Goal: Task Accomplishment & Management: Complete application form

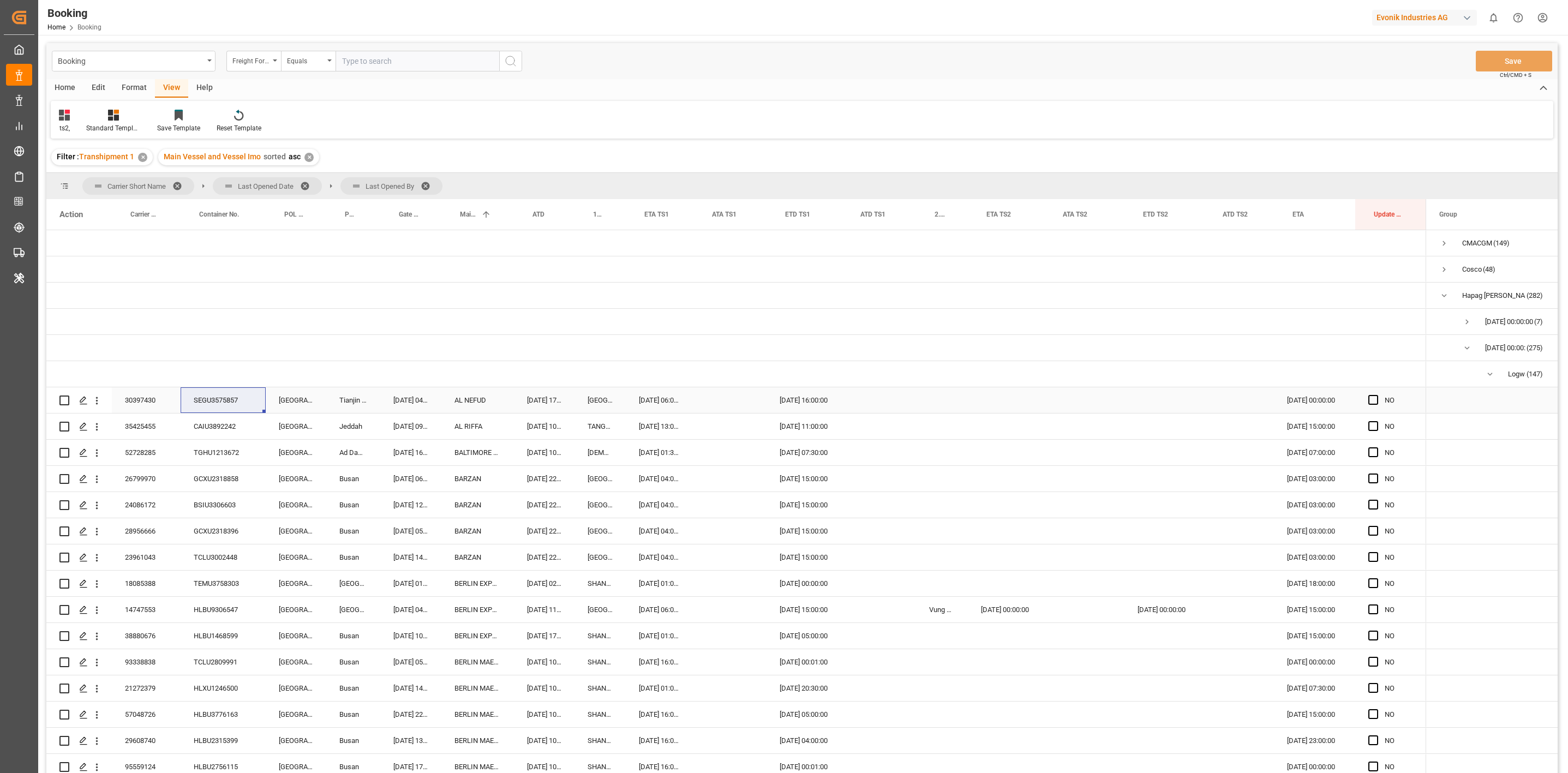
drag, startPoint x: 645, startPoint y: 404, endPoint x: 745, endPoint y: 414, distance: 100.5
click at [645, 404] on div "31.10.2025 06:00:00" at bounding box center [660, 399] width 67 height 26
type input "31.10.2025 06:00"
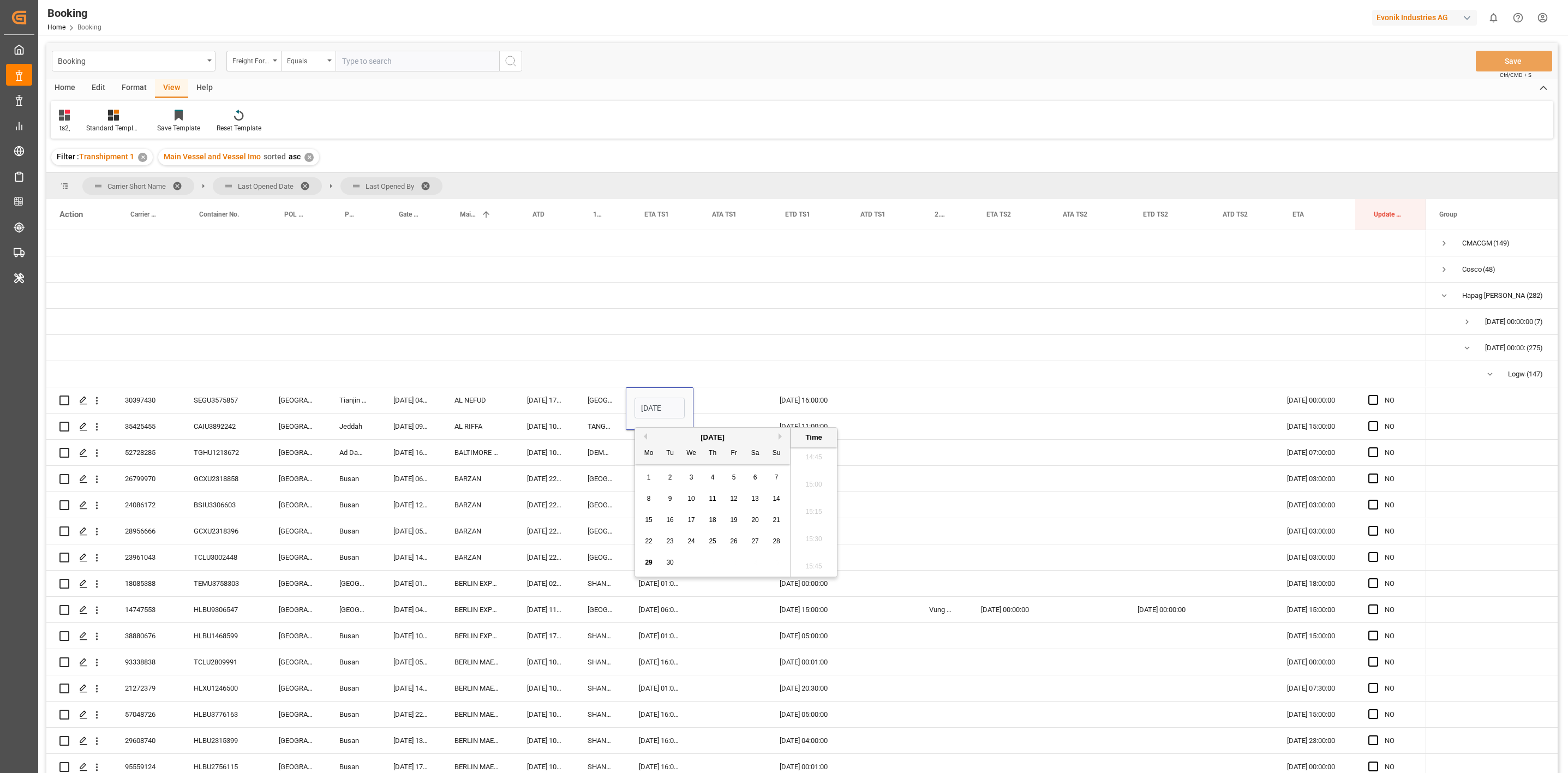
click at [782, 433] on button "Next Month" at bounding box center [781, 436] width 7 height 7
click at [645, 496] on div "3" at bounding box center [649, 499] width 13 height 13
click at [1060, 467] on div "Press SPACE to select this row." at bounding box center [1084, 478] width 80 height 26
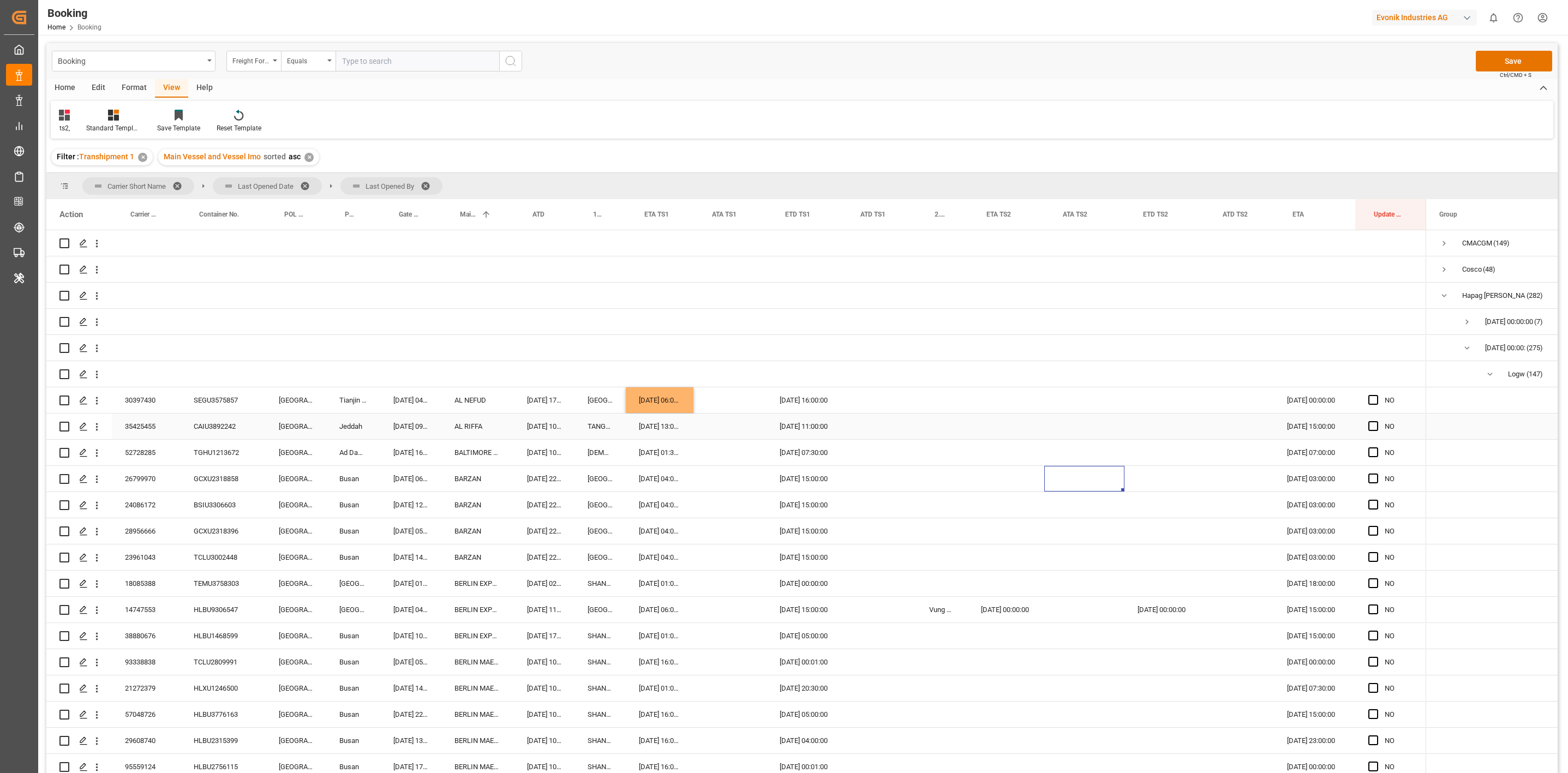
click at [203, 423] on div "CAIU3892242" at bounding box center [222, 425] width 85 height 26
click at [1371, 425] on span "Press SPACE to select this row." at bounding box center [1372, 425] width 10 height 10
click at [1376, 421] on input "Press SPACE to select this row." at bounding box center [1376, 421] width 0 height 0
drag, startPoint x: 1425, startPoint y: 437, endPoint x: 1378, endPoint y: 557, distance: 128.9
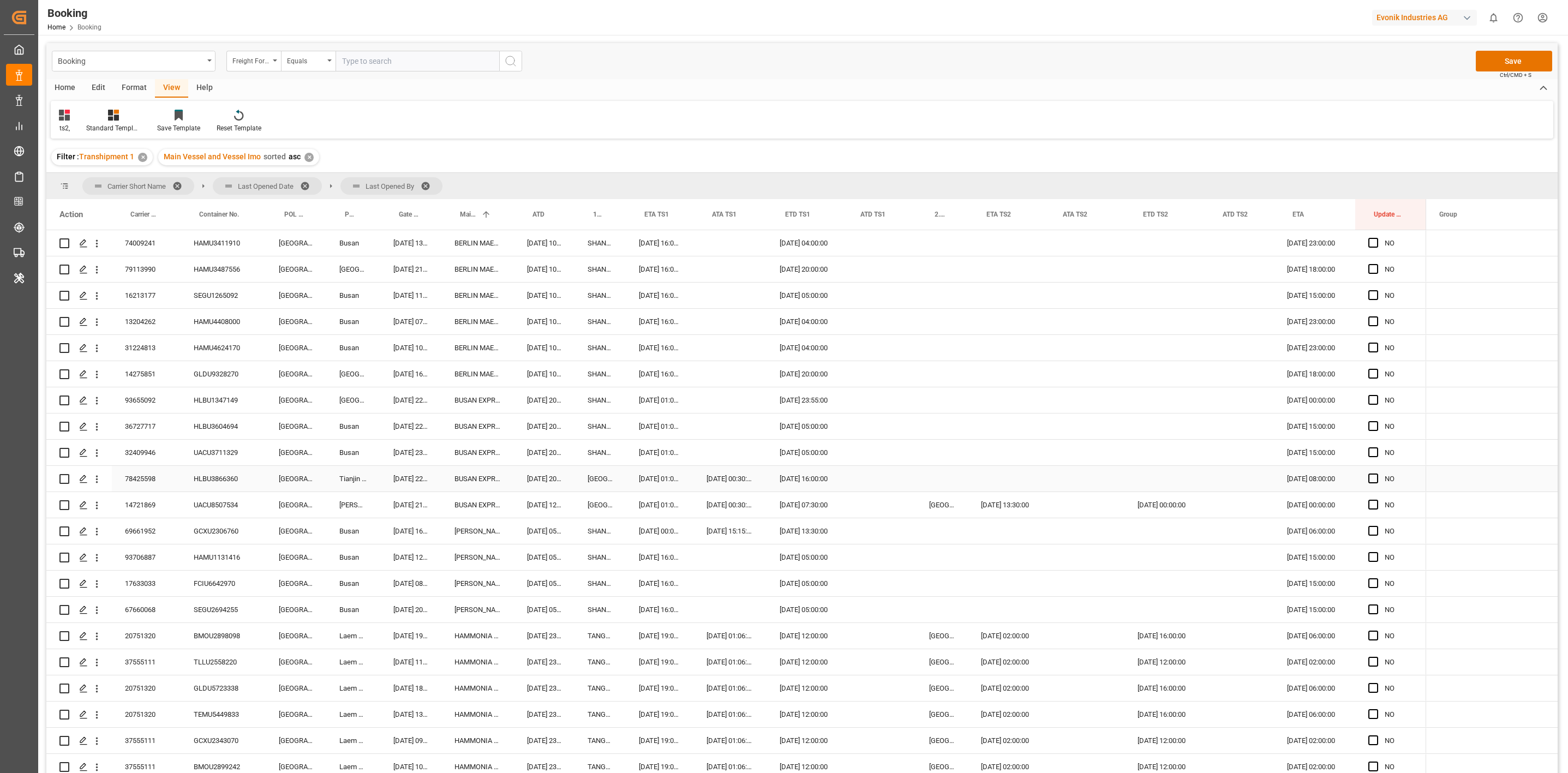
scroll to position [818, 0]
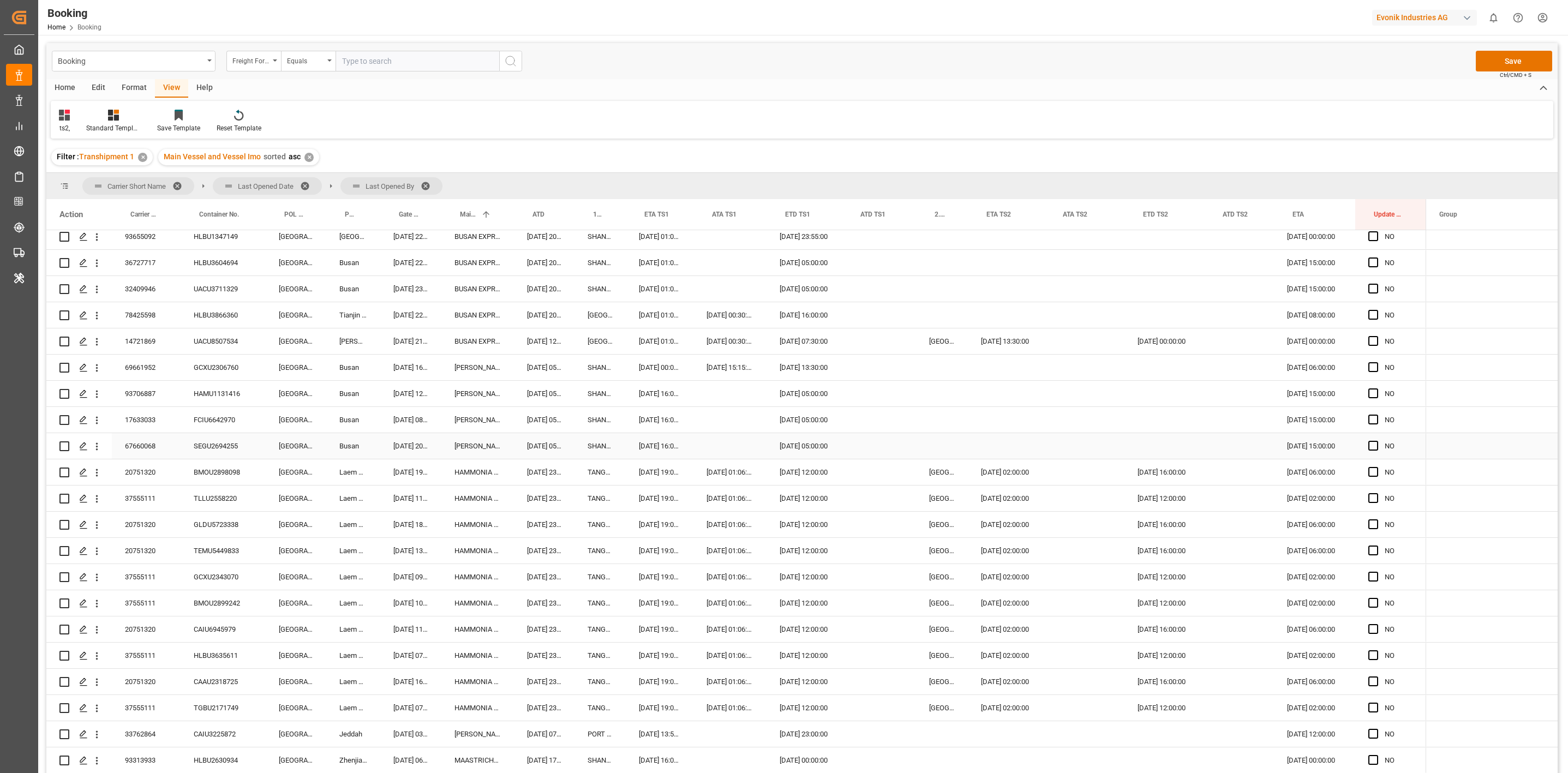
click at [233, 446] on div "SEGU2694255" at bounding box center [222, 446] width 85 height 26
click at [1367, 447] on div "NO" at bounding box center [1391, 446] width 71 height 26
click at [1372, 447] on span "Press SPACE to select this row." at bounding box center [1372, 446] width 10 height 10
click at [1376, 441] on input "Press SPACE to select this row." at bounding box center [1376, 441] width 0 height 0
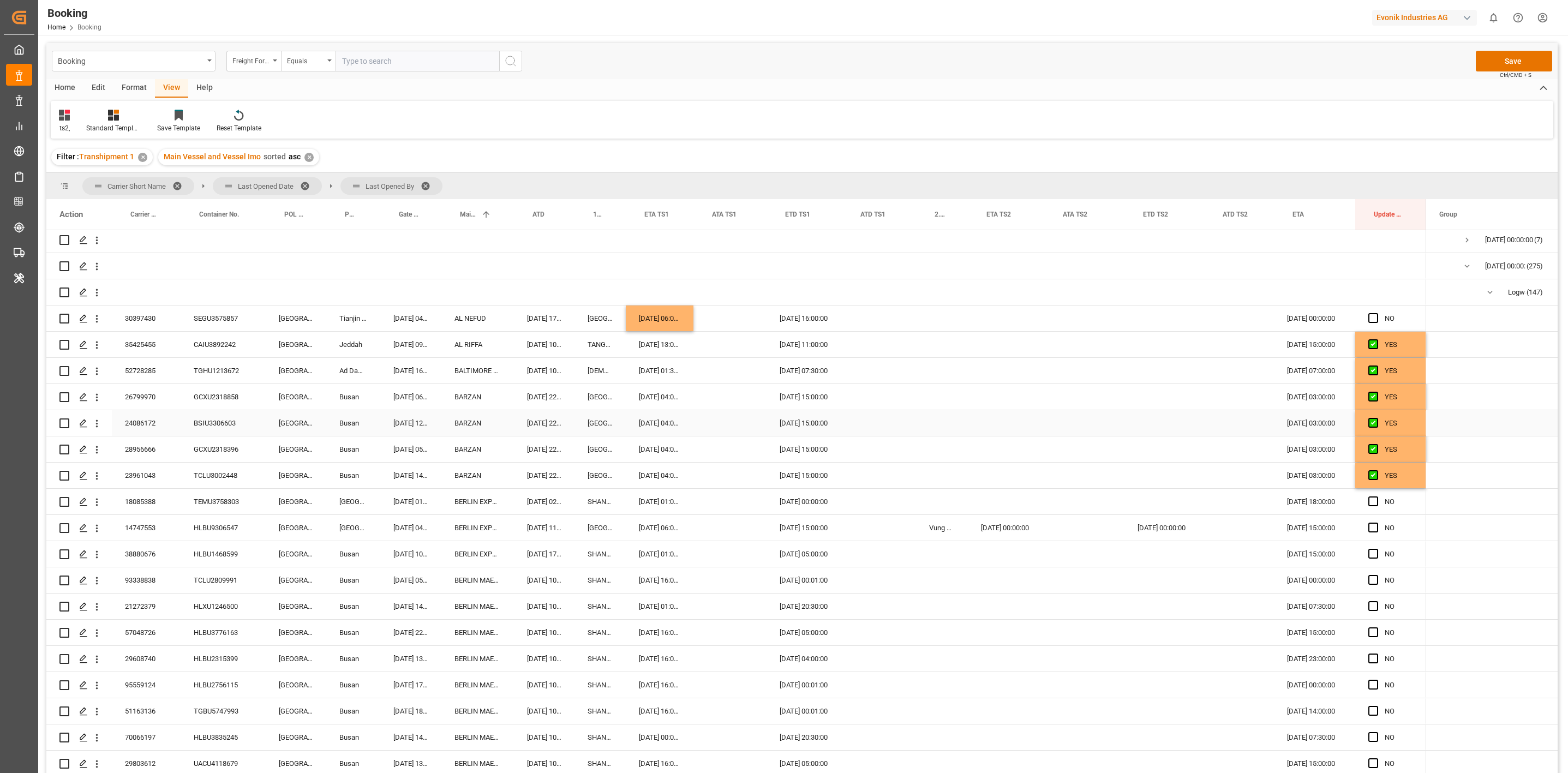
scroll to position [164, 0]
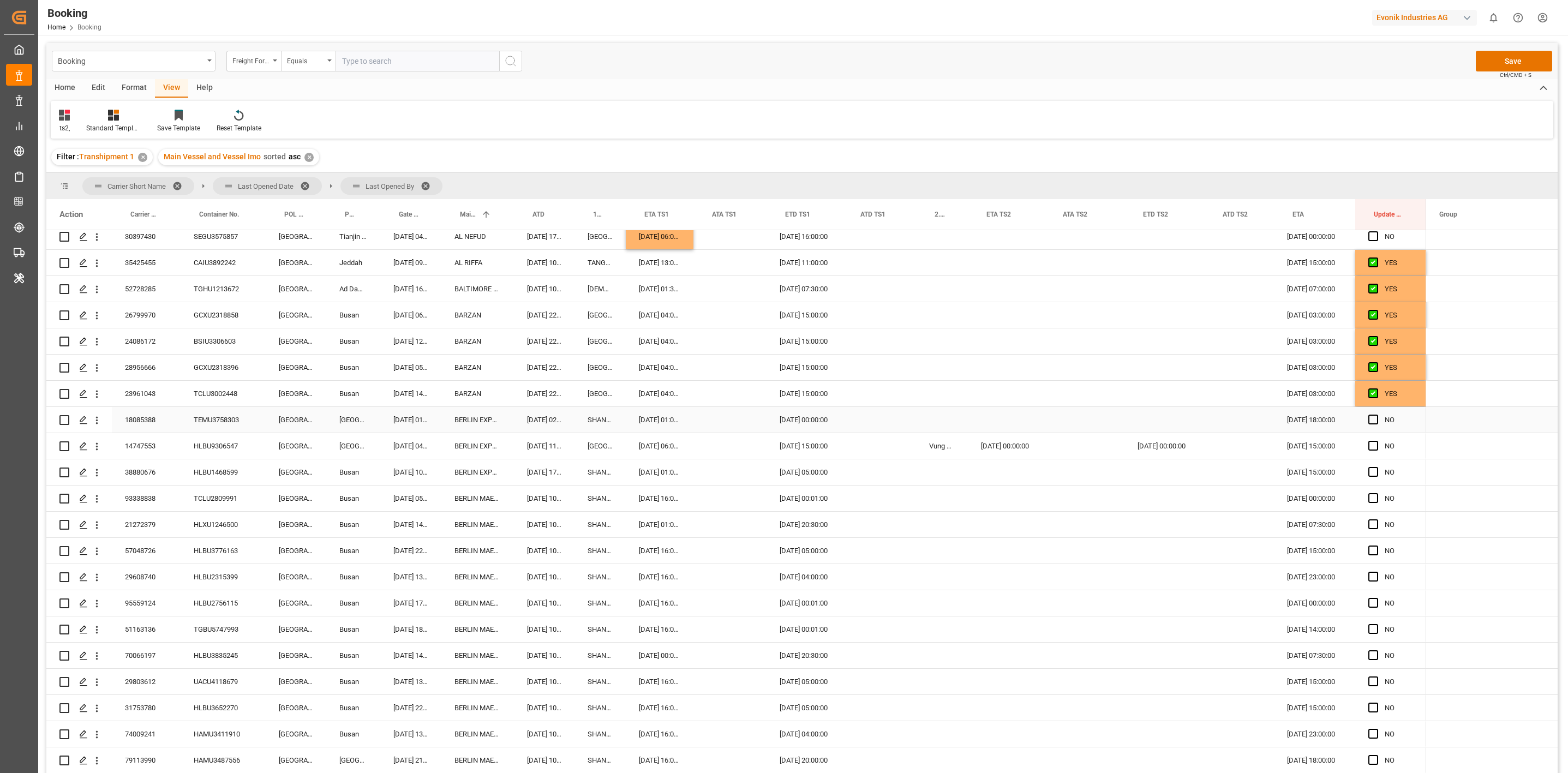
click at [1370, 417] on span "Press SPACE to select this row." at bounding box center [1372, 419] width 10 height 10
click at [1376, 414] on input "Press SPACE to select this row." at bounding box center [1376, 414] width 0 height 0
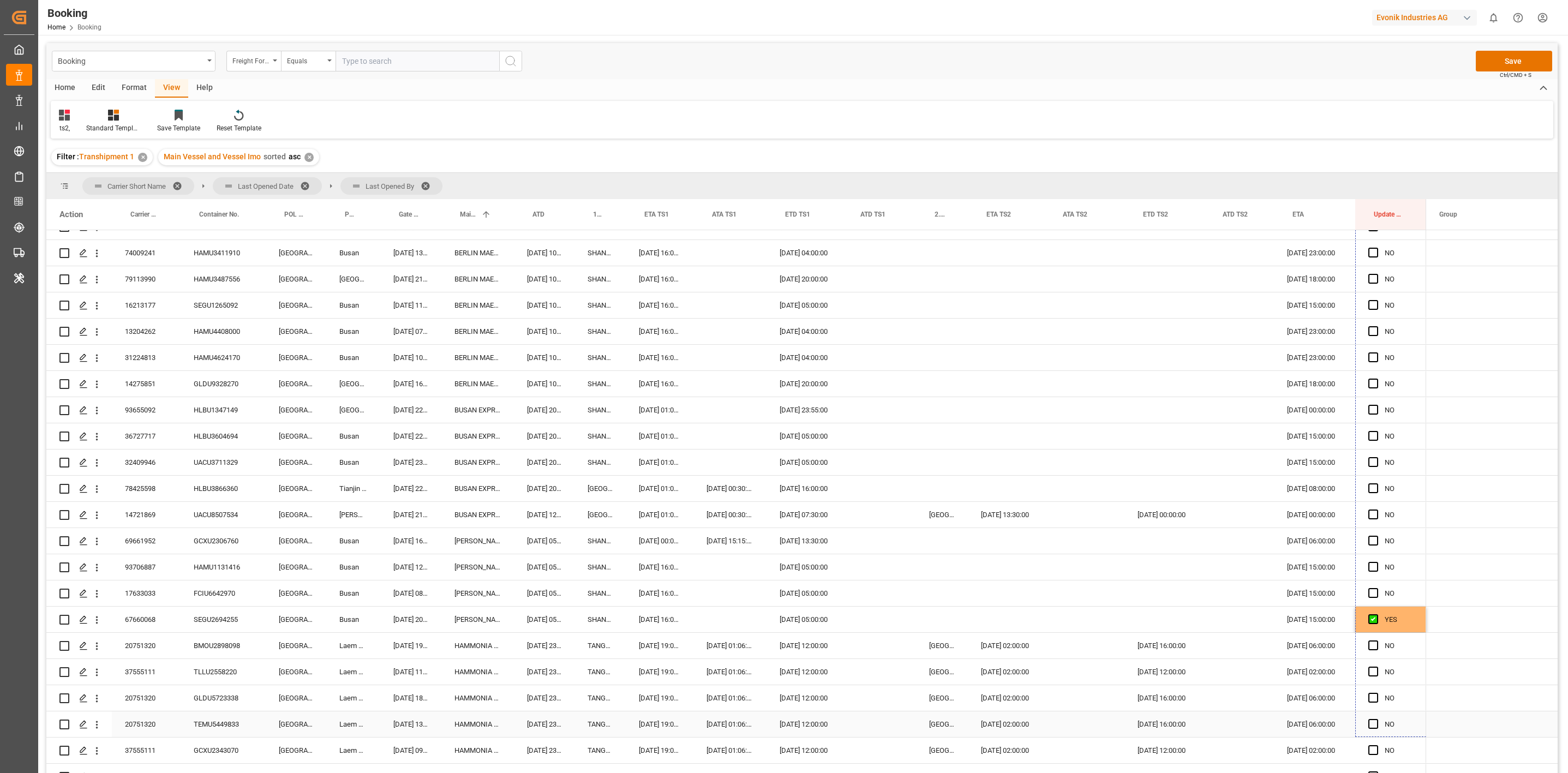
scroll to position [687, 0]
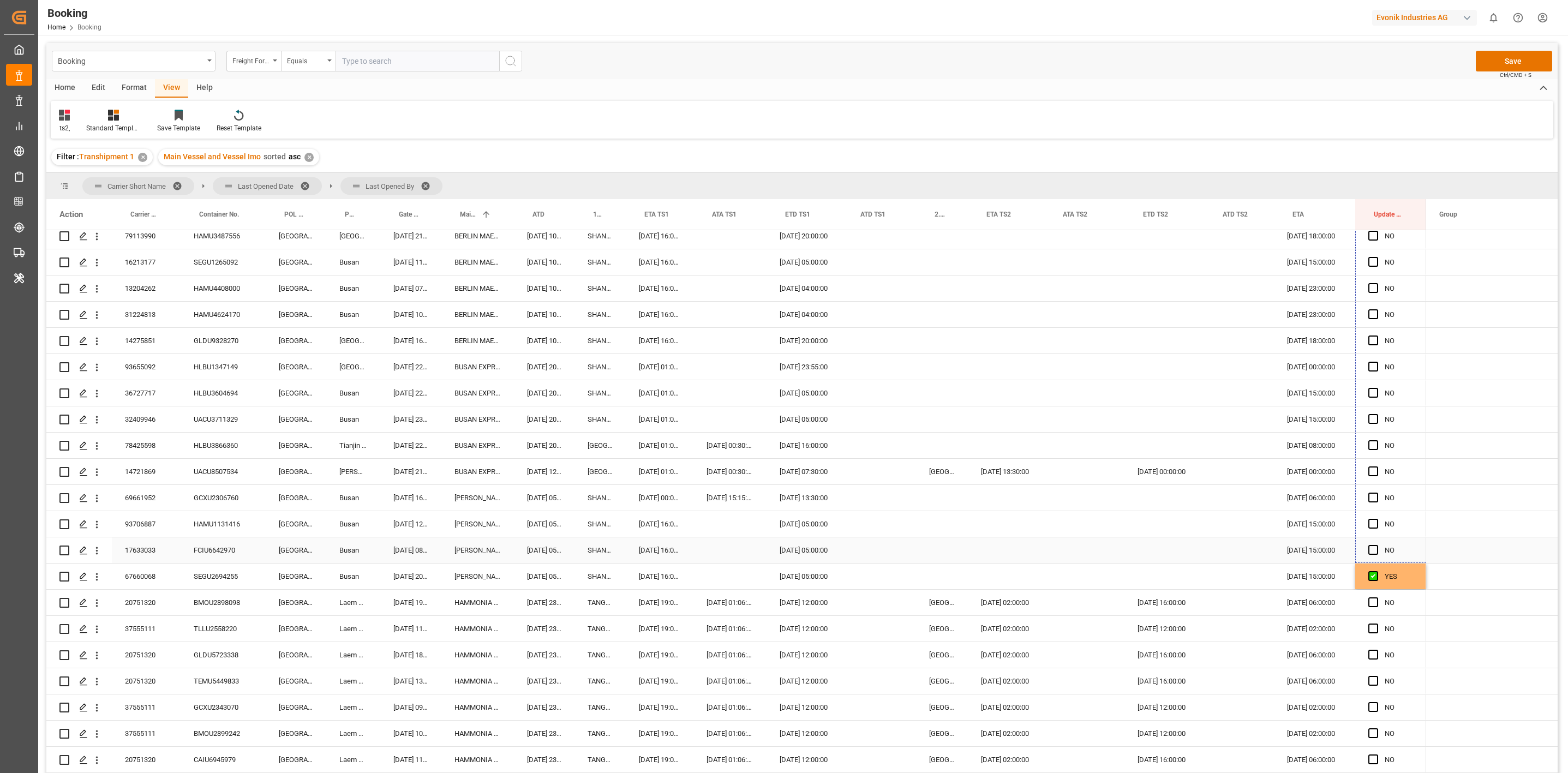
drag, startPoint x: 1423, startPoint y: 430, endPoint x: 1395, endPoint y: 561, distance: 134.0
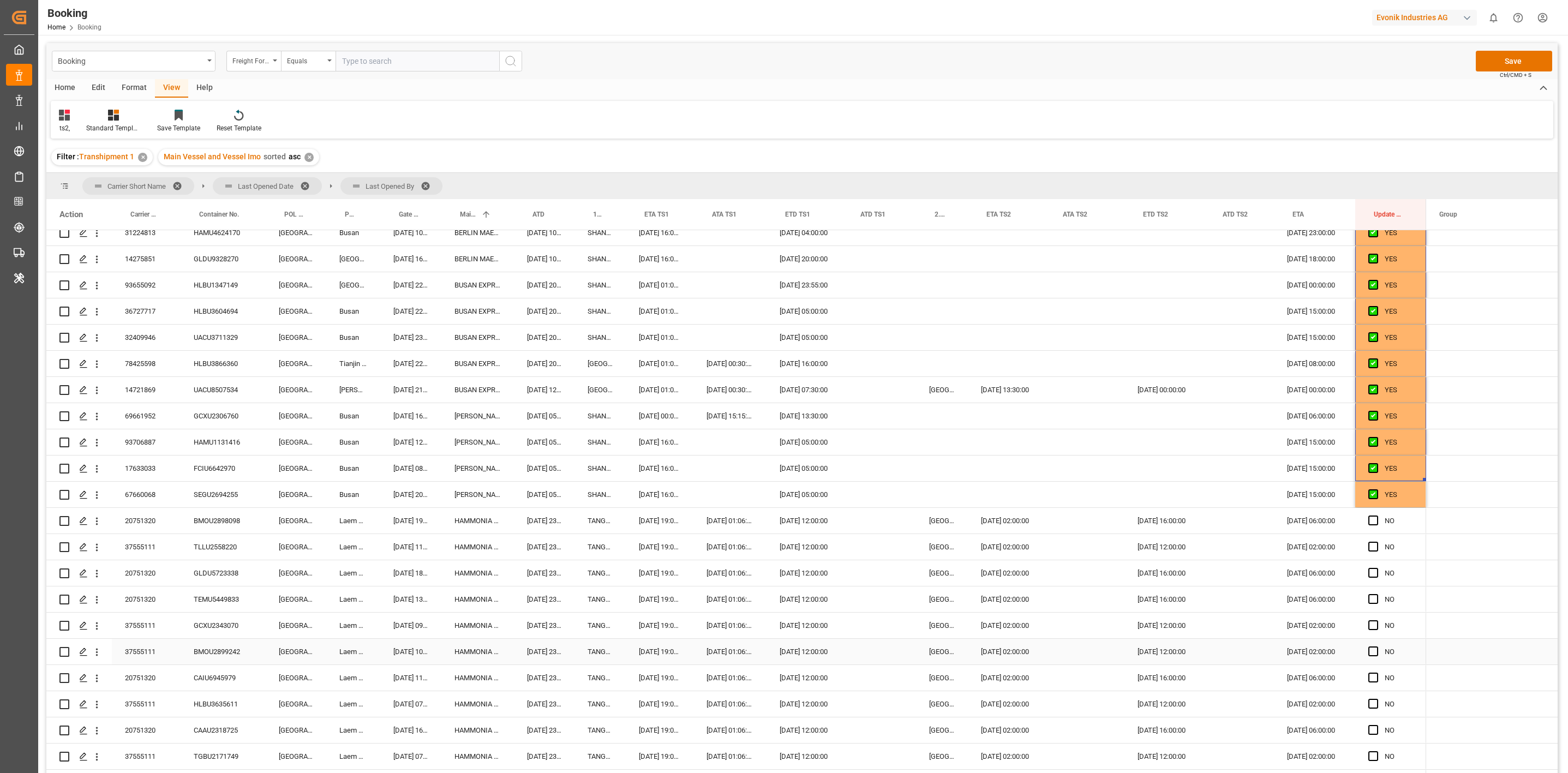
scroll to position [933, 0]
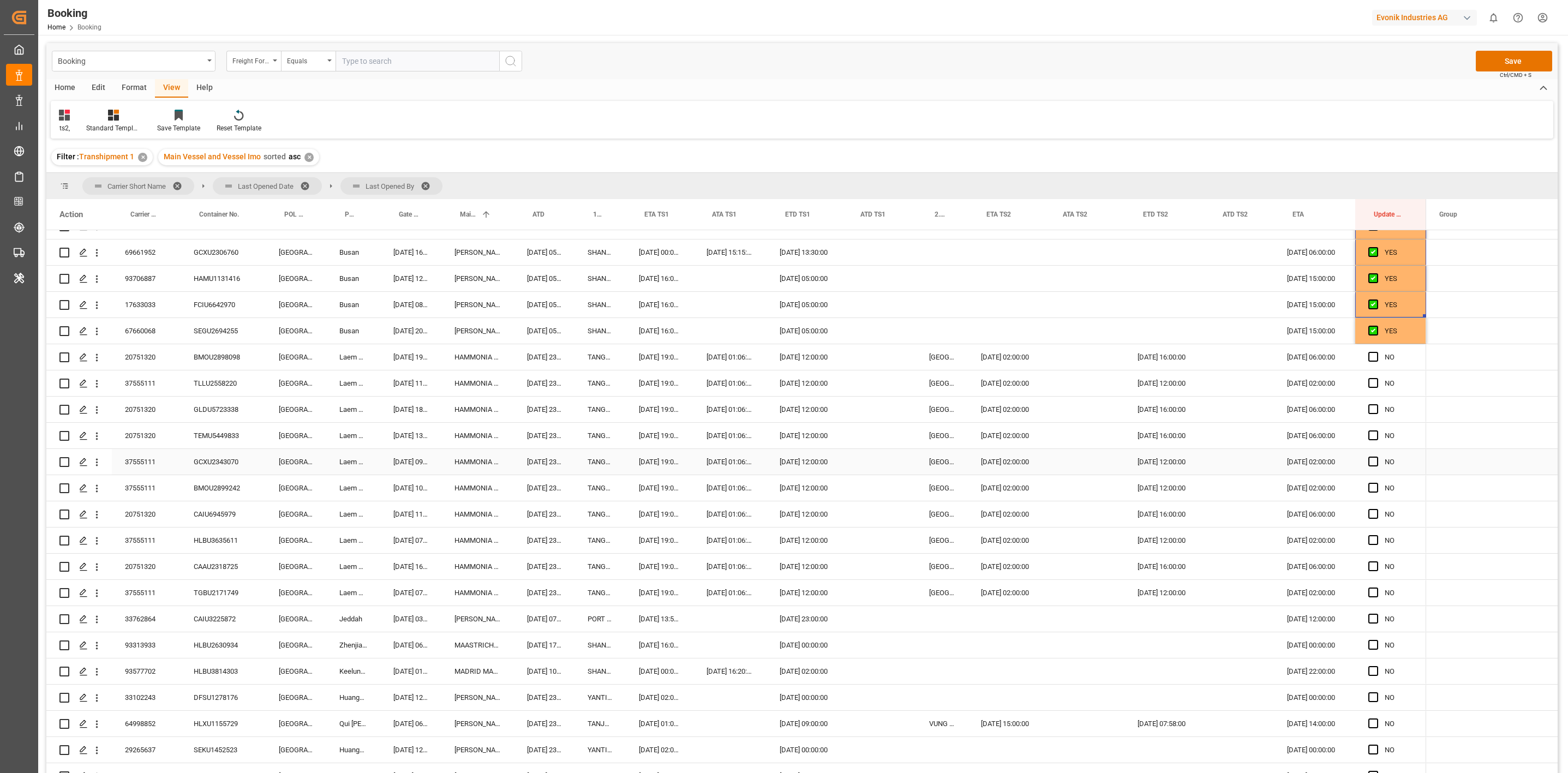
click at [227, 458] on div "GCXU2343070" at bounding box center [222, 461] width 85 height 26
click at [1369, 352] on span "Press SPACE to select this row." at bounding box center [1372, 356] width 10 height 10
click at [1376, 351] on input "Press SPACE to select this row." at bounding box center [1376, 351] width 0 height 0
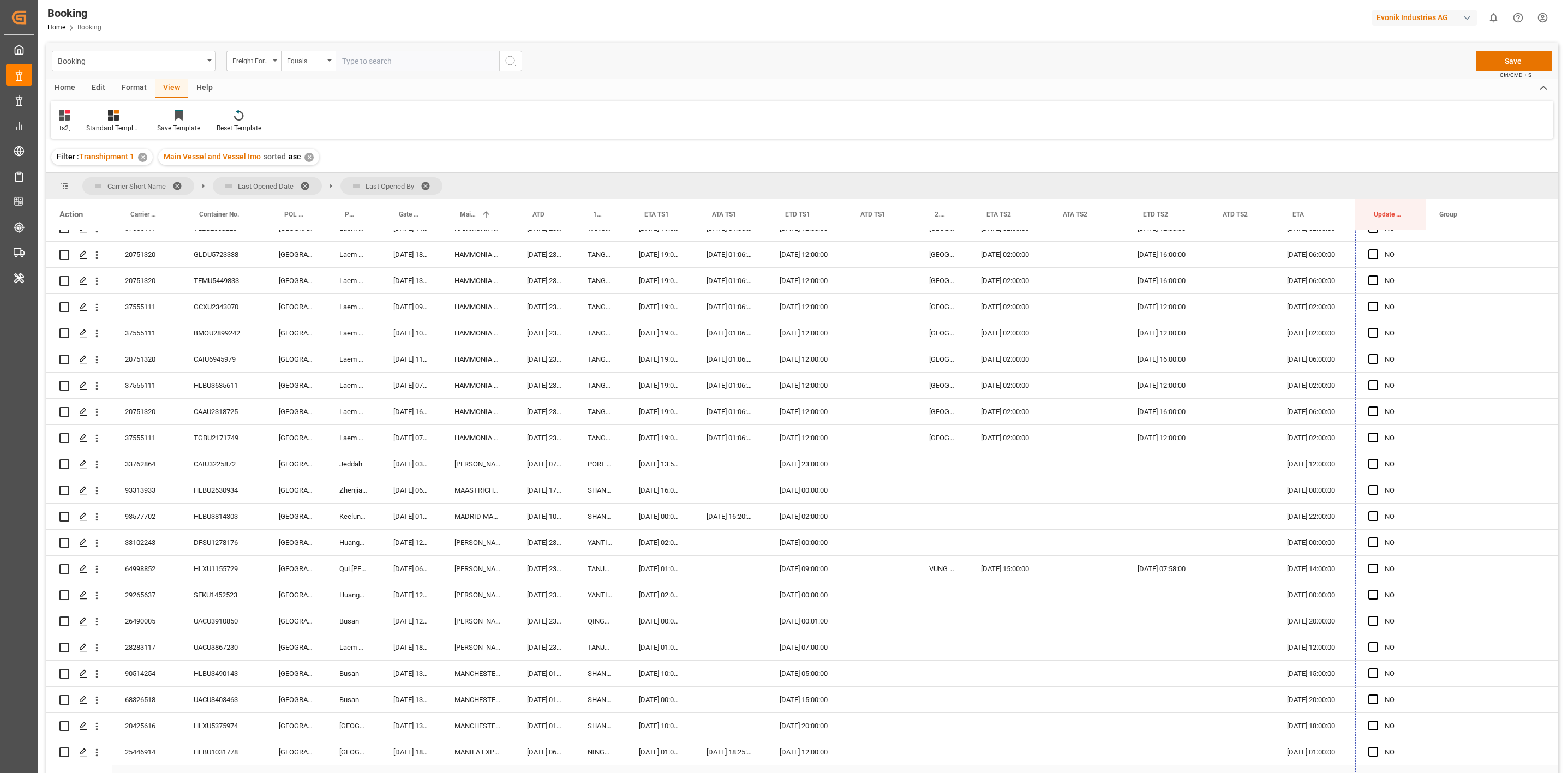
scroll to position [1132, 0]
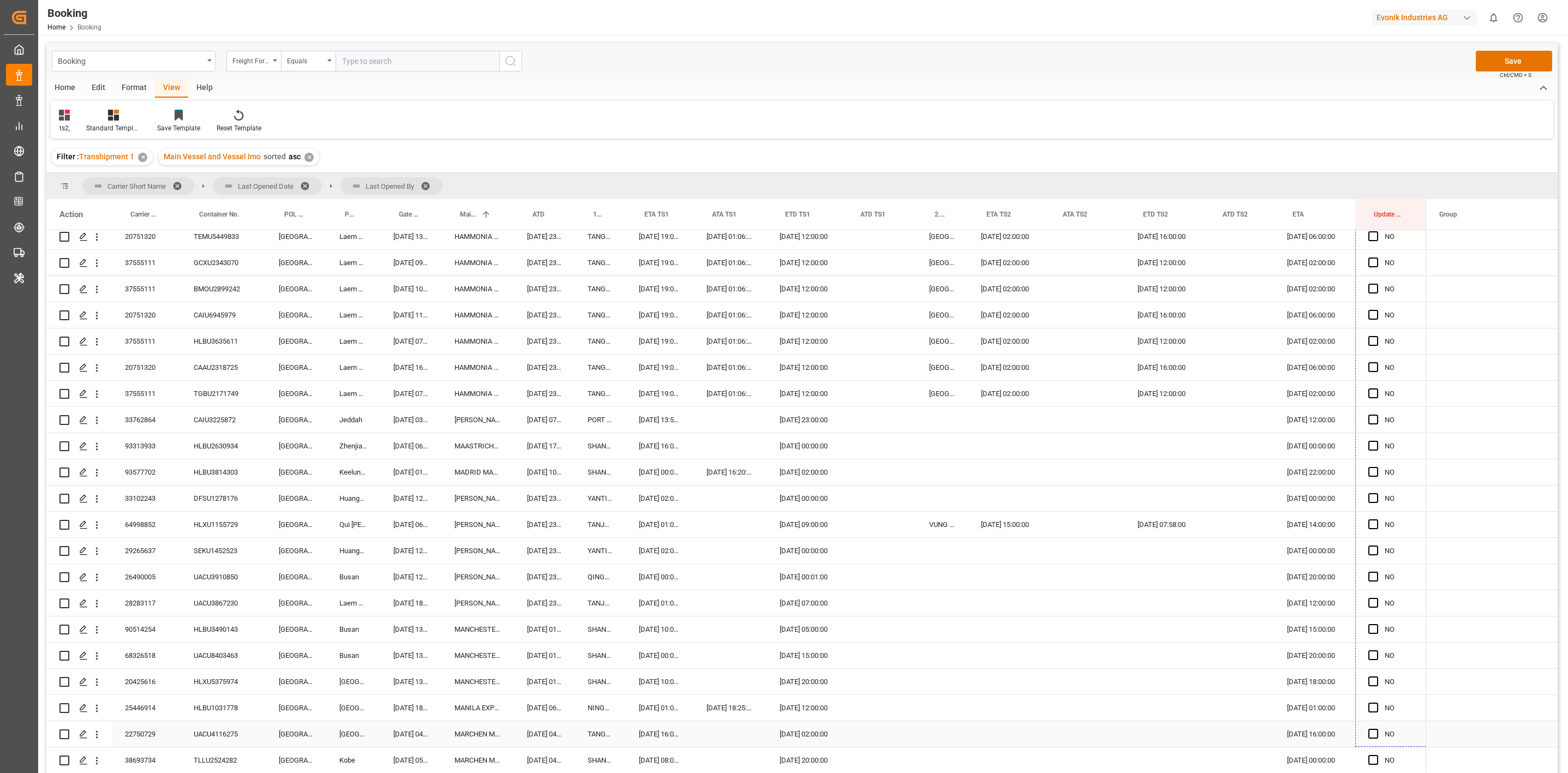
drag, startPoint x: 1422, startPoint y: 367, endPoint x: 1372, endPoint y: 724, distance: 360.5
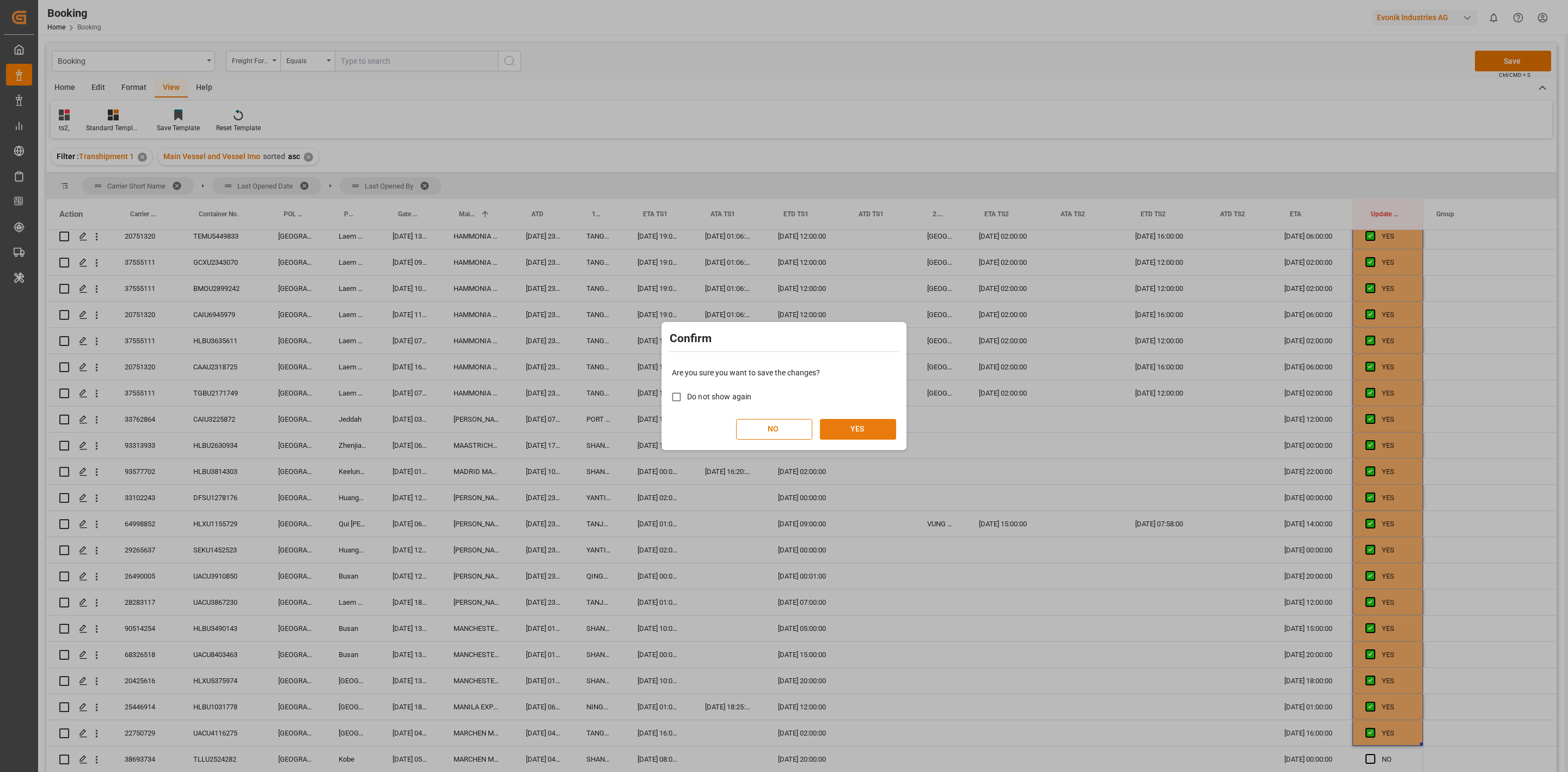
click at [885, 430] on button "YES" at bounding box center [858, 430] width 76 height 21
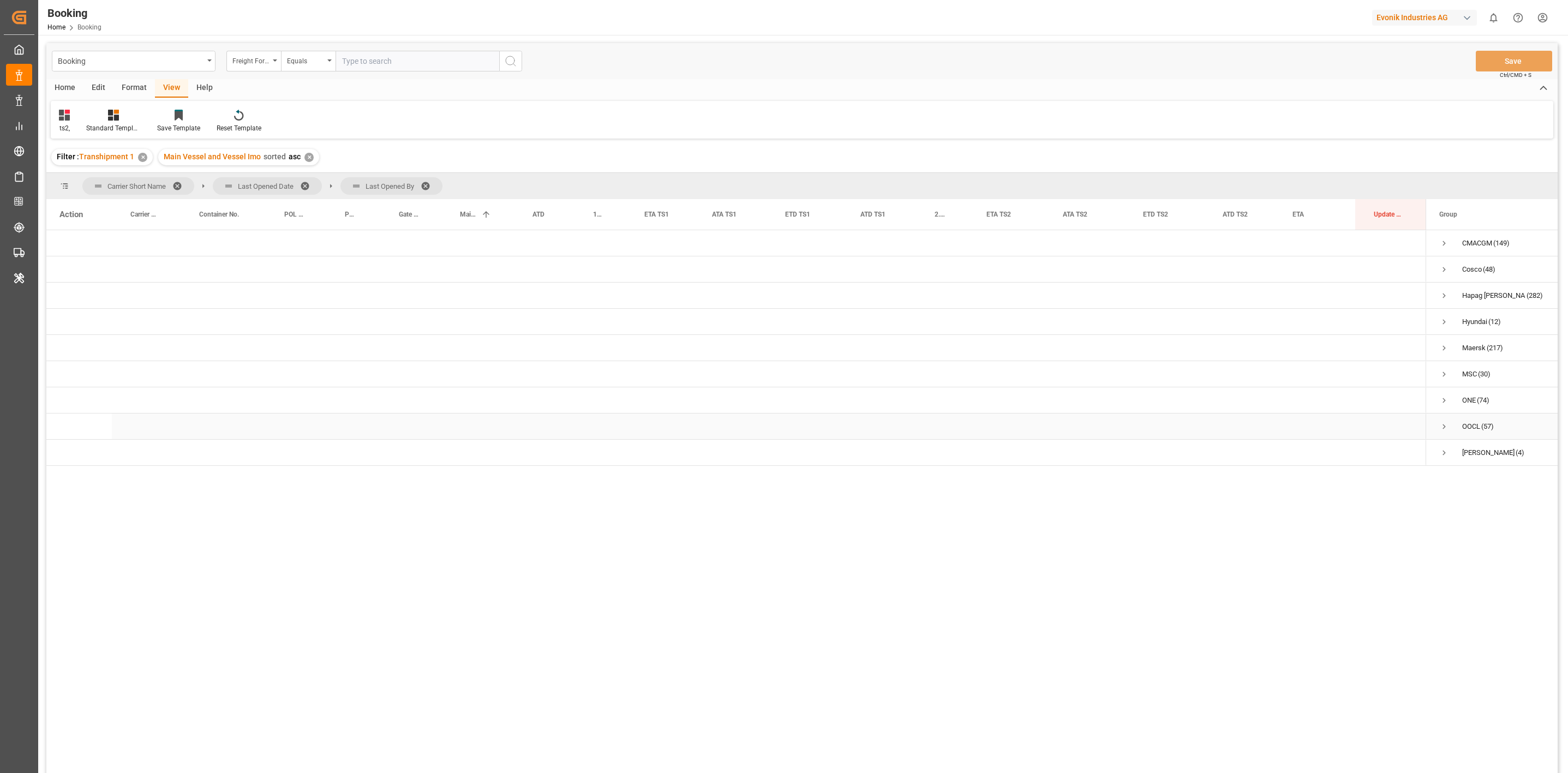
scroll to position [0, 0]
click at [1440, 292] on span "Press SPACE to select this row." at bounding box center [1444, 296] width 10 height 10
click at [1464, 350] on span "Press SPACE to select this row." at bounding box center [1467, 348] width 10 height 10
click at [1493, 372] on span "Press SPACE to select this row." at bounding box center [1490, 374] width 10 height 10
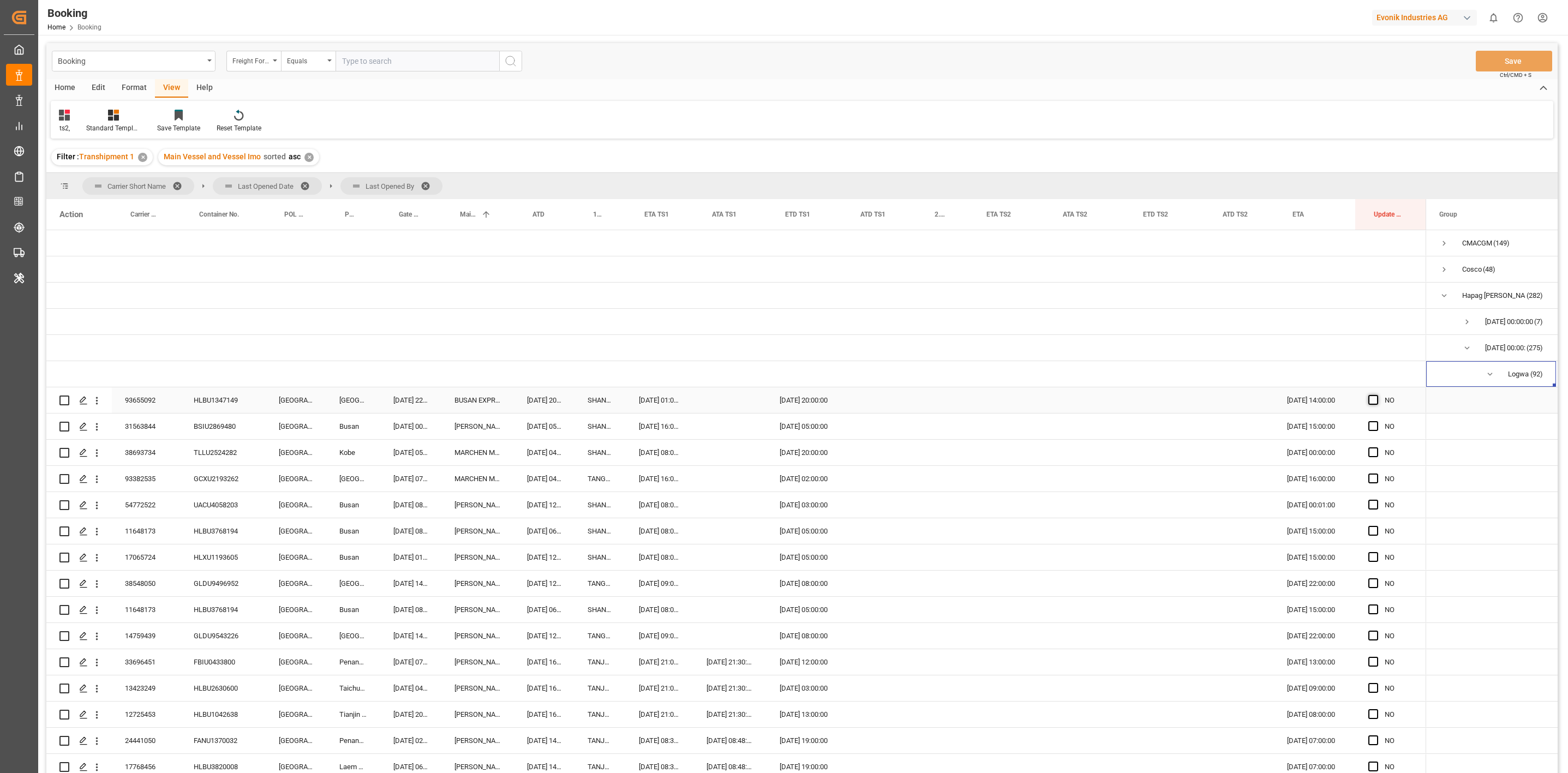
click at [1368, 399] on span "Press SPACE to select this row." at bounding box center [1372, 399] width 10 height 10
click at [1376, 395] on input "Press SPACE to select this row." at bounding box center [1376, 395] width 0 height 0
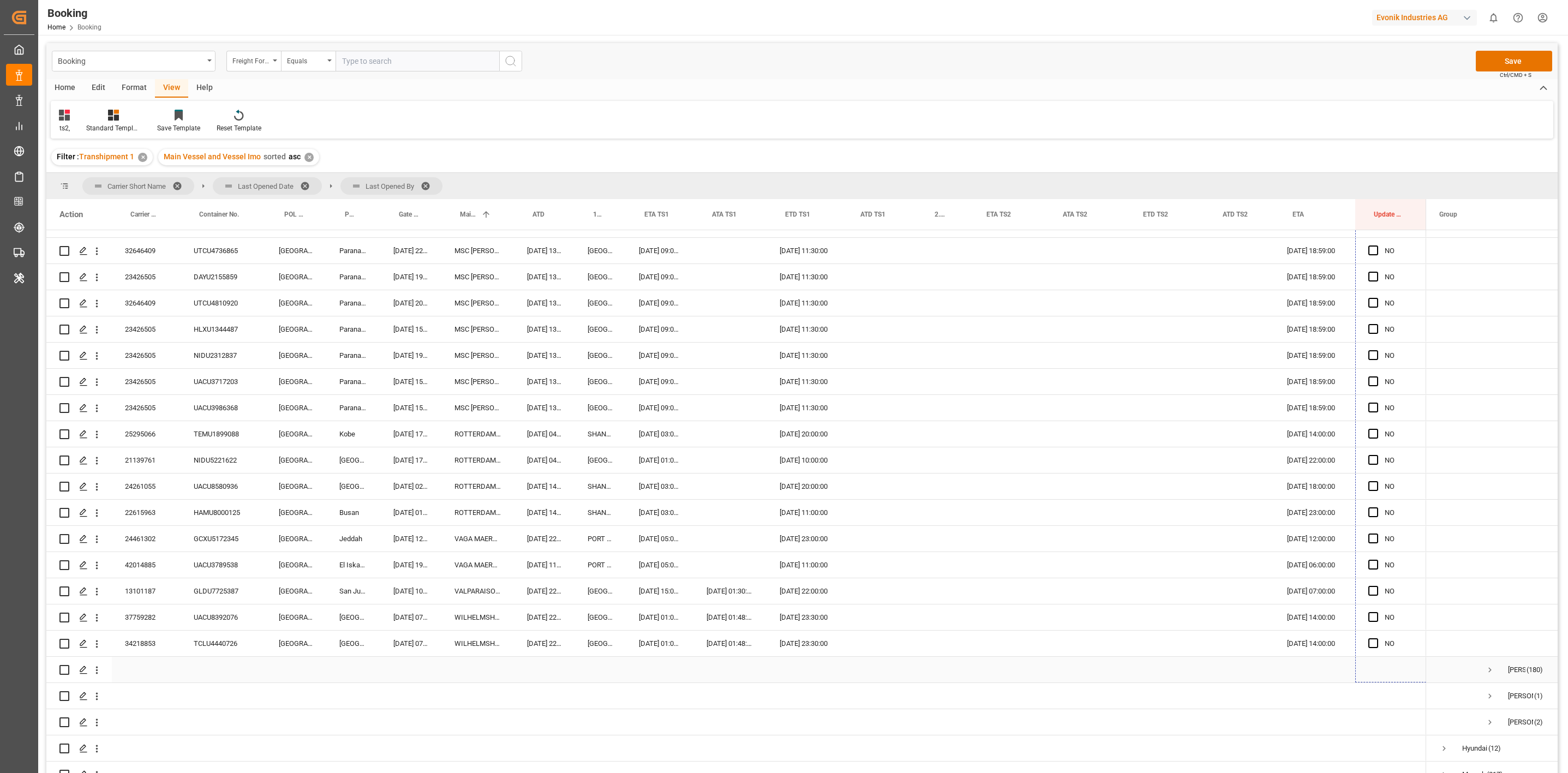
scroll to position [2182, 0]
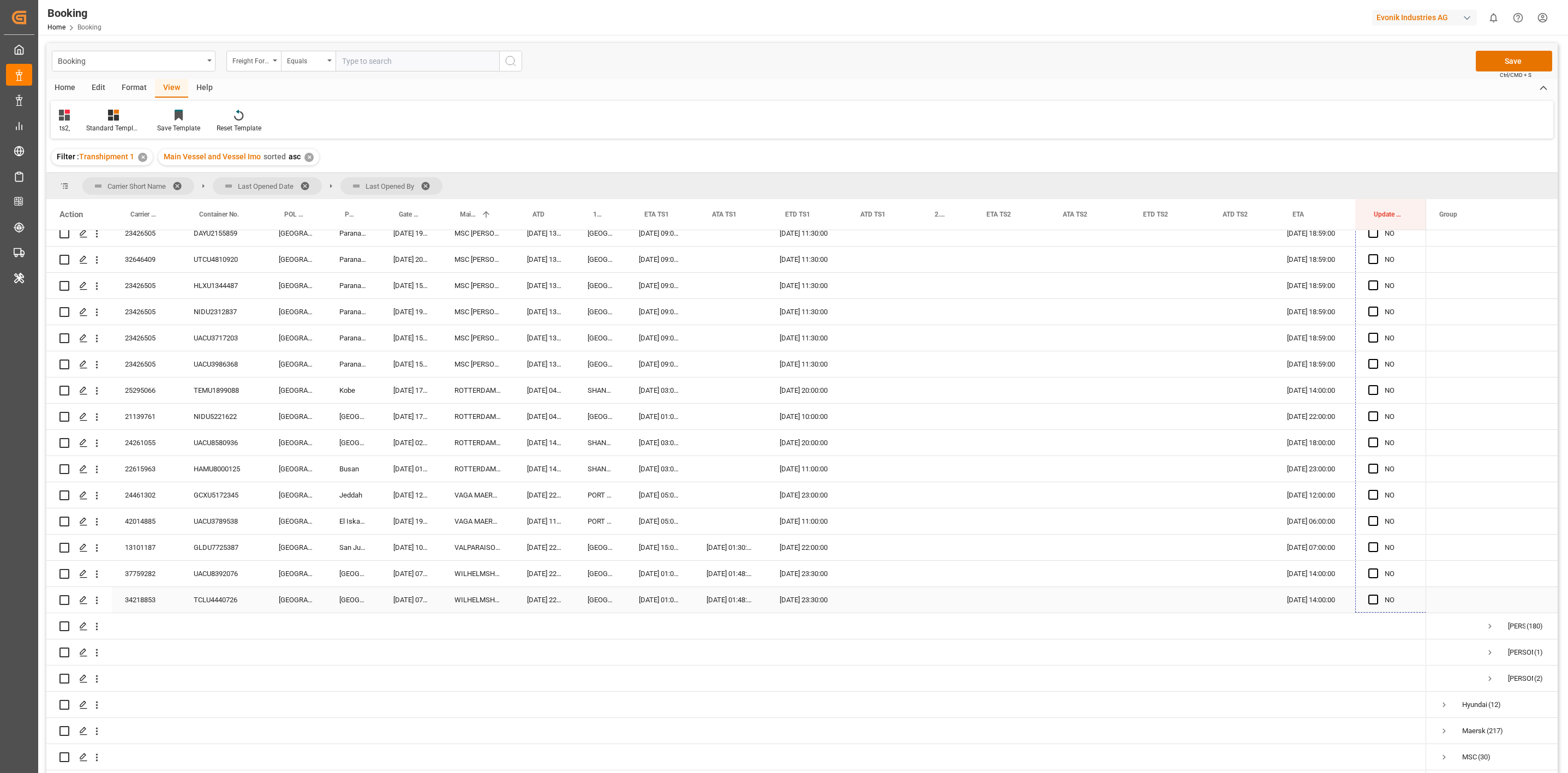
drag, startPoint x: 1425, startPoint y: 410, endPoint x: 1390, endPoint y: 601, distance: 194.2
click at [191, 601] on div "TCLU4440726" at bounding box center [222, 599] width 85 height 26
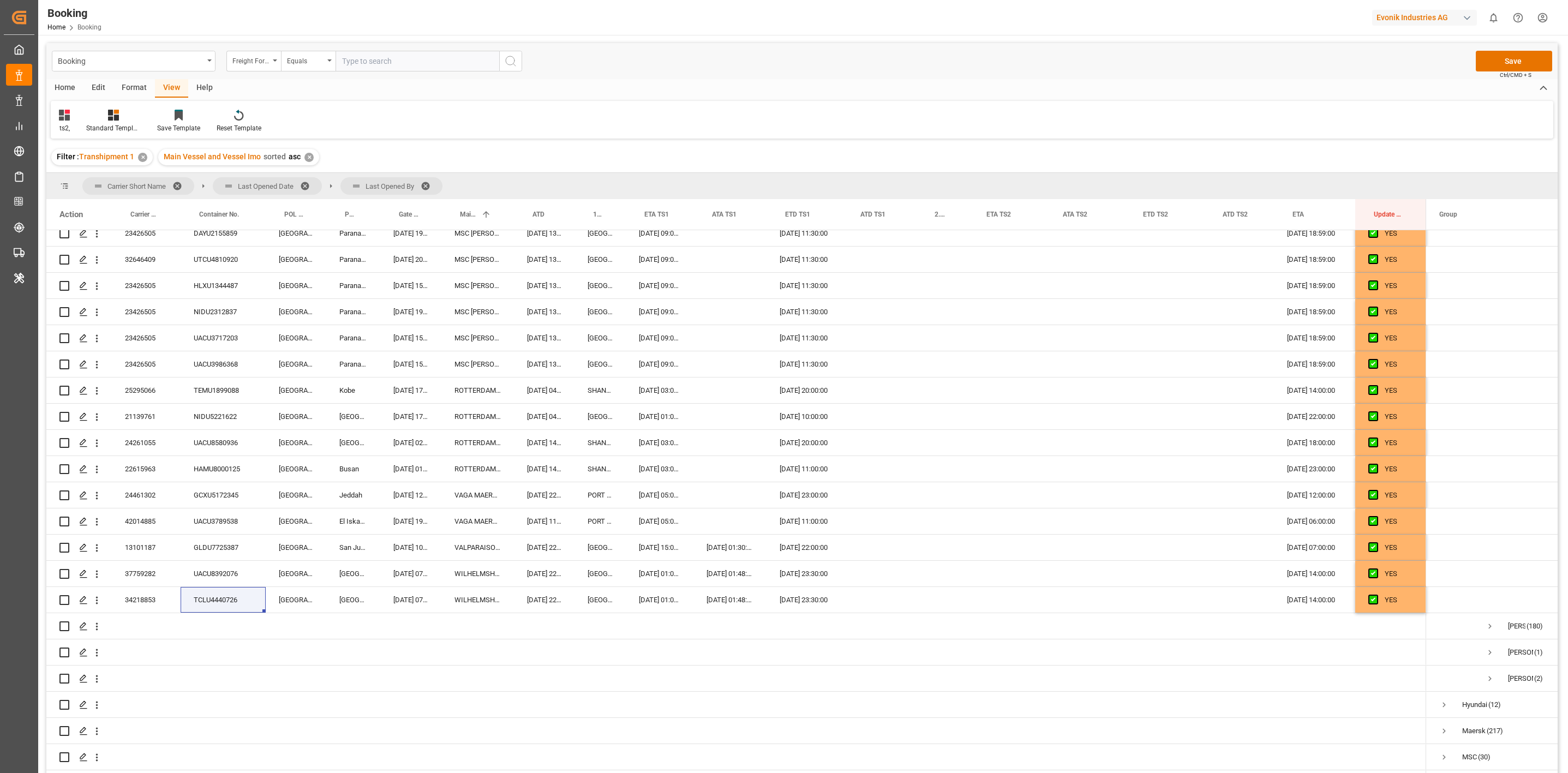
click at [1161, 121] on div "ts2, Standard Templates Save Template Reset Template" at bounding box center [802, 119] width 1503 height 38
click at [207, 575] on div "UACU8392076" at bounding box center [222, 573] width 85 height 26
click at [1062, 138] on div "ts2, Standard Templates Save Template Reset Template" at bounding box center [802, 119] width 1503 height 38
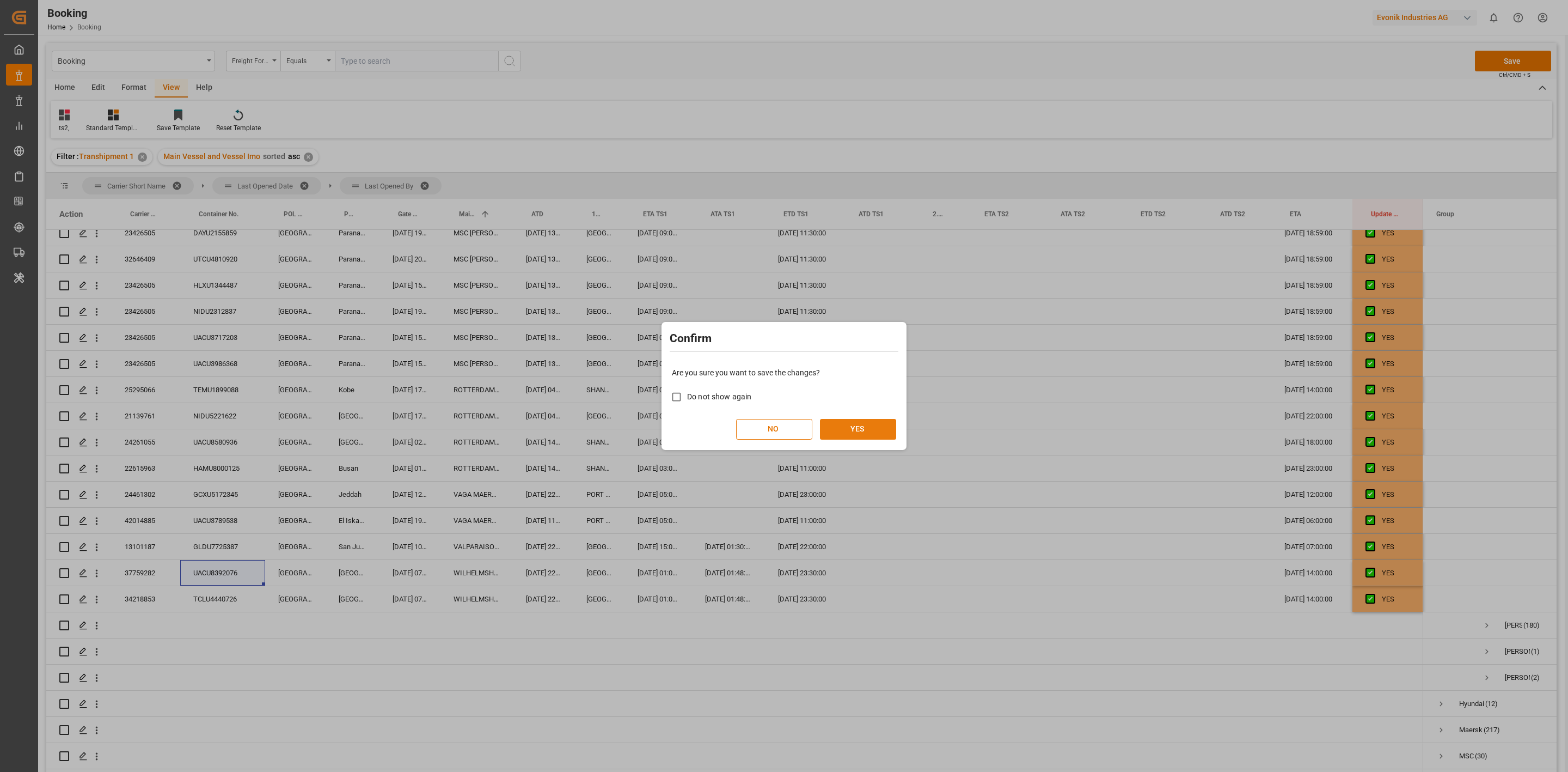
click at [864, 429] on button "YES" at bounding box center [858, 430] width 76 height 21
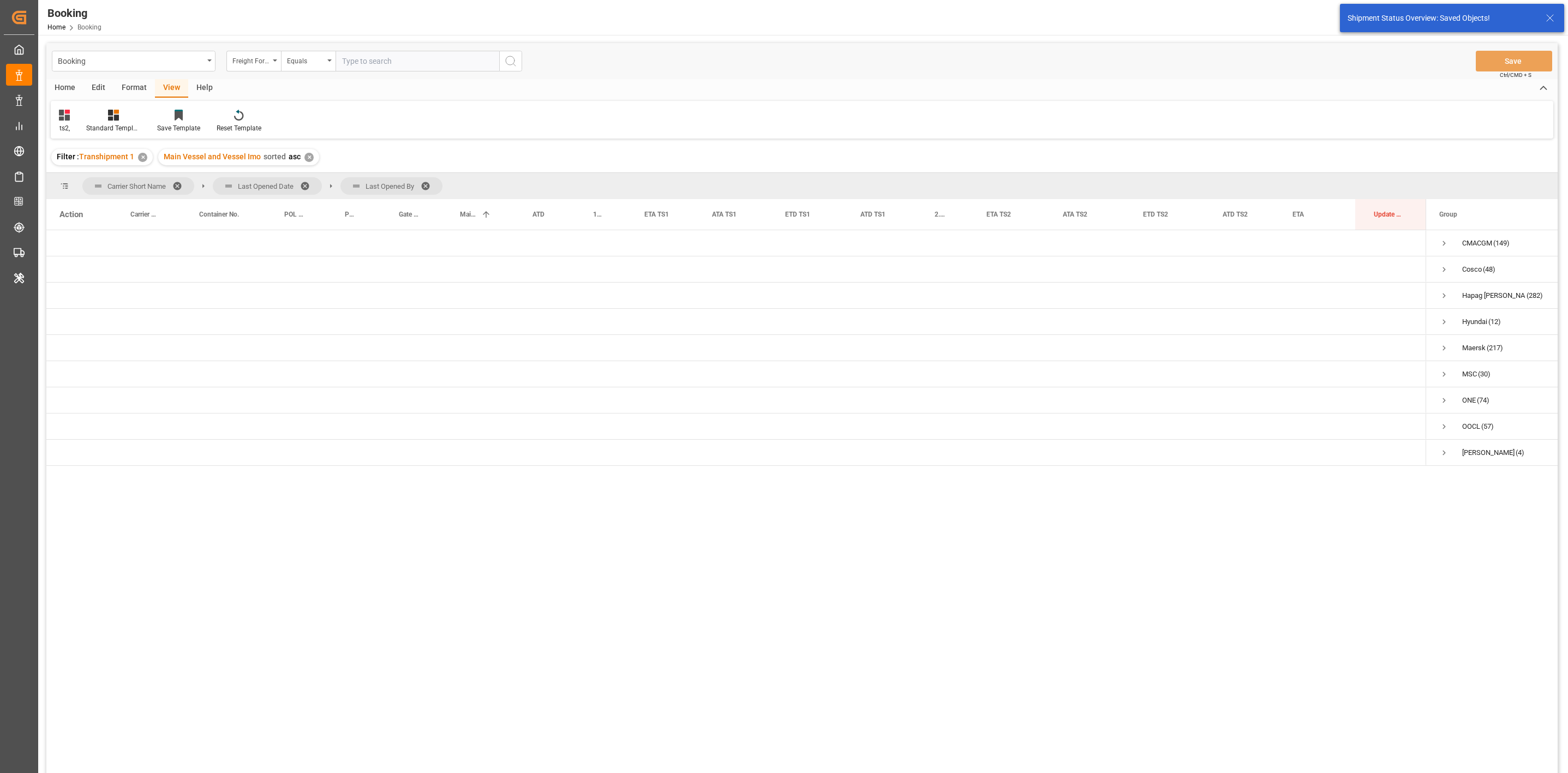
scroll to position [0, 0]
click at [1441, 294] on span "Press SPACE to select this row." at bounding box center [1444, 296] width 10 height 10
click at [1465, 318] on span "Press SPACE to select this row." at bounding box center [1467, 322] width 10 height 10
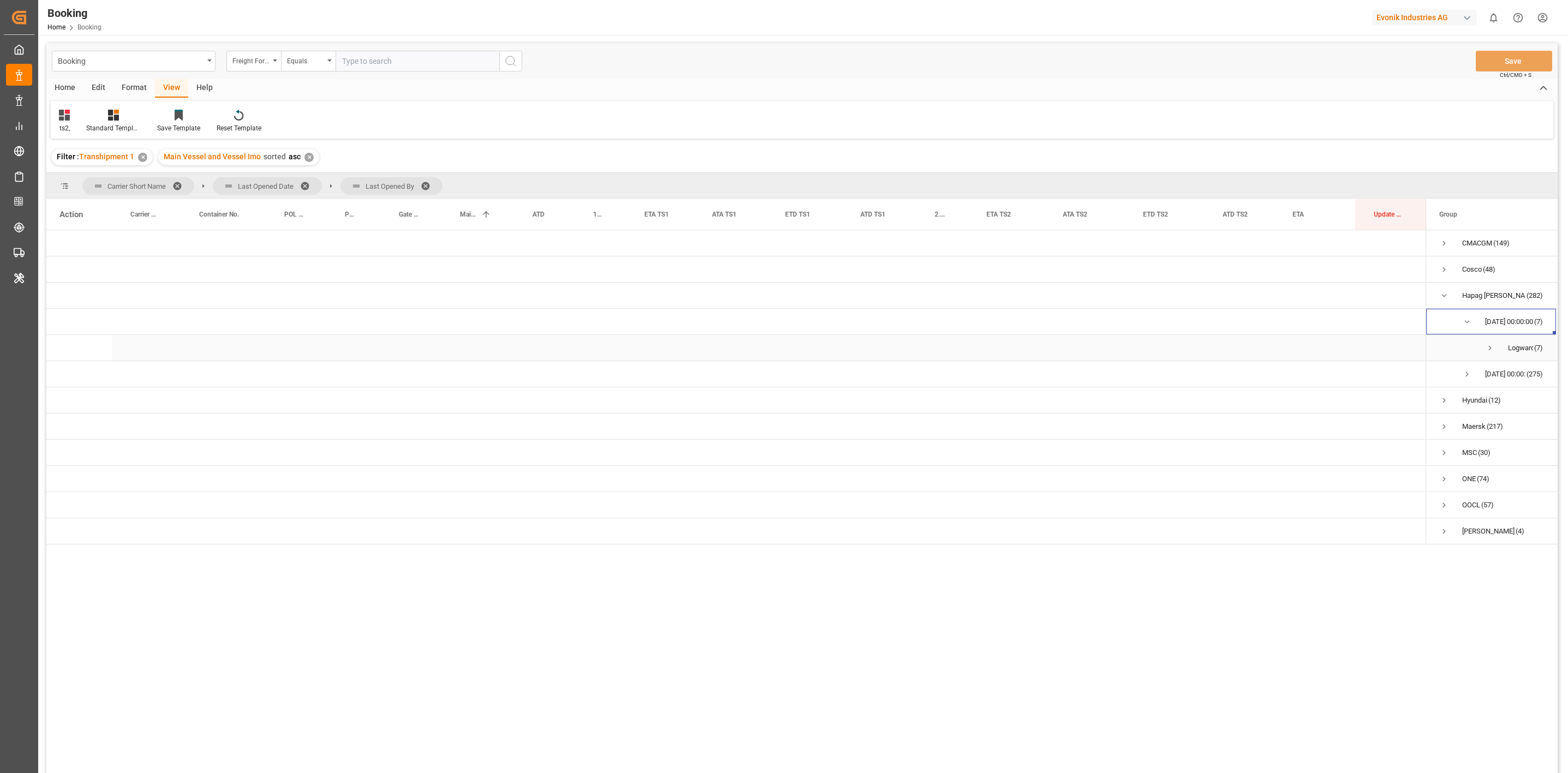
click at [1483, 344] on span "Logward System (7)" at bounding box center [1491, 347] width 104 height 24
click at [1488, 348] on span "Press SPACE to select this row." at bounding box center [1490, 348] width 10 height 10
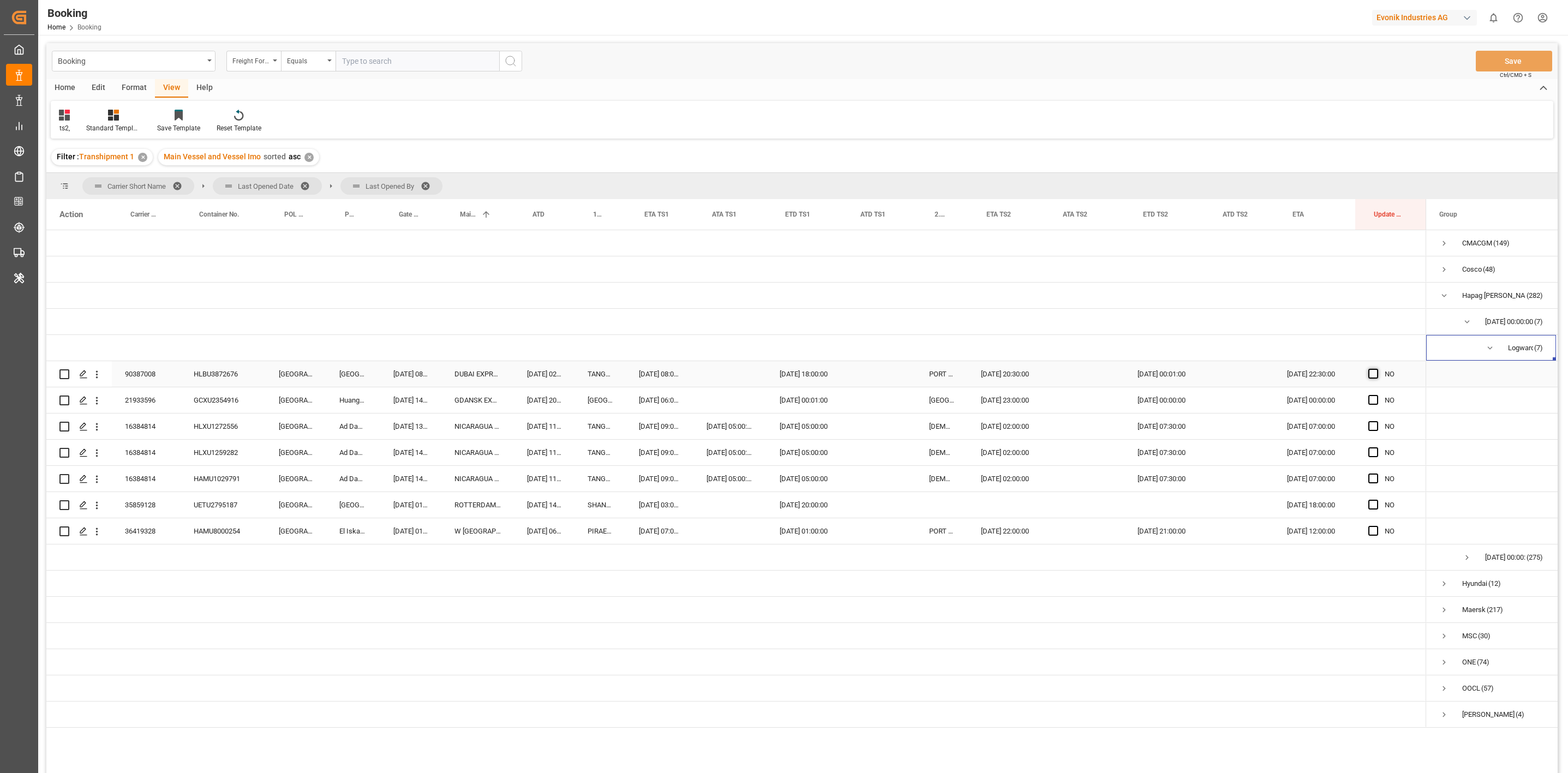
click at [1372, 372] on span "Press SPACE to select this row." at bounding box center [1372, 374] width 10 height 10
click at [1376, 369] on input "Press SPACE to select this row." at bounding box center [1376, 369] width 0 height 0
drag, startPoint x: 1402, startPoint y: 488, endPoint x: 1398, endPoint y: 524, distance: 36.2
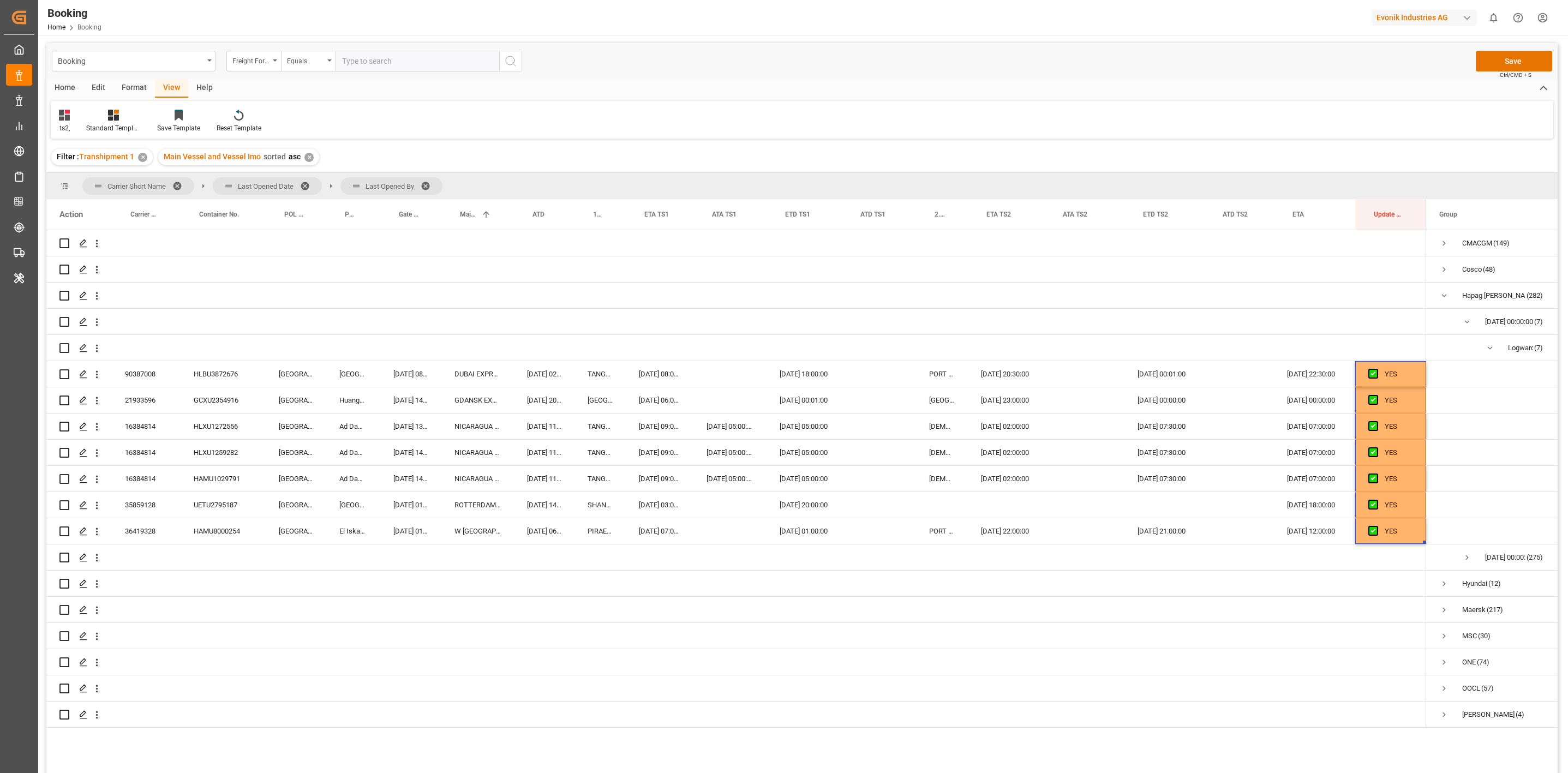
click at [925, 149] on div "Filter : Transhipment 1 ✕ Main Vessel and Vessel Imo sorted asc ✕" at bounding box center [801, 157] width 1511 height 31
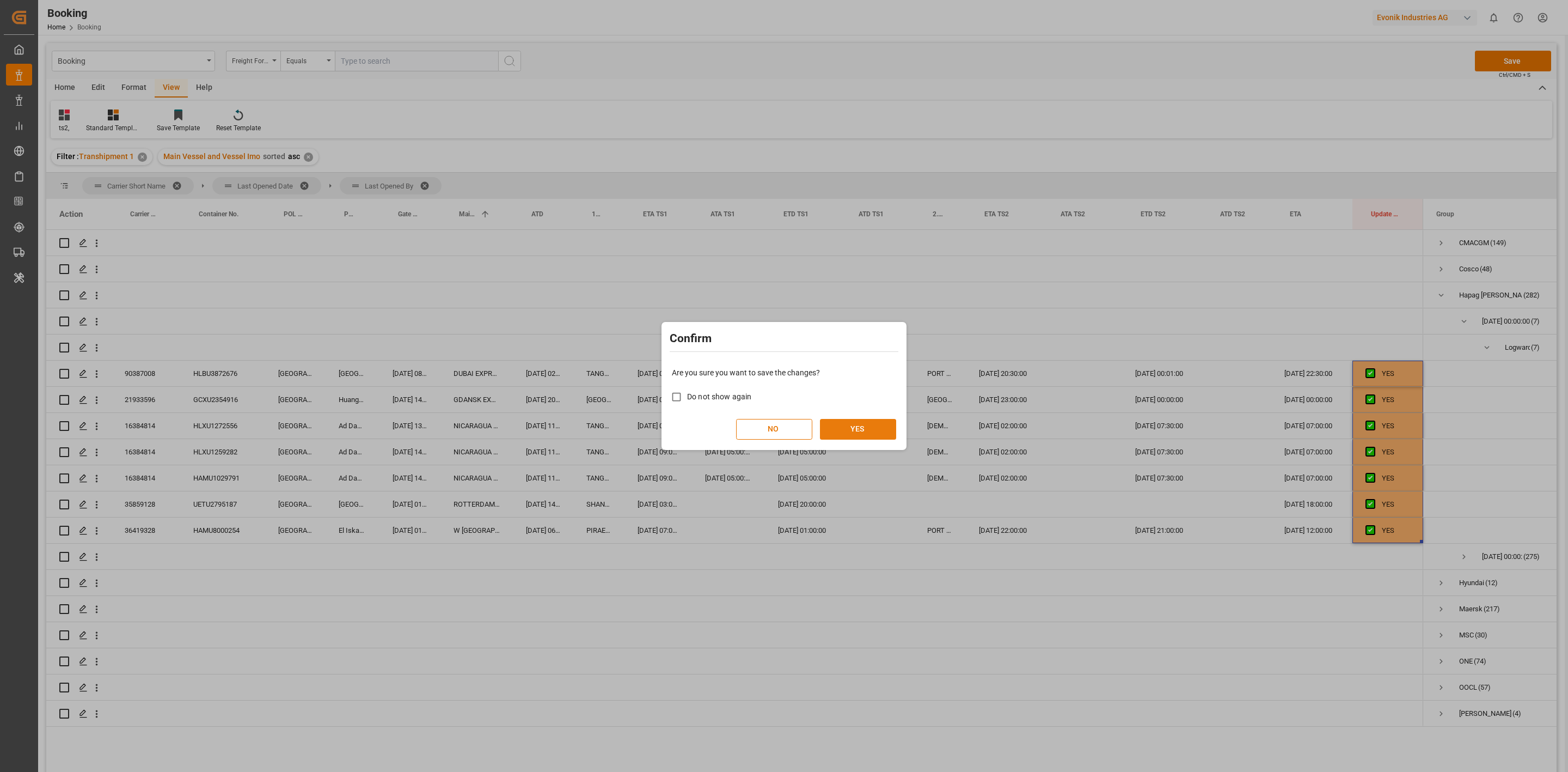
drag, startPoint x: 829, startPoint y: 432, endPoint x: 834, endPoint y: 429, distance: 5.8
click at [834, 429] on button "YES" at bounding box center [858, 430] width 76 height 21
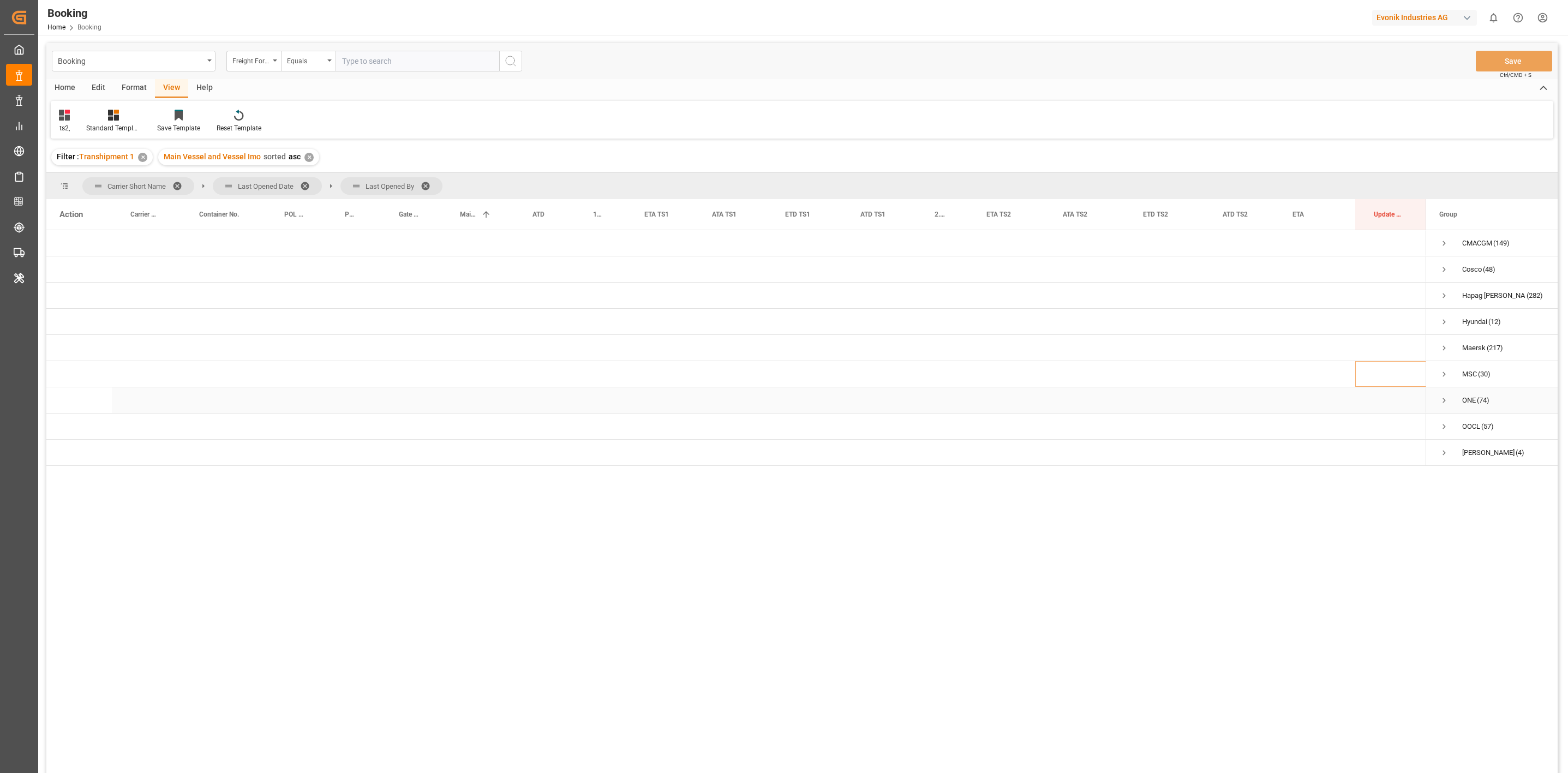
click at [1445, 400] on span "Press SPACE to select this row." at bounding box center [1444, 400] width 10 height 10
click at [1467, 424] on span "Press SPACE to select this row." at bounding box center [1467, 426] width 10 height 10
click at [1437, 322] on div "Hyundai (12)" at bounding box center [1490, 322] width 130 height 26
click at [1449, 322] on span "Hyundai (12)" at bounding box center [1491, 321] width 104 height 24
click at [1444, 320] on span "Press SPACE to select this row." at bounding box center [1444, 322] width 10 height 10
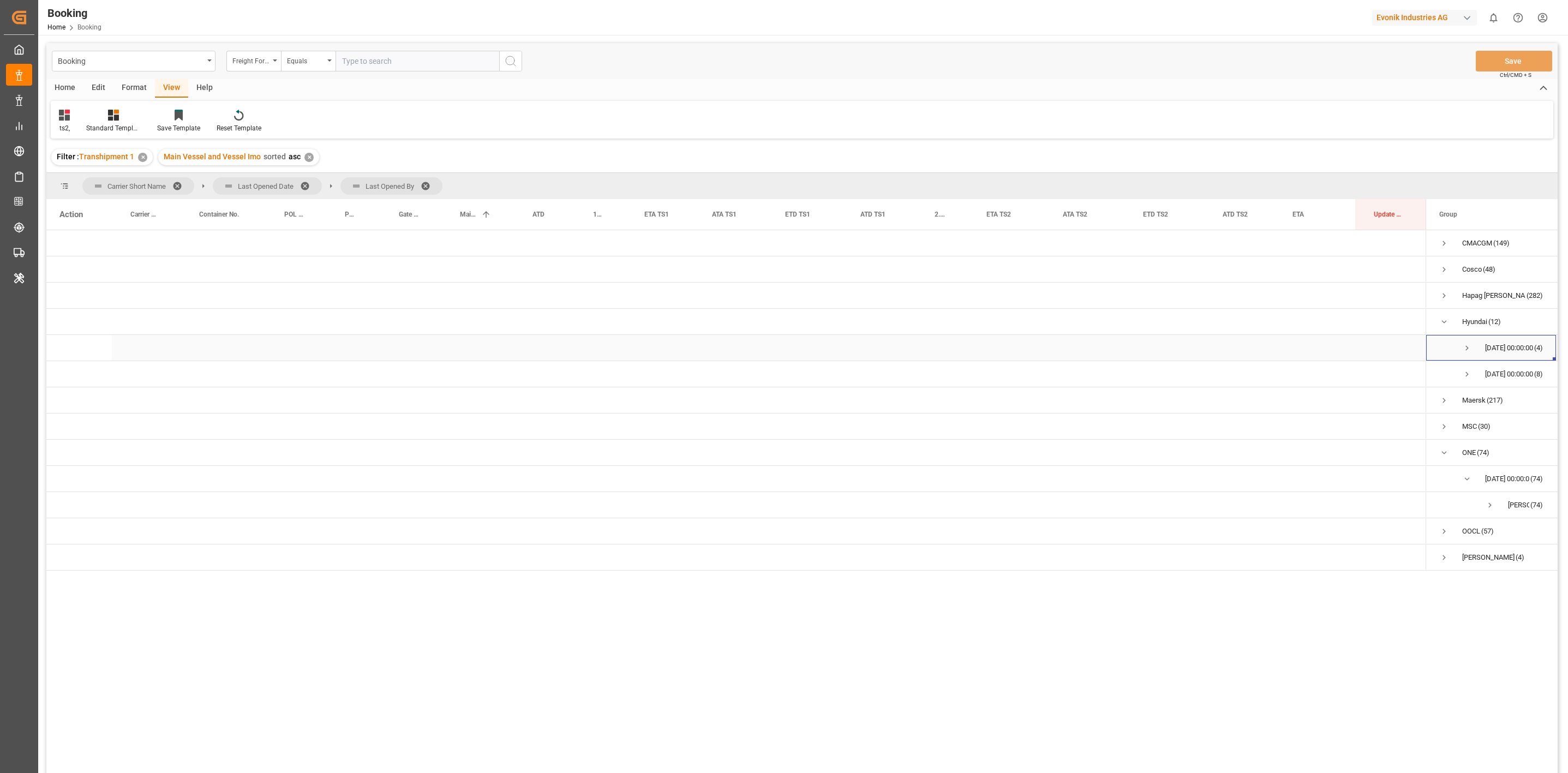
click at [1472, 340] on span "28.09.2025 00:00:00 (4)" at bounding box center [1491, 347] width 104 height 24
click at [1462, 346] on span "Press SPACE to select this row." at bounding box center [1467, 348] width 10 height 10
click at [1470, 396] on span "Press SPACE to select this row." at bounding box center [1467, 400] width 10 height 10
click at [1488, 370] on span "Press SPACE to select this row." at bounding box center [1490, 374] width 10 height 25
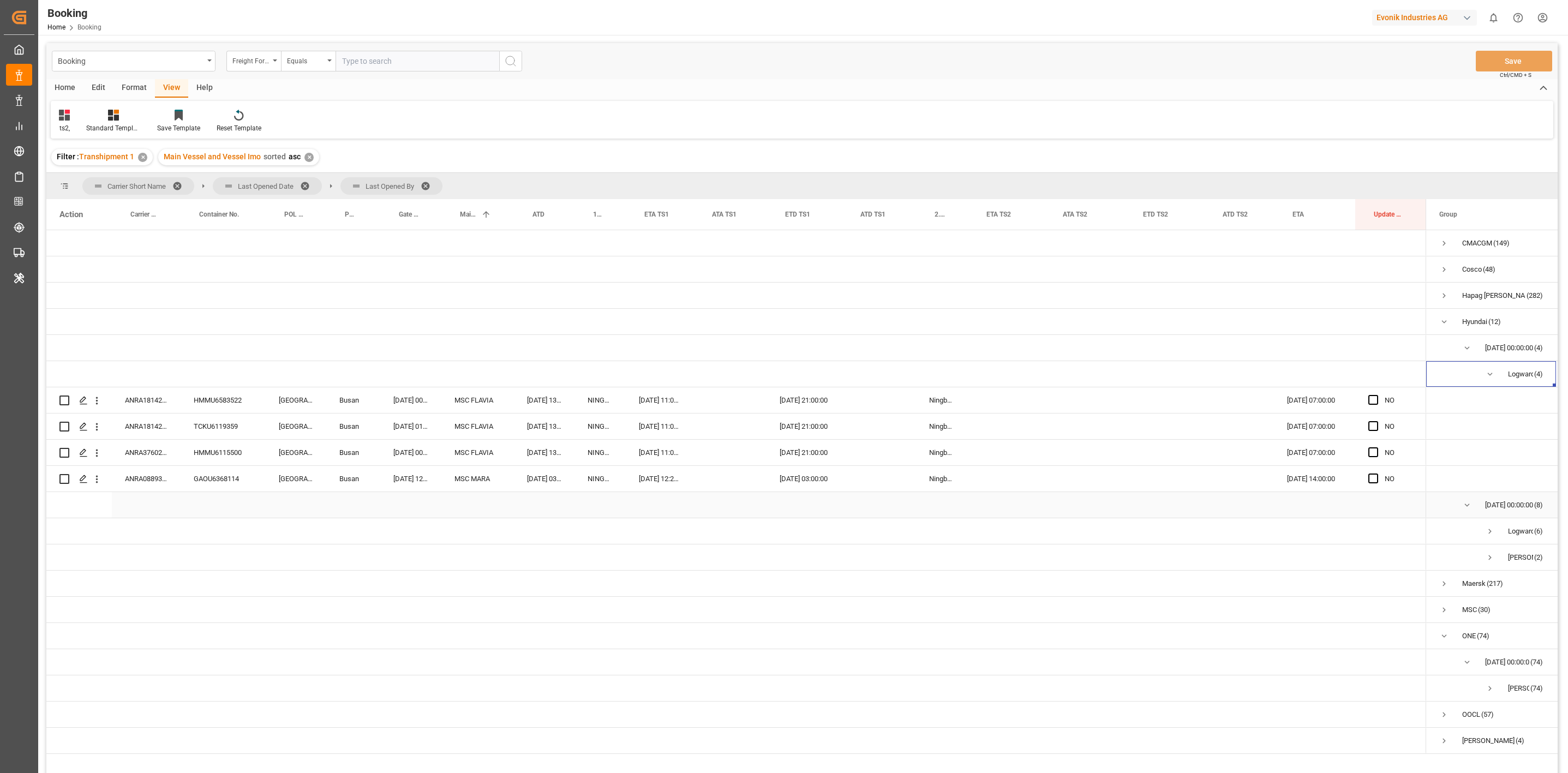
click at [1469, 503] on span "Press SPACE to select this row." at bounding box center [1467, 504] width 10 height 10
click at [1464, 508] on span "Press SPACE to select this row." at bounding box center [1467, 504] width 10 height 10
click at [1470, 524] on span "Logward System (6)" at bounding box center [1491, 530] width 104 height 24
click at [1485, 528] on span "Press SPACE to select this row." at bounding box center [1490, 531] width 10 height 10
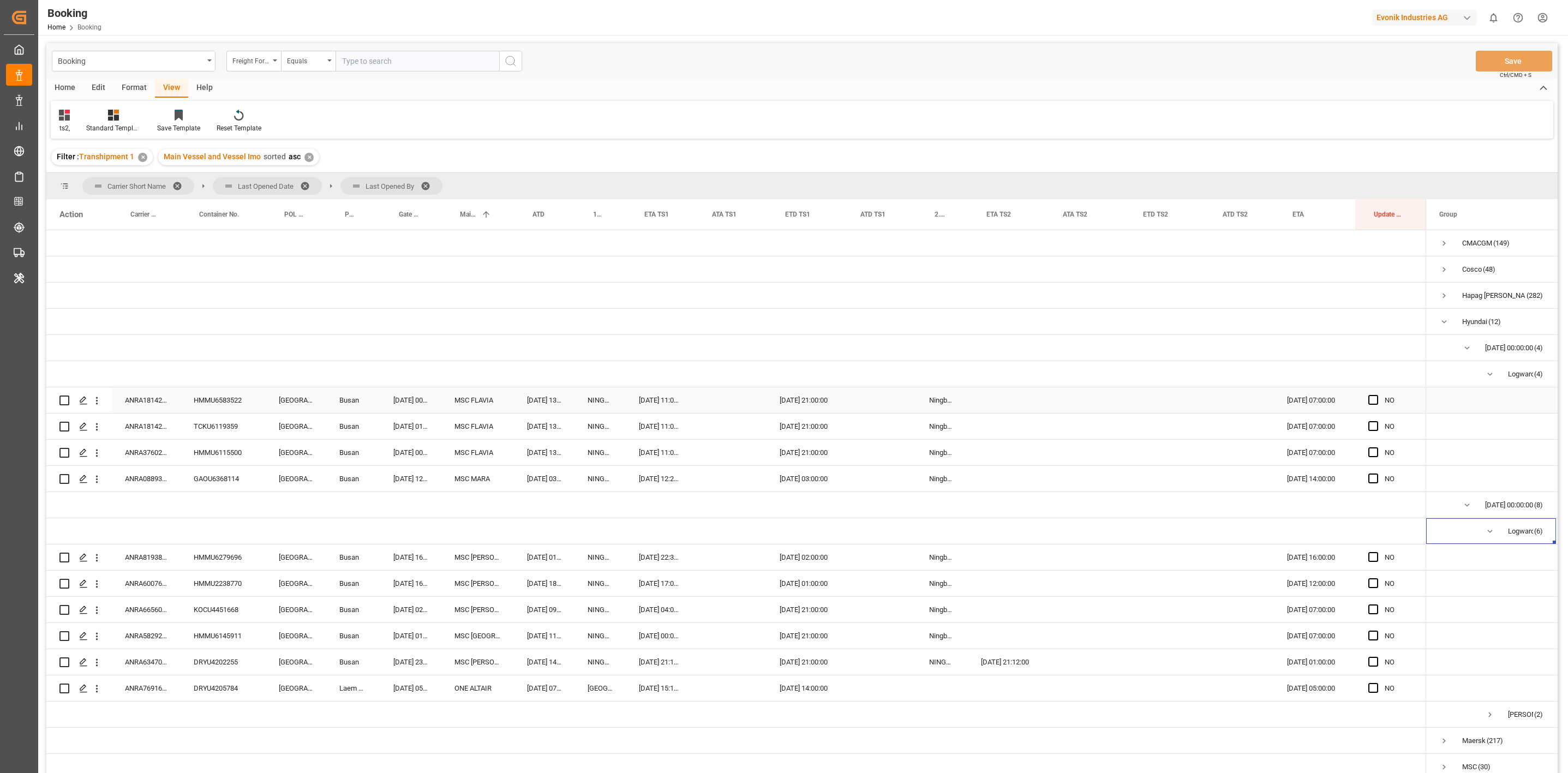
click at [208, 401] on div "HMMU6583522" at bounding box center [222, 399] width 85 height 26
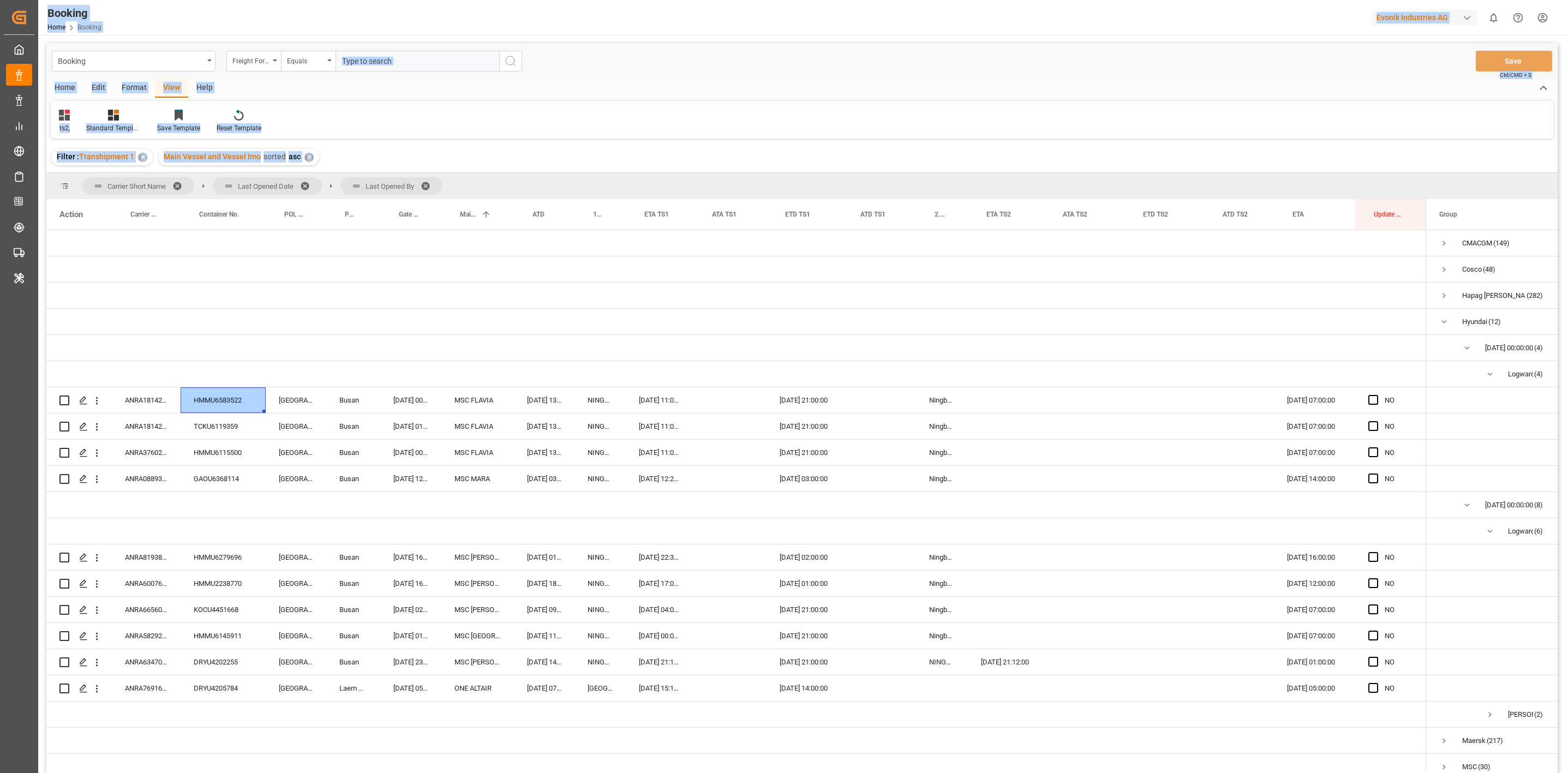
drag, startPoint x: -789, startPoint y: 121, endPoint x: -522, endPoint y: 95, distance: 268.3
click at [0, 95] on html "Created by potrace 1.15, written by Peter Selinger 2001-2017 Created by potrace…" at bounding box center [784, 386] width 1568 height 773
click at [943, 348] on div "Press SPACE to select this row." at bounding box center [942, 348] width 52 height 26
drag, startPoint x: 946, startPoint y: 348, endPoint x: 948, endPoint y: 343, distance: 5.4
click at [947, 346] on div "Press SPACE to select this row." at bounding box center [942, 348] width 52 height 26
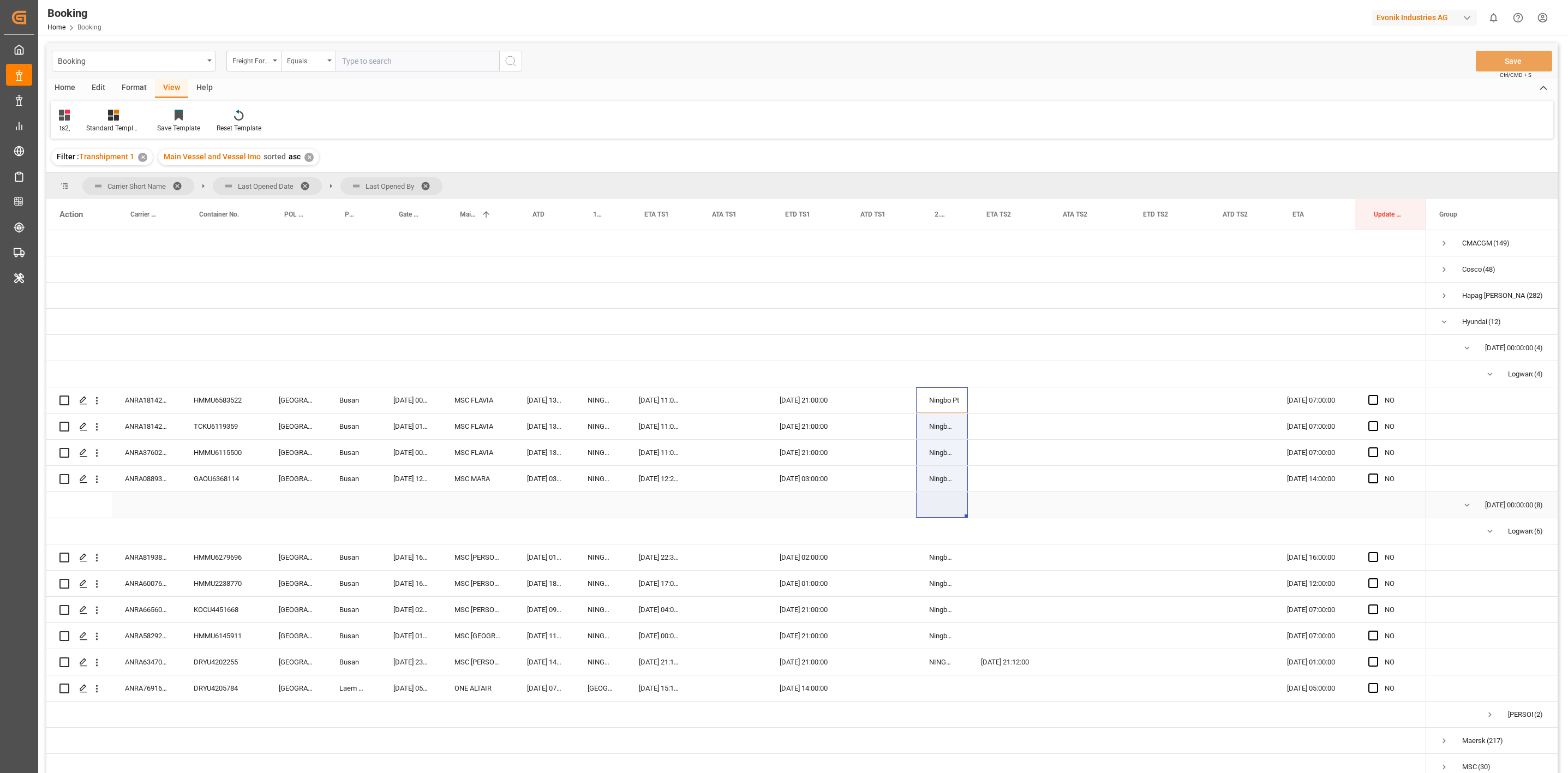
drag, startPoint x: 945, startPoint y: 398, endPoint x: 932, endPoint y: 494, distance: 96.9
click at [932, 494] on div "NO" at bounding box center [736, 570] width 1379 height 681
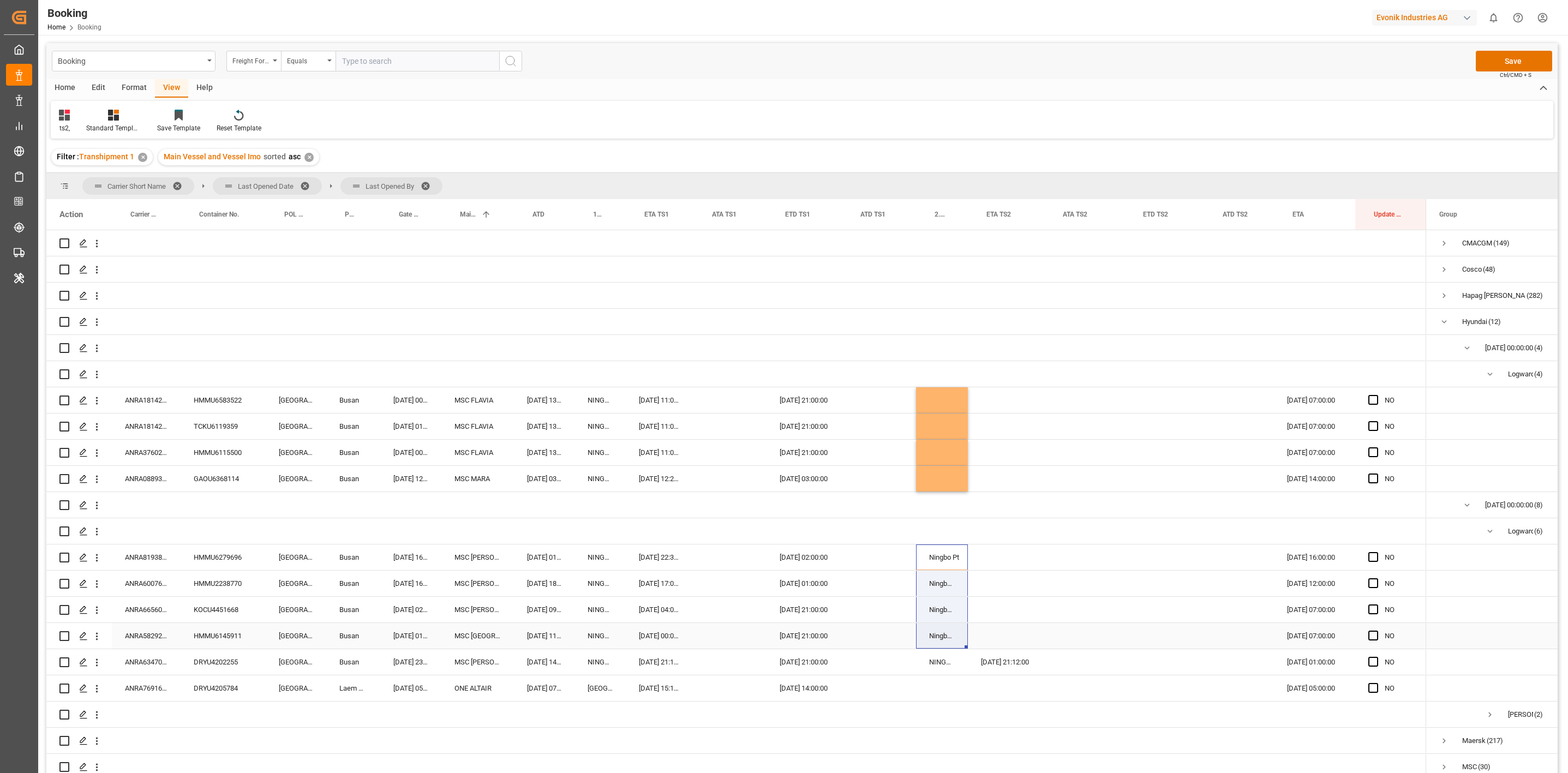
drag, startPoint x: 942, startPoint y: 549, endPoint x: 930, endPoint y: 627, distance: 78.9
click at [930, 627] on div "NO" at bounding box center [736, 570] width 1379 height 681
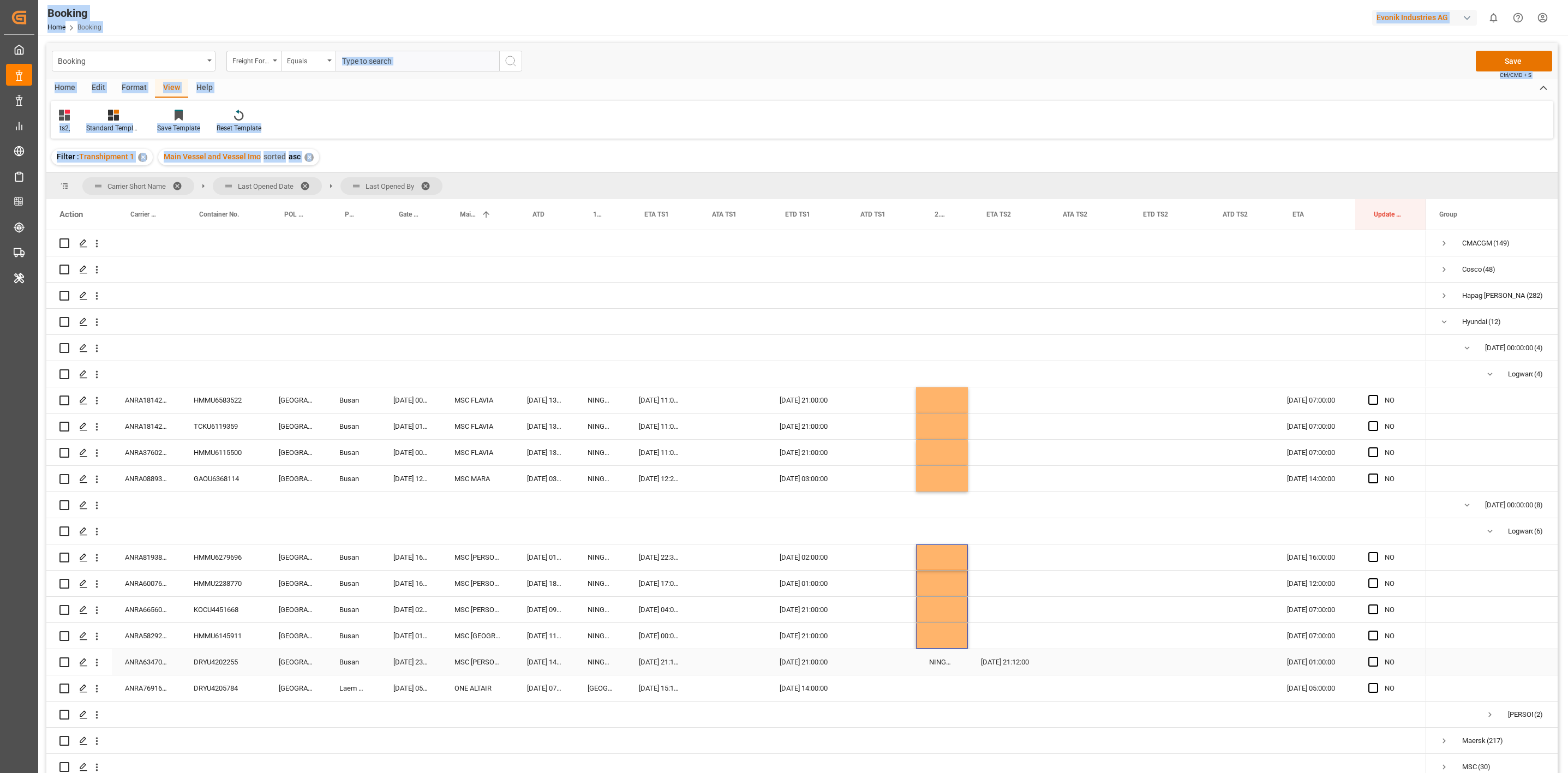
click at [221, 659] on div "DRYU4202255" at bounding box center [222, 661] width 85 height 26
click at [175, 425] on div "ANRA18142200" at bounding box center [145, 425] width 68 height 26
drag, startPoint x: 787, startPoint y: 82, endPoint x: 786, endPoint y: 90, distance: 8.1
click at [787, 82] on div "Home Edit Format View Help" at bounding box center [801, 88] width 1511 height 18
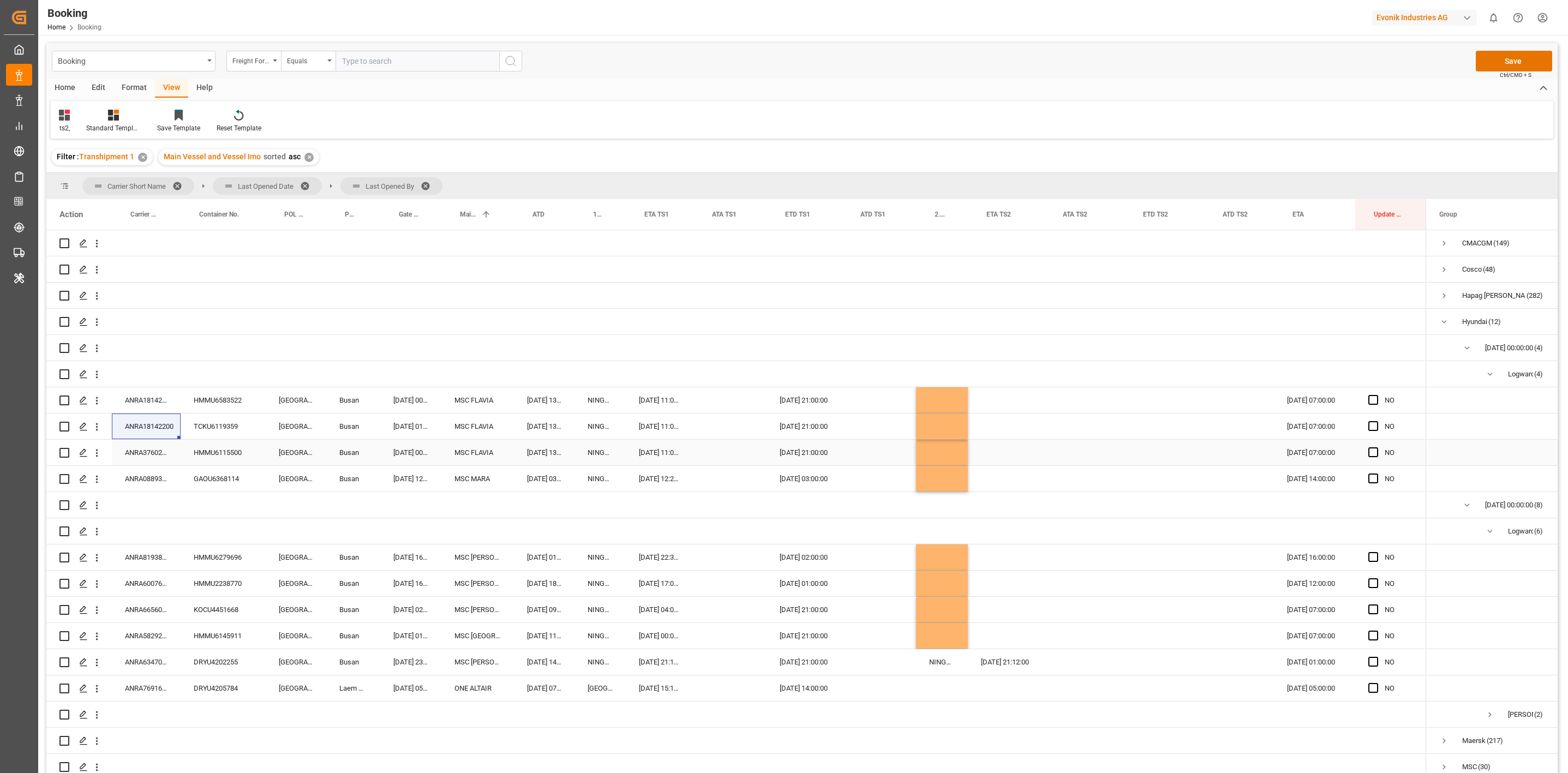
click at [144, 451] on div "ANRA37602000" at bounding box center [145, 451] width 68 height 26
drag, startPoint x: 154, startPoint y: 566, endPoint x: 75, endPoint y: 215, distance: 359.8
click at [154, 566] on div "ANRA81938100" at bounding box center [145, 556] width 68 height 26
click at [131, 586] on div "ANRA60076500" at bounding box center [145, 582] width 68 height 26
drag, startPoint x: 156, startPoint y: 621, endPoint x: 817, endPoint y: 553, distance: 664.5
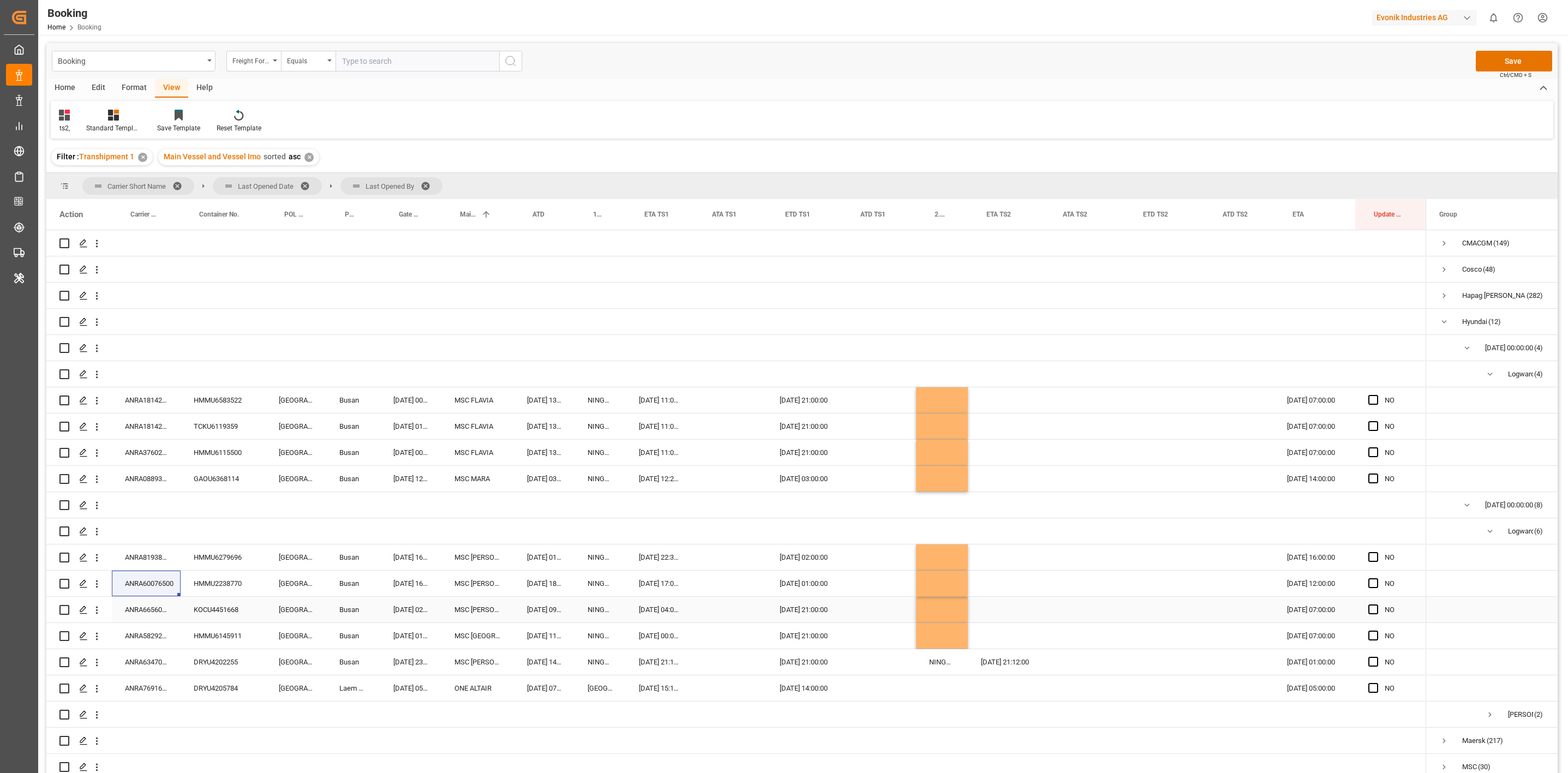
click at [155, 621] on div "ANRA66560400" at bounding box center [145, 609] width 68 height 26
drag, startPoint x: 141, startPoint y: 643, endPoint x: 365, endPoint y: 147, distance: 544.2
click at [141, 643] on div "ANRA58292700" at bounding box center [145, 635] width 68 height 26
click at [152, 667] on div "ANRA63470300" at bounding box center [145, 661] width 68 height 26
click at [941, 643] on div "Press SPACE to select this row." at bounding box center [942, 635] width 52 height 26
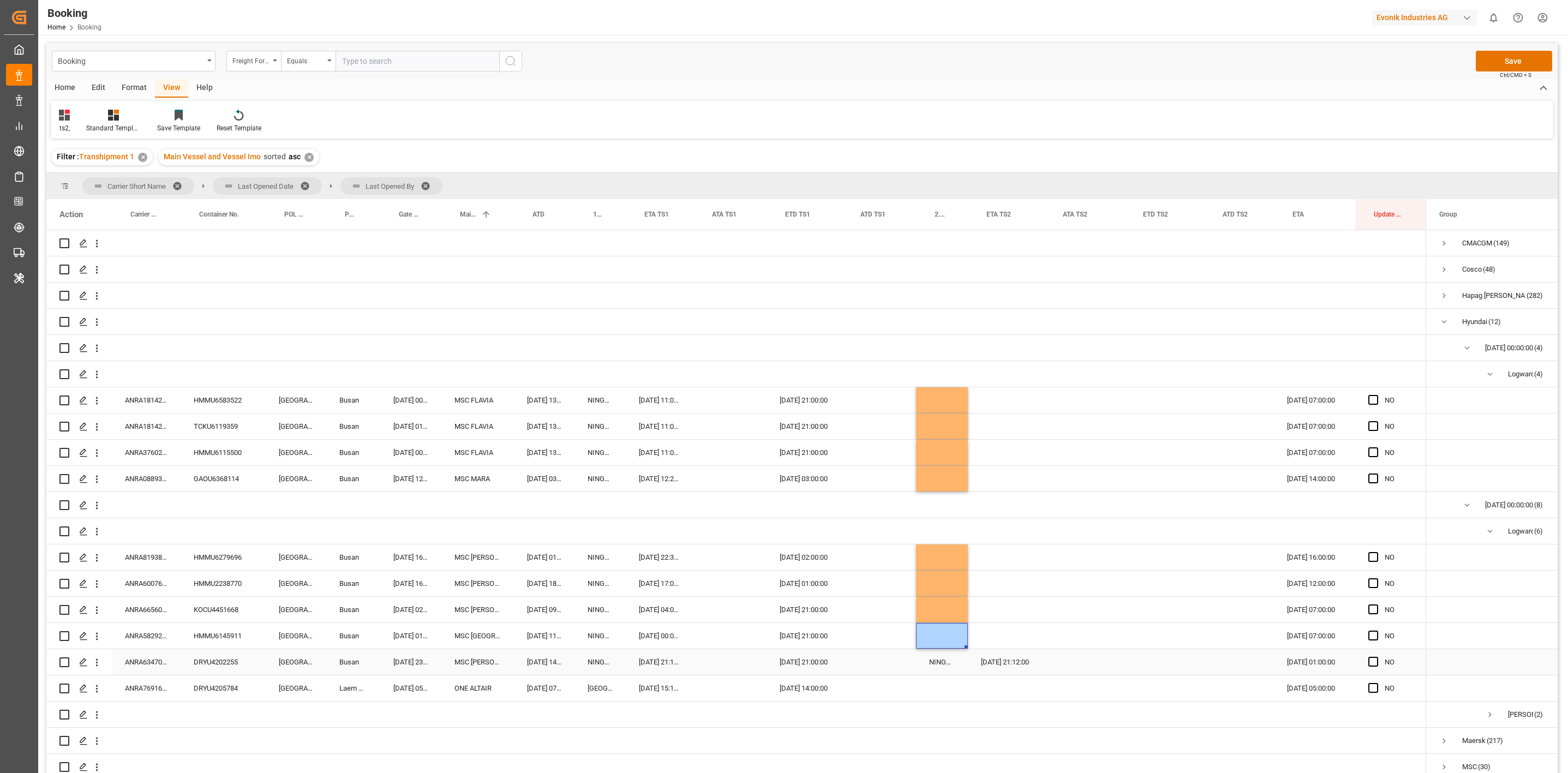
drag, startPoint x: 944, startPoint y: 660, endPoint x: 954, endPoint y: 662, distance: 10.2
click at [943, 661] on div "NINGBO PT" at bounding box center [942, 661] width 52 height 26
click at [1006, 644] on div "Press SPACE to select this row." at bounding box center [1006, 635] width 76 height 26
click at [1000, 666] on div "31.10.2025 21:12:00" at bounding box center [1006, 661] width 76 height 26
click at [1111, 620] on div "Press SPACE to select this row." at bounding box center [1084, 609] width 80 height 26
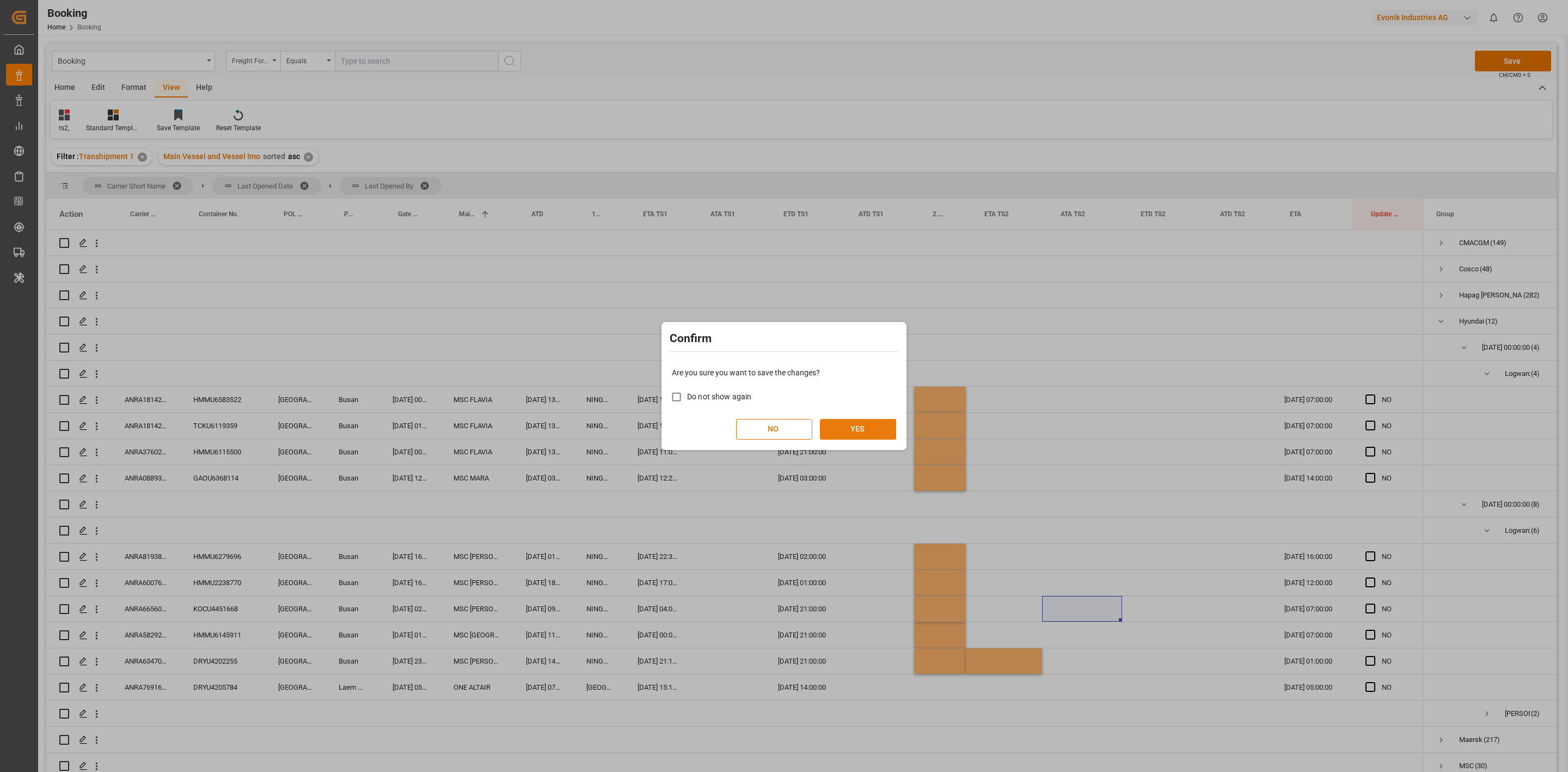
click at [839, 432] on button "YES" at bounding box center [858, 430] width 76 height 21
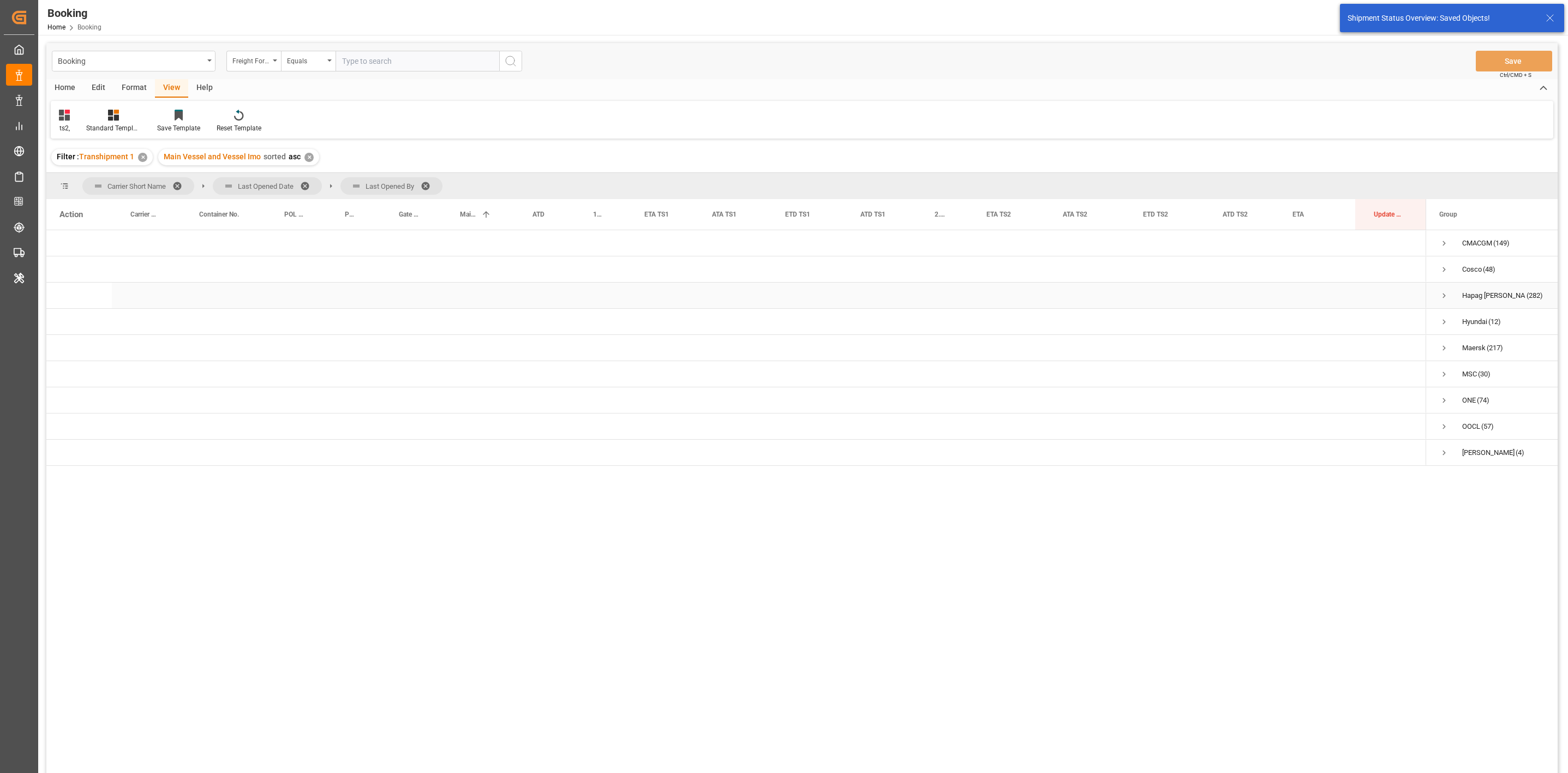
click at [1452, 273] on span "Cosco (48)" at bounding box center [1491, 269] width 104 height 24
click at [1444, 269] on span "Press SPACE to select this row." at bounding box center [1444, 270] width 10 height 10
click at [1467, 299] on span "Press SPACE to select this row." at bounding box center [1467, 296] width 10 height 10
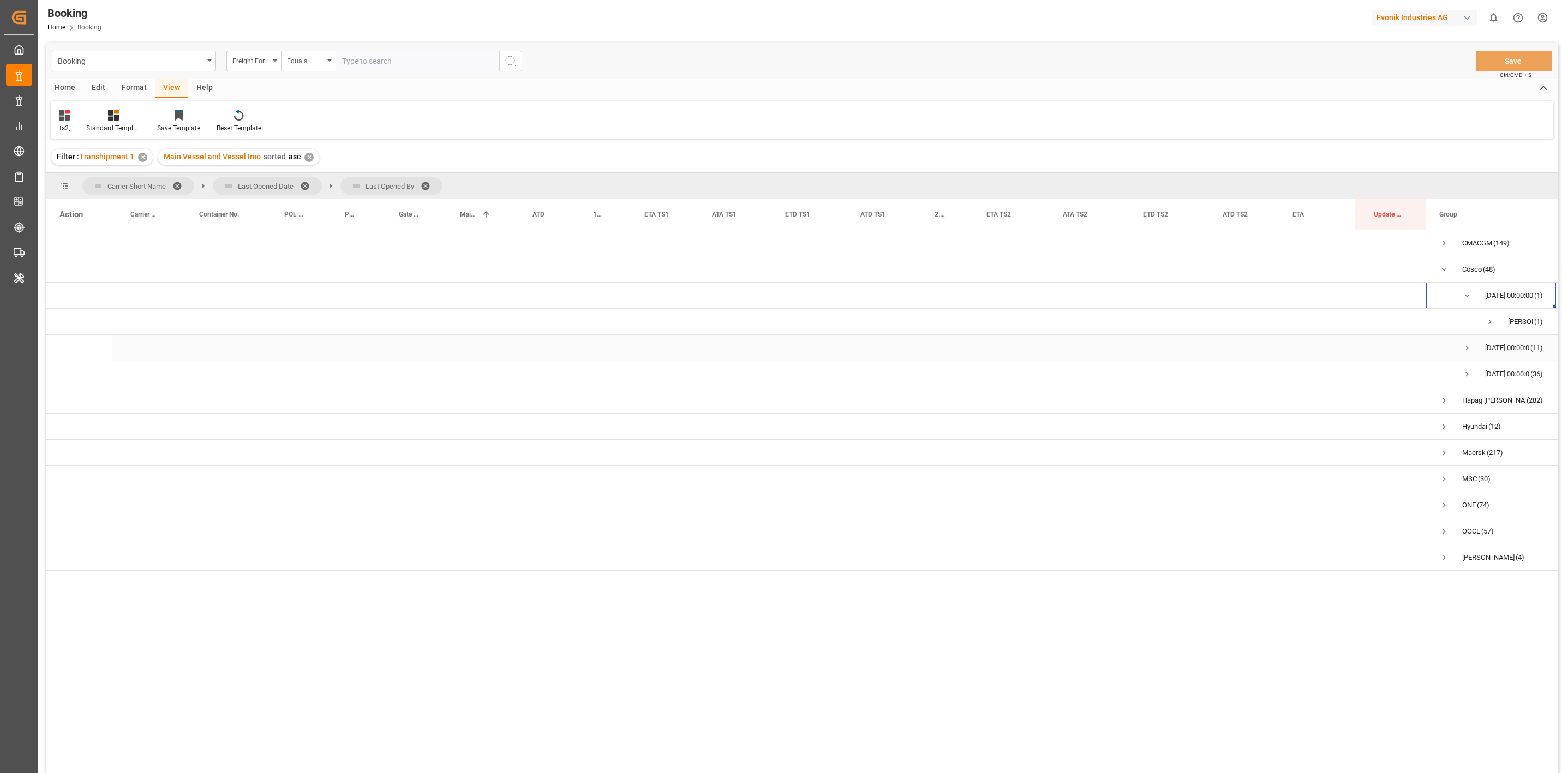
click at [1473, 348] on span "28.09.2025 00:00:00 (11)" at bounding box center [1491, 347] width 104 height 24
click at [1465, 342] on span "Press SPACE to select this row." at bounding box center [1467, 348] width 10 height 25
click at [1493, 318] on span "shaini ghorai (1)" at bounding box center [1491, 321] width 104 height 24
click at [1490, 320] on span "Press SPACE to select this row." at bounding box center [1490, 322] width 10 height 10
click at [1491, 401] on span "Press SPACE to select this row." at bounding box center [1490, 400] width 10 height 10
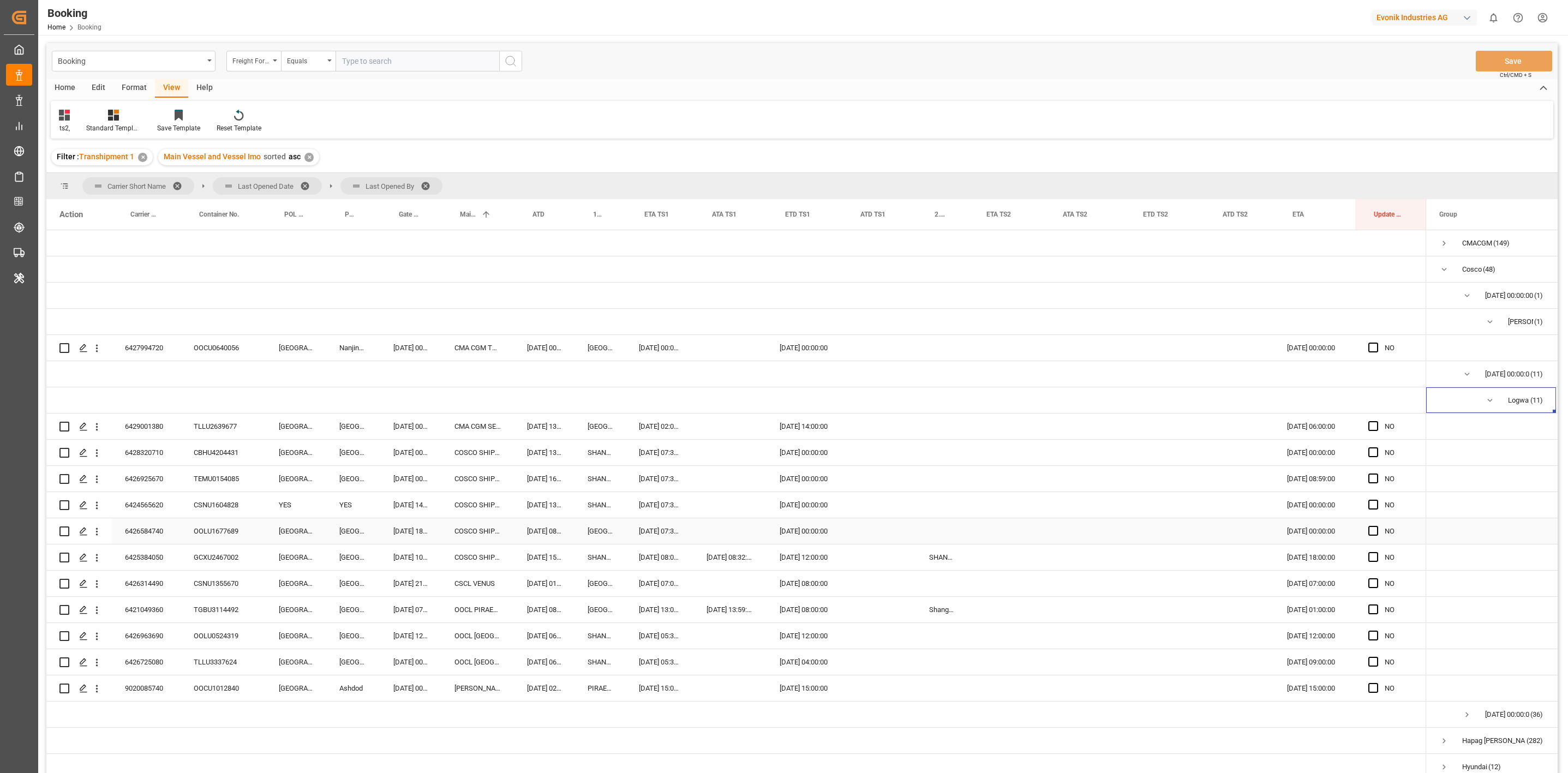
click at [928, 530] on div "Press SPACE to select this row." at bounding box center [942, 530] width 52 height 26
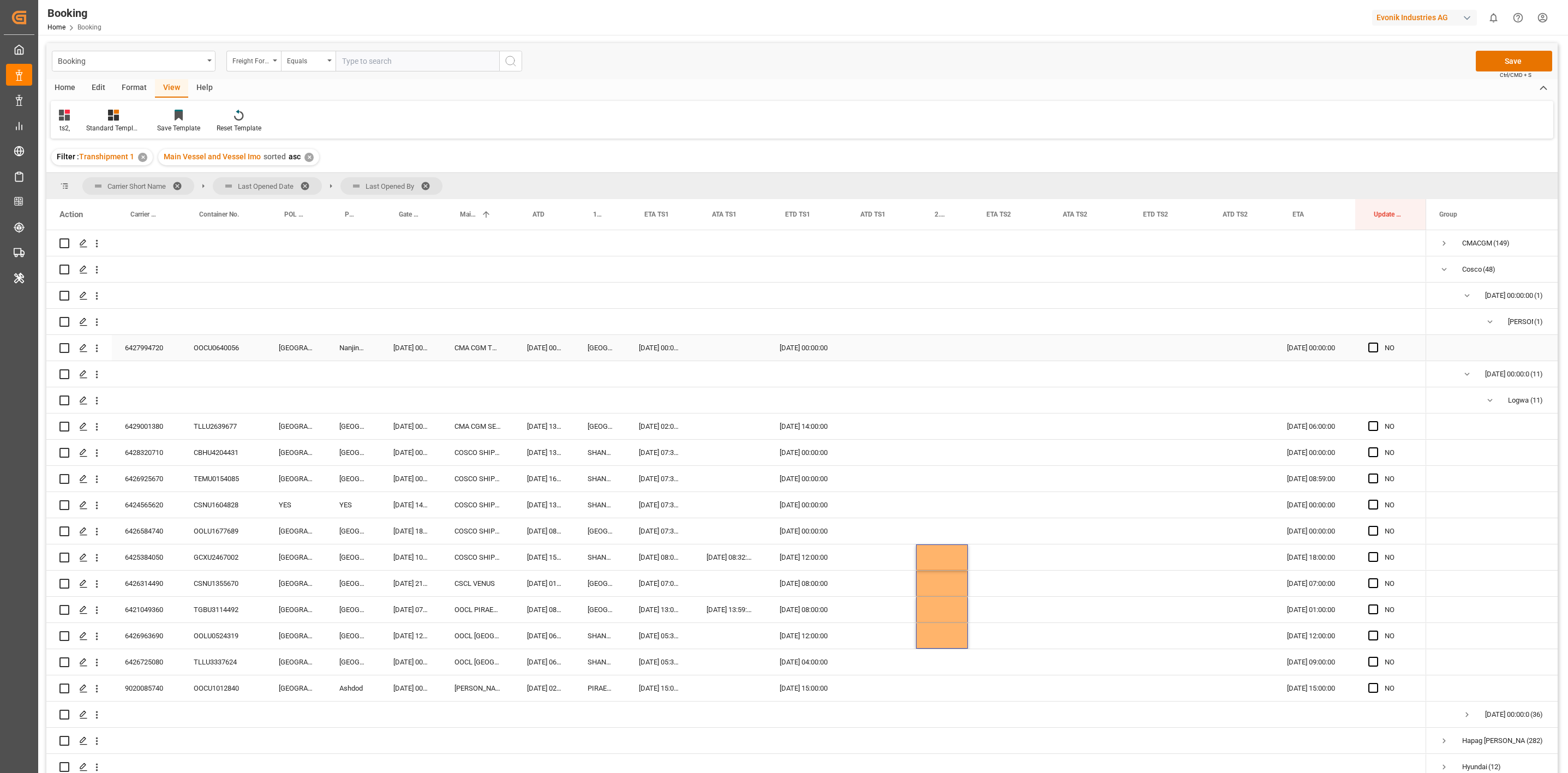
click at [1367, 351] on div "NO" at bounding box center [1391, 348] width 71 height 26
click at [153, 412] on div "Press SPACE to select this row." at bounding box center [145, 399] width 68 height 26
click at [150, 423] on div "6429001380" at bounding box center [145, 425] width 68 height 26
drag, startPoint x: 1364, startPoint y: 346, endPoint x: 1357, endPoint y: 376, distance: 30.8
click at [1364, 346] on div "NO" at bounding box center [1391, 348] width 71 height 26
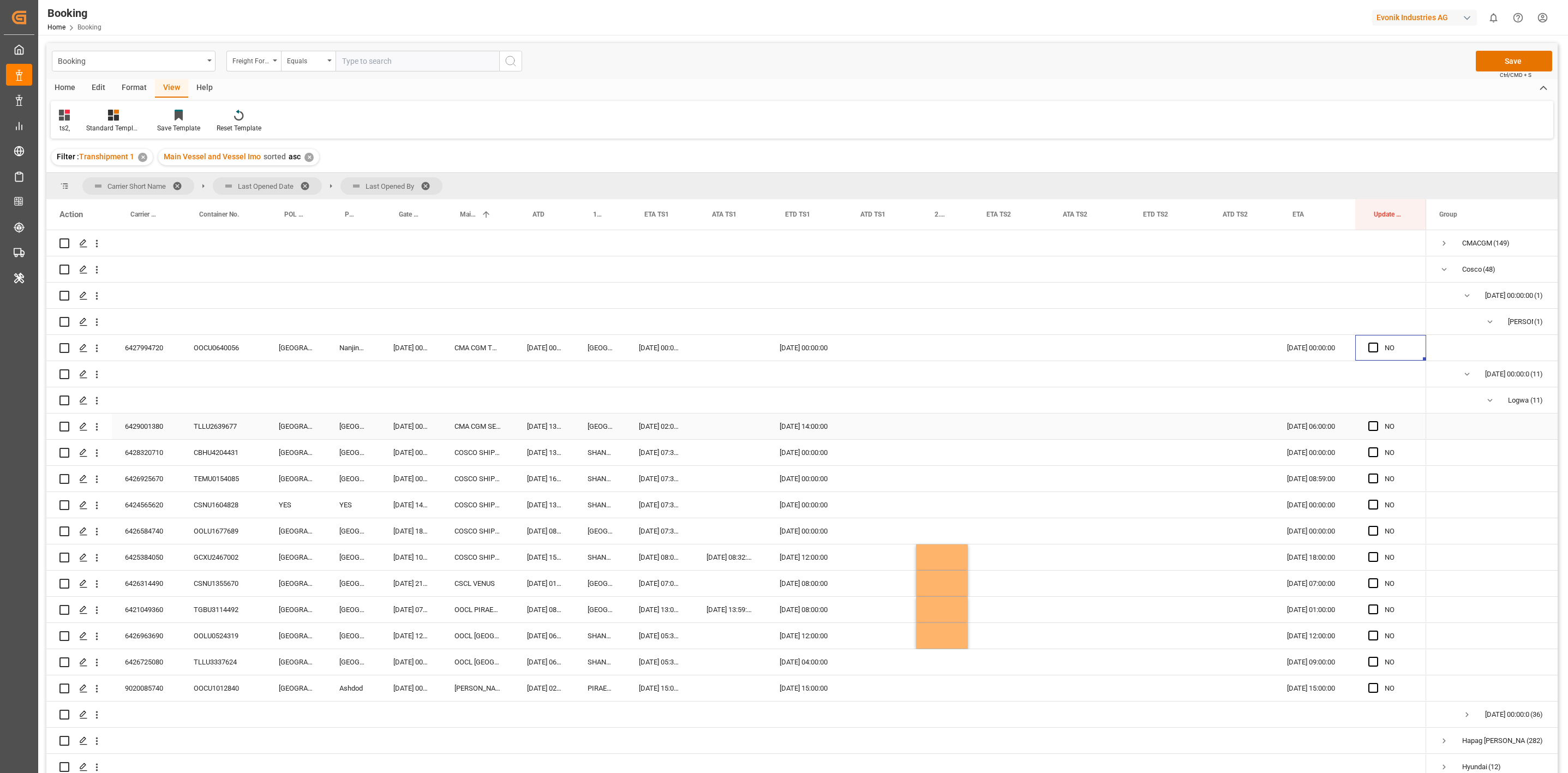
click at [1373, 425] on span "Press SPACE to select this row." at bounding box center [1372, 425] width 10 height 10
click at [1376, 421] on input "Press SPACE to select this row." at bounding box center [1376, 421] width 0 height 0
click at [1371, 691] on span "Press SPACE to select this row." at bounding box center [1372, 687] width 10 height 10
click at [1376, 683] on input "Press SPACE to select this row." at bounding box center [1376, 683] width 0 height 0
click at [142, 687] on div "9020085740" at bounding box center [145, 687] width 68 height 26
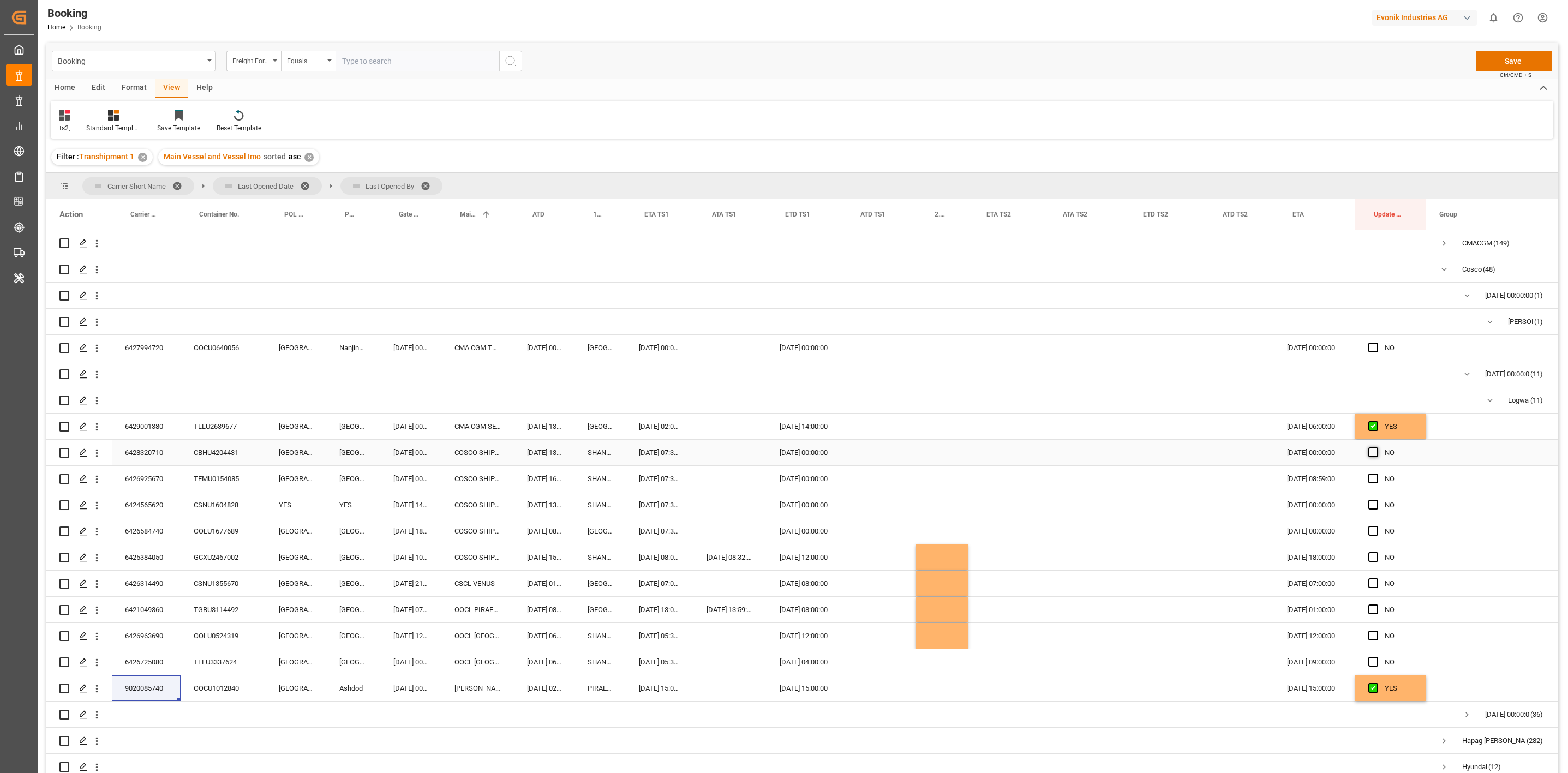
click at [1372, 449] on span "Press SPACE to select this row." at bounding box center [1372, 451] width 10 height 10
click at [1376, 447] on input "Press SPACE to select this row." at bounding box center [1376, 447] width 0 height 0
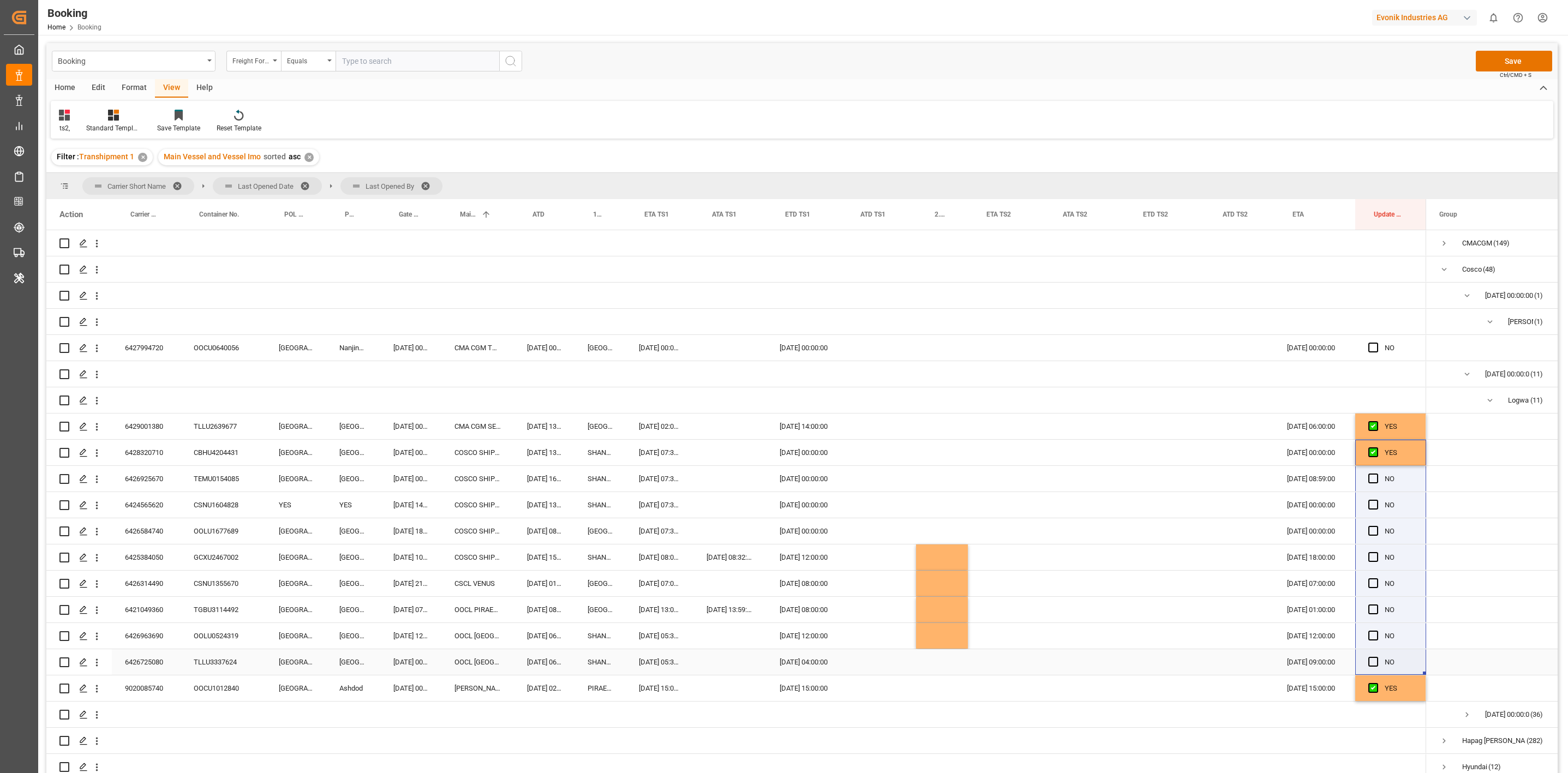
drag, startPoint x: 1423, startPoint y: 460, endPoint x: 1402, endPoint y: 657, distance: 198.1
click at [1402, 657] on div "NO" at bounding box center [736, 570] width 1379 height 681
click at [1374, 348] on span "Press SPACE to select this row." at bounding box center [1372, 348] width 10 height 10
click at [1376, 343] on input "Press SPACE to select this row." at bounding box center [1376, 343] width 0 height 0
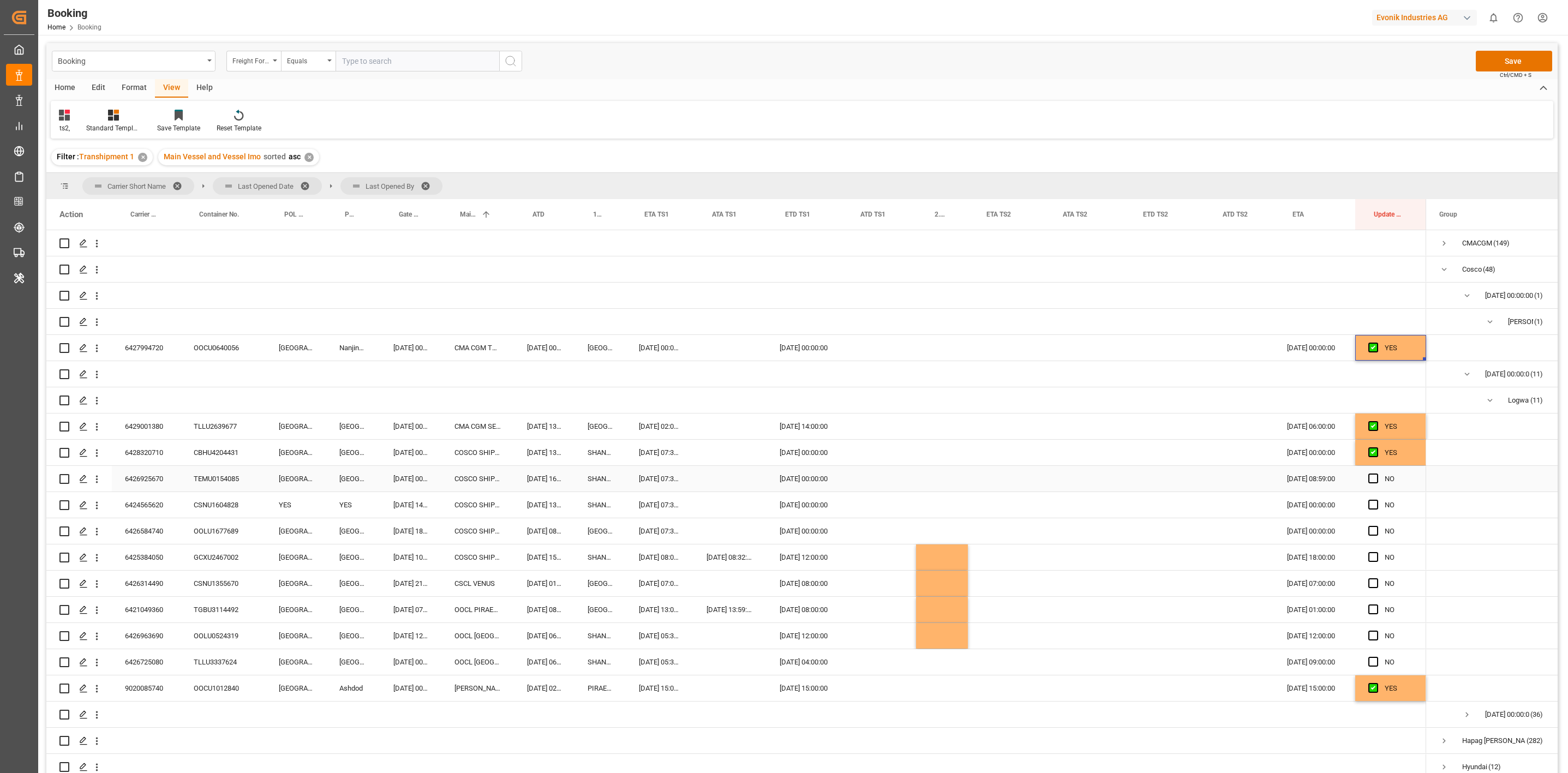
click at [1373, 481] on span "Press SPACE to select this row." at bounding box center [1372, 478] width 10 height 10
click at [1376, 474] on input "Press SPACE to select this row." at bounding box center [1376, 474] width 0 height 0
click at [168, 640] on div "6426963690" at bounding box center [145, 635] width 68 height 26
click at [1375, 662] on span "Press SPACE to select this row." at bounding box center [1372, 661] width 10 height 10
click at [1376, 657] on input "Press SPACE to select this row." at bounding box center [1376, 657] width 0 height 0
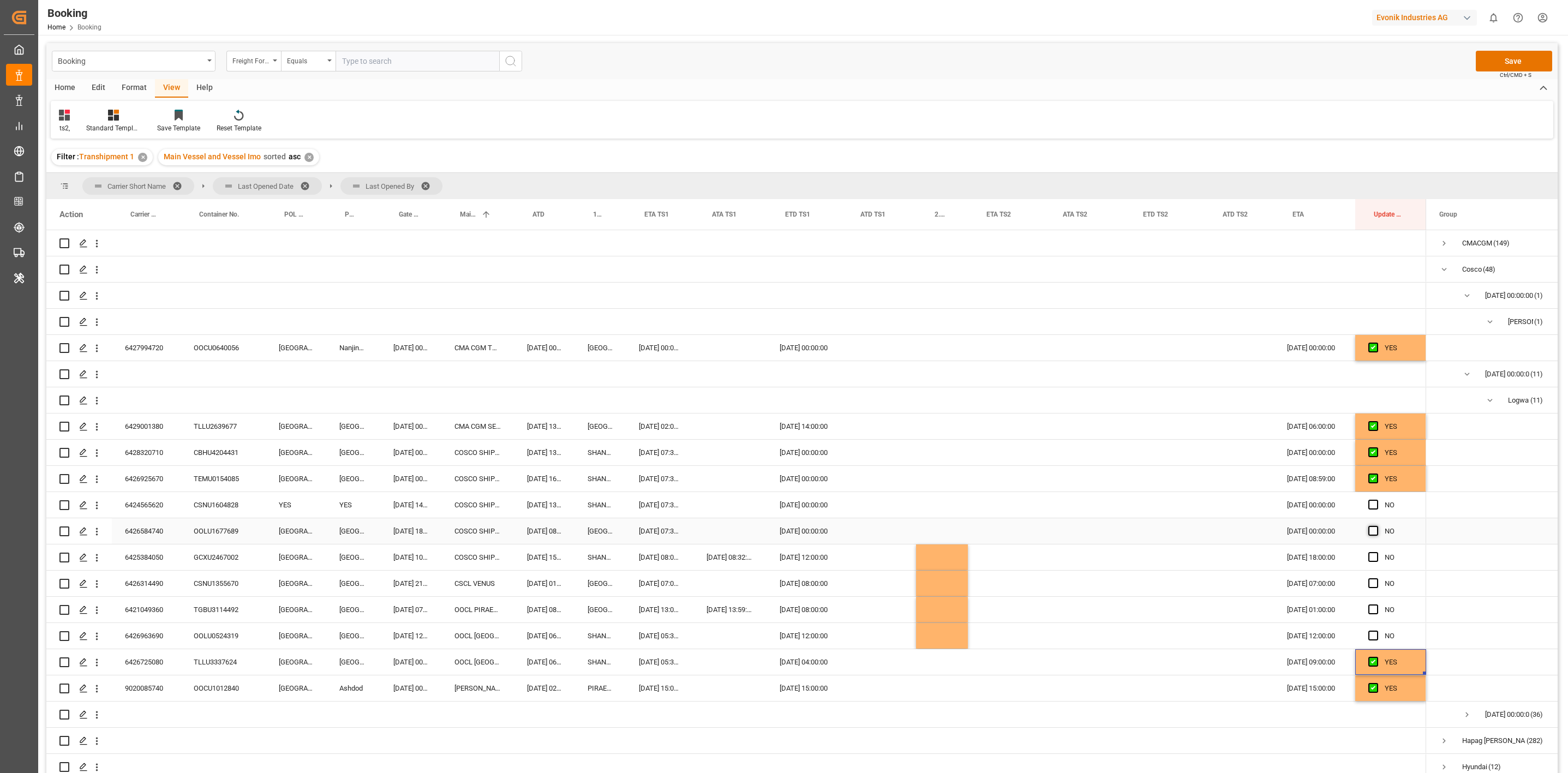
click at [1370, 528] on span "Press SPACE to select this row." at bounding box center [1372, 530] width 10 height 10
click at [1376, 526] on input "Press SPACE to select this row." at bounding box center [1376, 526] width 0 height 0
click at [1371, 498] on div "Press SPACE to select this row." at bounding box center [1375, 504] width 16 height 25
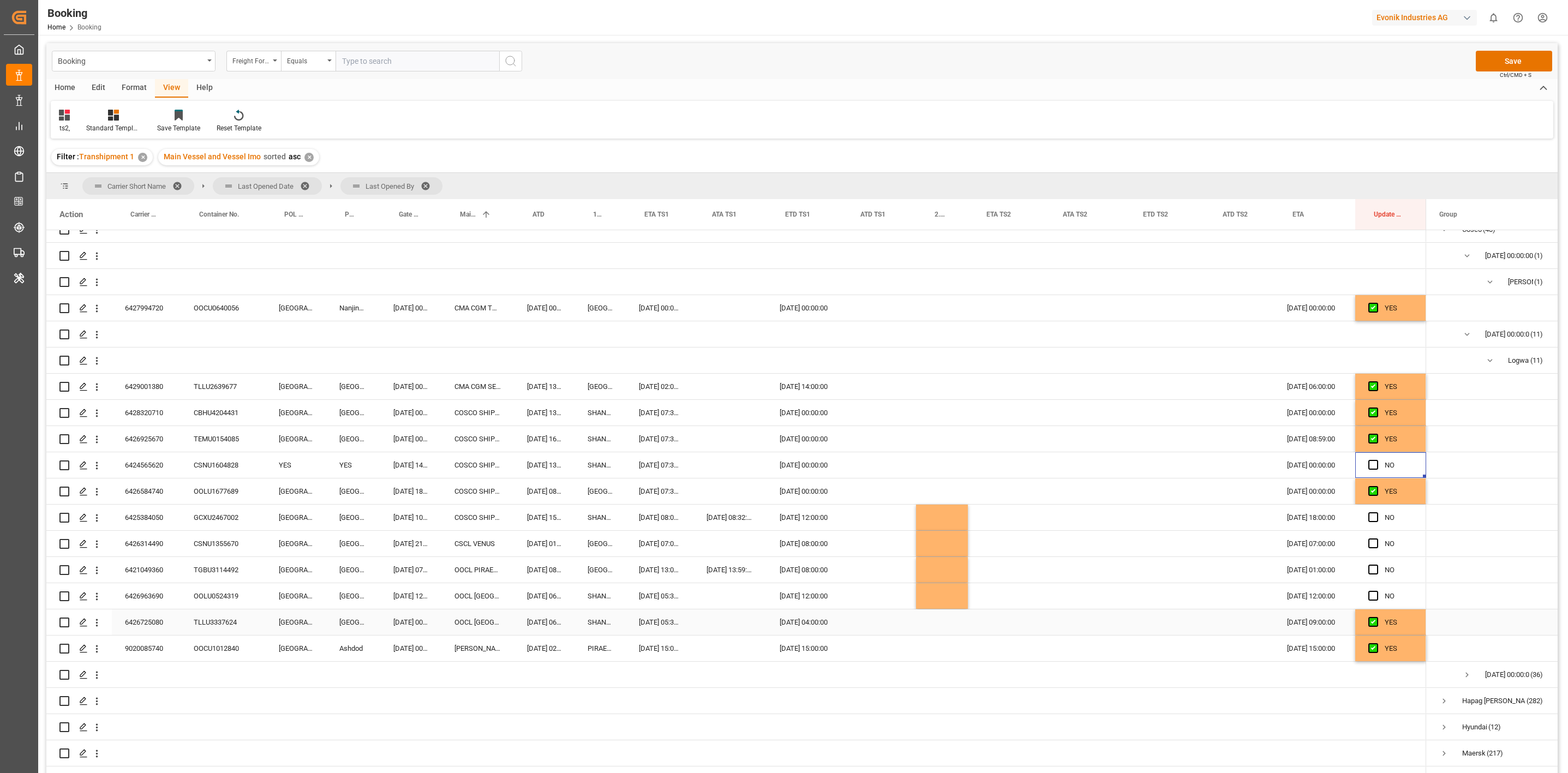
scroll to position [42, 0]
click at [229, 650] on div "OOCU1012840" at bounding box center [222, 645] width 85 height 26
click at [175, 647] on div "9020085740" at bounding box center [145, 645] width 68 height 26
click at [154, 573] on div "6421049360" at bounding box center [145, 566] width 68 height 26
click at [902, 128] on div "ts2, Standard Templates Save Template Reset Template" at bounding box center [802, 119] width 1503 height 38
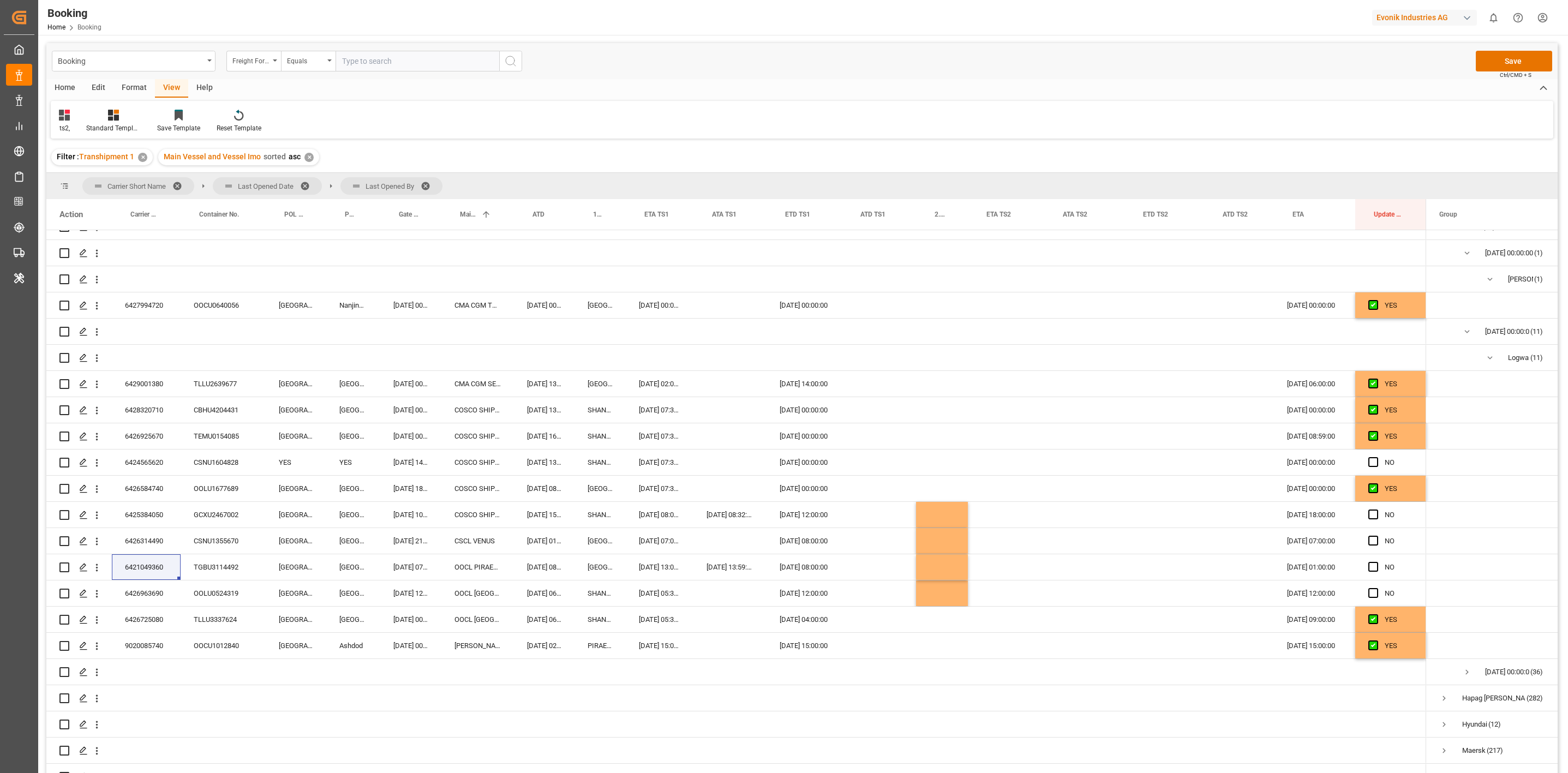
click at [894, 144] on div "Filter : Transhipment 1 ✕ Main Vessel and Vessel Imo sorted asc ✕" at bounding box center [801, 157] width 1511 height 31
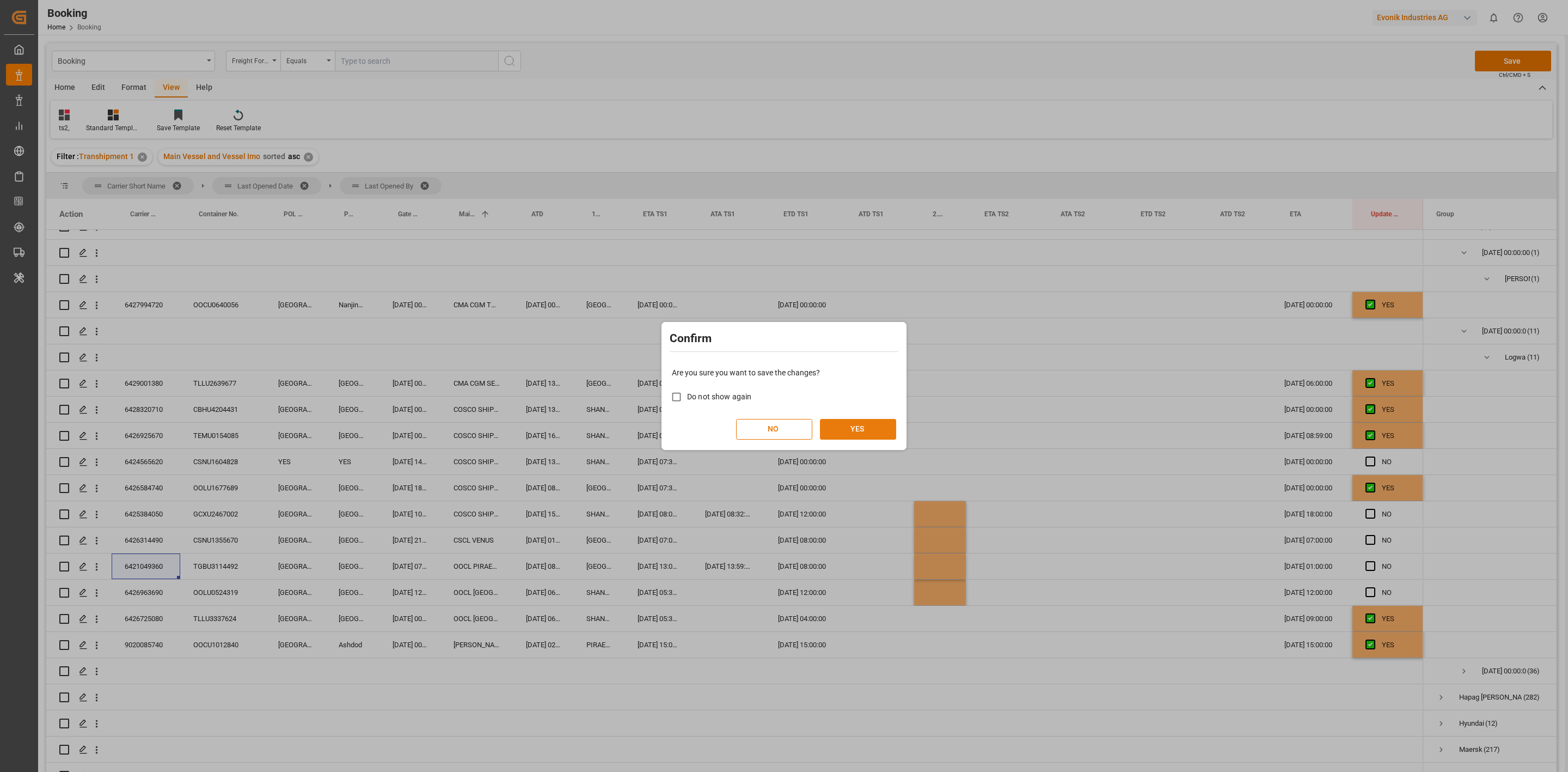
click at [859, 435] on button "YES" at bounding box center [858, 430] width 76 height 21
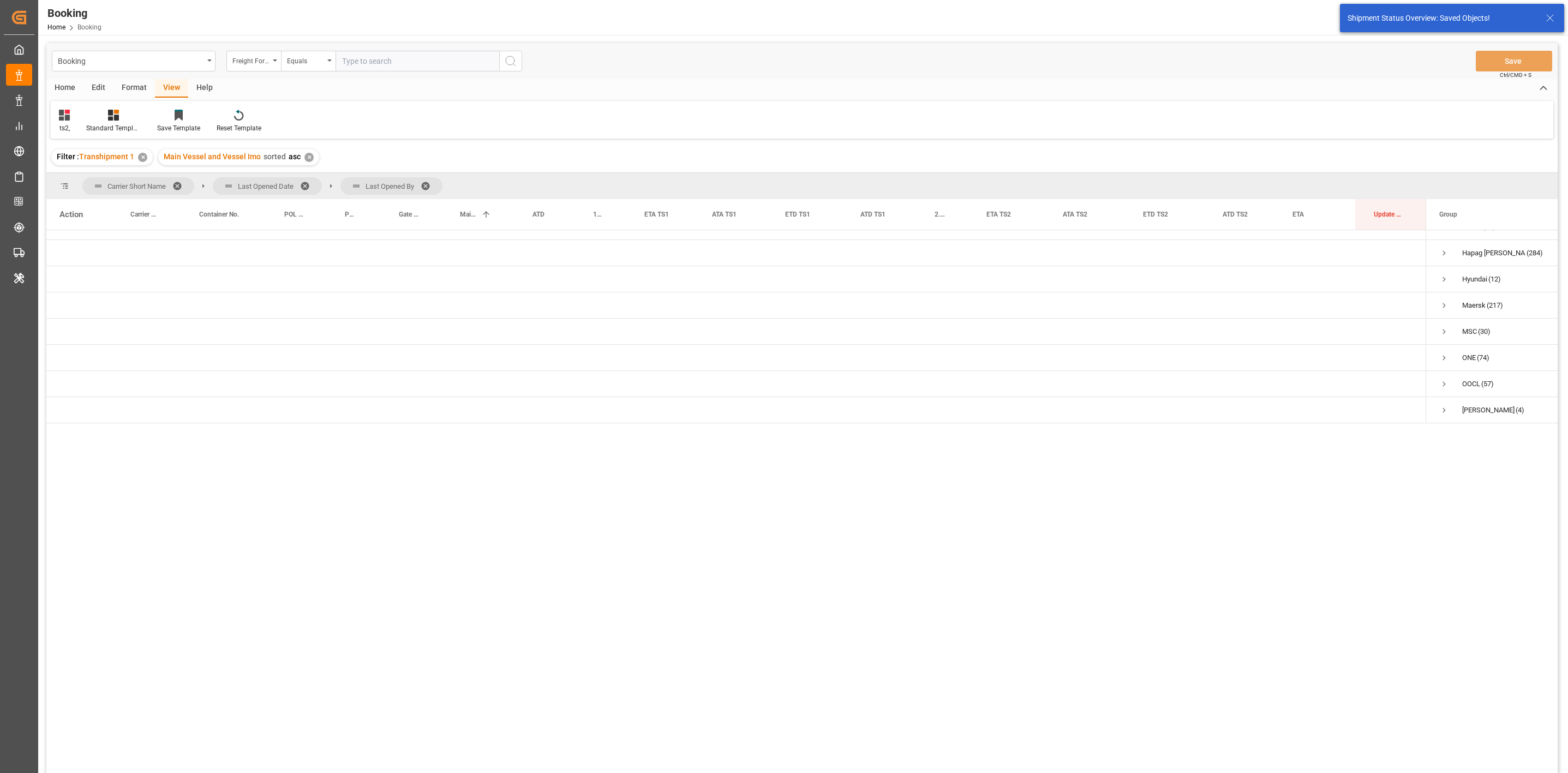
scroll to position [0, 0]
click at [1440, 372] on span "Press SPACE to select this row." at bounding box center [1444, 374] width 10 height 10
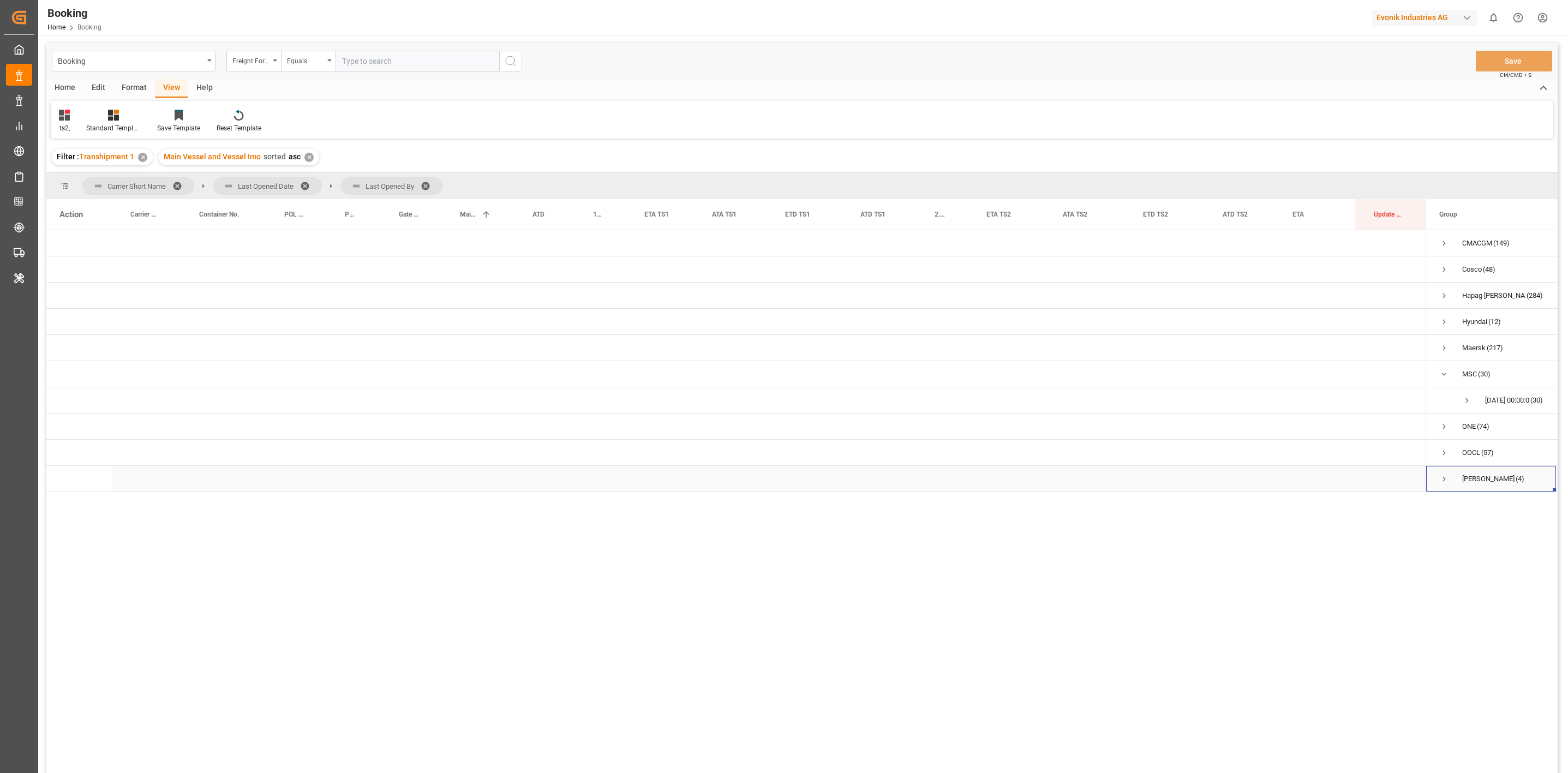
click at [1452, 479] on span "Yang Ming (4)" at bounding box center [1491, 477] width 104 height 24
click at [1452, 475] on span "Yang Ming (4)" at bounding box center [1491, 477] width 104 height 24
click at [1447, 476] on span "Press SPACE to select this row." at bounding box center [1444, 478] width 10 height 10
click at [180, 182] on span at bounding box center [181, 186] width 17 height 10
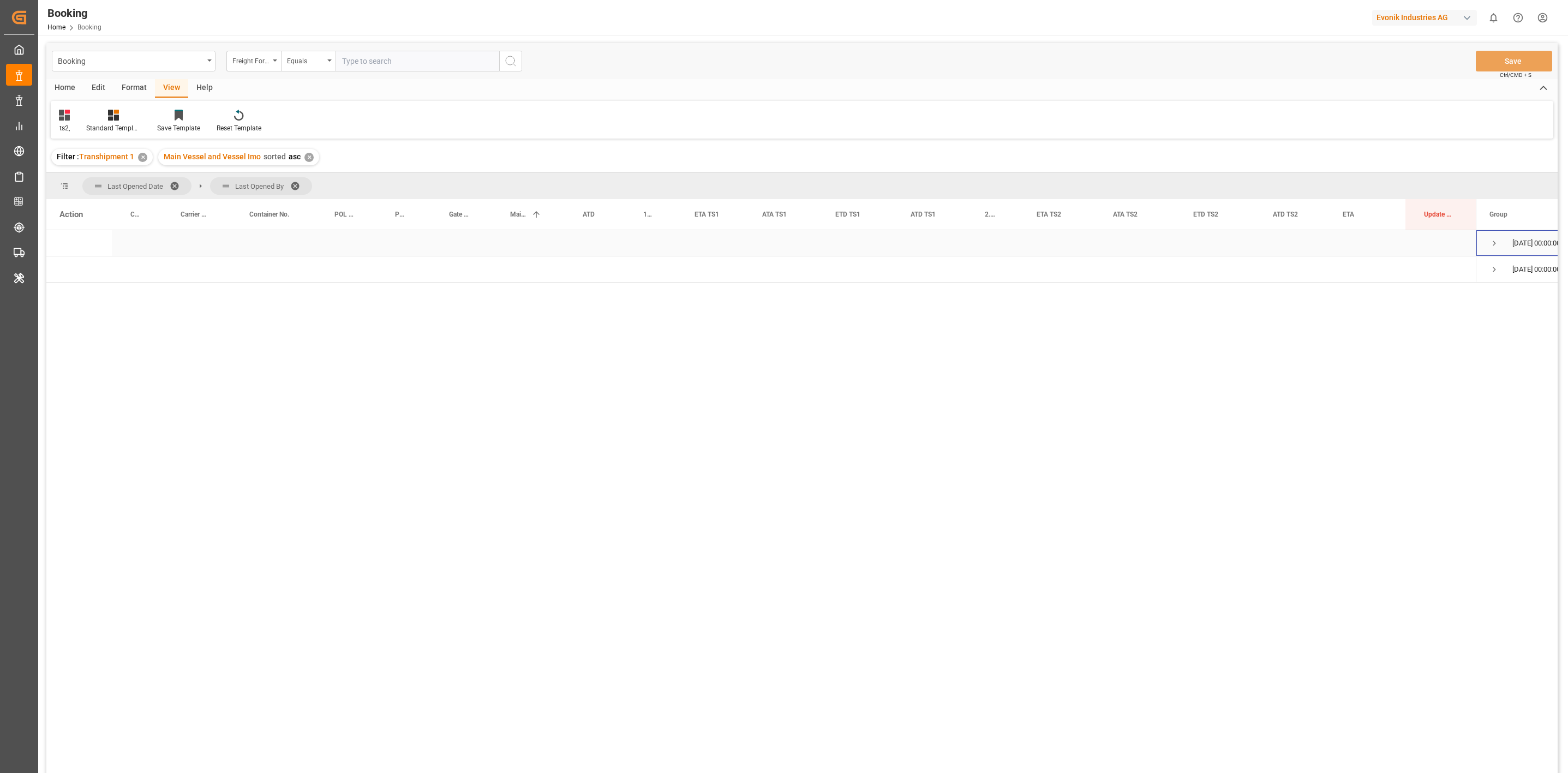
click at [1491, 245] on span "Press SPACE to select this row." at bounding box center [1494, 243] width 10 height 10
click at [1519, 272] on span "Press SPACE to select this row." at bounding box center [1517, 270] width 10 height 10
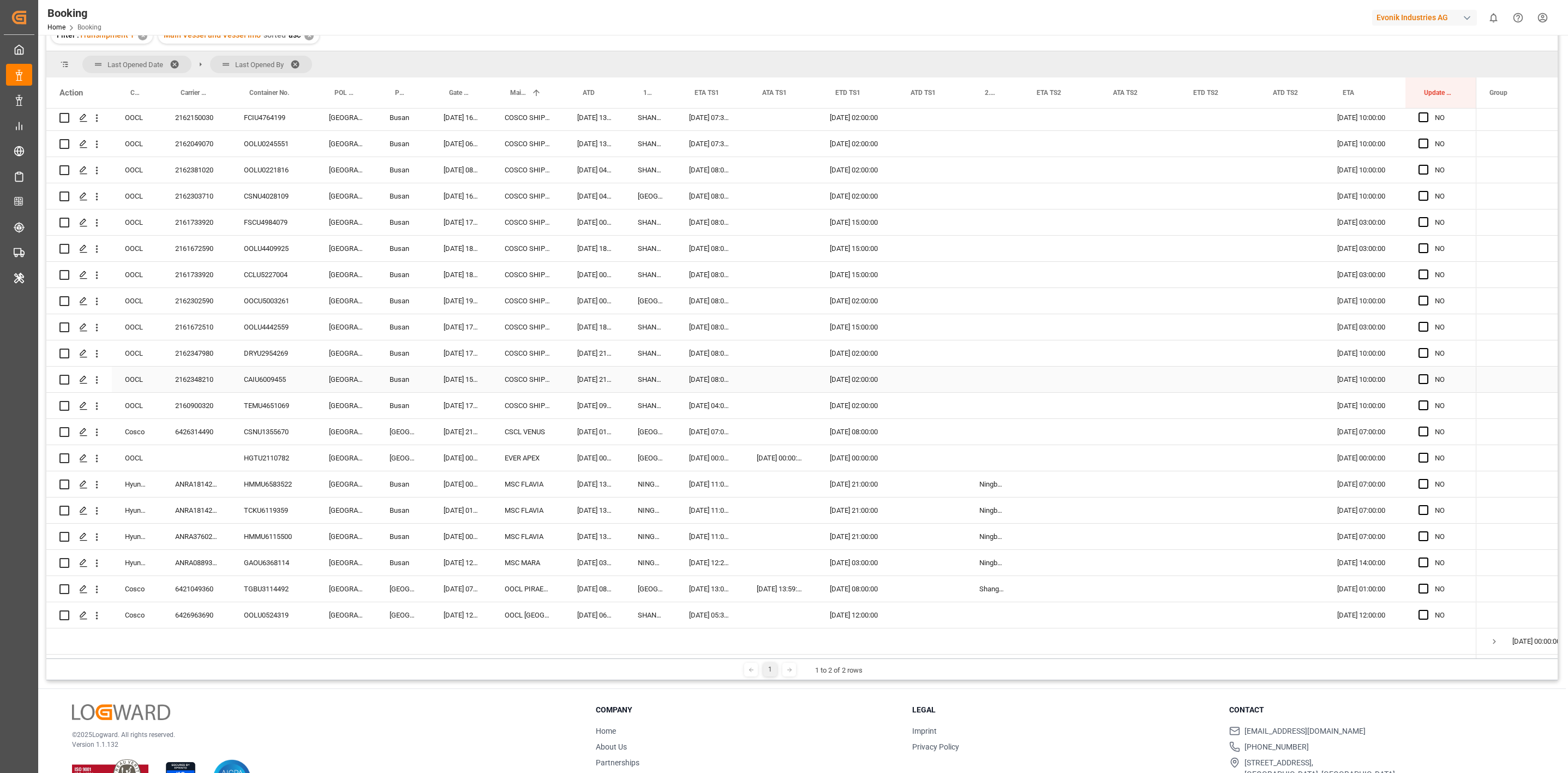
scroll to position [122, 0]
click at [218, 610] on div "6426963690" at bounding box center [196, 613] width 68 height 26
drag, startPoint x: 1421, startPoint y: 612, endPoint x: 905, endPoint y: 440, distance: 543.9
click at [1421, 612] on span "Press SPACE to select this row." at bounding box center [1424, 613] width 10 height 10
click at [1426, 608] on input "Press SPACE to select this row." at bounding box center [1426, 608] width 0 height 0
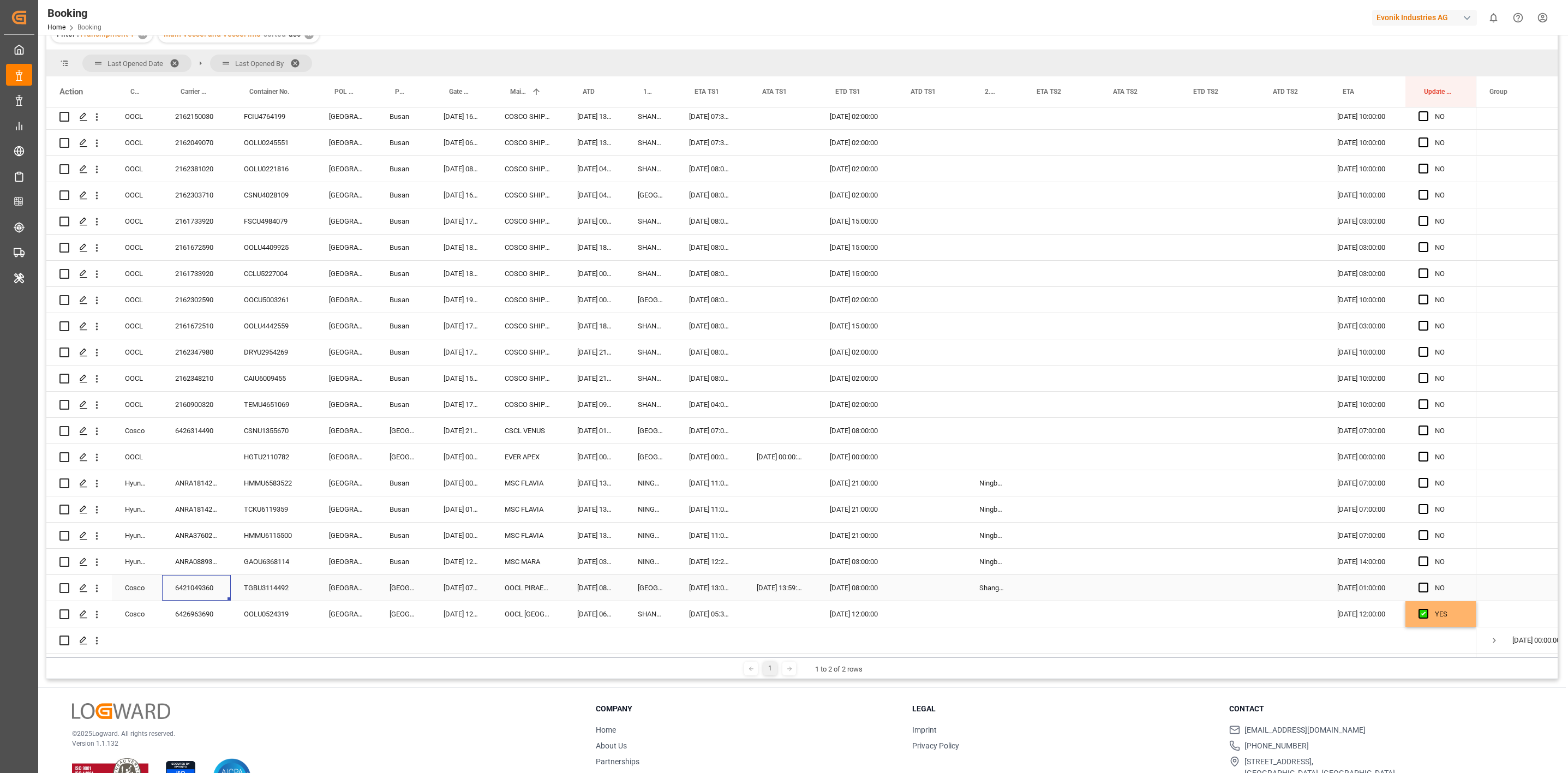
click at [213, 581] on div "6421049360" at bounding box center [196, 587] width 68 height 26
click at [192, 581] on div "6421049360" at bounding box center [196, 587] width 68 height 26
drag, startPoint x: 210, startPoint y: 526, endPoint x: 307, endPoint y: 540, distance: 98.0
click at [210, 526] on div "ANRA37602000" at bounding box center [196, 535] width 68 height 26
click at [987, 427] on div "Press SPACE to select this row." at bounding box center [992, 430] width 52 height 26
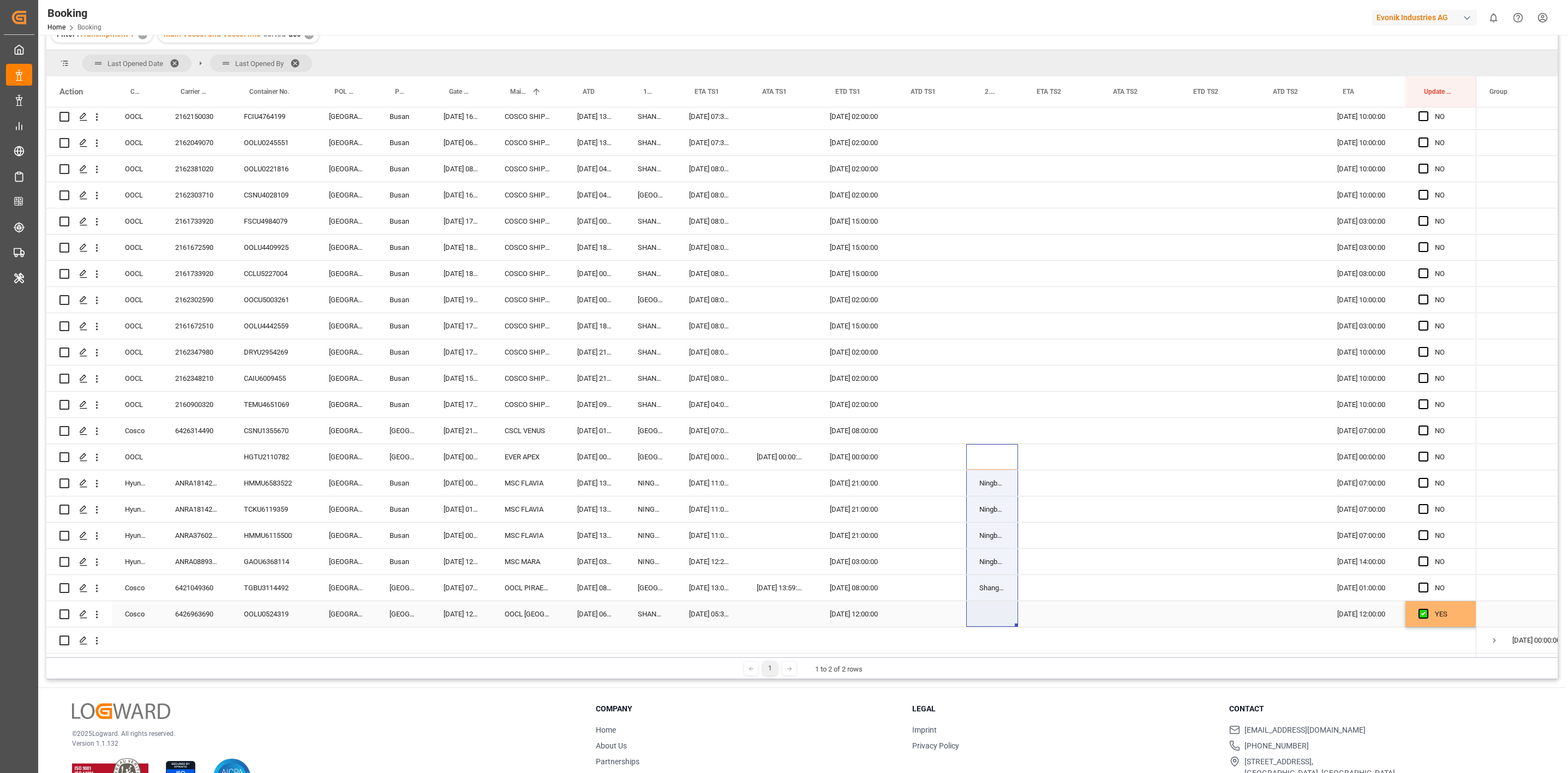
drag, startPoint x: 1002, startPoint y: 594, endPoint x: 1005, endPoint y: 613, distance: 19.2
click at [1005, 613] on div "OOCL 2162001790 CSLU1194860 Antwerp Sydney 30.08.2025 14:54:00 CMA CGM LOUVRE 0…" at bounding box center [761, 194] width 1429 height 915
click at [1005, 613] on div "Press SPACE to select this row." at bounding box center [992, 613] width 52 height 26
click at [134, 556] on div "Hyundai" at bounding box center [137, 561] width 50 height 26
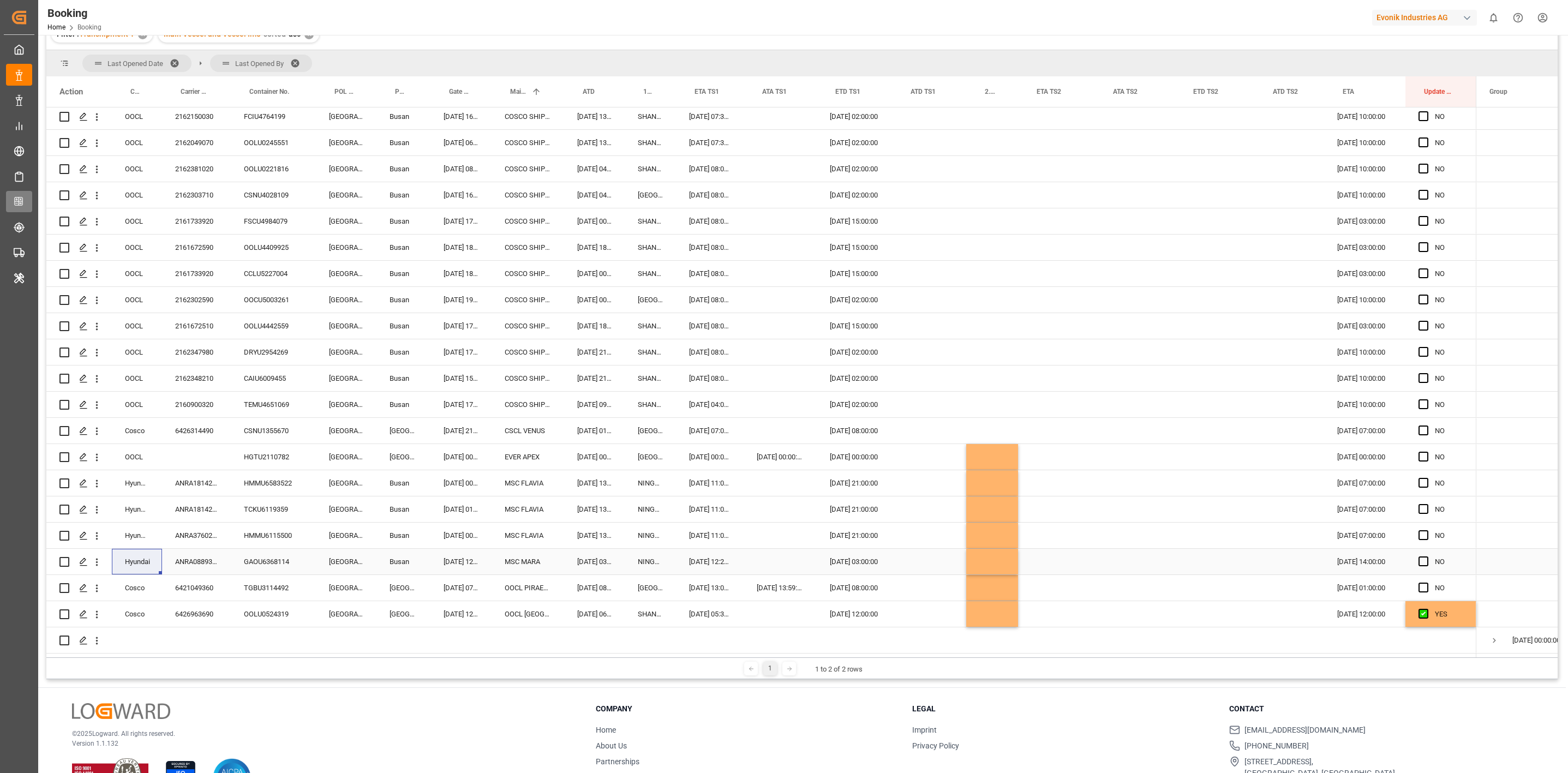
click at [193, 555] on div "ANRA08893200" at bounding box center [196, 561] width 68 height 26
drag, startPoint x: 262, startPoint y: 457, endPoint x: 1570, endPoint y: 465, distance: 1308.0
click at [262, 457] on div "HGTU2110782" at bounding box center [274, 456] width 85 height 26
click at [95, 453] on icon "open menu" at bounding box center [97, 457] width 12 height 12
click at [139, 481] on span "Open in new tab" at bounding box center [168, 480] width 99 height 12
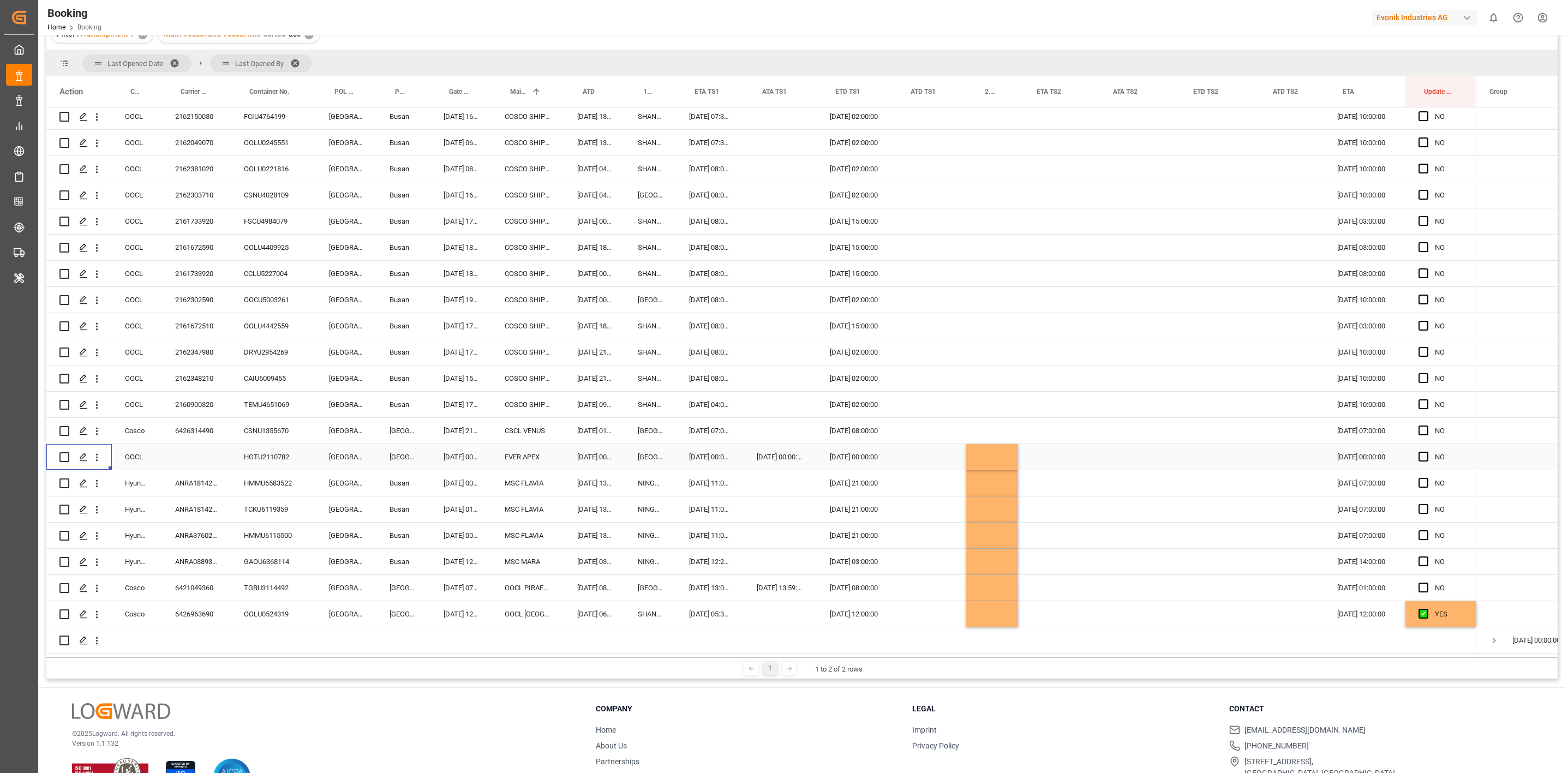
click at [920, 453] on div "Press SPACE to select this row." at bounding box center [928, 456] width 74 height 26
click at [908, 617] on div "29 30 1 2 3 4 5" at bounding box center [979, 616] width 149 height 21
click at [911, 615] on span "29" at bounding box center [914, 616] width 7 height 8
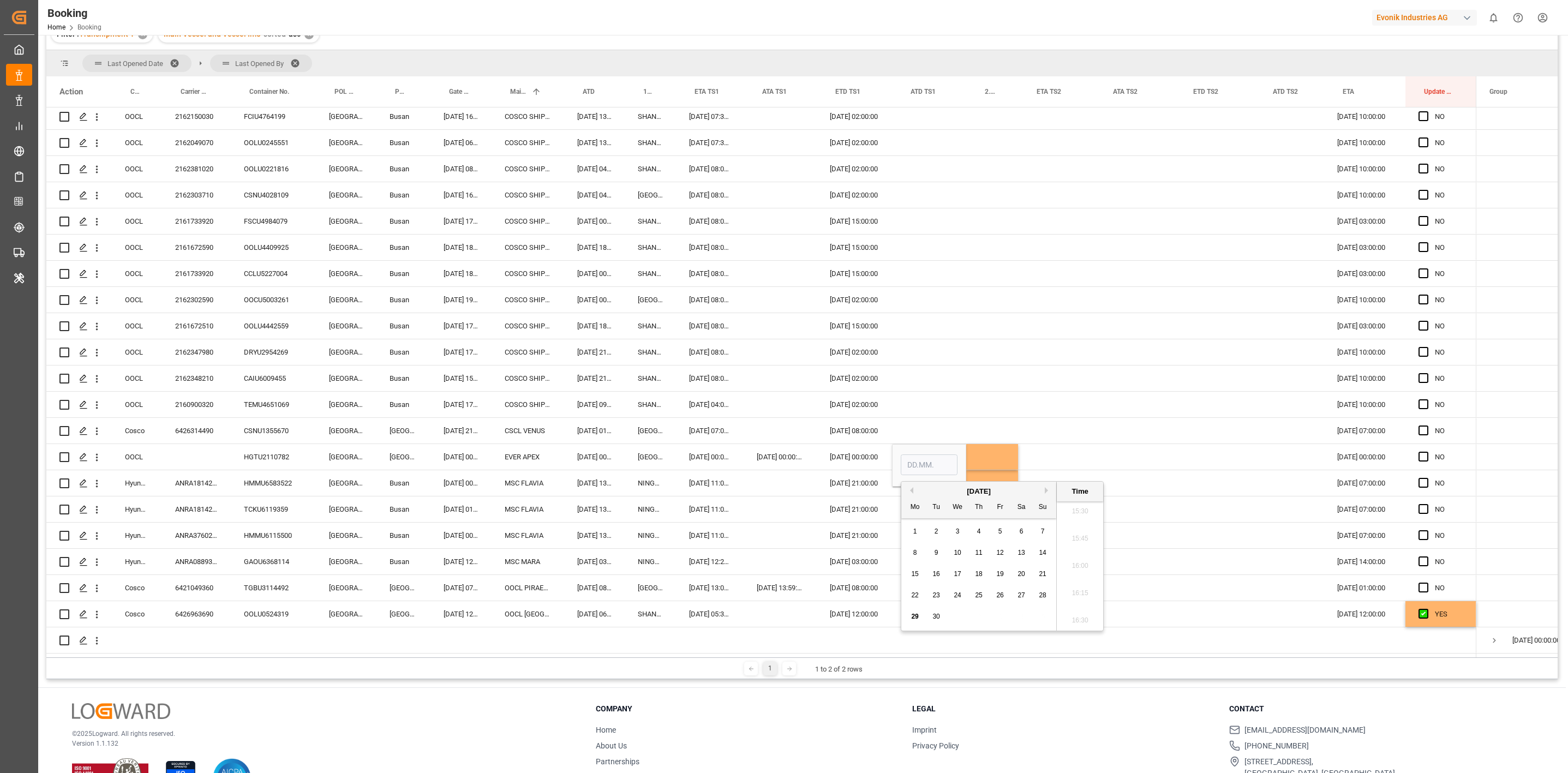
type input "29.09.2025 00:00"
click at [791, 542] on div "Press SPACE to select this row." at bounding box center [780, 535] width 73 height 26
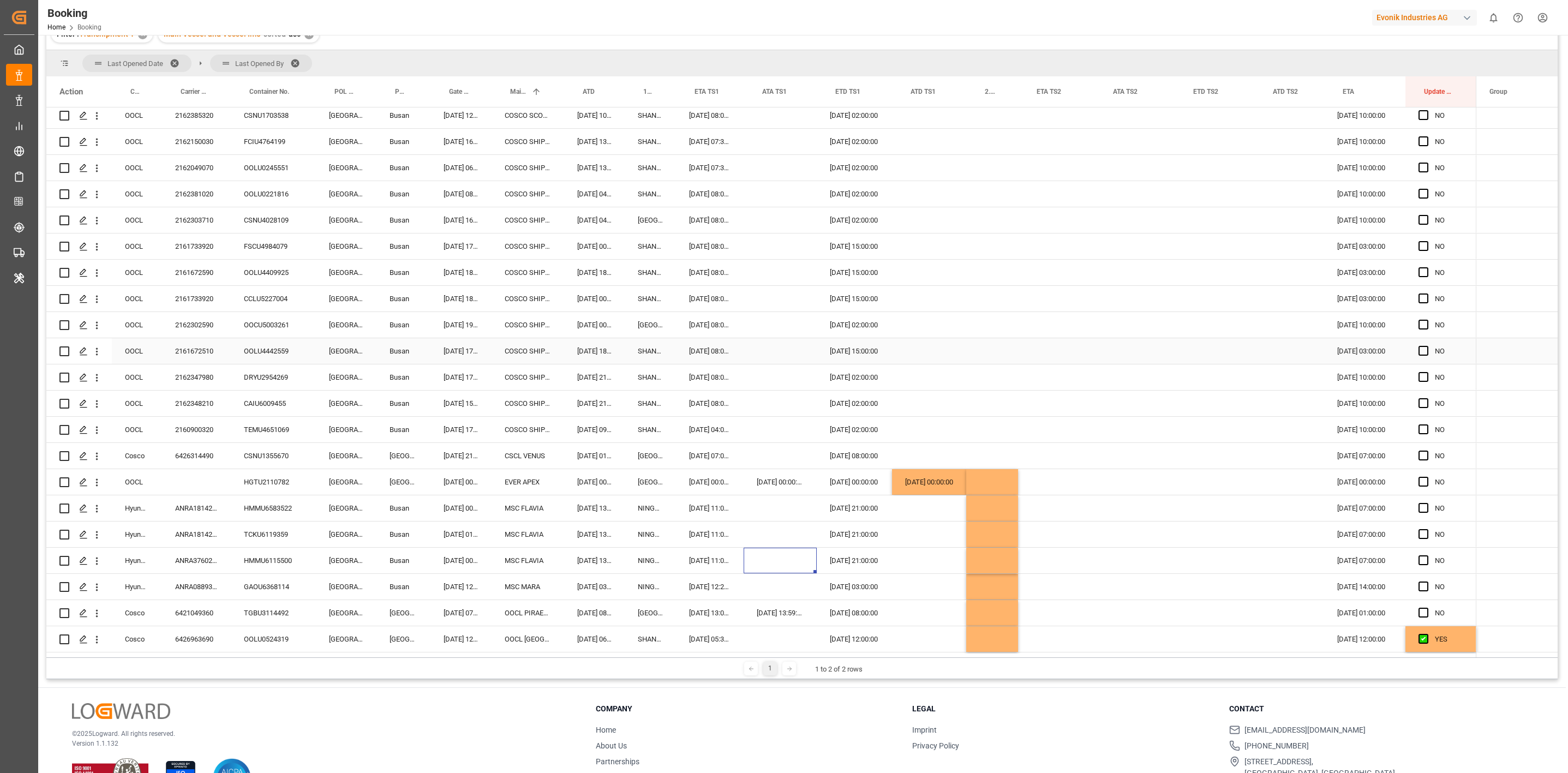
scroll to position [373, 0]
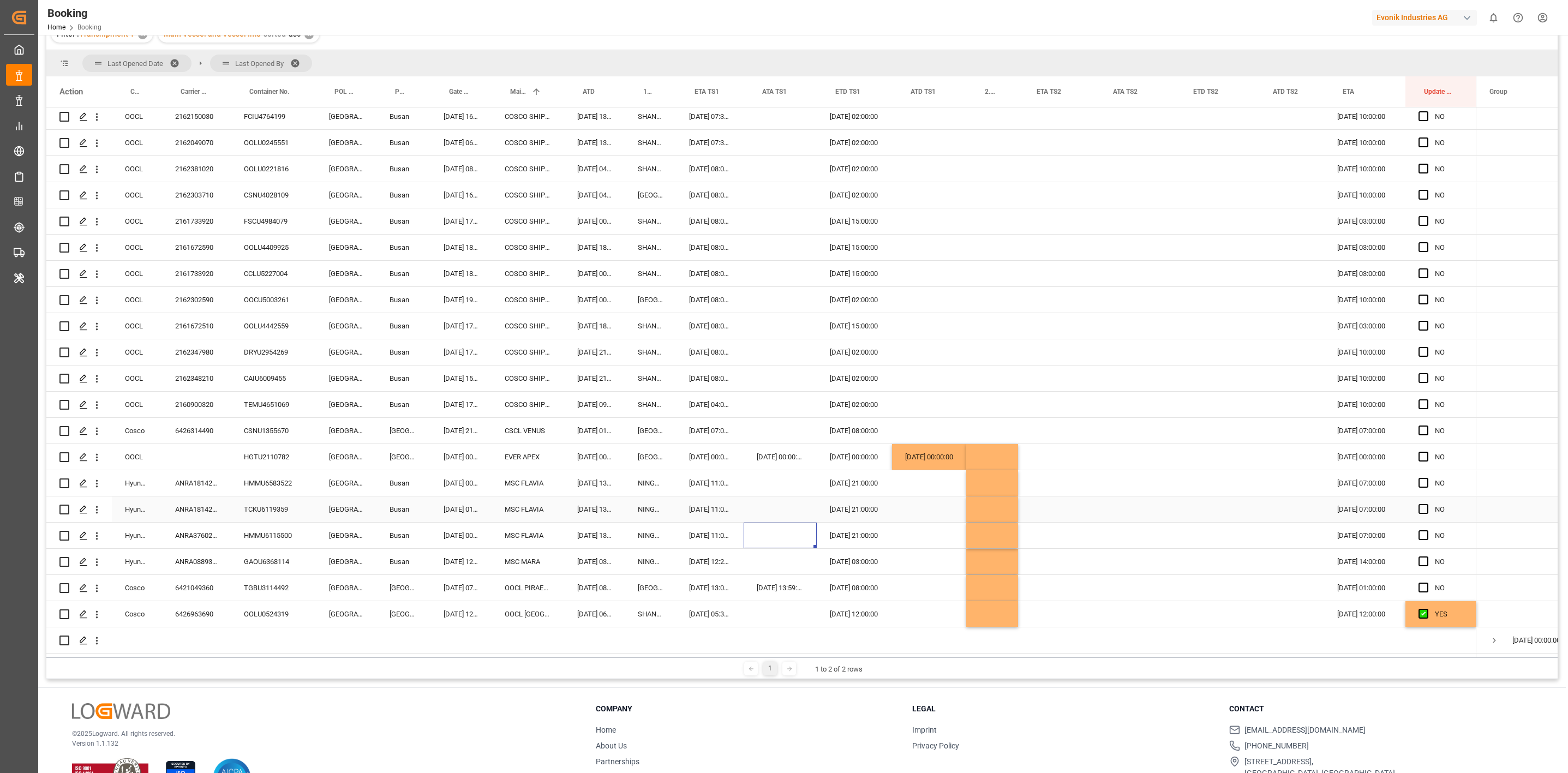
click at [1182, 502] on div "Press SPACE to select this row." at bounding box center [1214, 508] width 80 height 26
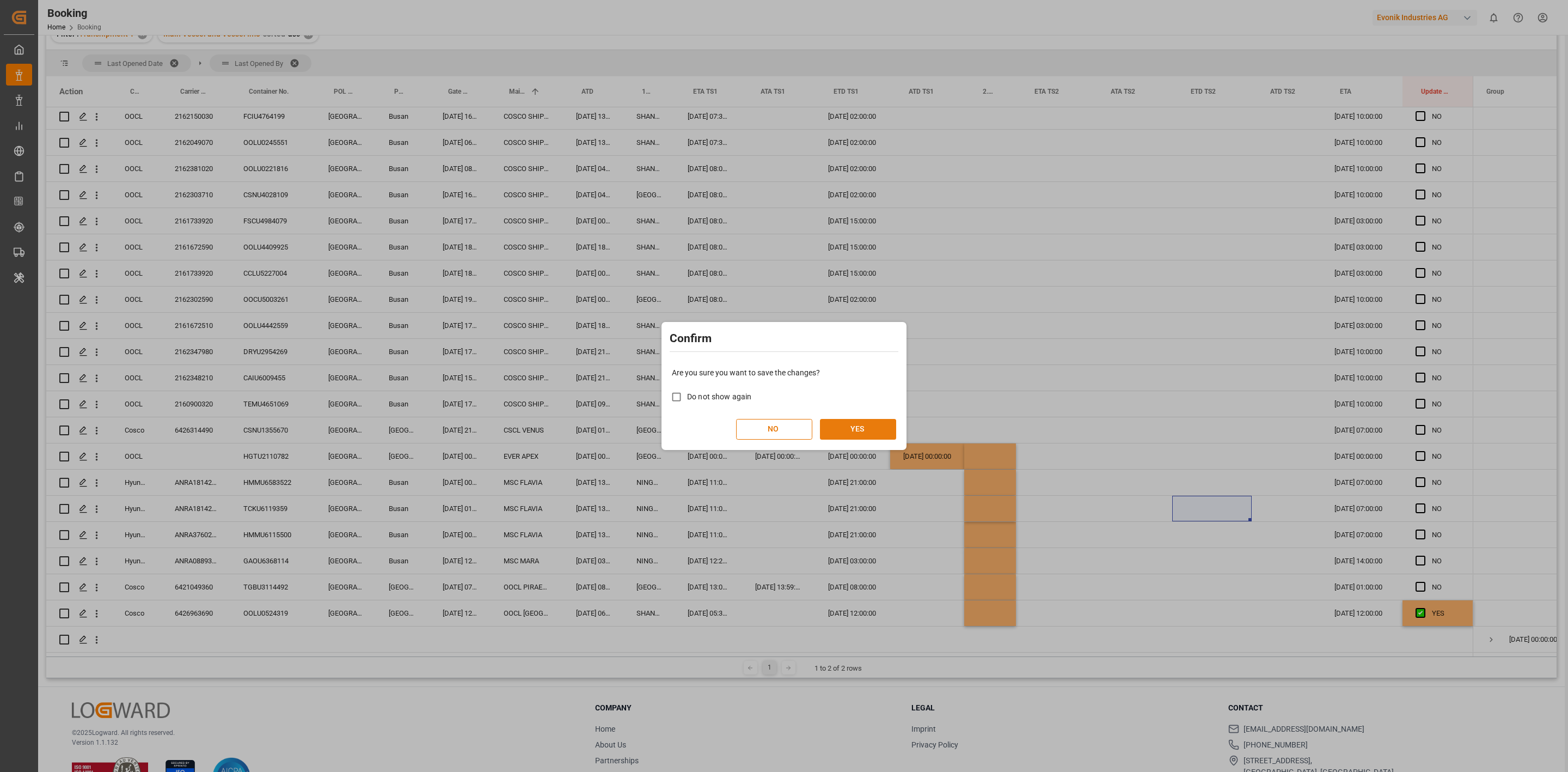
click at [856, 428] on button "YES" at bounding box center [858, 430] width 76 height 21
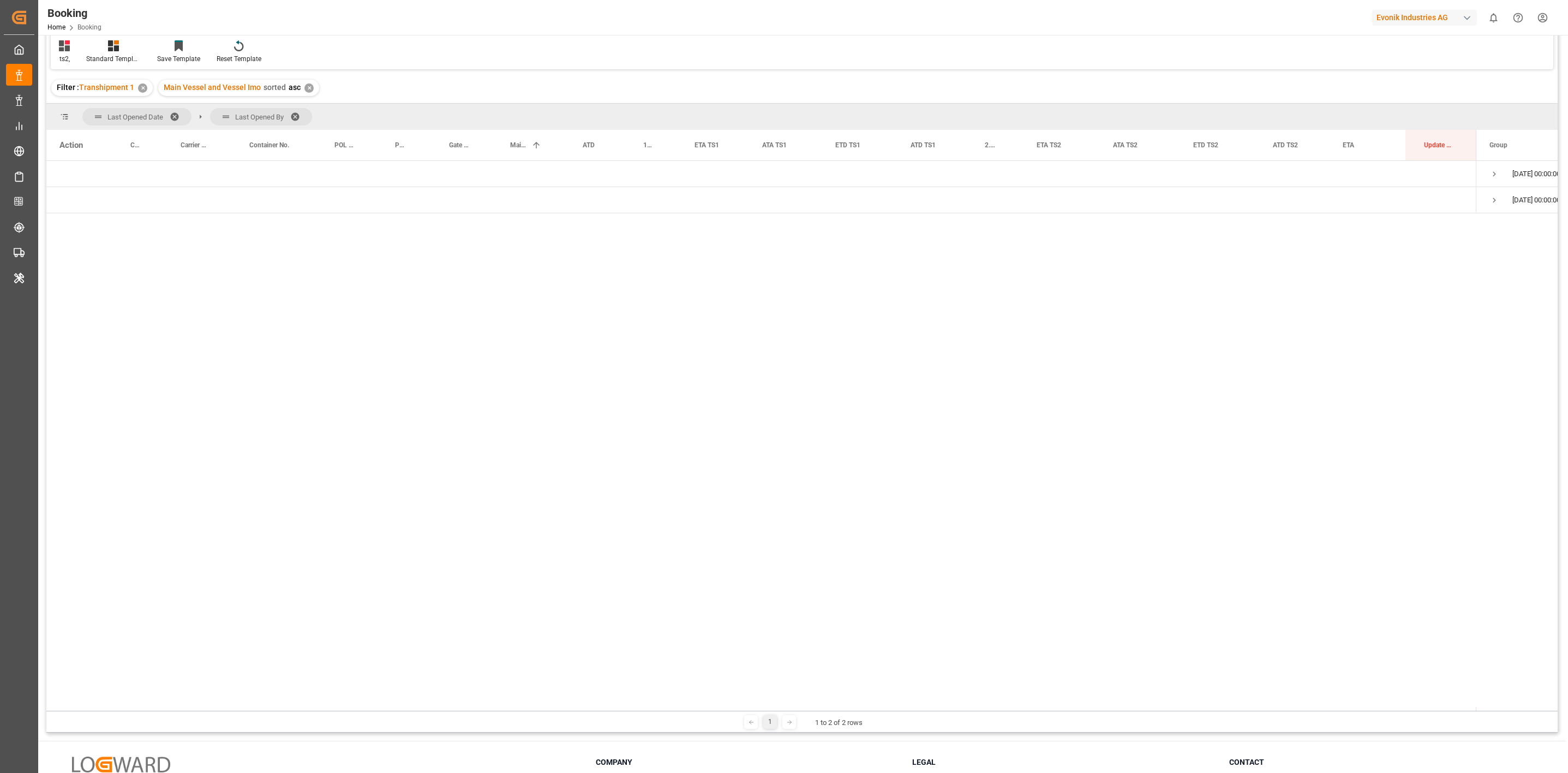
scroll to position [0, 0]
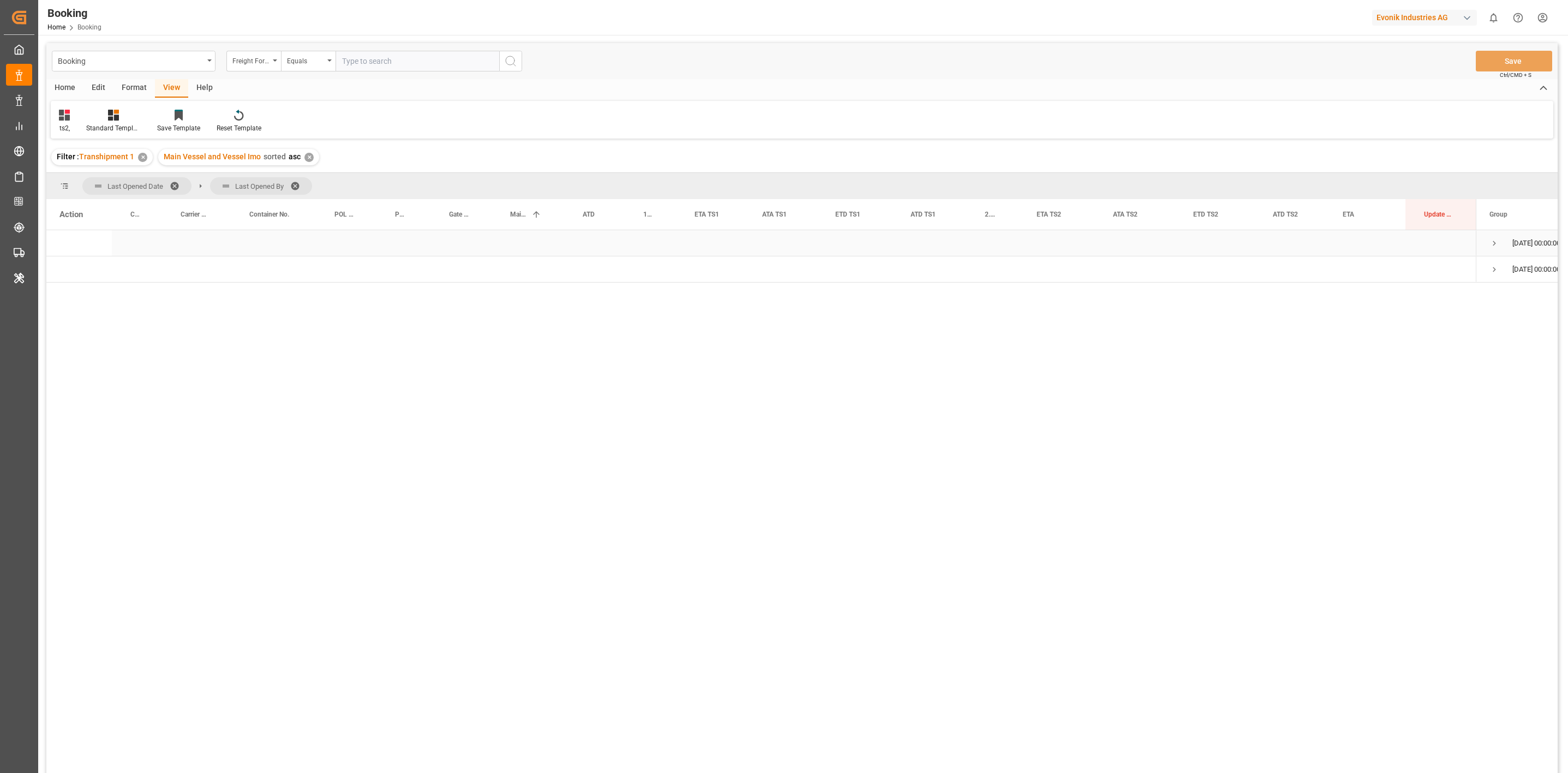
click at [1498, 243] on span "Press SPACE to select this row." at bounding box center [1494, 243] width 10 height 10
click at [1526, 271] on span "Logward System (30)" at bounding box center [1541, 269] width 104 height 24
click at [1514, 269] on span "Press SPACE to select this row." at bounding box center [1517, 270] width 10 height 10
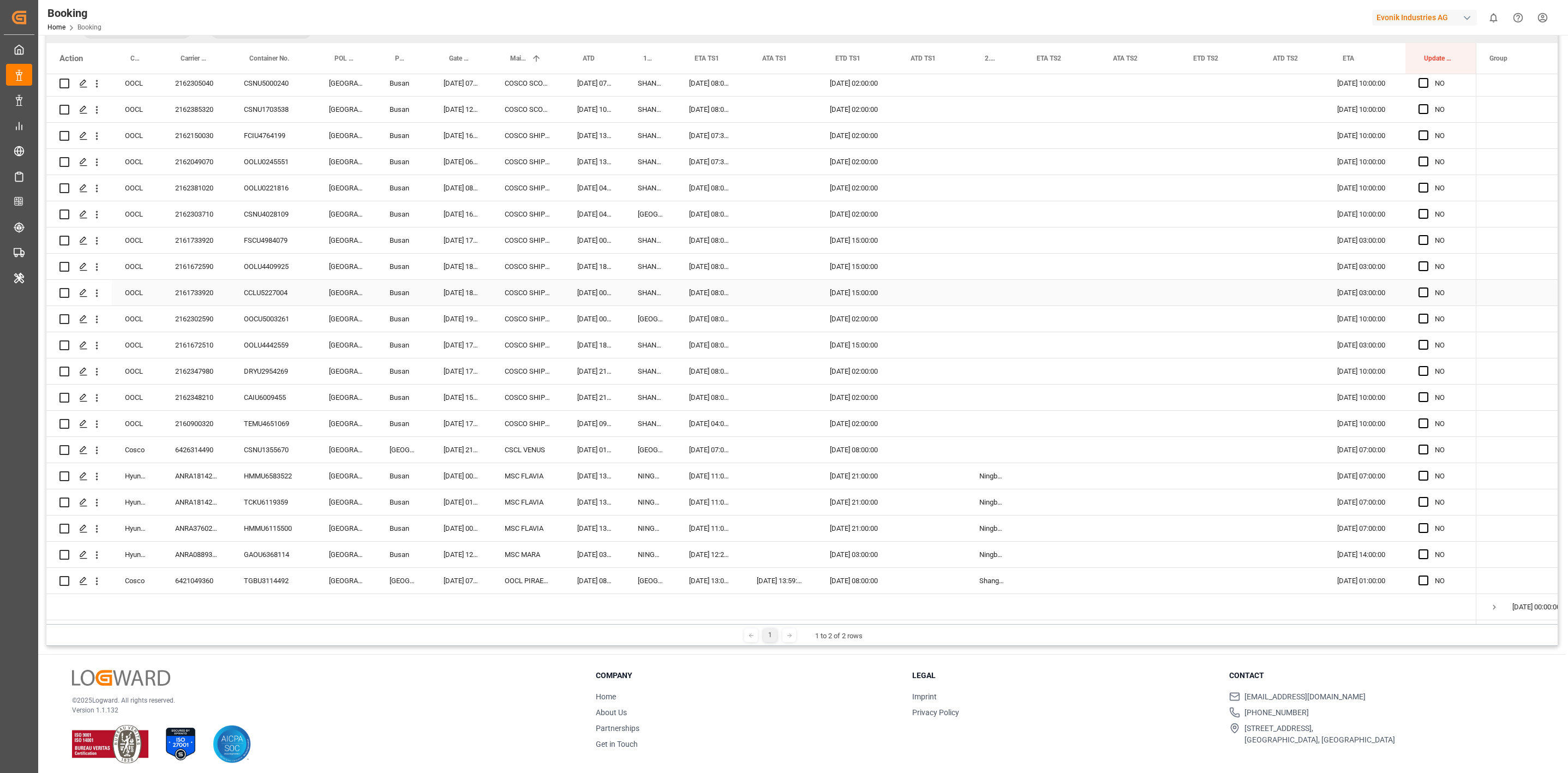
scroll to position [162, 0]
click at [192, 571] on div "6421049360" at bounding box center [196, 575] width 68 height 26
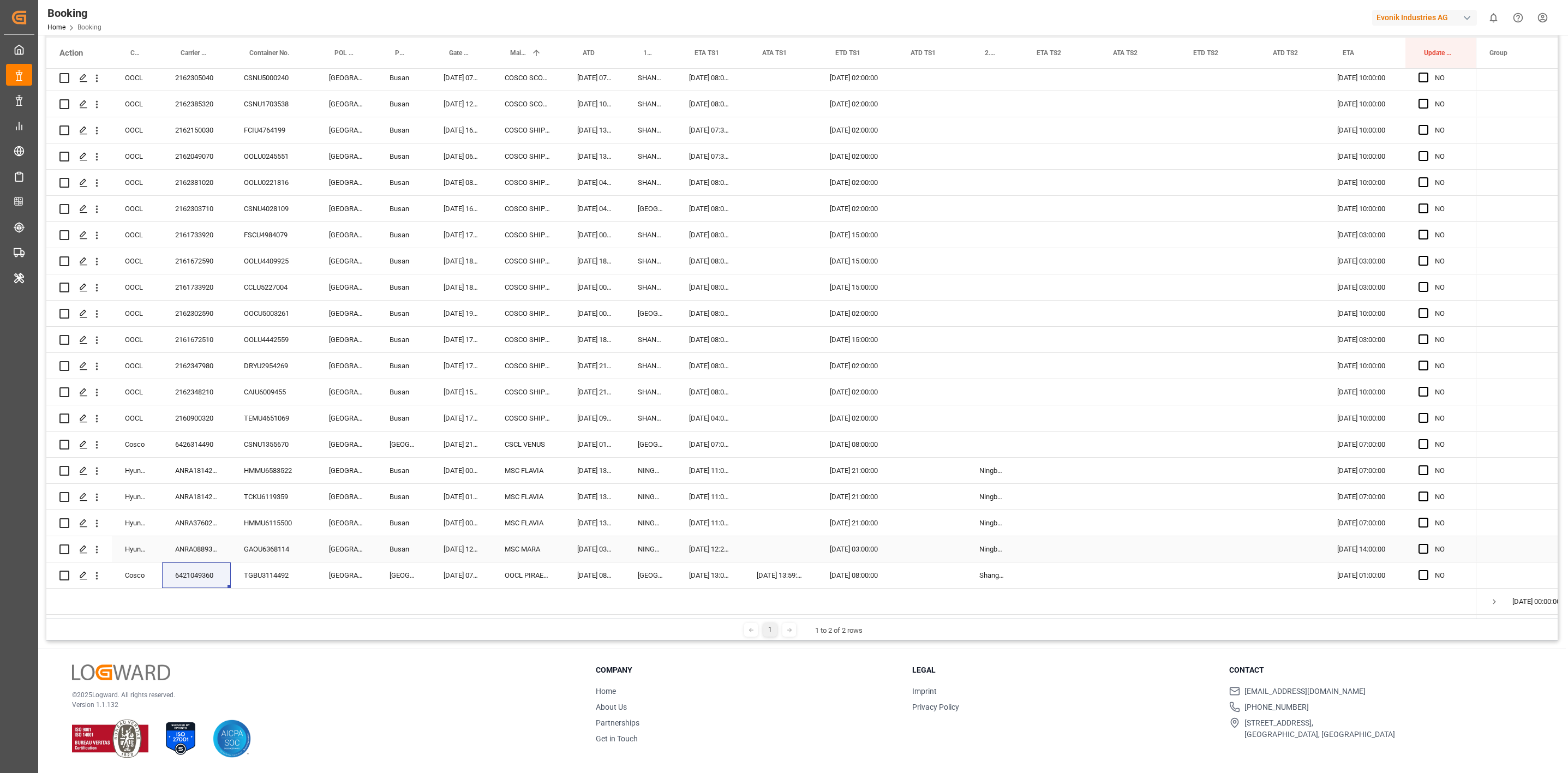
click at [1058, 579] on div "Press SPACE to select this row." at bounding box center [1056, 575] width 76 height 26
click at [1005, 571] on div "Shanghai Pt" at bounding box center [992, 575] width 52 height 26
click at [1425, 573] on span "Press SPACE to select this row." at bounding box center [1424, 575] width 10 height 10
click at [1426, 570] on input "Press SPACE to select this row." at bounding box center [1426, 570] width 0 height 0
click at [1419, 547] on span "Press SPACE to select this row." at bounding box center [1424, 549] width 10 height 10
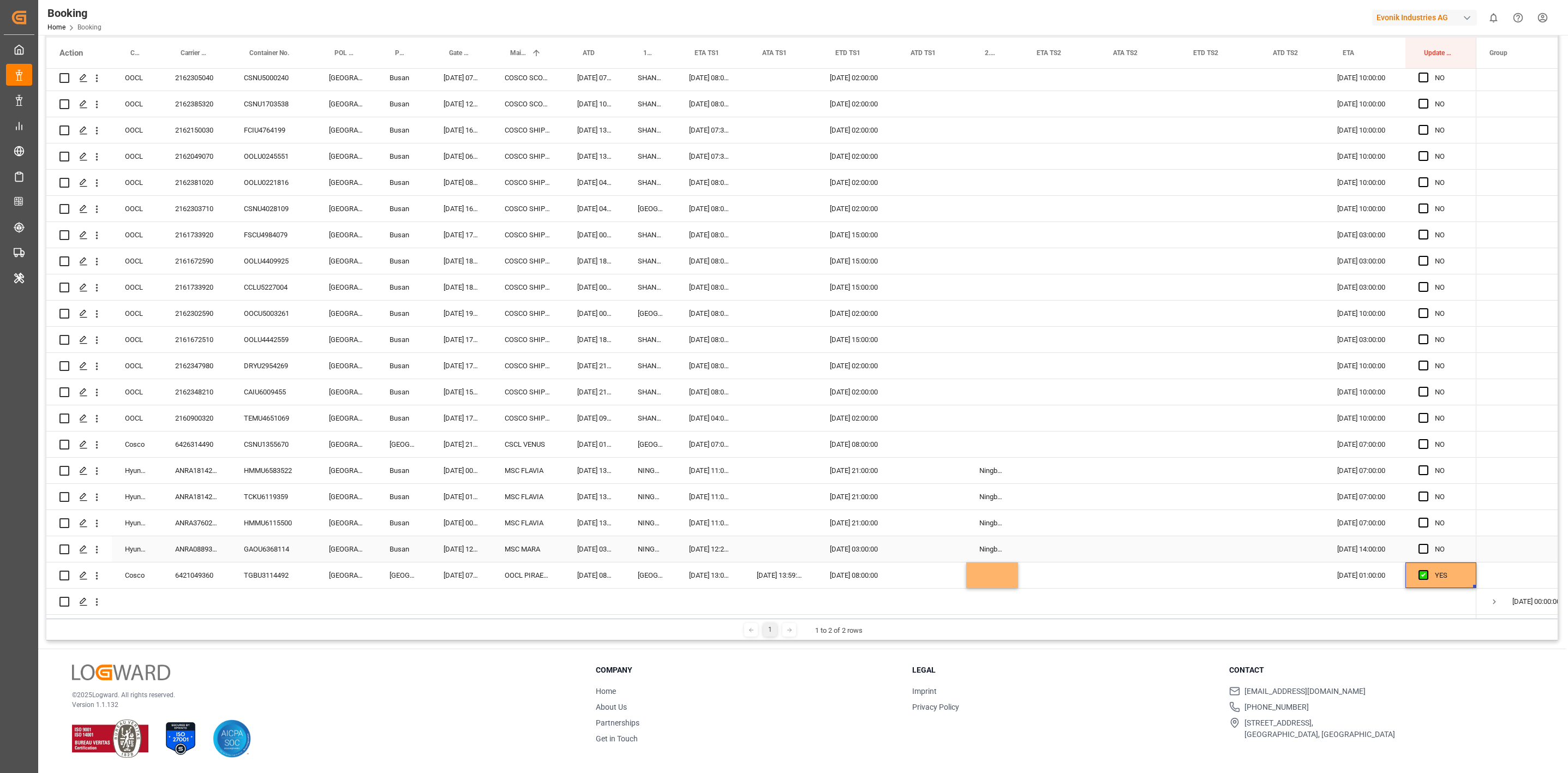
click at [1426, 544] on input "Press SPACE to select this row." at bounding box center [1426, 544] width 0 height 0
click at [1419, 520] on span "Press SPACE to select this row." at bounding box center [1424, 522] width 10 height 10
click at [1426, 517] on input "Press SPACE to select this row." at bounding box center [1426, 517] width 0 height 0
click at [1427, 495] on span "Press SPACE to select this row." at bounding box center [1424, 496] width 10 height 10
click at [1426, 491] on input "Press SPACE to select this row." at bounding box center [1426, 491] width 0 height 0
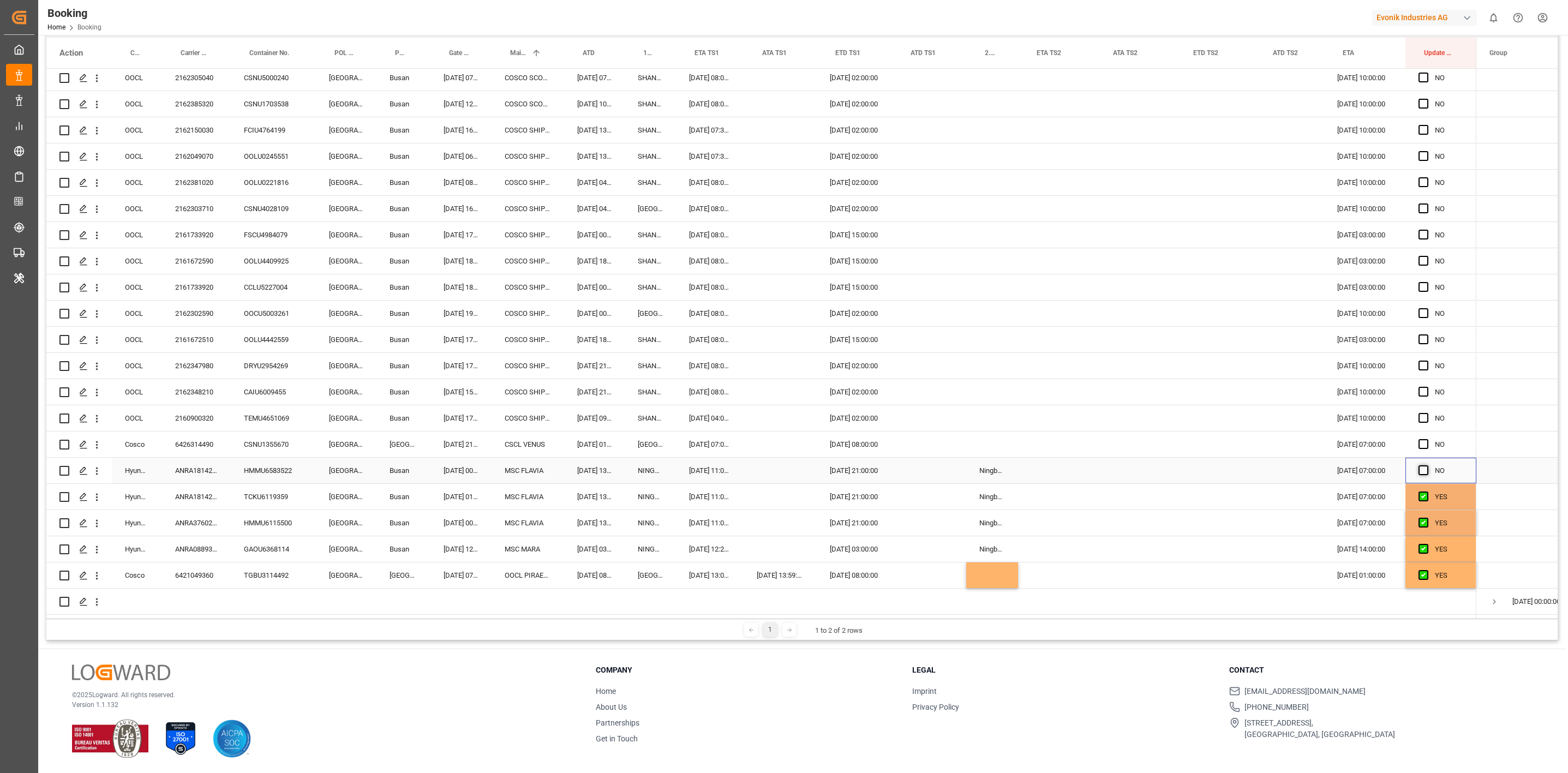
click at [1427, 467] on span "Press SPACE to select this row." at bounding box center [1424, 470] width 10 height 10
click at [1426, 465] on input "Press SPACE to select this row." at bounding box center [1426, 465] width 0 height 0
click at [1077, 517] on div "Press SPACE to select this row." at bounding box center [1056, 523] width 76 height 26
drag, startPoint x: 998, startPoint y: 511, endPoint x: 994, endPoint y: 517, distance: 7.2
click at [995, 519] on div "OOCL 2162001790 CSLU1194860 Antwerp Sydney 30.08.2025 14:54:00 CMA CGM LOUVRE 0…" at bounding box center [761, 182] width 1429 height 863
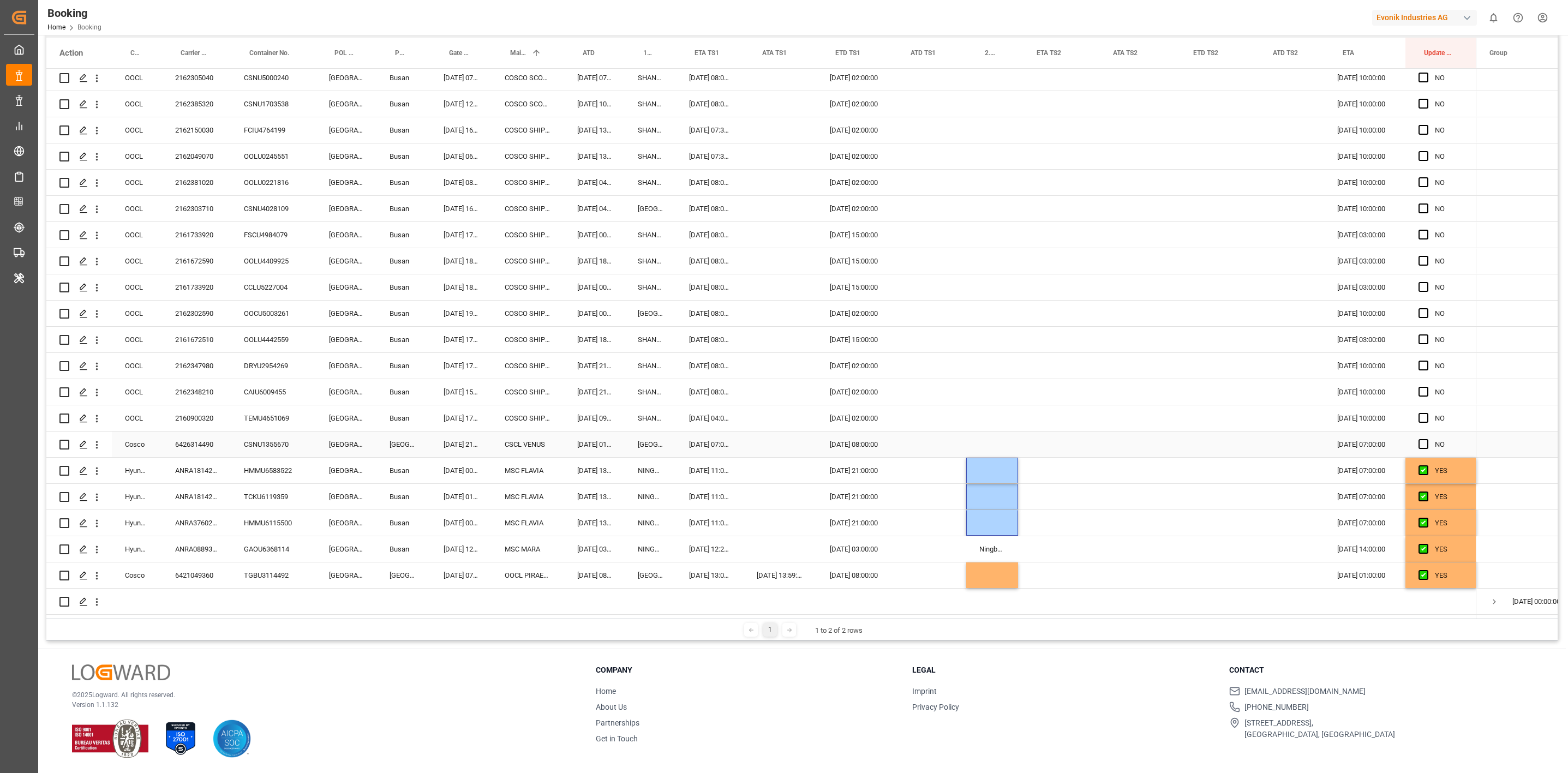
click at [985, 431] on div "Press SPACE to select this row." at bounding box center [992, 444] width 52 height 26
drag, startPoint x: 983, startPoint y: 463, endPoint x: 976, endPoint y: 540, distance: 77.3
click at [976, 540] on div "OOCL 2162001790 CSLU1194860 Antwerp Sydney 30.08.2025 14:54:00 CMA CGM LOUVRE 0…" at bounding box center [761, 182] width 1429 height 863
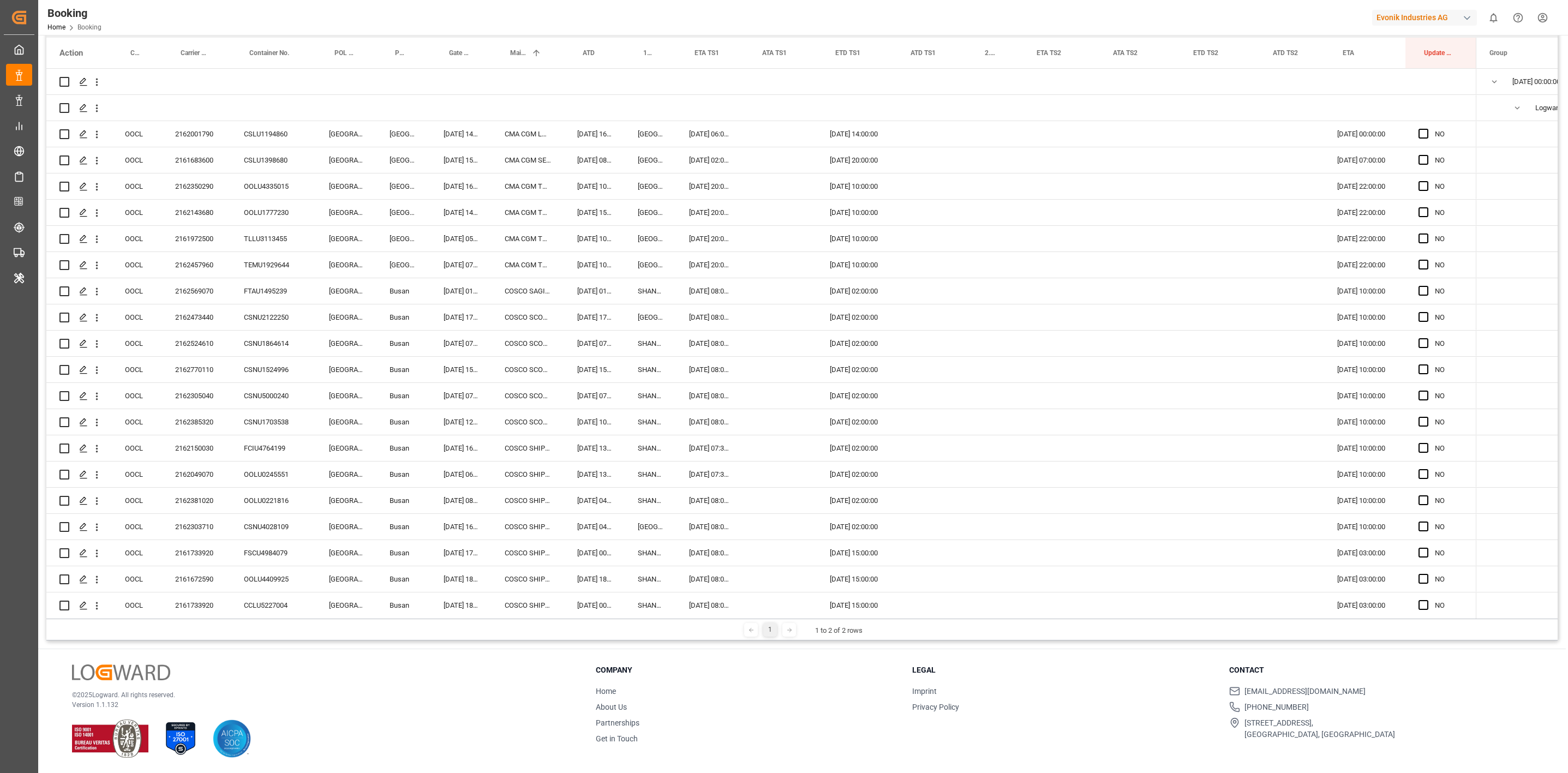
click at [905, 4] on div "Booking Home Booking Evonik Industries AG 0 Notifications Only show unread All …" at bounding box center [799, 17] width 1537 height 35
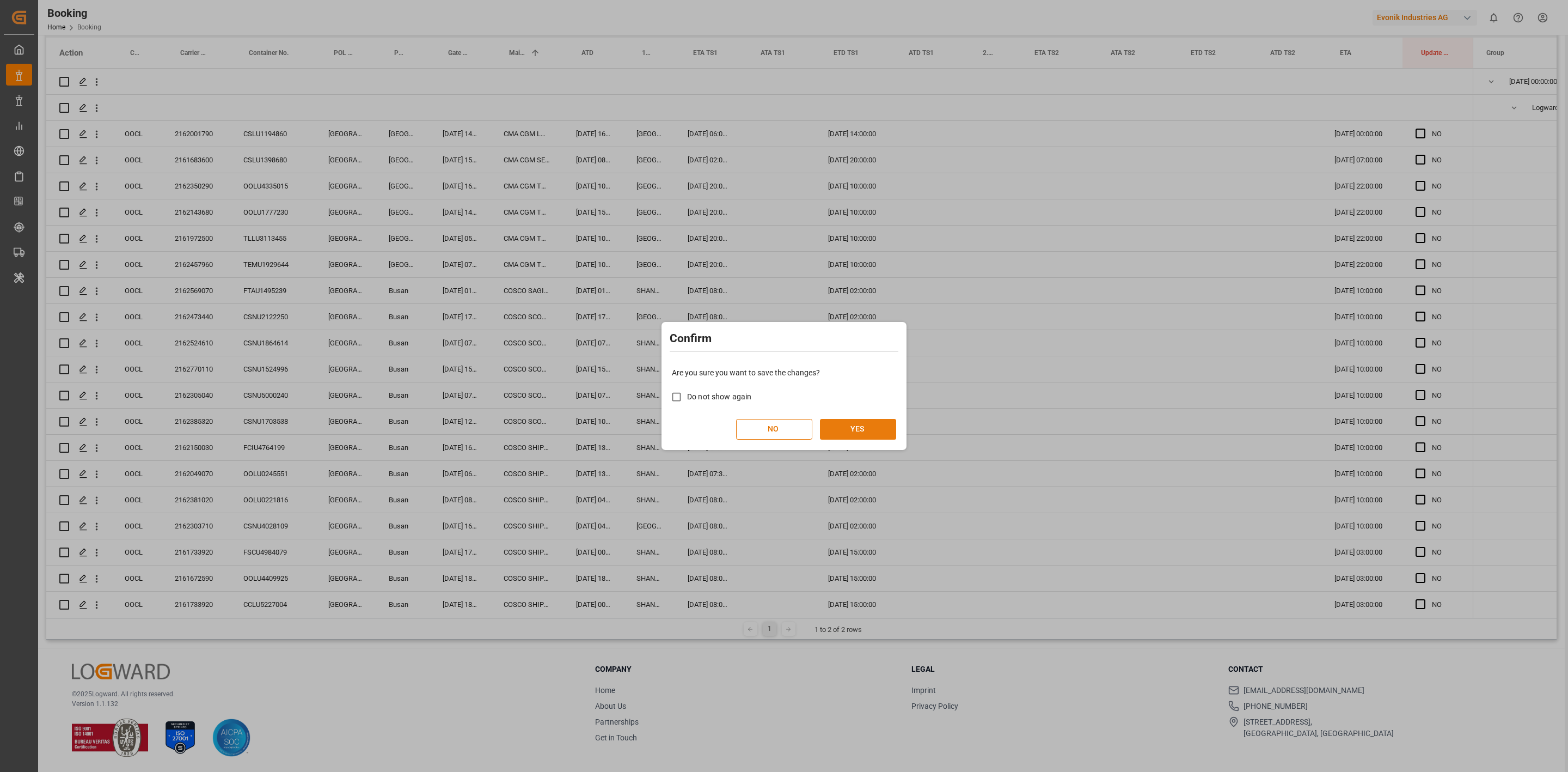
click at [856, 430] on button "YES" at bounding box center [858, 430] width 76 height 21
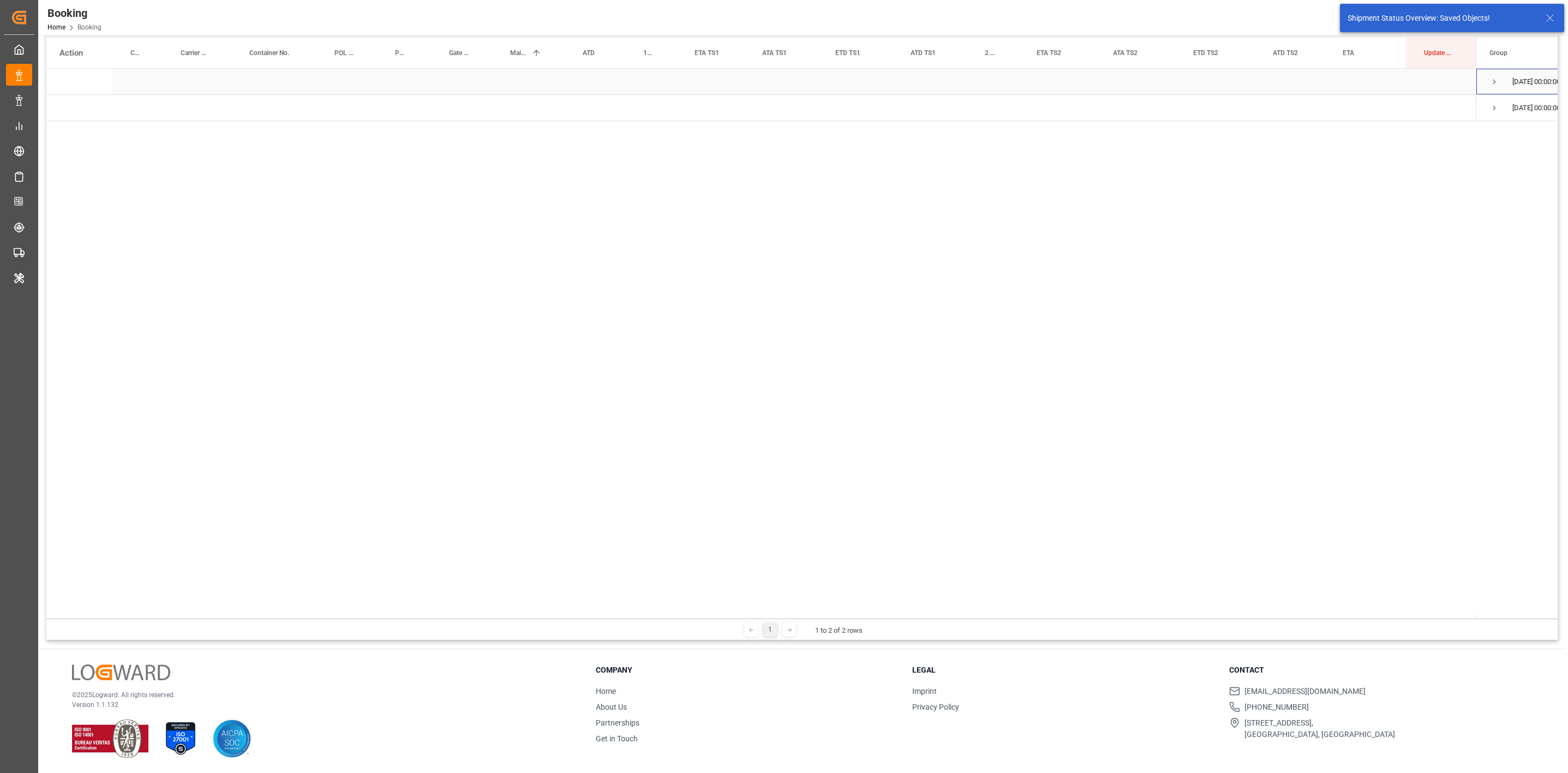
click at [1501, 79] on span "28.09.2025 00:00:00 (25)" at bounding box center [1541, 81] width 104 height 24
click at [1495, 79] on span "Press SPACE to select this row." at bounding box center [1494, 82] width 10 height 10
click at [1514, 102] on span "Press SPACE to select this row." at bounding box center [1517, 108] width 10 height 25
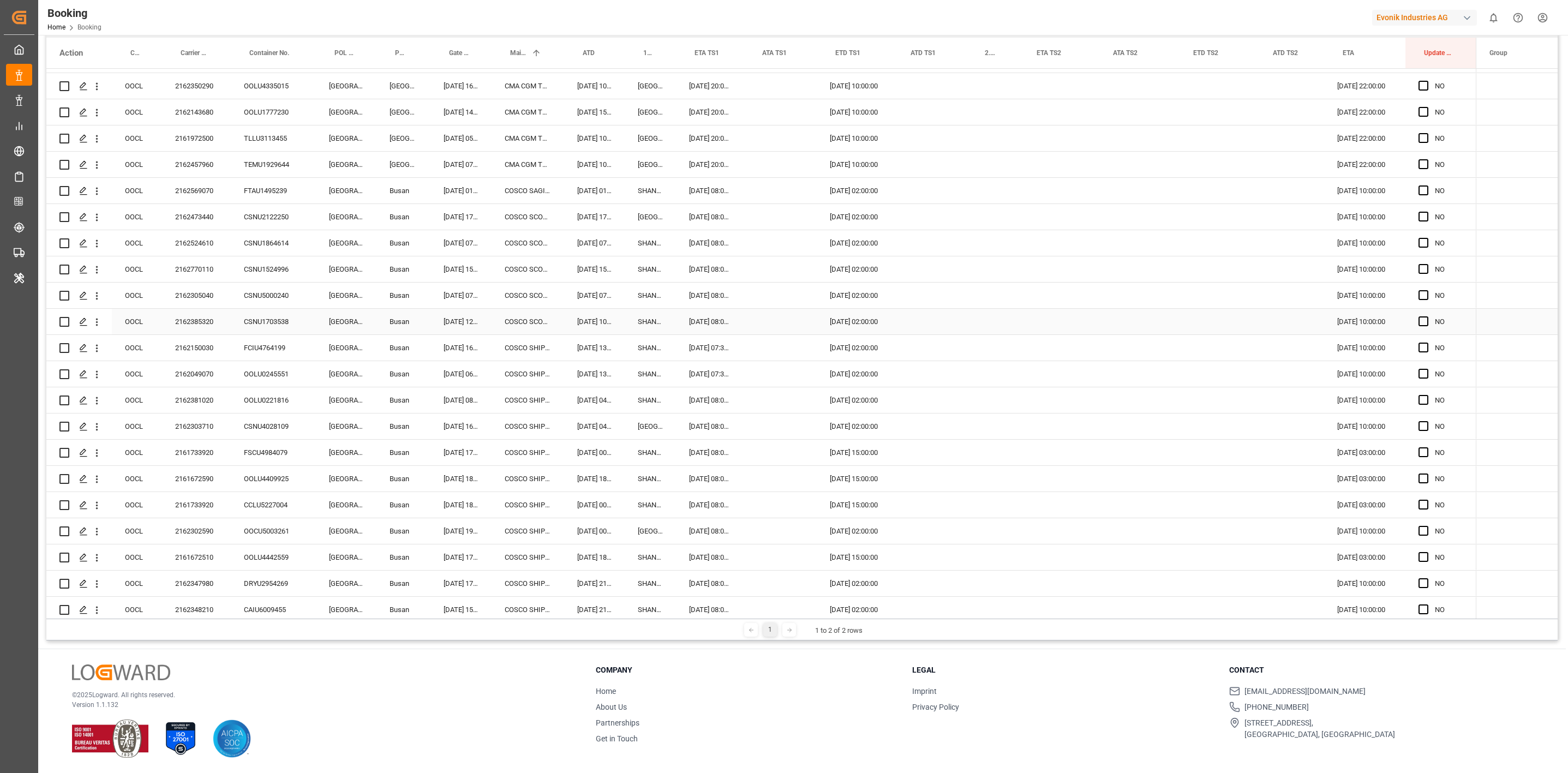
scroll to position [190, 0]
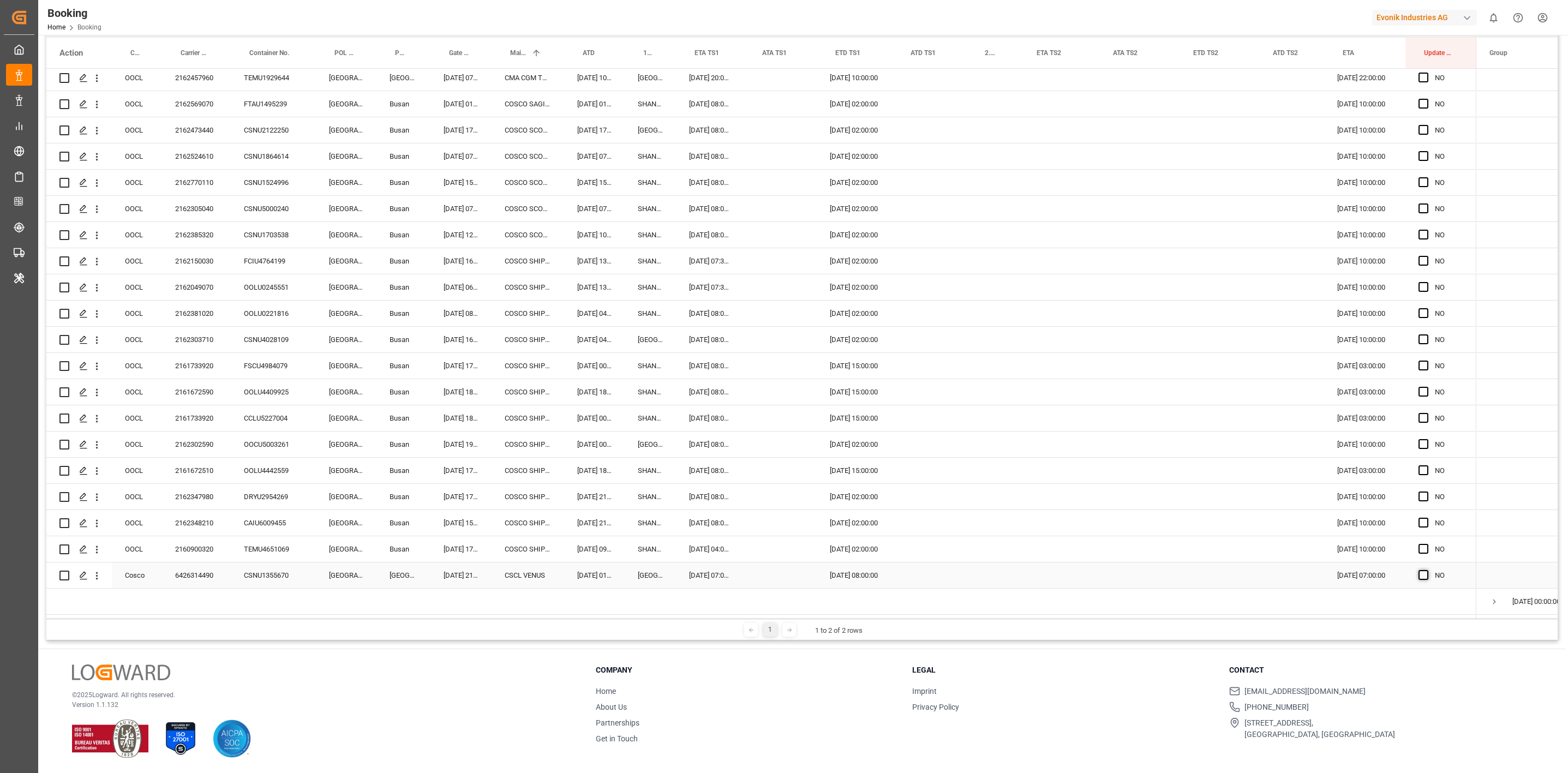
click at [1416, 573] on div "NO" at bounding box center [1441, 575] width 71 height 26
click at [1423, 573] on span "Press SPACE to select this row." at bounding box center [1424, 575] width 10 height 10
click at [1426, 570] on input "Press SPACE to select this row." at bounding box center [1426, 570] width 0 height 0
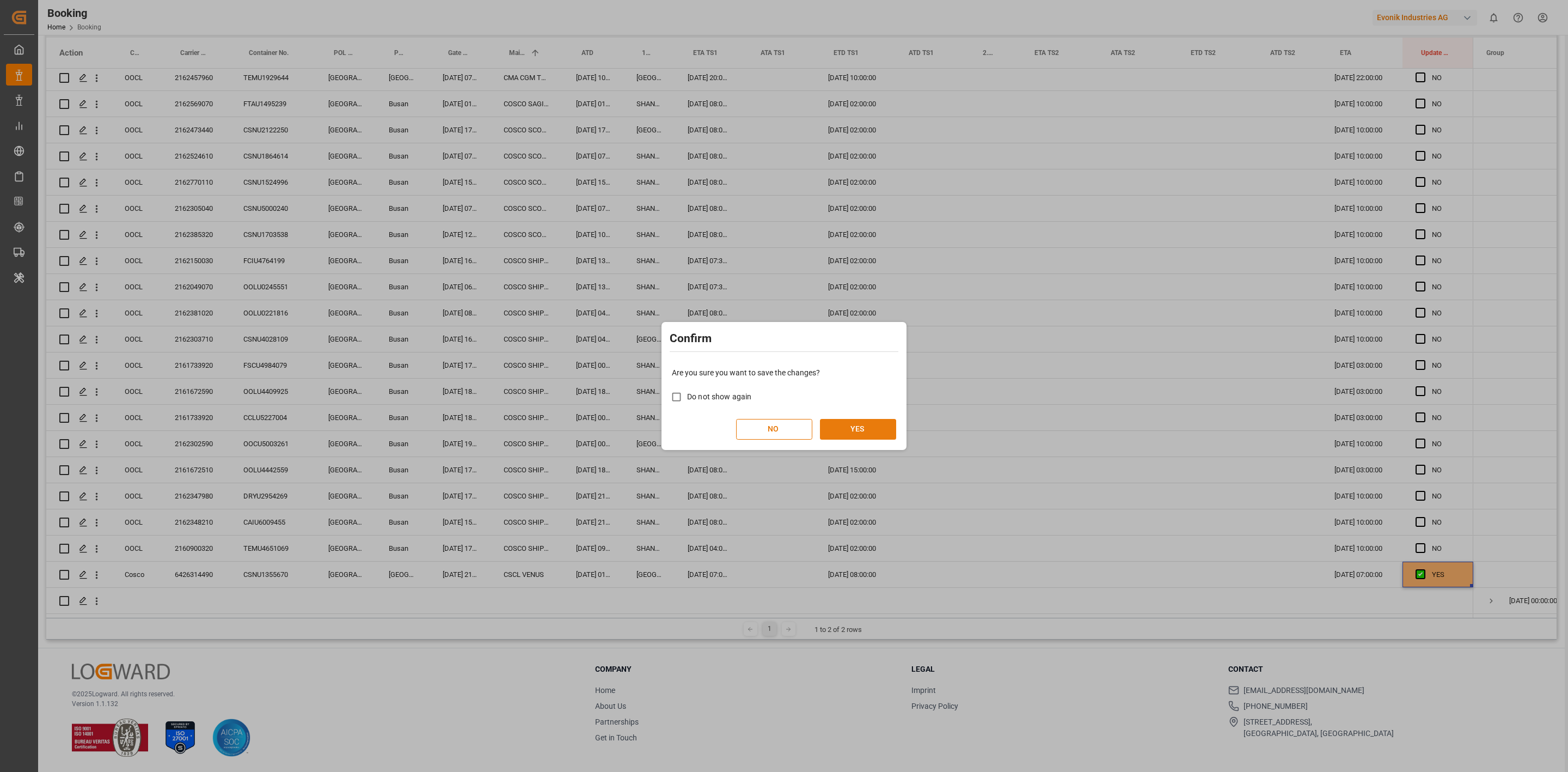
click at [834, 432] on button "YES" at bounding box center [858, 430] width 76 height 21
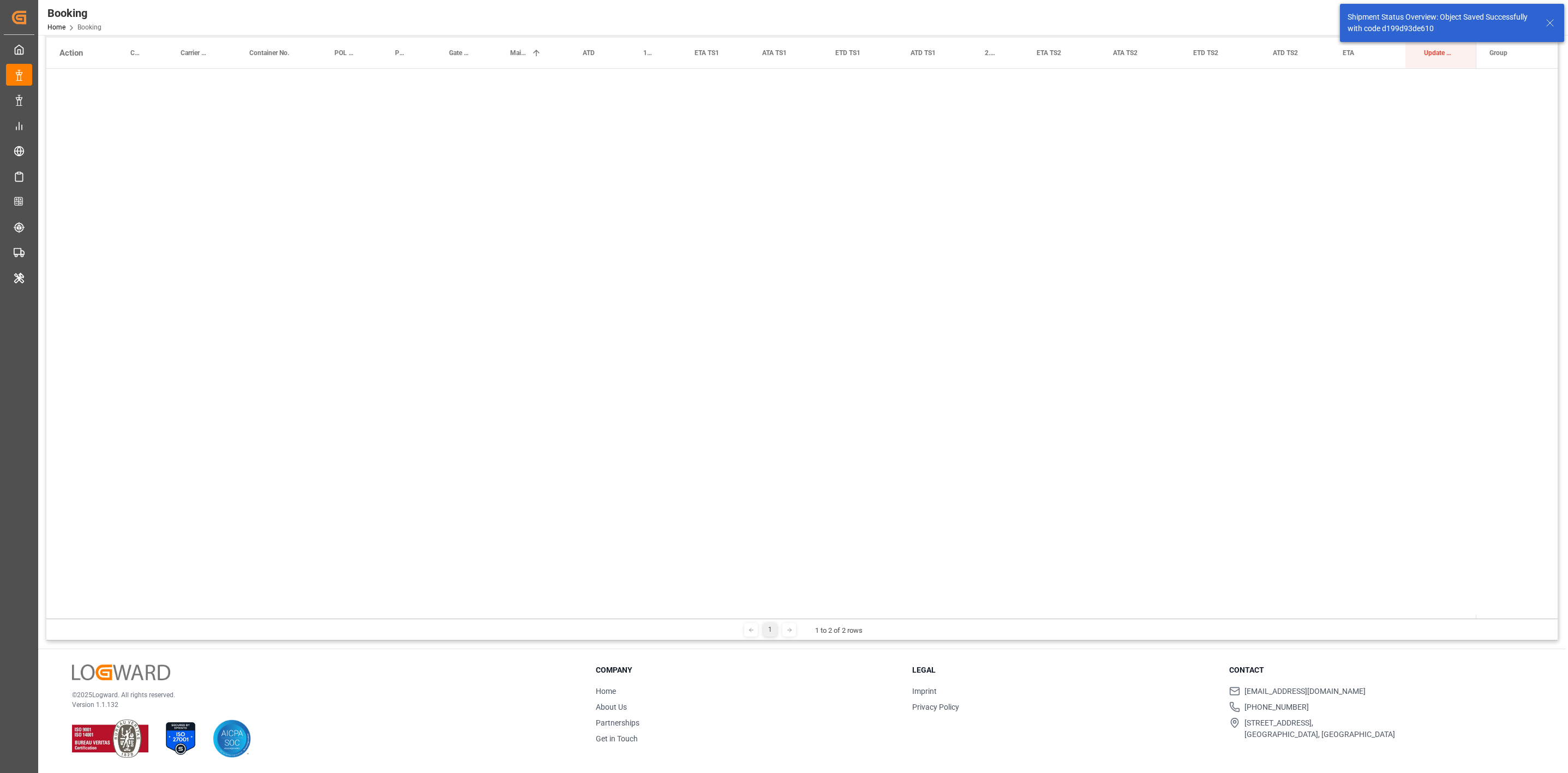
scroll to position [0, 0]
click at [1496, 75] on span "Press SPACE to select this row." at bounding box center [1494, 82] width 10 height 25
click at [1514, 108] on span "Press SPACE to select this row." at bounding box center [1517, 108] width 10 height 10
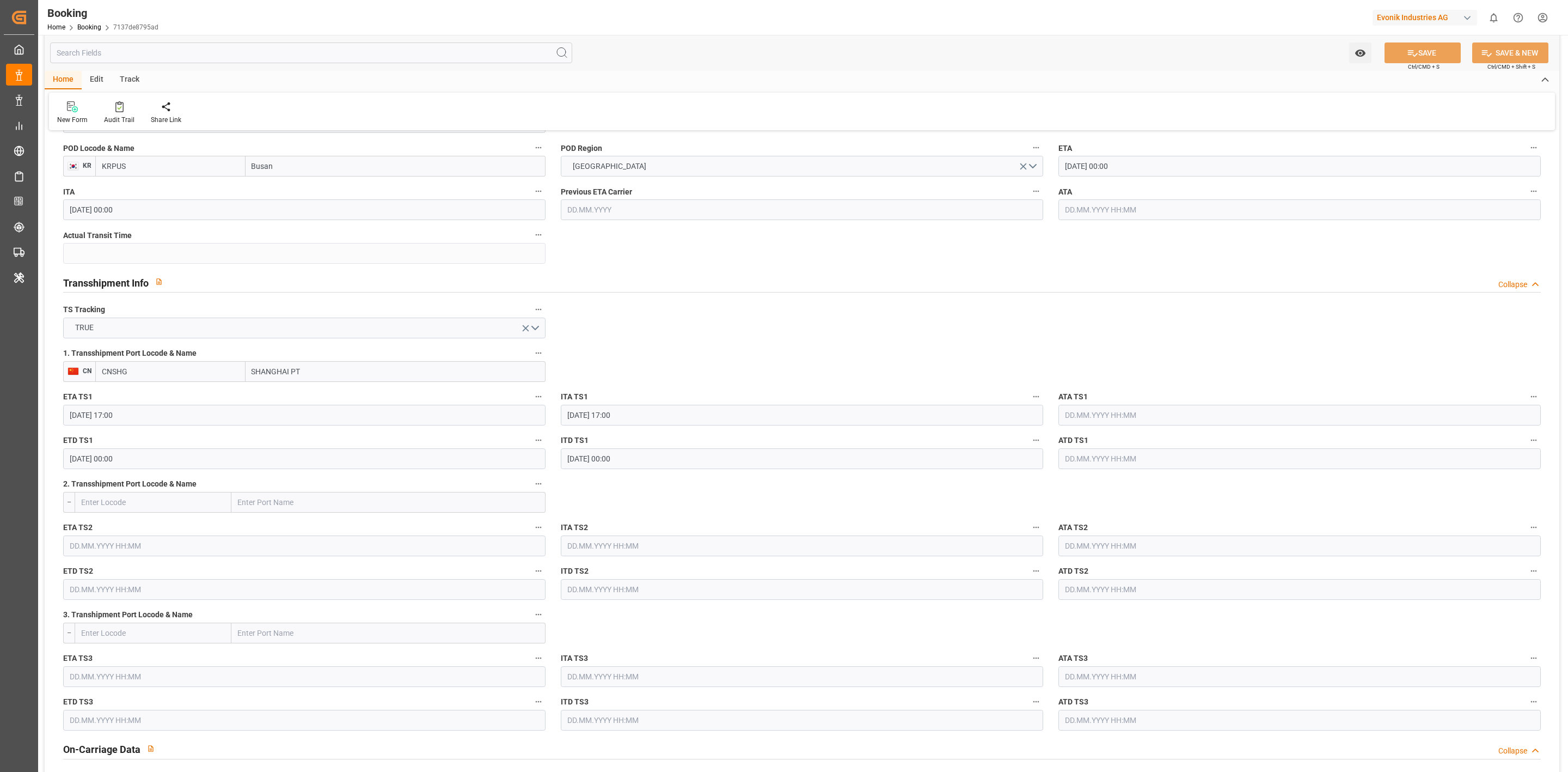
scroll to position [898, 0]
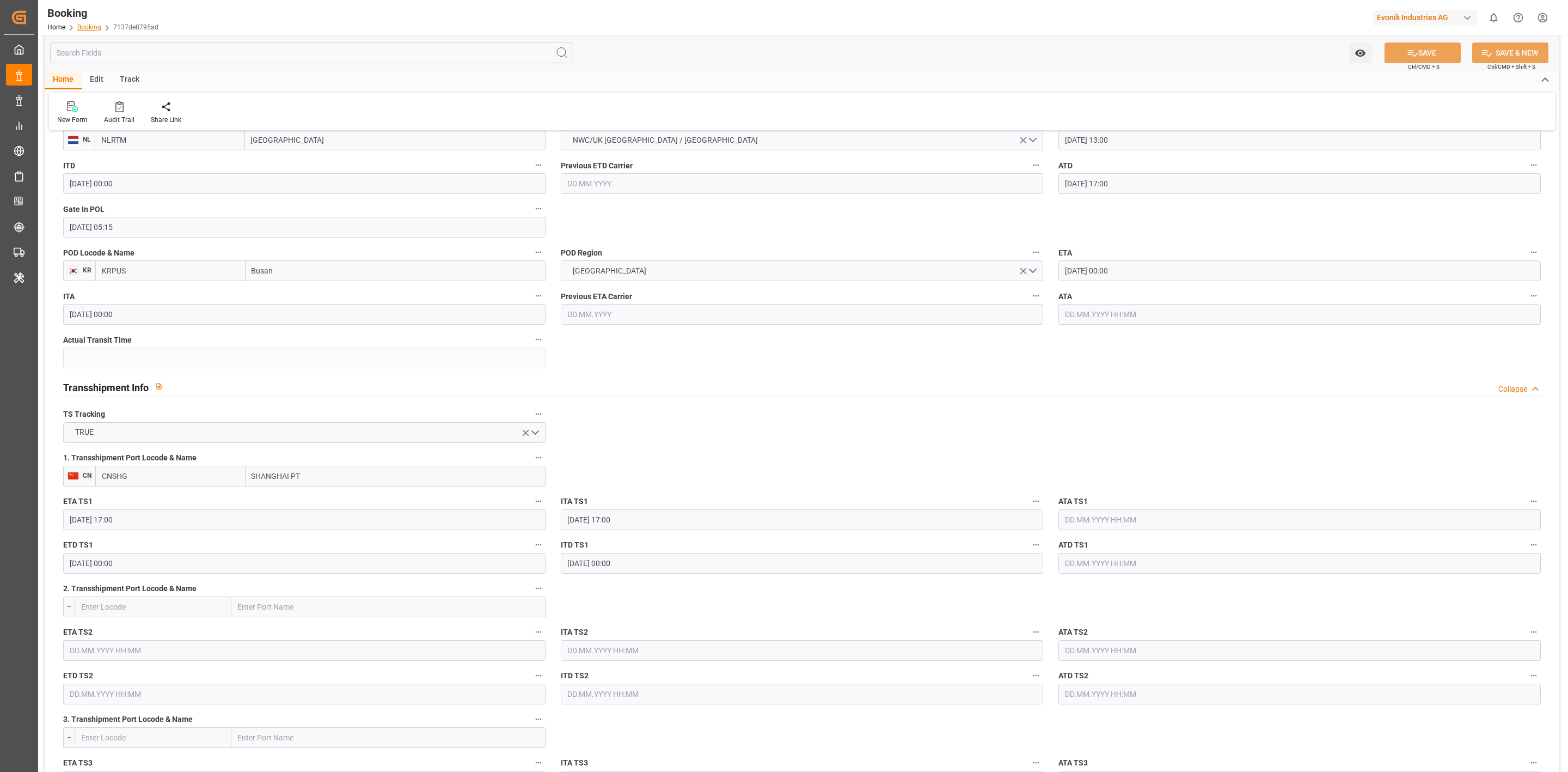
click at [93, 28] on link "Booking" at bounding box center [88, 27] width 24 height 8
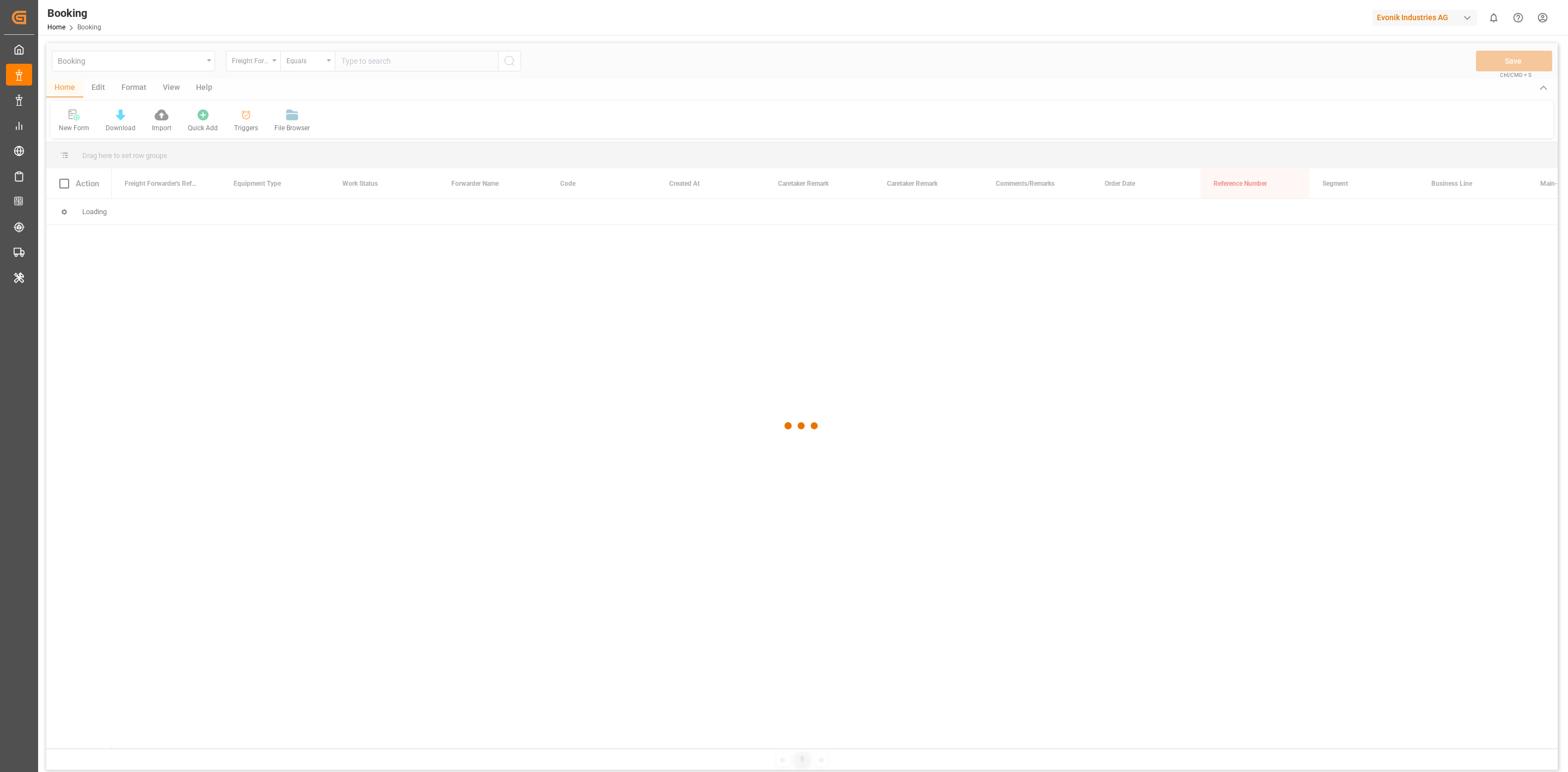
click at [261, 73] on div at bounding box center [802, 426] width 1511 height 765
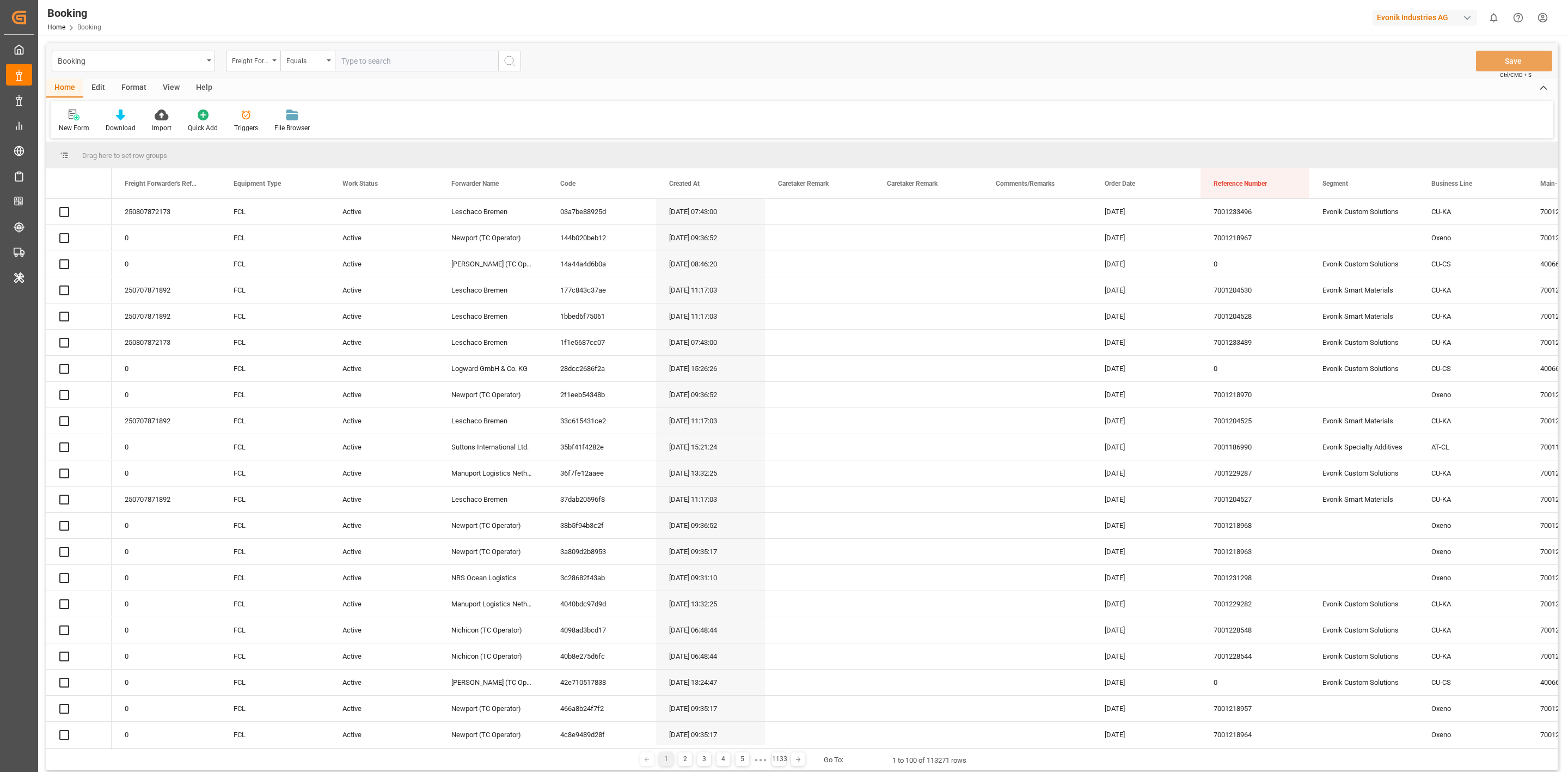
click at [261, 72] on div "Booking Freight Forwarder's Reference No. Equals Save Ctrl/CMD + S" at bounding box center [802, 61] width 1511 height 36
click at [256, 67] on div "Freight Forwarder's Reference No." at bounding box center [253, 62] width 55 height 21
type input "pol"
click at [277, 103] on div "POL Name" at bounding box center [308, 112] width 162 height 23
click at [355, 62] on input "text" at bounding box center [416, 62] width 163 height 21
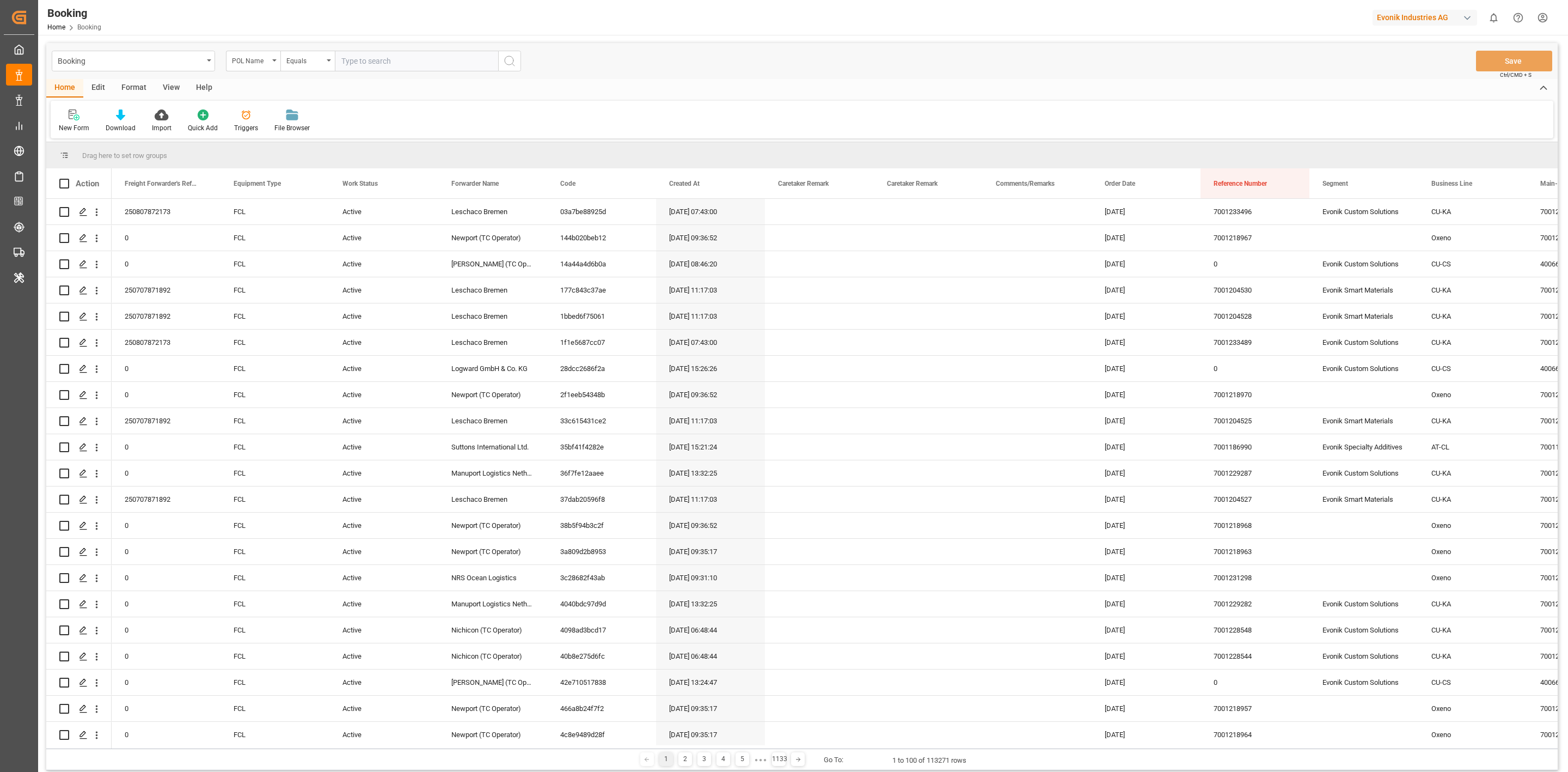
paste input "YES"
type input "YES"
click at [510, 61] on icon "search button" at bounding box center [510, 62] width 13 height 13
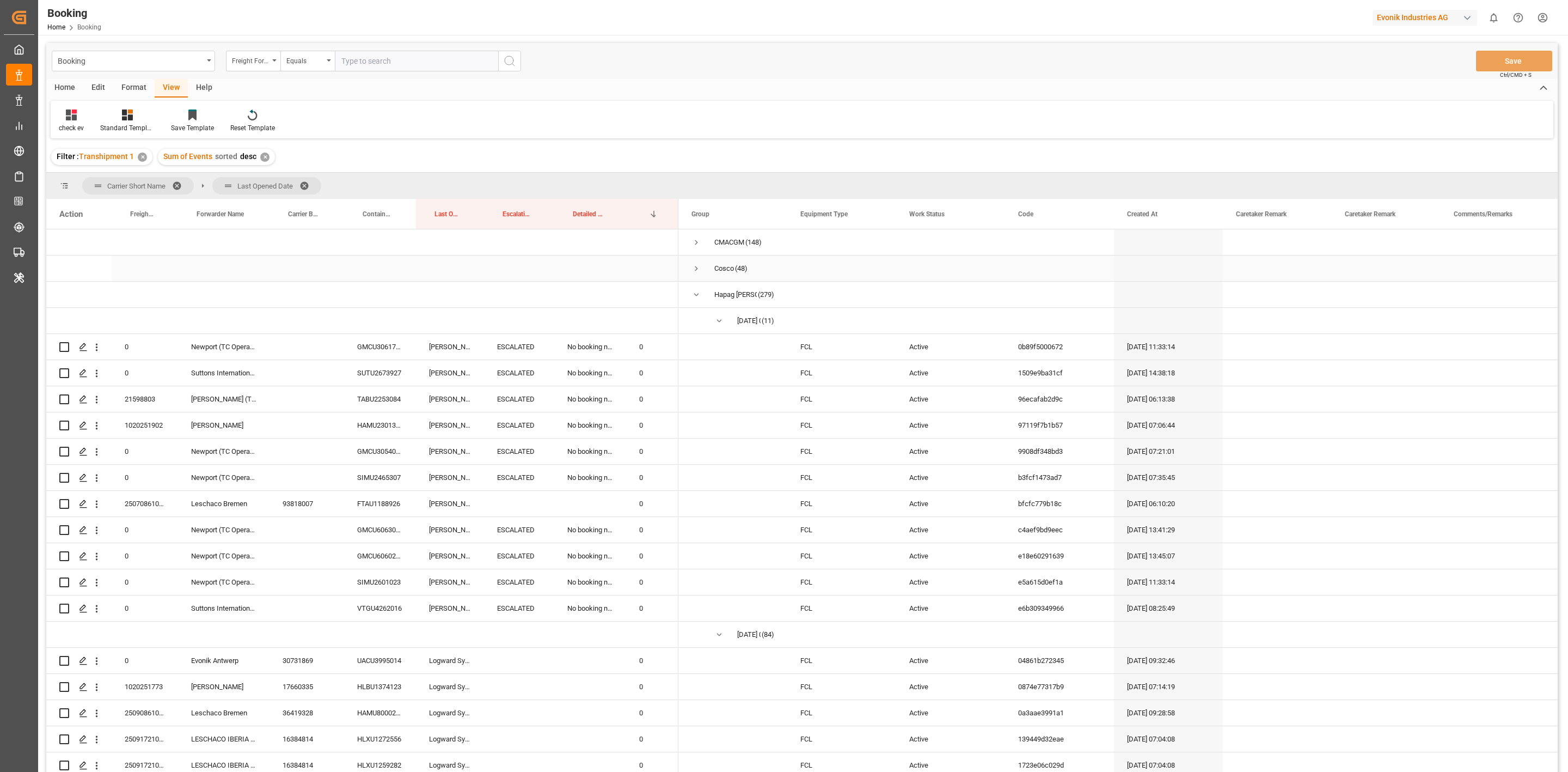
click at [696, 273] on span "Press SPACE to select this row." at bounding box center [696, 268] width 10 height 10
click at [692, 245] on span "Press SPACE to select this row." at bounding box center [696, 242] width 10 height 10
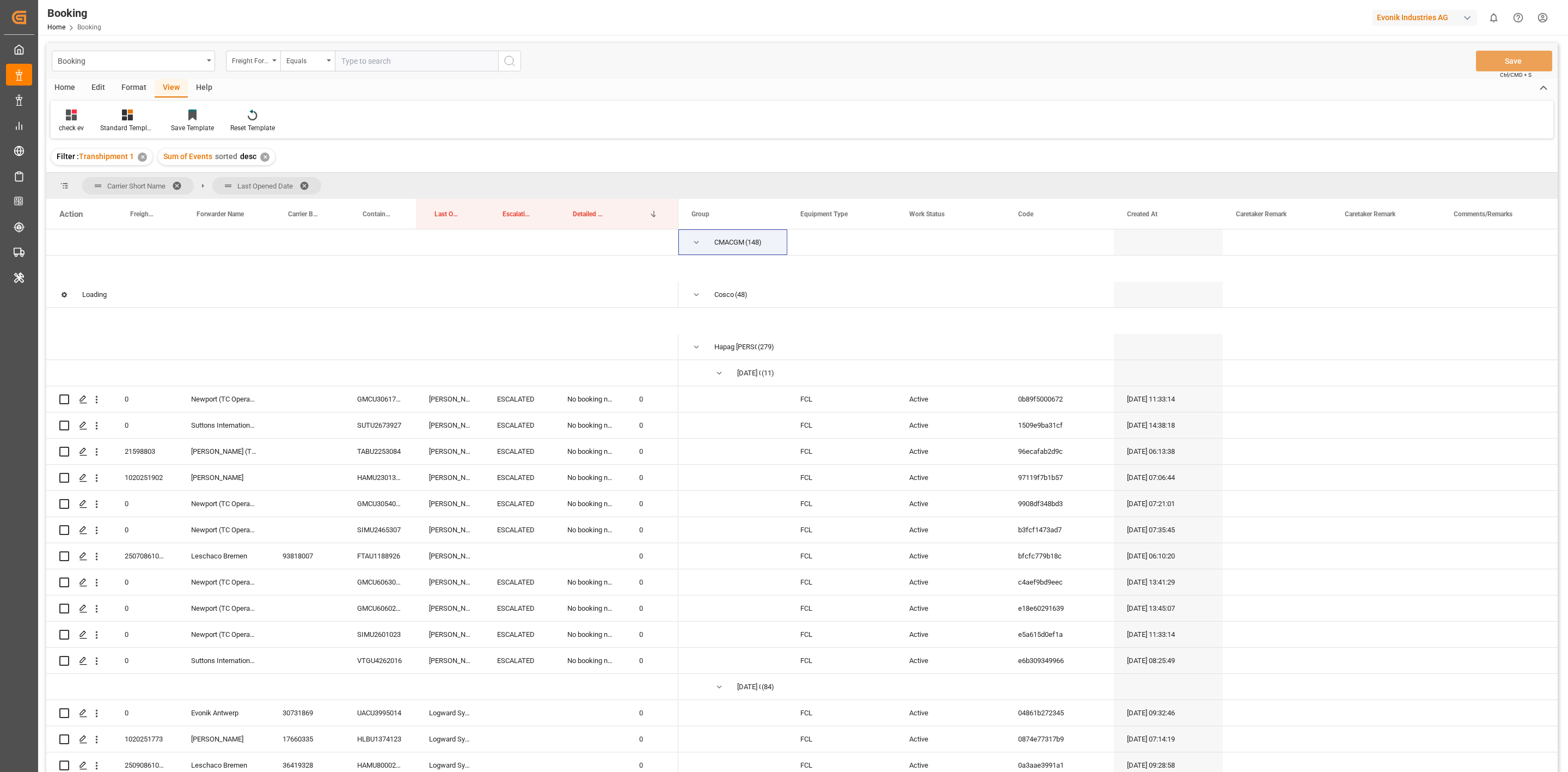
click at [693, 265] on div "Loading" at bounding box center [802, 268] width 1511 height 26
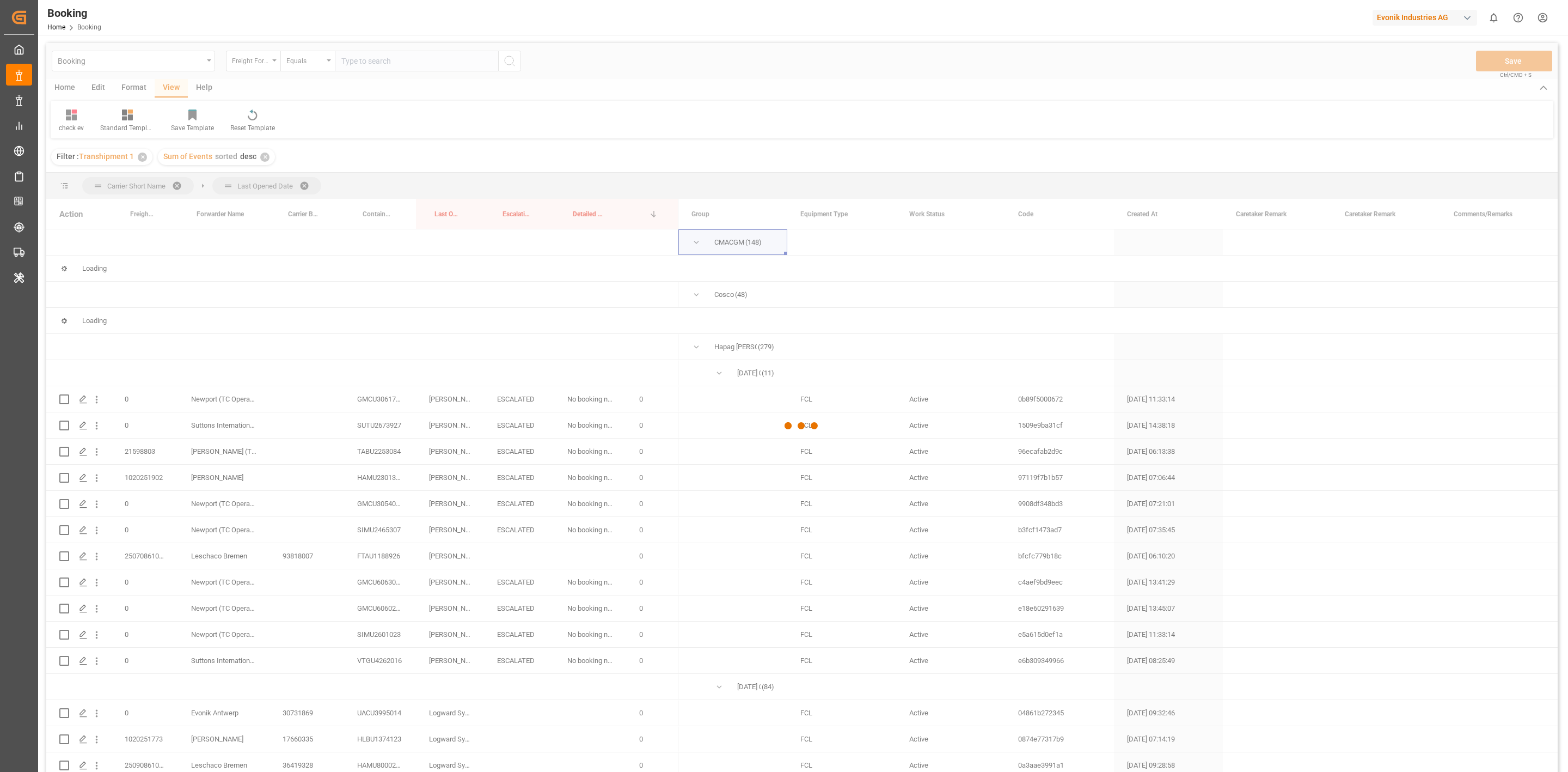
click at [696, 294] on div at bounding box center [802, 426] width 1511 height 765
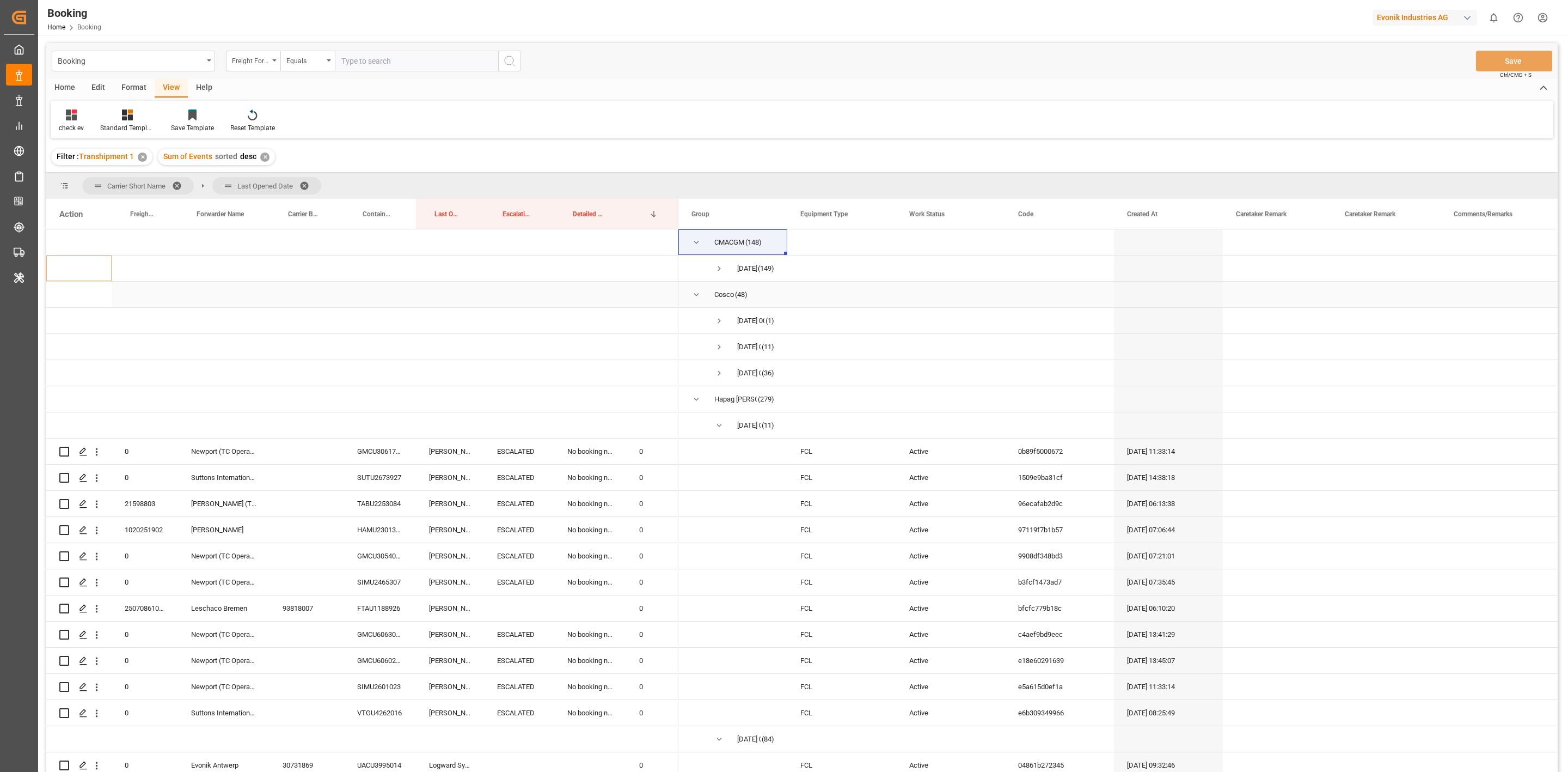
click at [696, 294] on span "Press SPACE to select this row." at bounding box center [696, 294] width 10 height 10
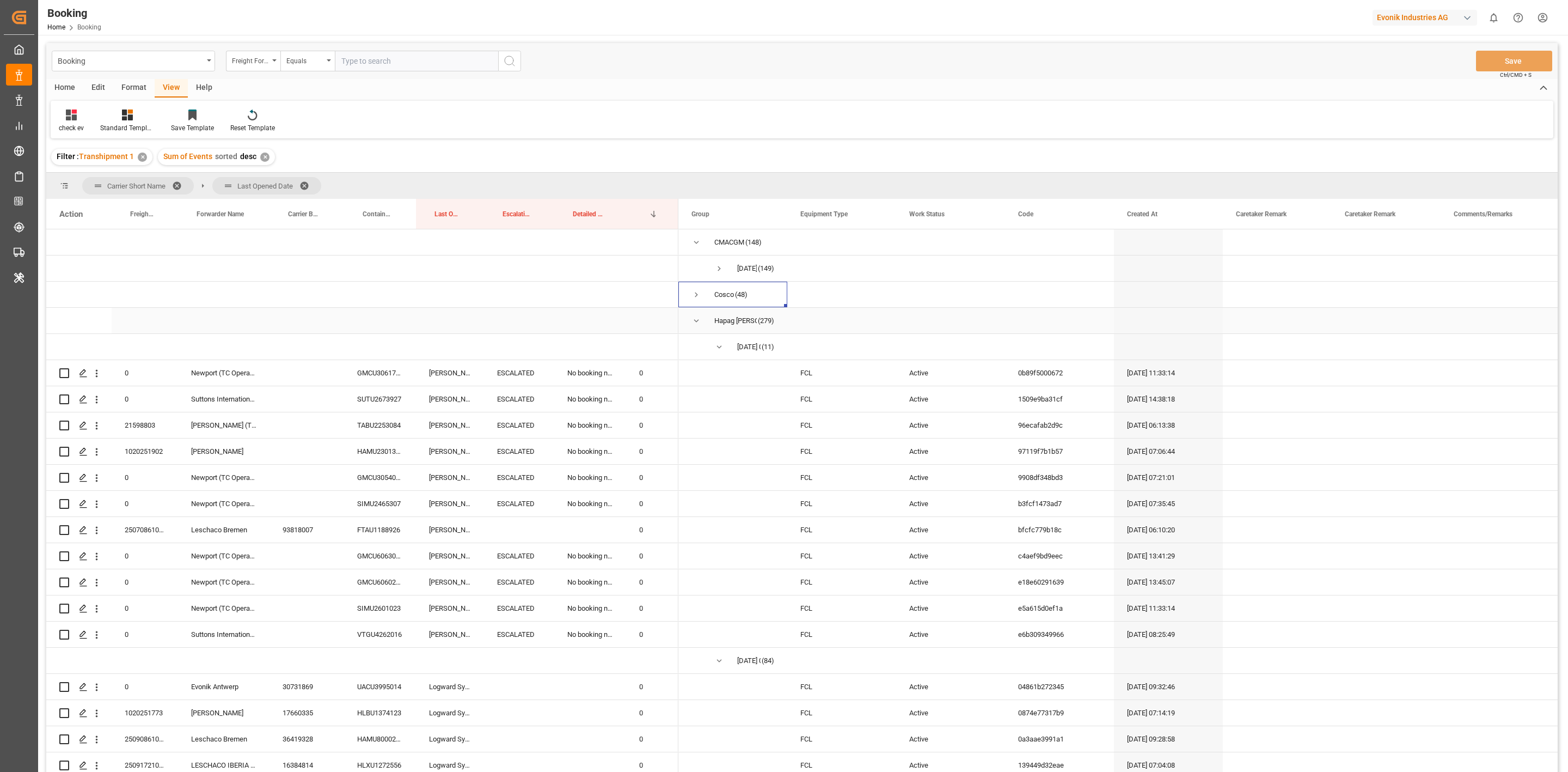
click at [694, 296] on span "Press SPACE to select this row." at bounding box center [696, 294] width 10 height 10
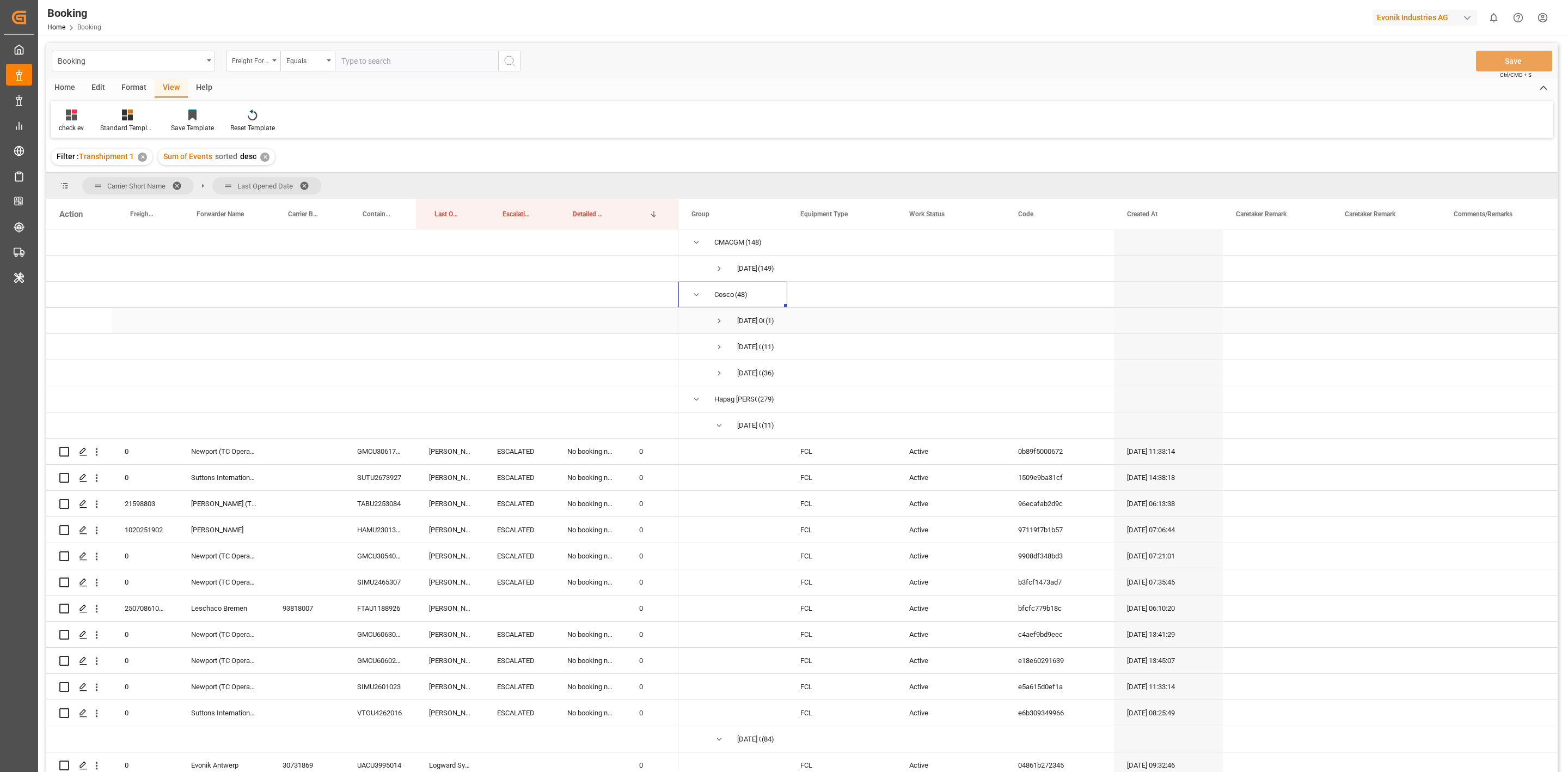
click at [724, 317] on span "Press SPACE to select this row." at bounding box center [719, 320] width 10 height 10
click at [0, 0] on span "Press SPACE to select this row." at bounding box center [0, 0] width 0 height 0
click at [716, 345] on span "Press SPACE to select this row." at bounding box center [719, 347] width 10 height 10
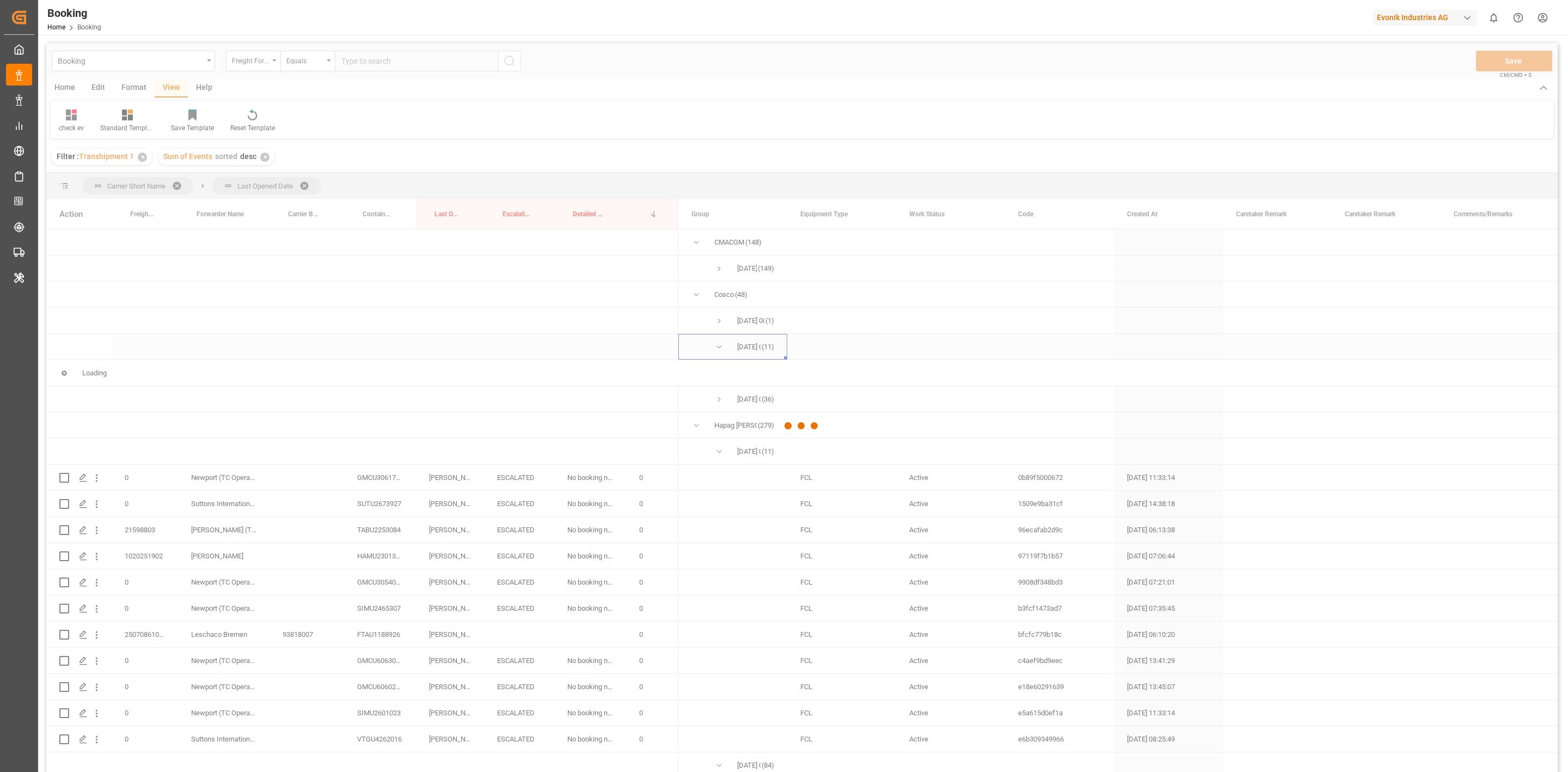
click at [722, 347] on div at bounding box center [802, 426] width 1511 height 765
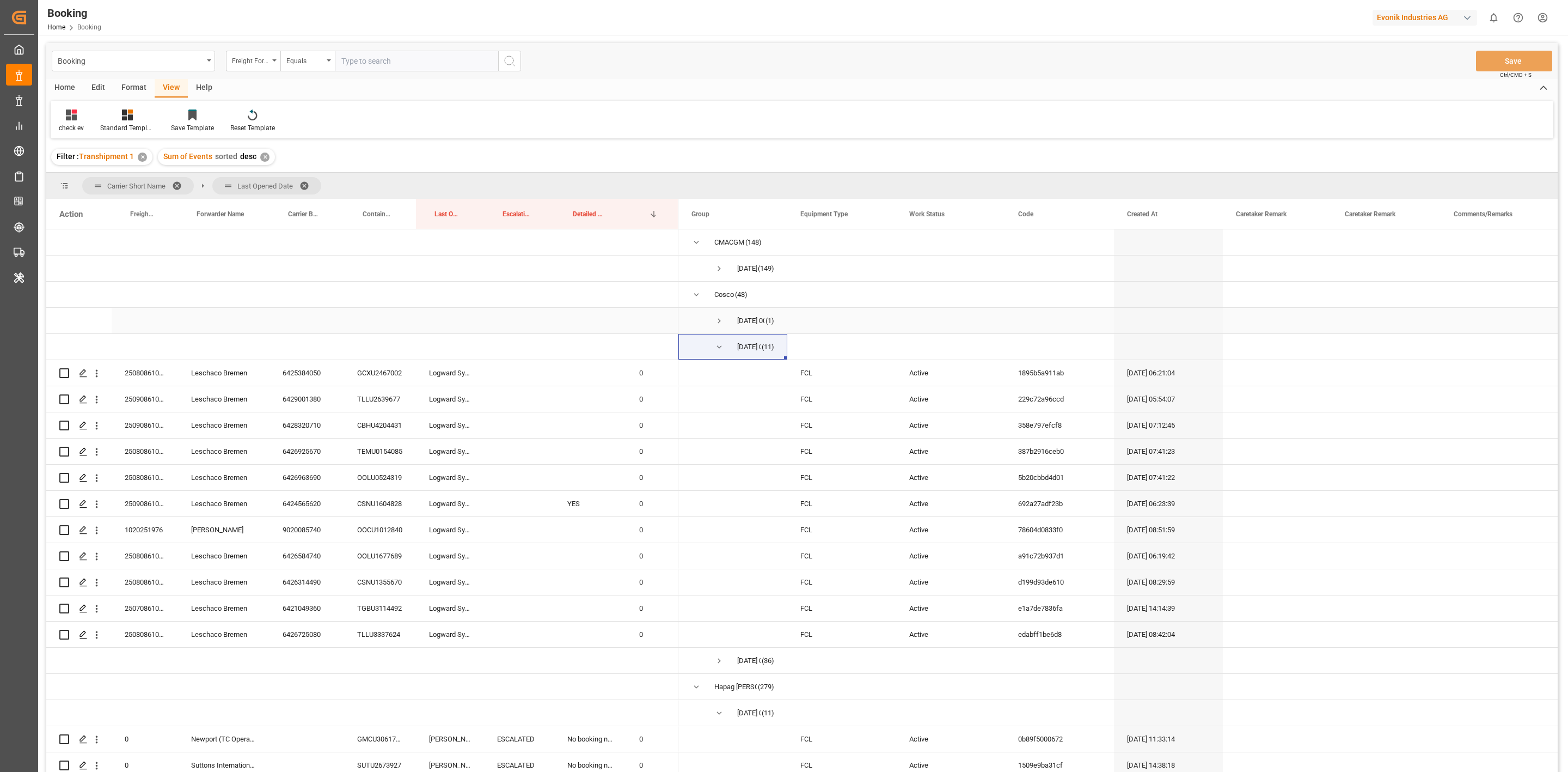
click at [717, 323] on span "Press SPACE to select this row." at bounding box center [719, 320] width 10 height 10
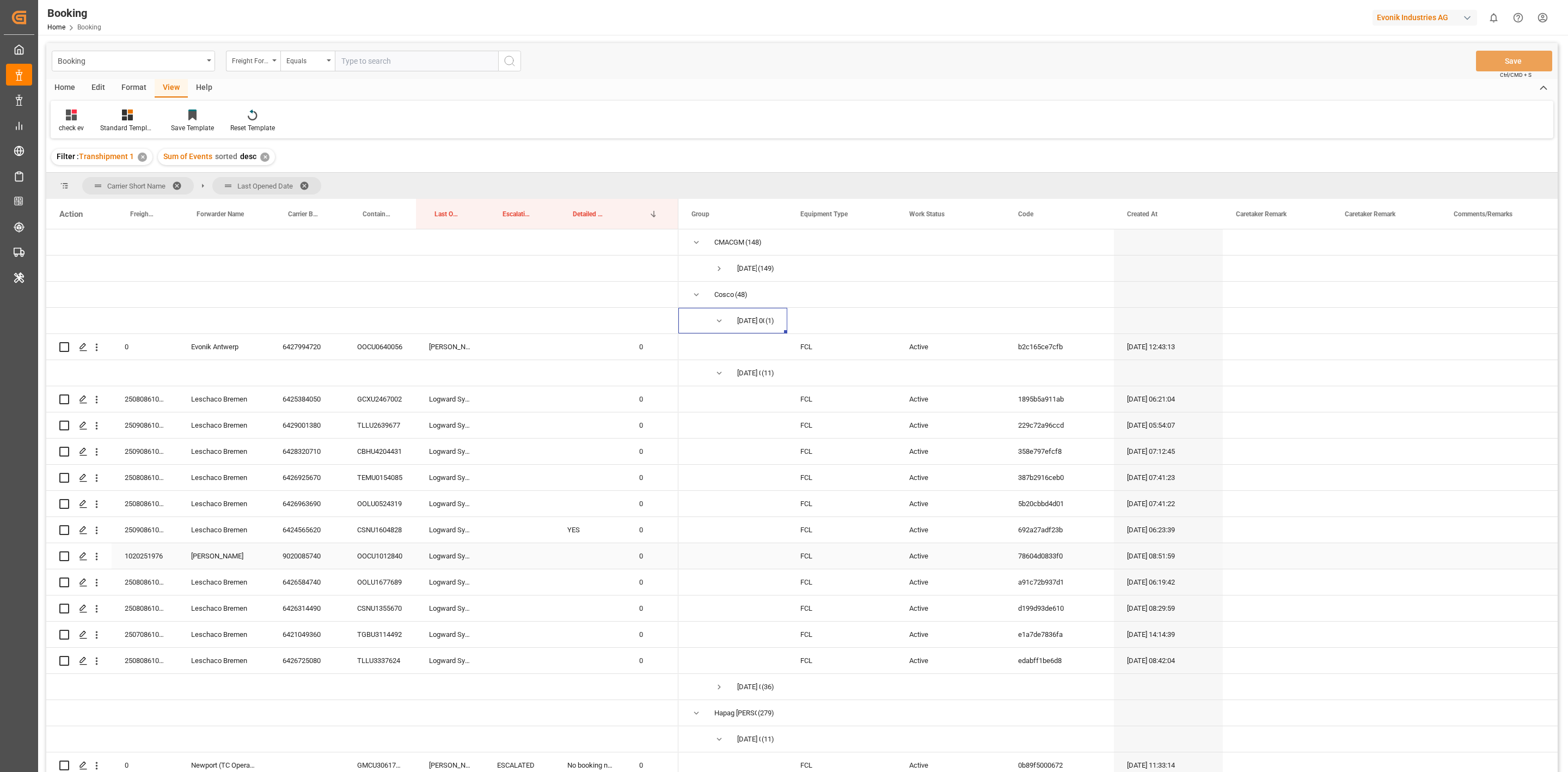
click at [572, 536] on div "YES" at bounding box center [590, 529] width 72 height 26
click at [97, 533] on icon "open menu" at bounding box center [97, 530] width 12 height 12
click at [140, 549] on span "Open in new tab" at bounding box center [167, 553] width 99 height 12
click at [178, 184] on span at bounding box center [181, 186] width 17 height 10
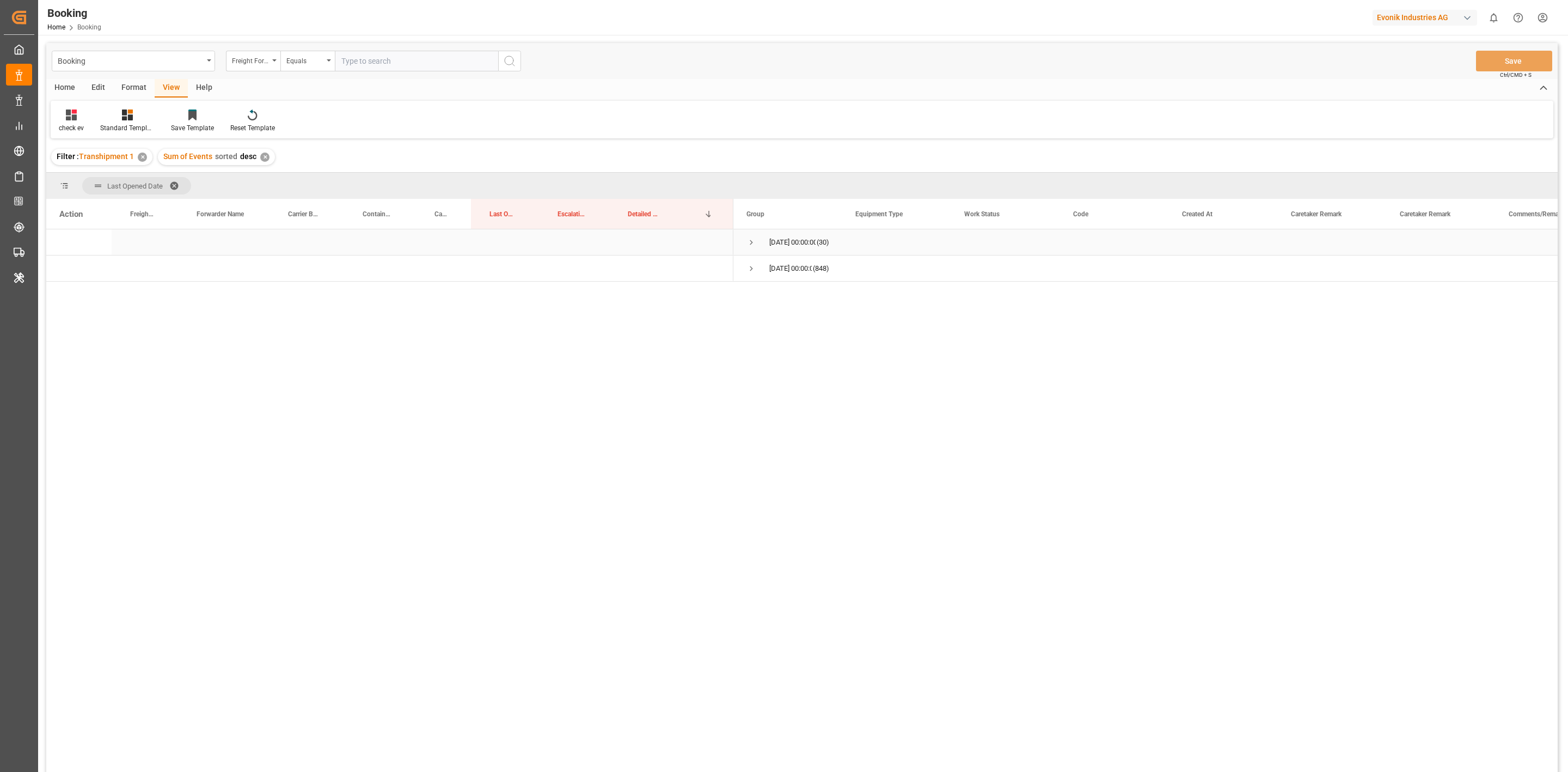
click at [742, 249] on div "28.09.2025 00:00:00 (30)" at bounding box center [787, 241] width 109 height 26
click at [742, 242] on div "28.09.2025 00:00:00 (30)" at bounding box center [787, 241] width 109 height 26
click at [748, 242] on span "Press SPACE to select this row." at bounding box center [751, 242] width 10 height 10
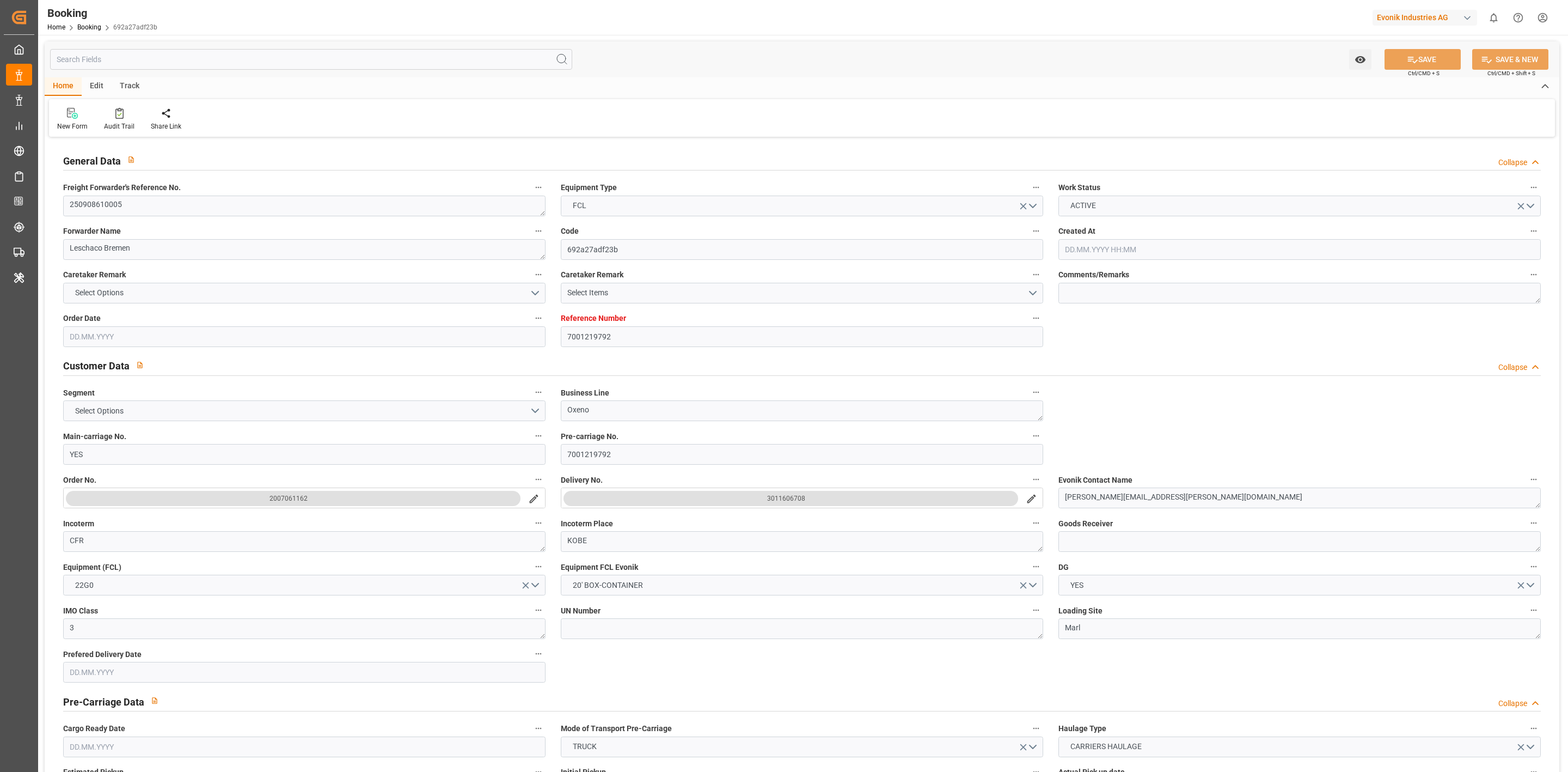
type input "7001219792"
type input "9783497"
type input "YES"
type input "Cosco"
type input "COSCO Shipping Co. Ltd."
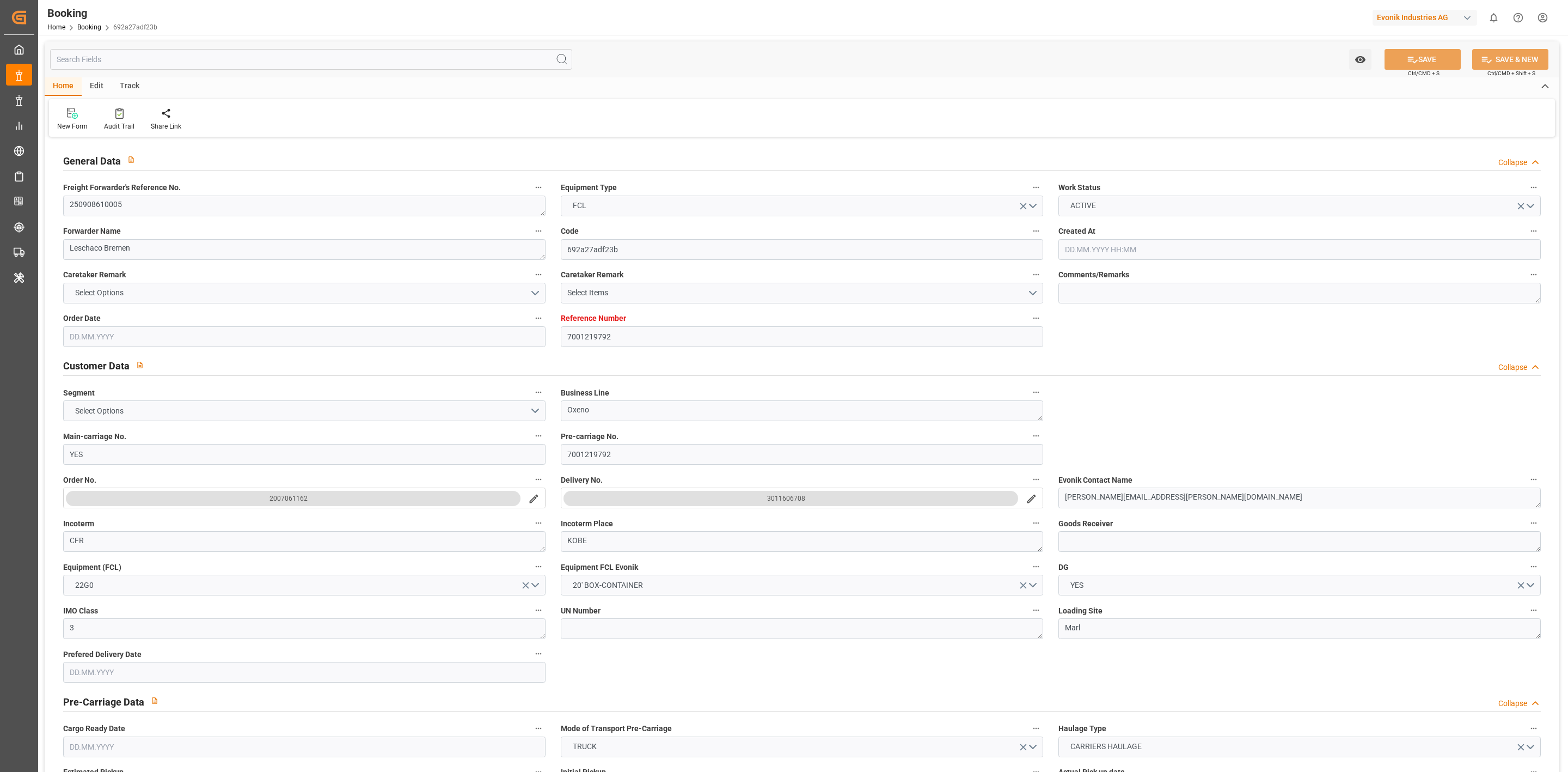
type input "YES"
type input "CNSHG"
type input "0"
type input "BEANR"
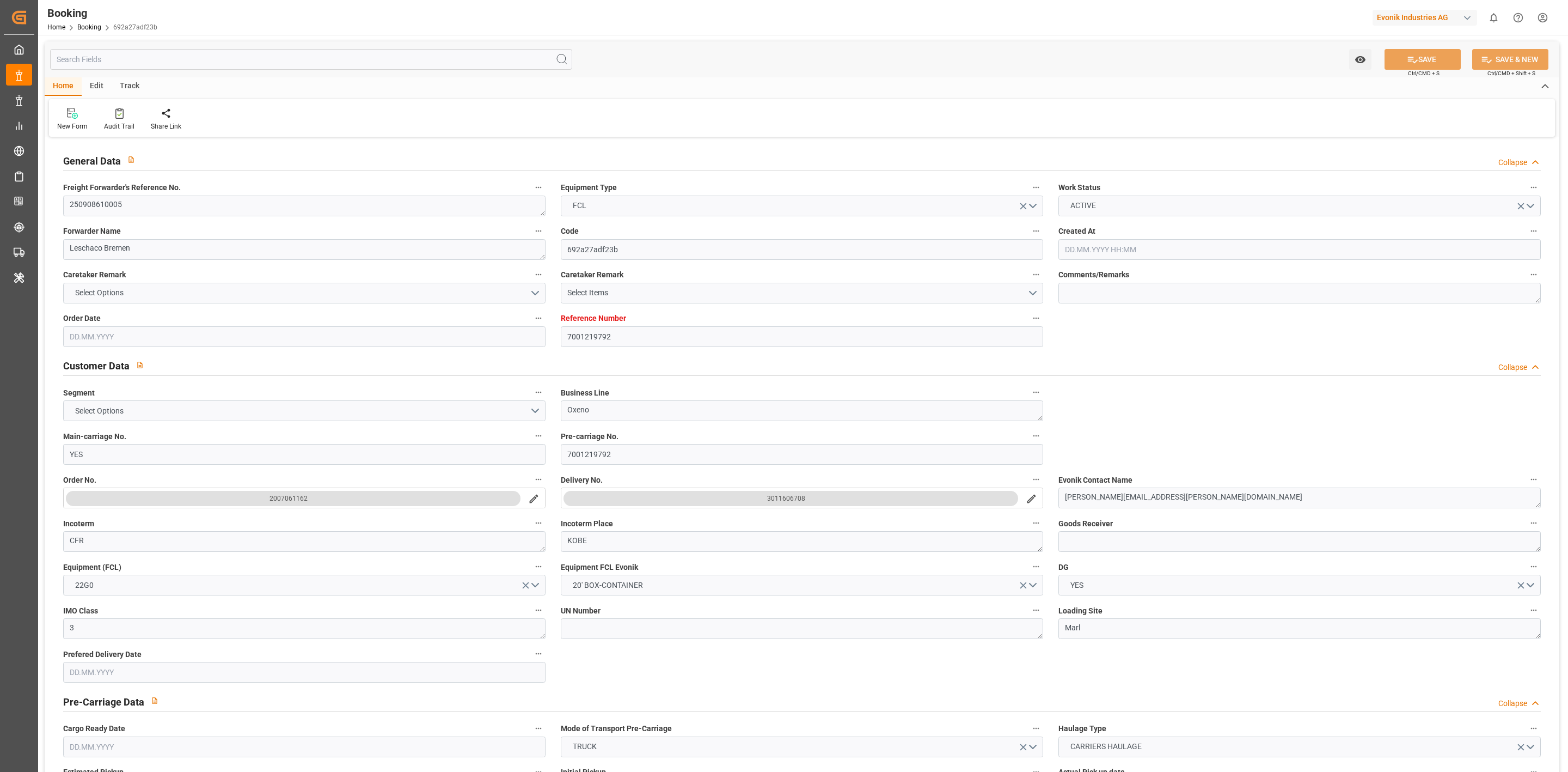
type input "JPUKB"
type input "[DATE] 06:23"
type input "[DATE]"
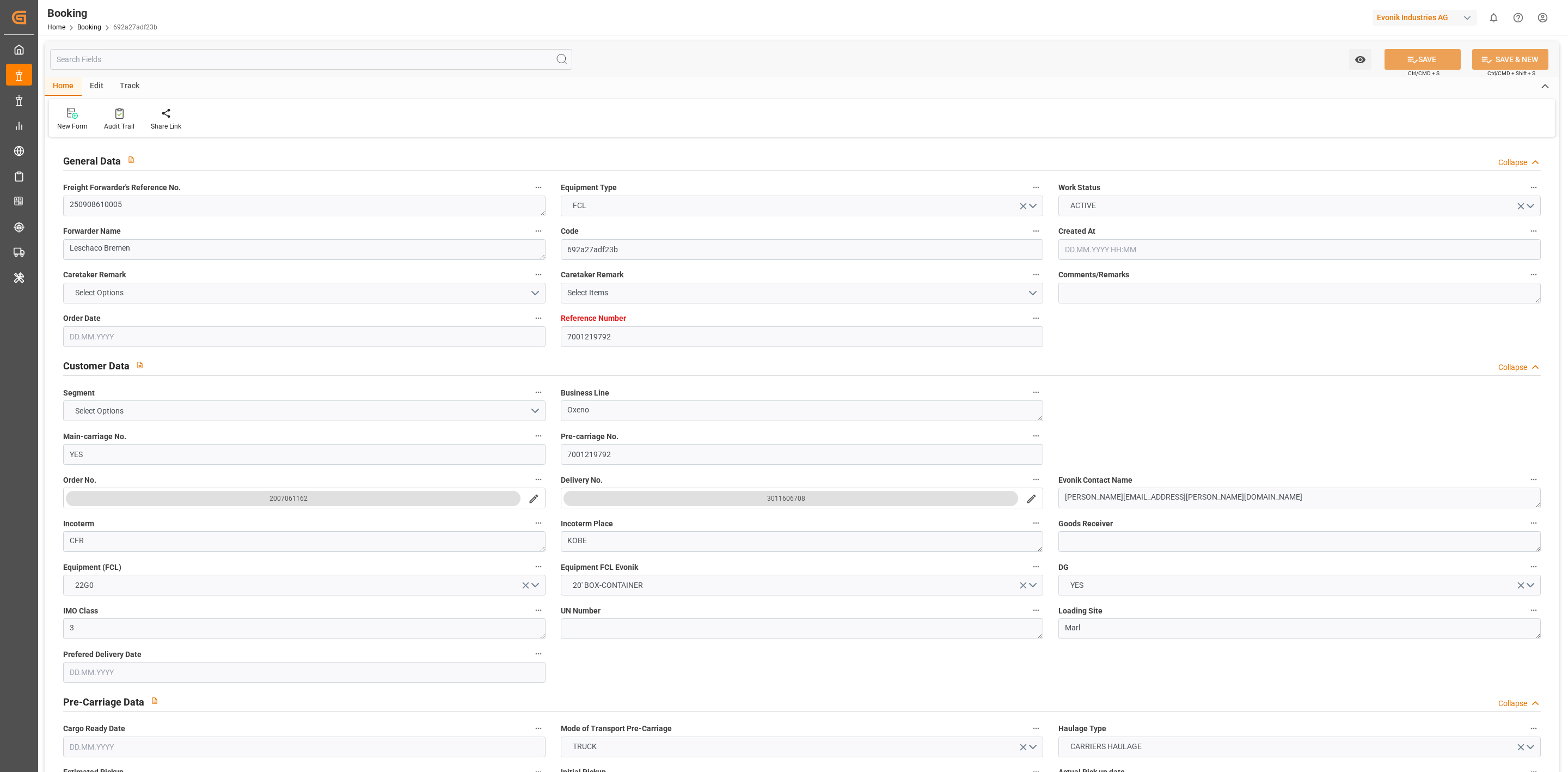
type input "[DATE] 00:00"
type input "[DATE] 13:30"
type input "[DATE] 00:00"
type input "[DATE] 13:59"
type input "[DATE] 14:51"
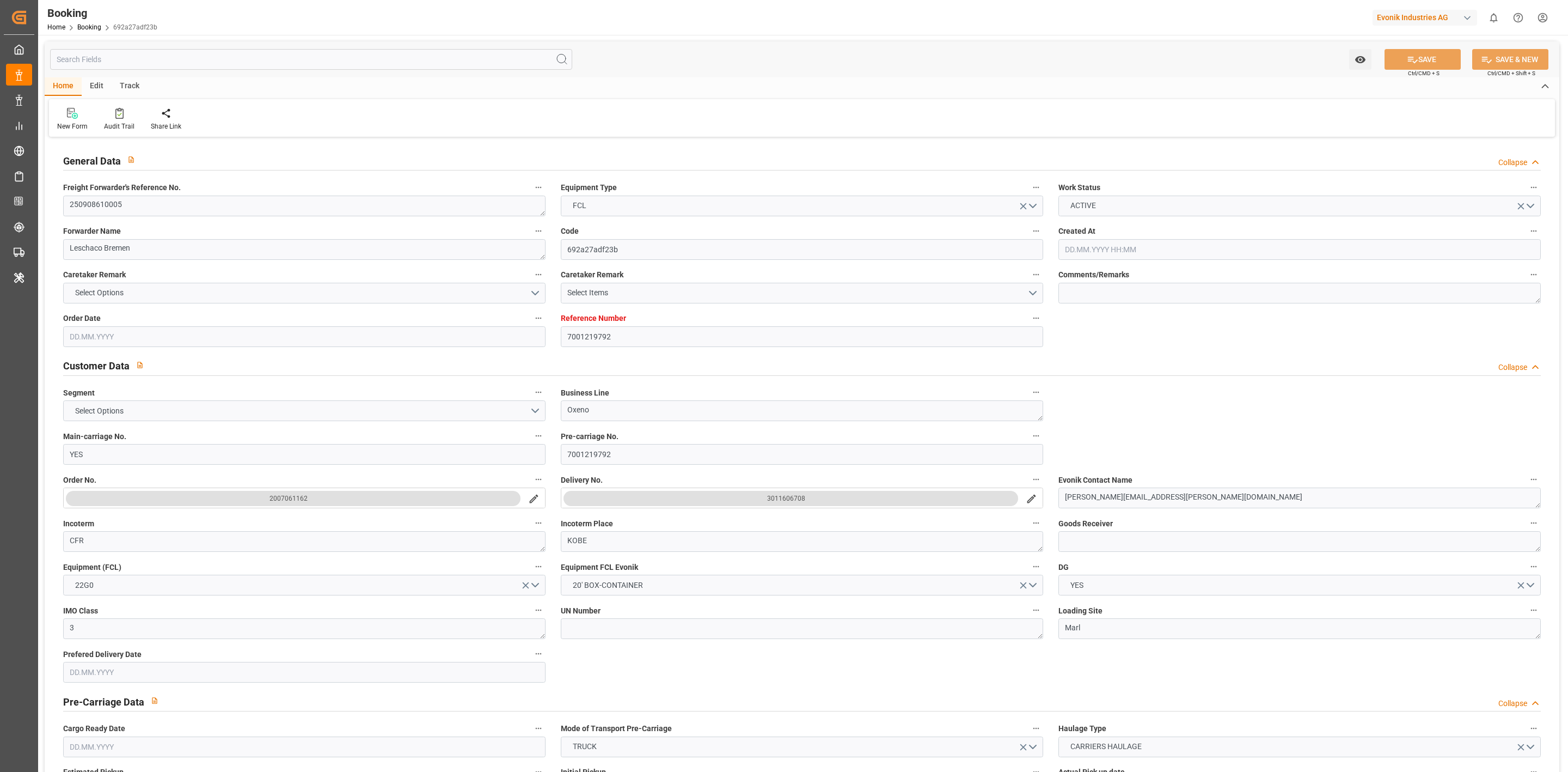
type input "[DATE] 00:00"
type input "[DATE] 07:30"
type input "[DATE] 00:00"
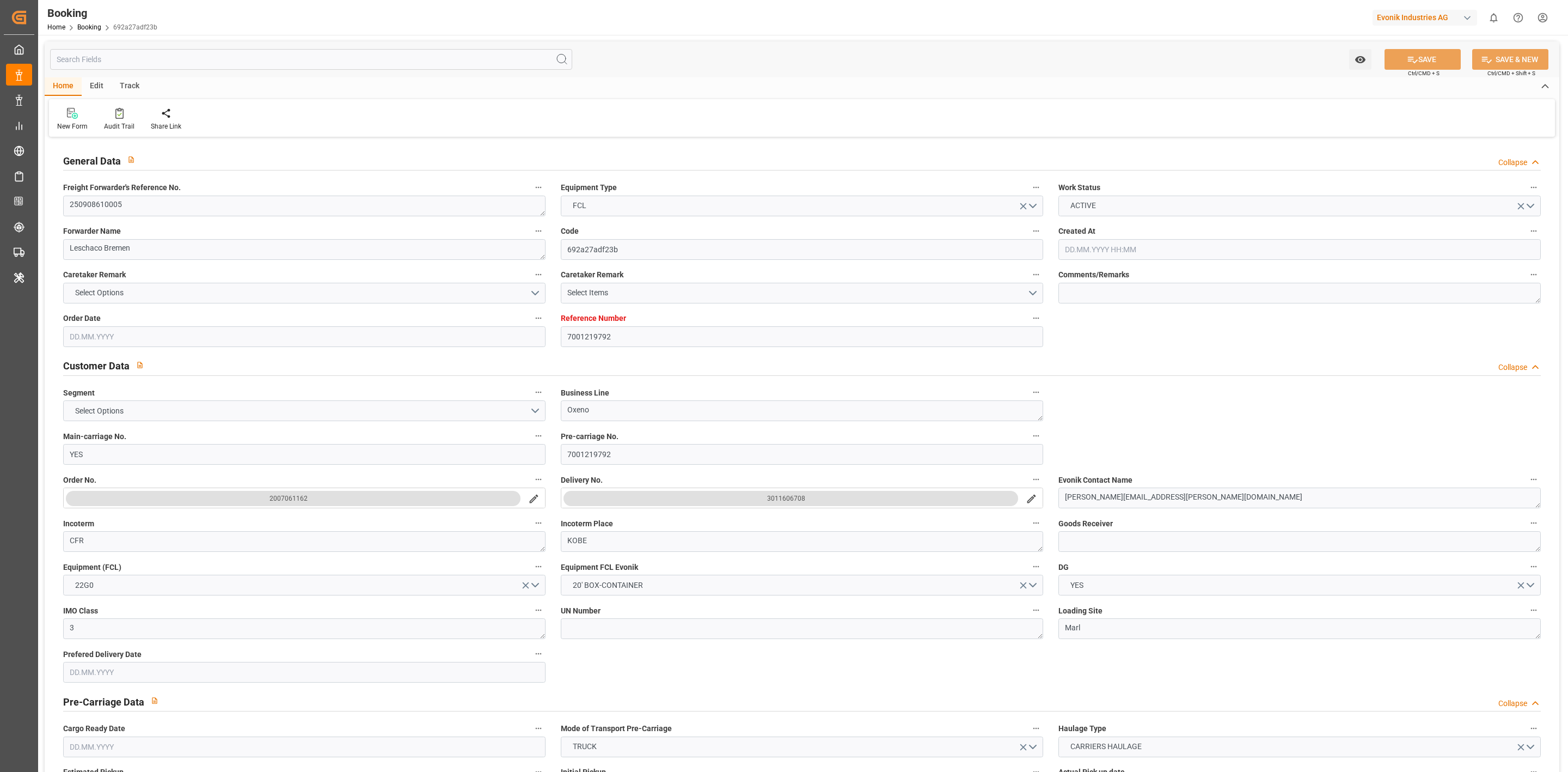
type input "[DATE] 00:00"
type input "[DATE]"
type input "[DATE] 23:24"
type input "[DATE]"
type input "[DATE] 08:11"
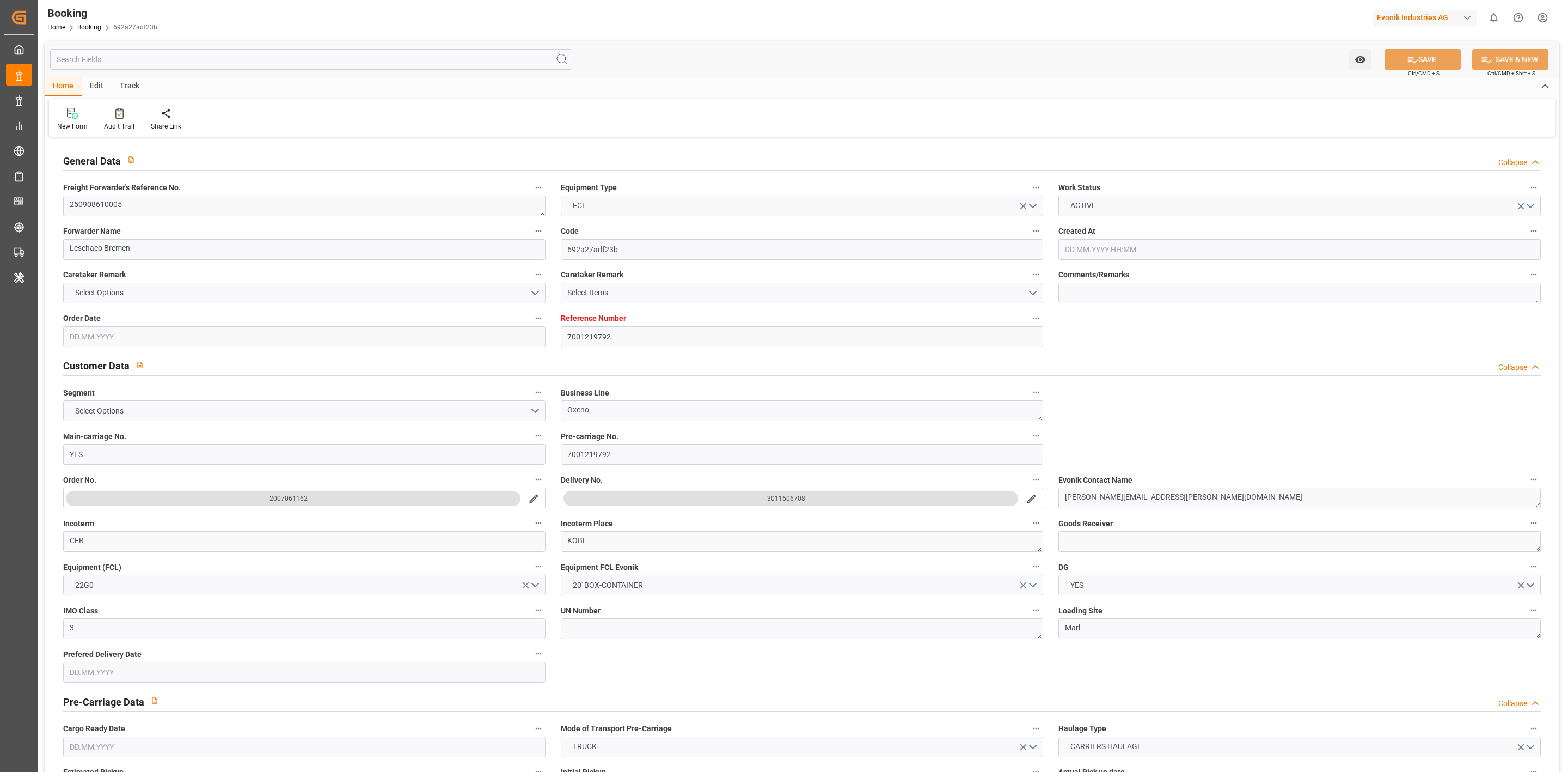
type input "[DATE] 11:09"
type input "[DATE] 13:30"
type input "[DATE] 14:53"
type input "[DATE] 07:30"
type input "[DATE] 16:19"
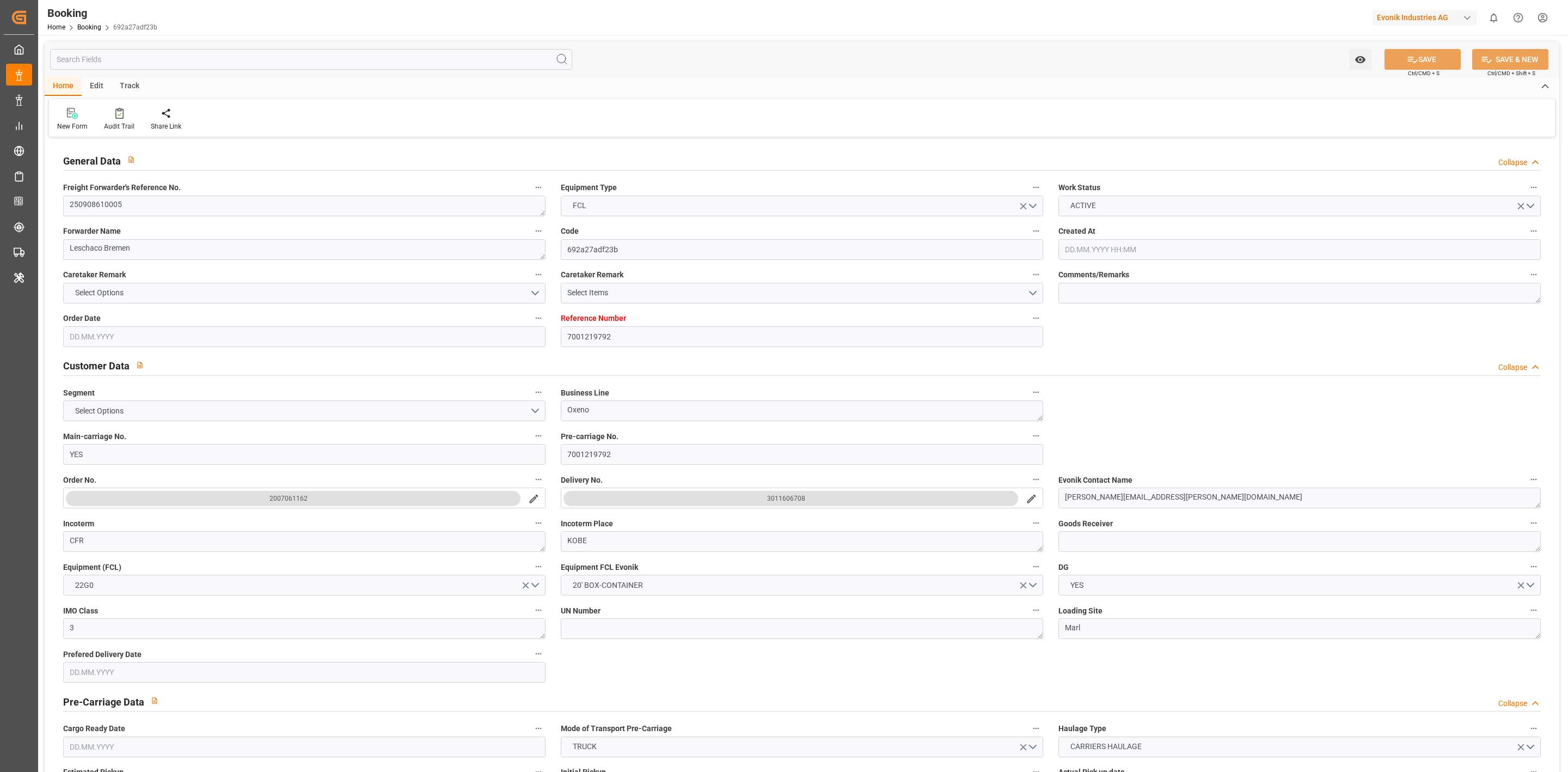
type input "[DATE] 09:00"
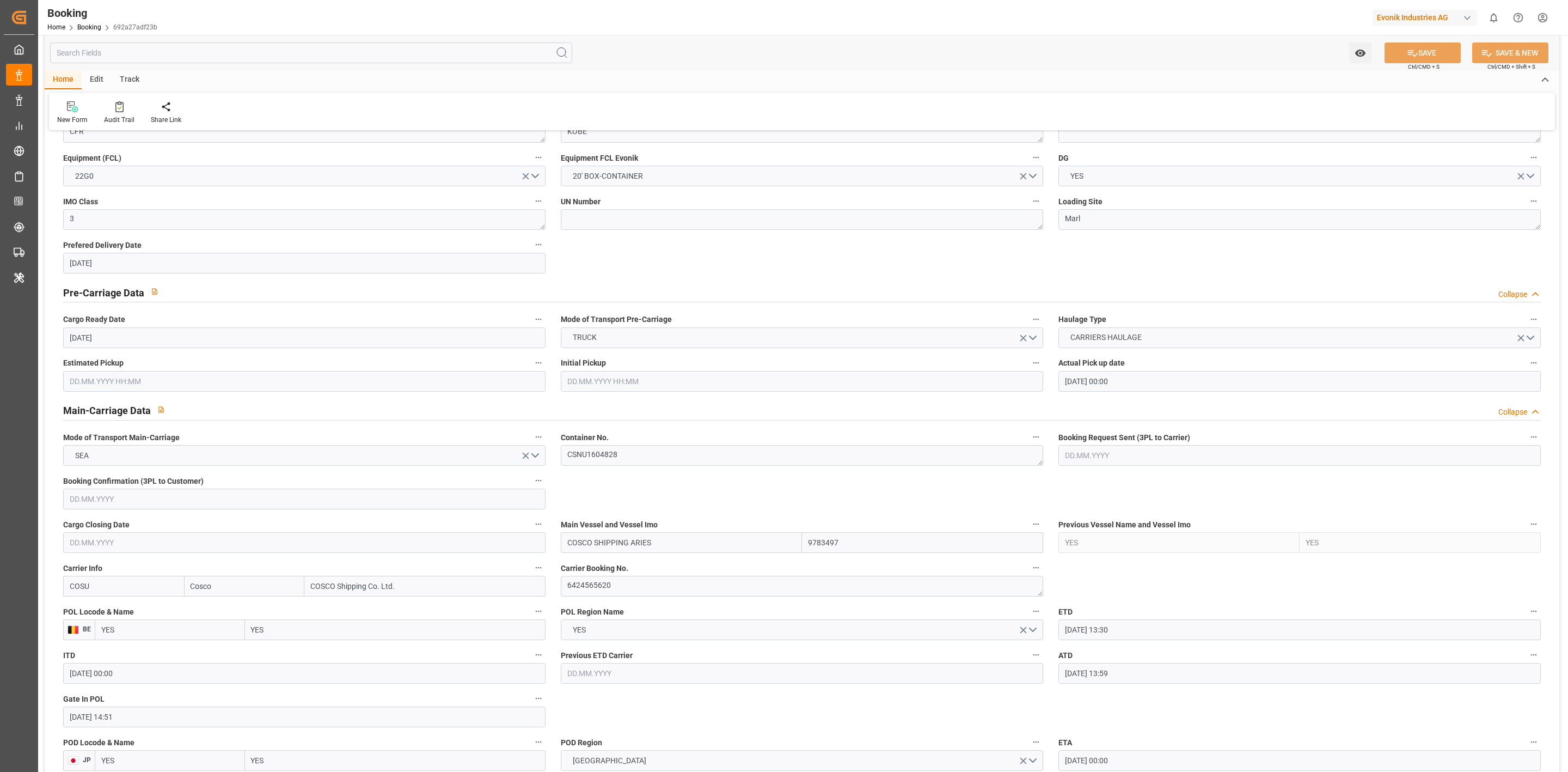
scroll to position [409, 0]
click at [116, 118] on div "Audit Trail" at bounding box center [119, 120] width 31 height 10
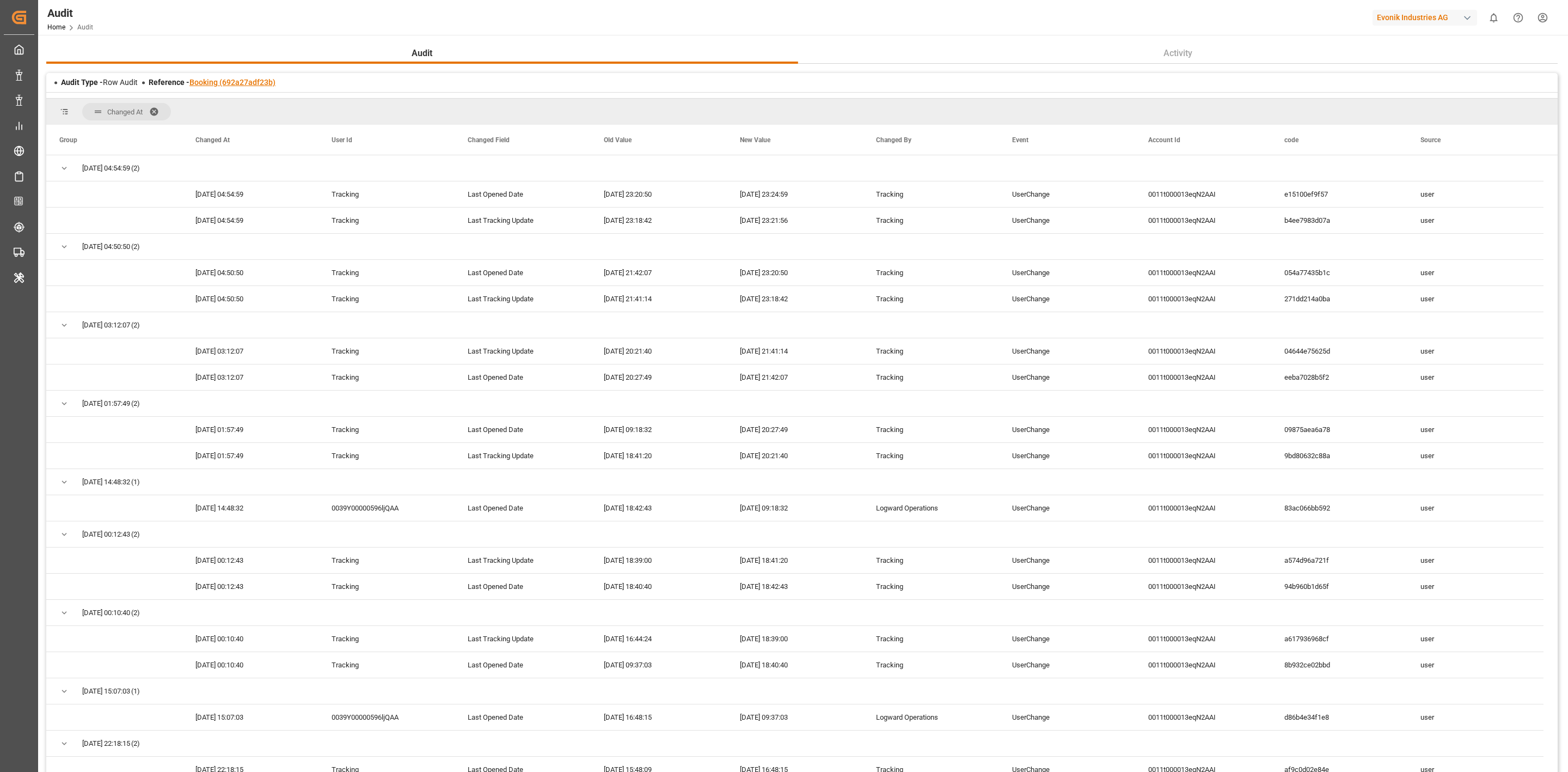
click at [247, 86] on link "Booking (692a27adf23b)" at bounding box center [232, 82] width 86 height 9
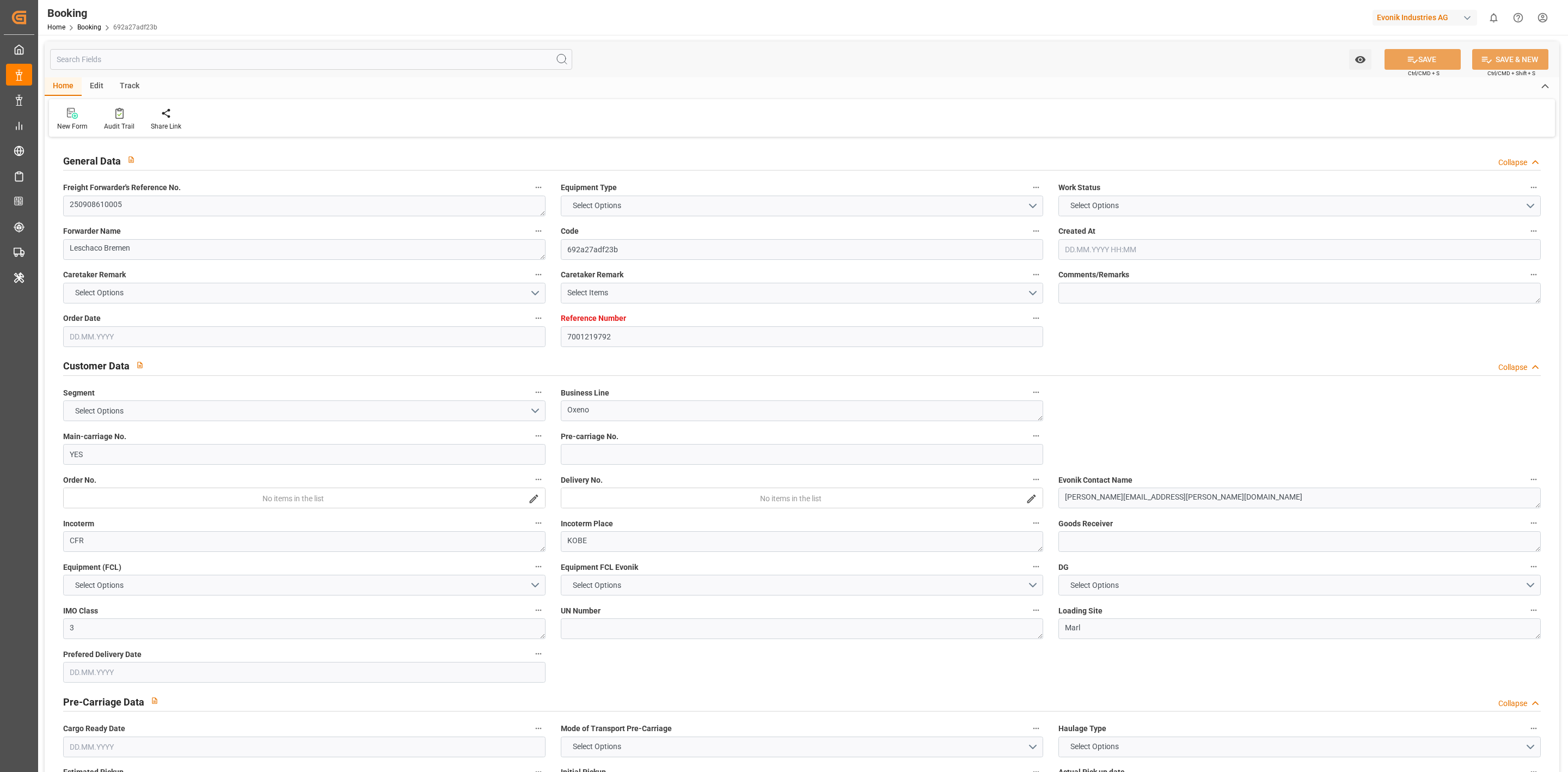
type textarea "250908610005"
type textarea "Leschaco Bremen"
type input "692a27adf23b"
type input "7001219792"
type textarea "Oxeno"
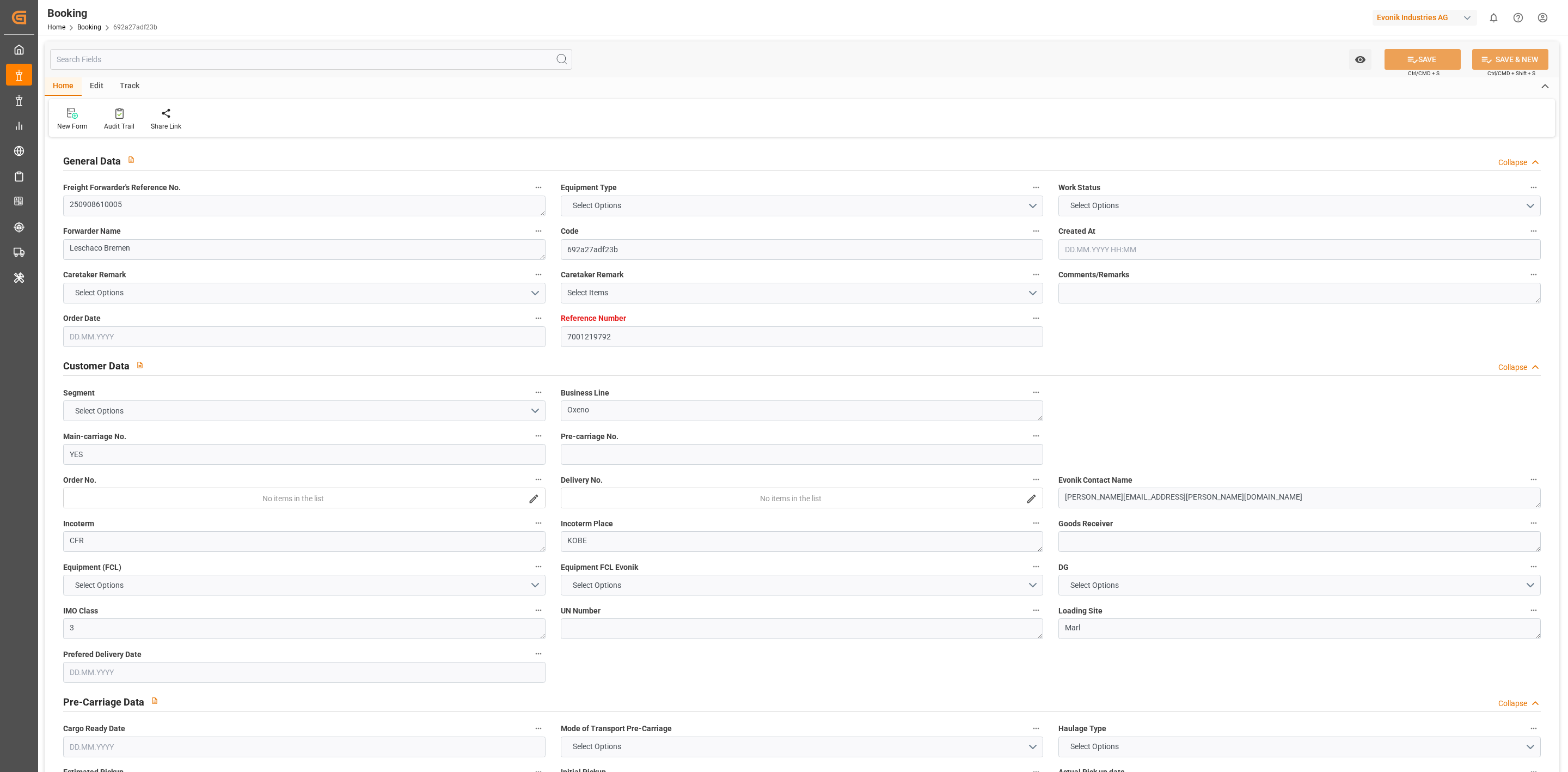
type input "YES"
type textarea "[PERSON_NAME][EMAIL_ADDRESS][PERSON_NAME][DOMAIN_NAME]"
type textarea "CFR"
type textarea "KOBE"
type textarea "3"
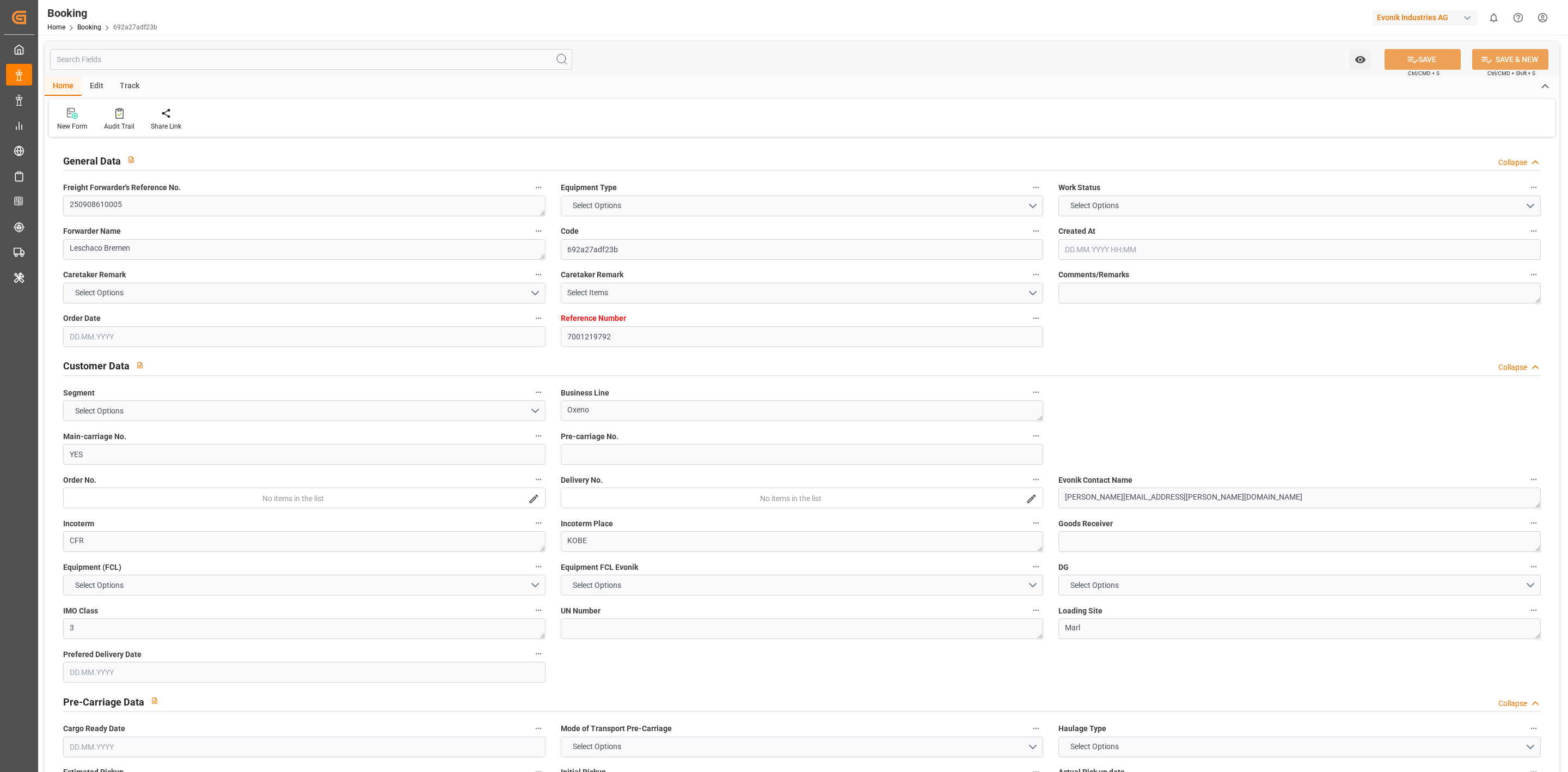
type textarea "Marl"
type textarea "CSNU1604828"
type input "COSCO SHIPPING ARIES"
type input "YES"
type input "COSU"
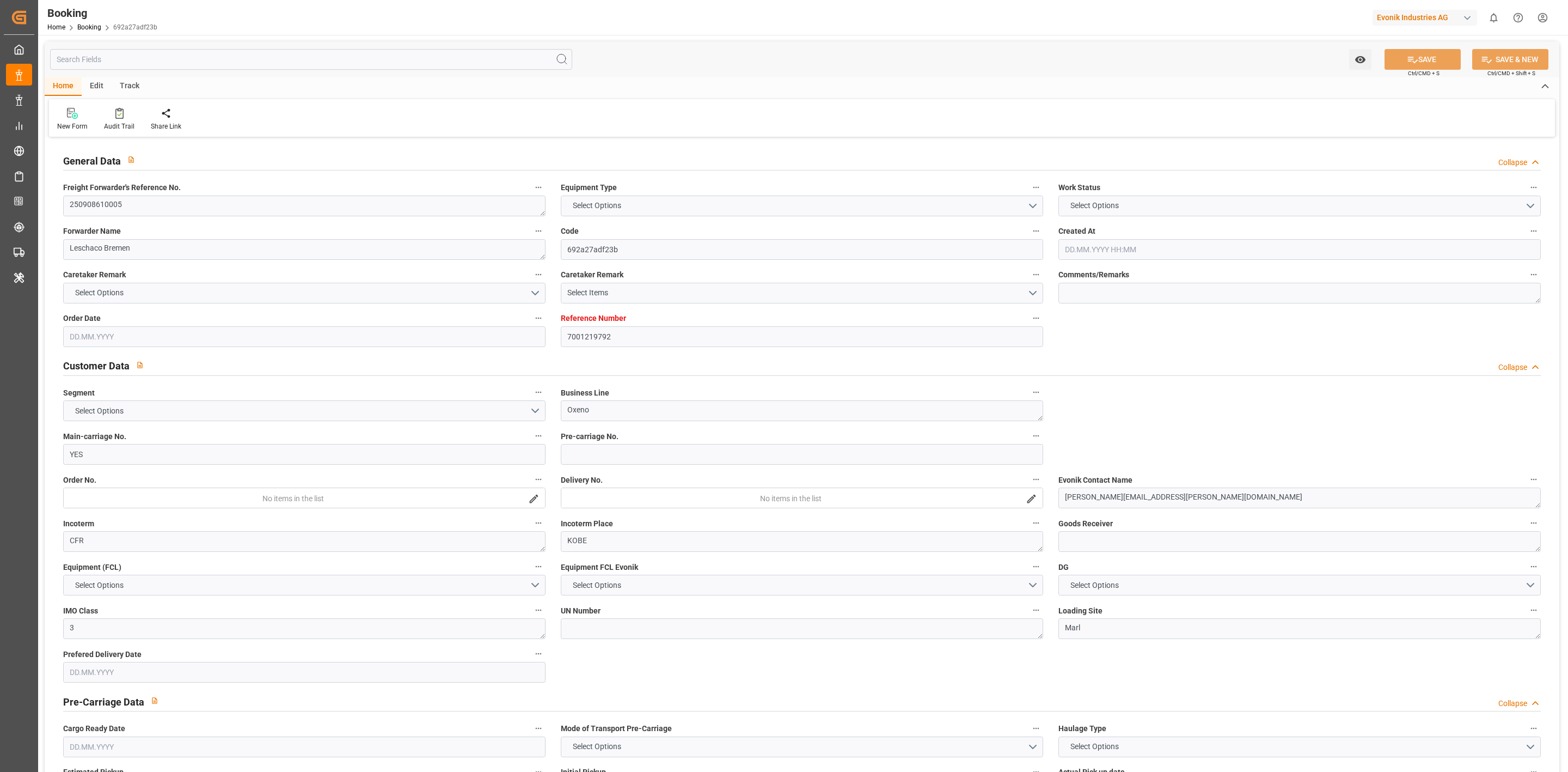
type textarea "6424565620"
type input "YES"
type textarea "vesselName etd eta"
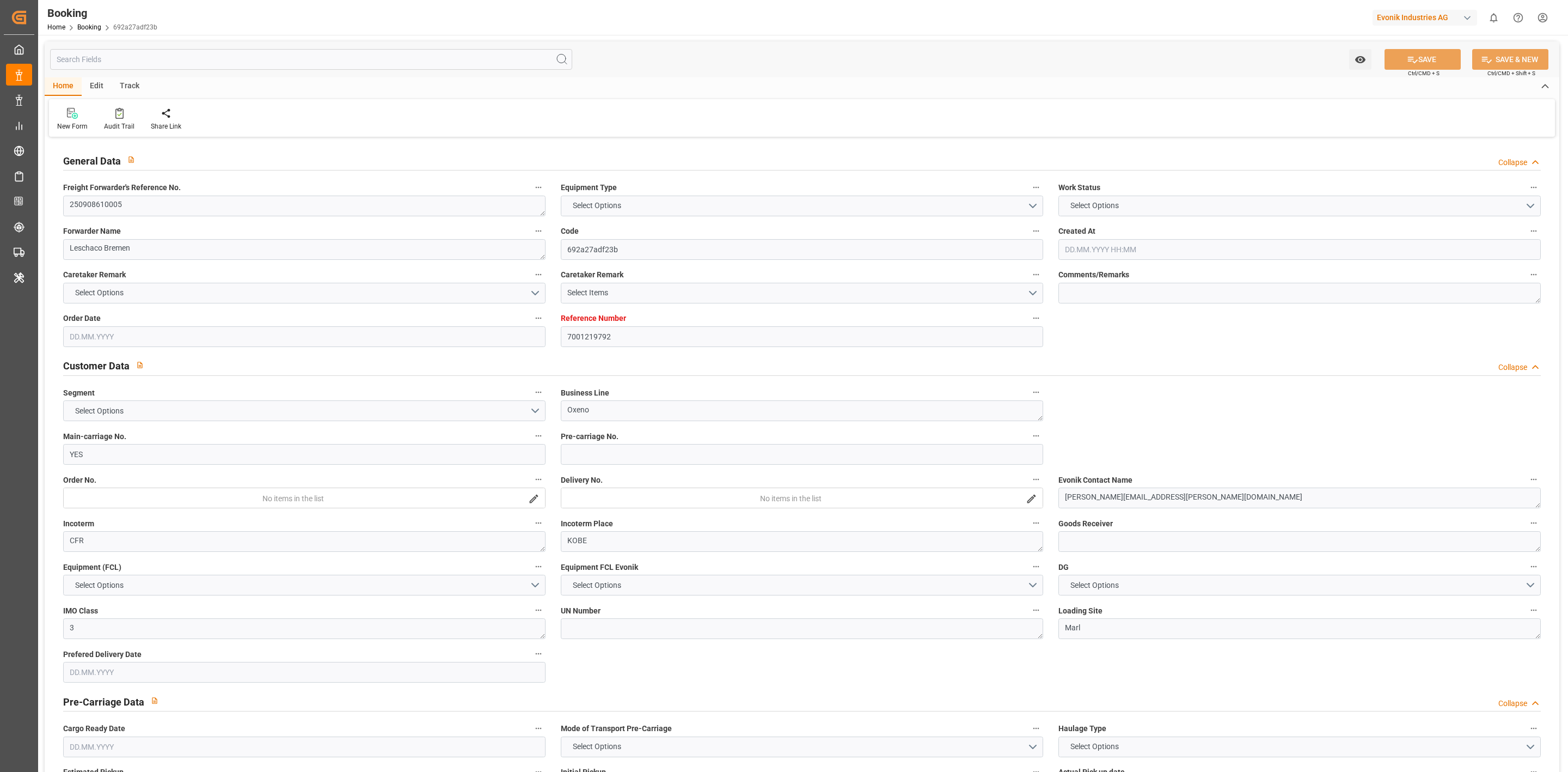
type textarea "INPUT_Evonik_Seeburger_IFTMIN_1003083711_20250825092443081.edi"
type textarea "YES_YES_COSU_Oxeno"
type textarea "INPUT_Evonik_Seeburger_IFTMIN_1002944527_20250711082131404.edi,INPUT_Evonik_See…"
type textarea "1003083711"
type textarea "Logward System"
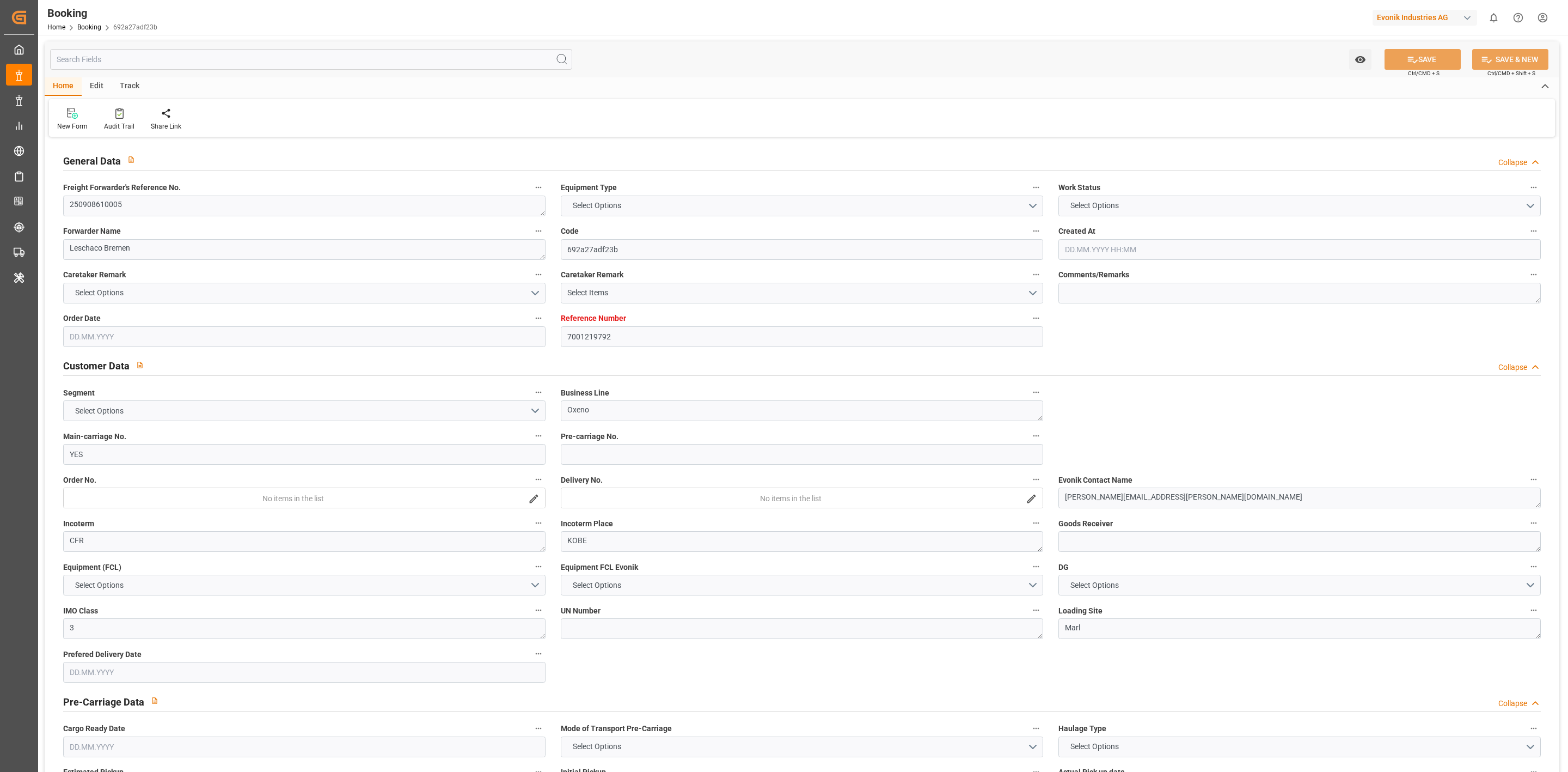
type textarea "Pod-PodRegionName-PodCountry-Pol-[GEOGRAPHIC_DATA]-PolCountry-businessLine-"
type textarea "IFTMIN"
type textarea "a011t00000LcJC5AAN"
type textarea "Yes"
type input "[GEOGRAPHIC_DATA]"
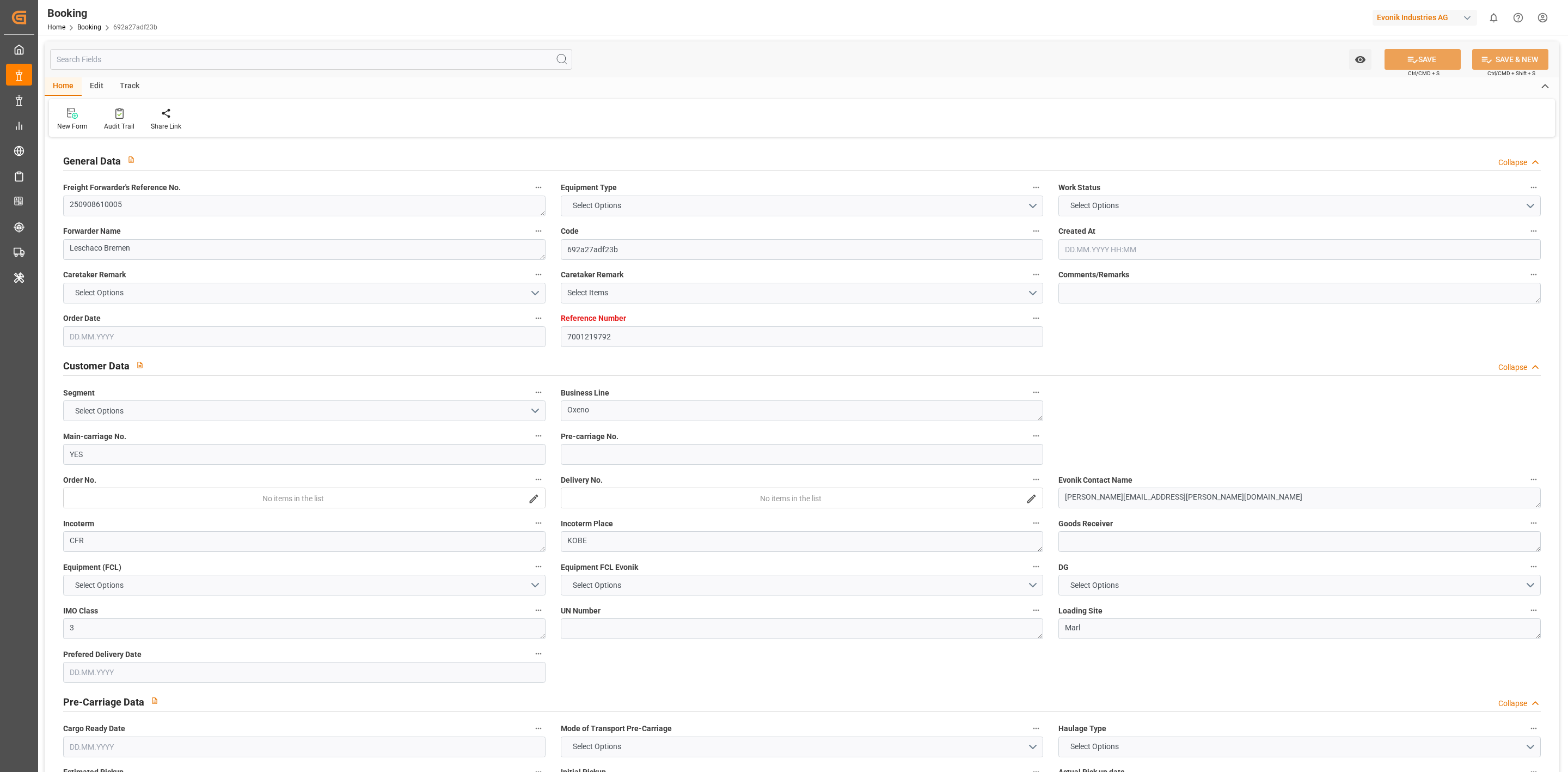
type input "KOBE"
type input "DIT [GEOGRAPHIC_DATA]"
type input "TRUCK"
type input "AEU3"
type input "034E"
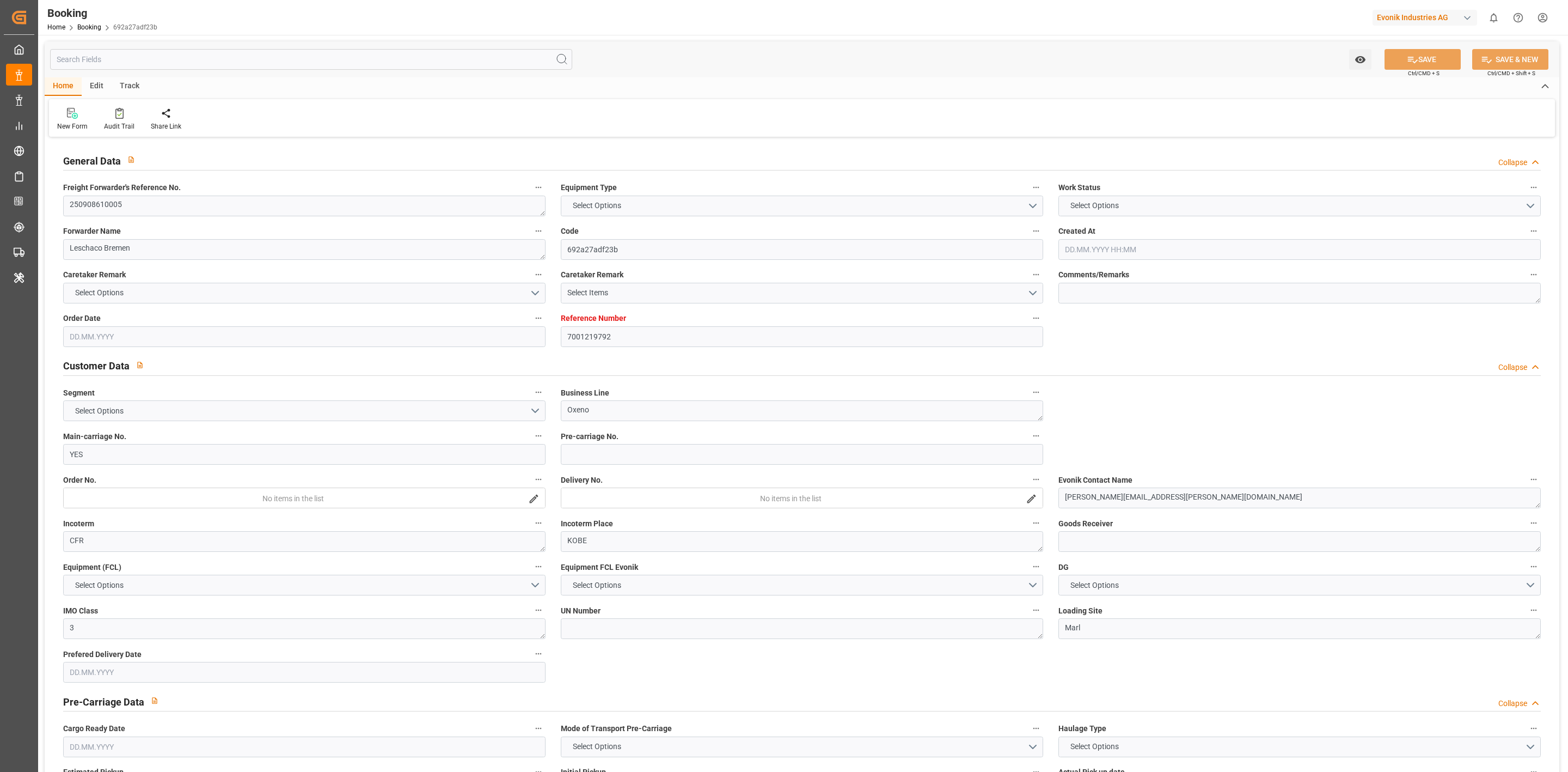
type input "VESSEL"
type input "7001219792"
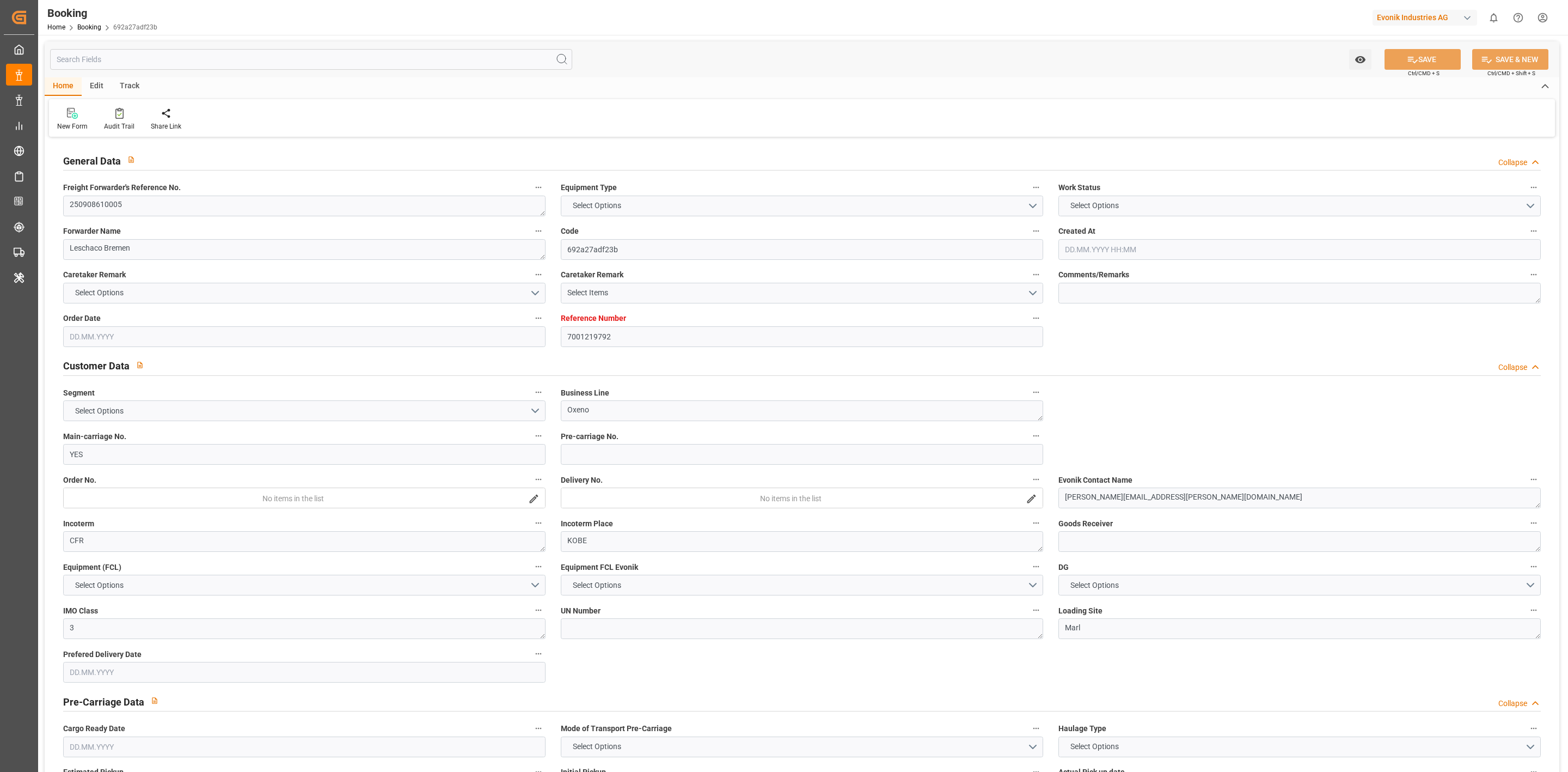
type input "9783497"
type input "YES"
type input "Cosco"
type input "COSCO Shipping Co. Ltd."
type input "YES"
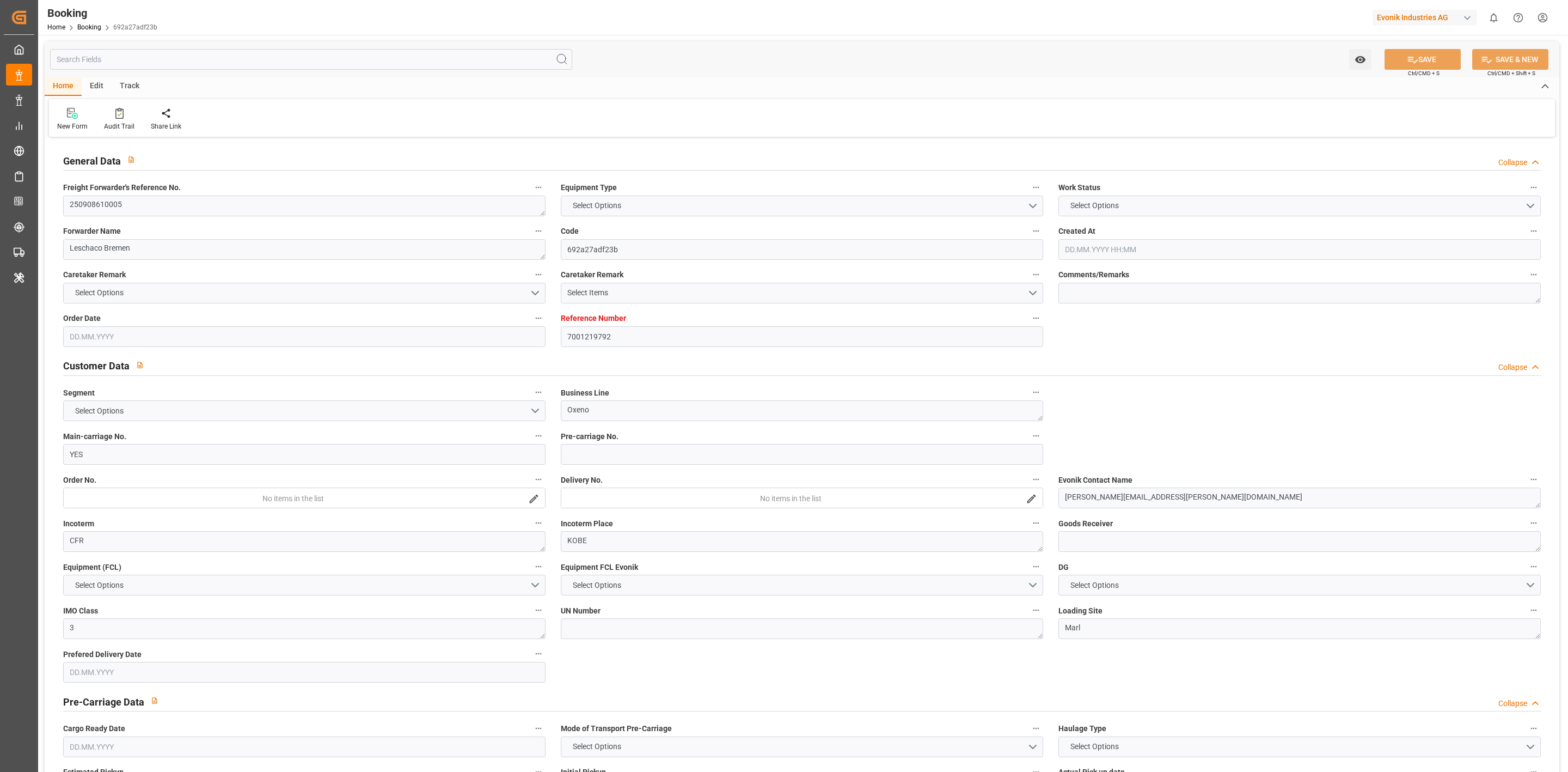
type input "YES"
type input "0"
type input "BEANR"
type input "JPUKB"
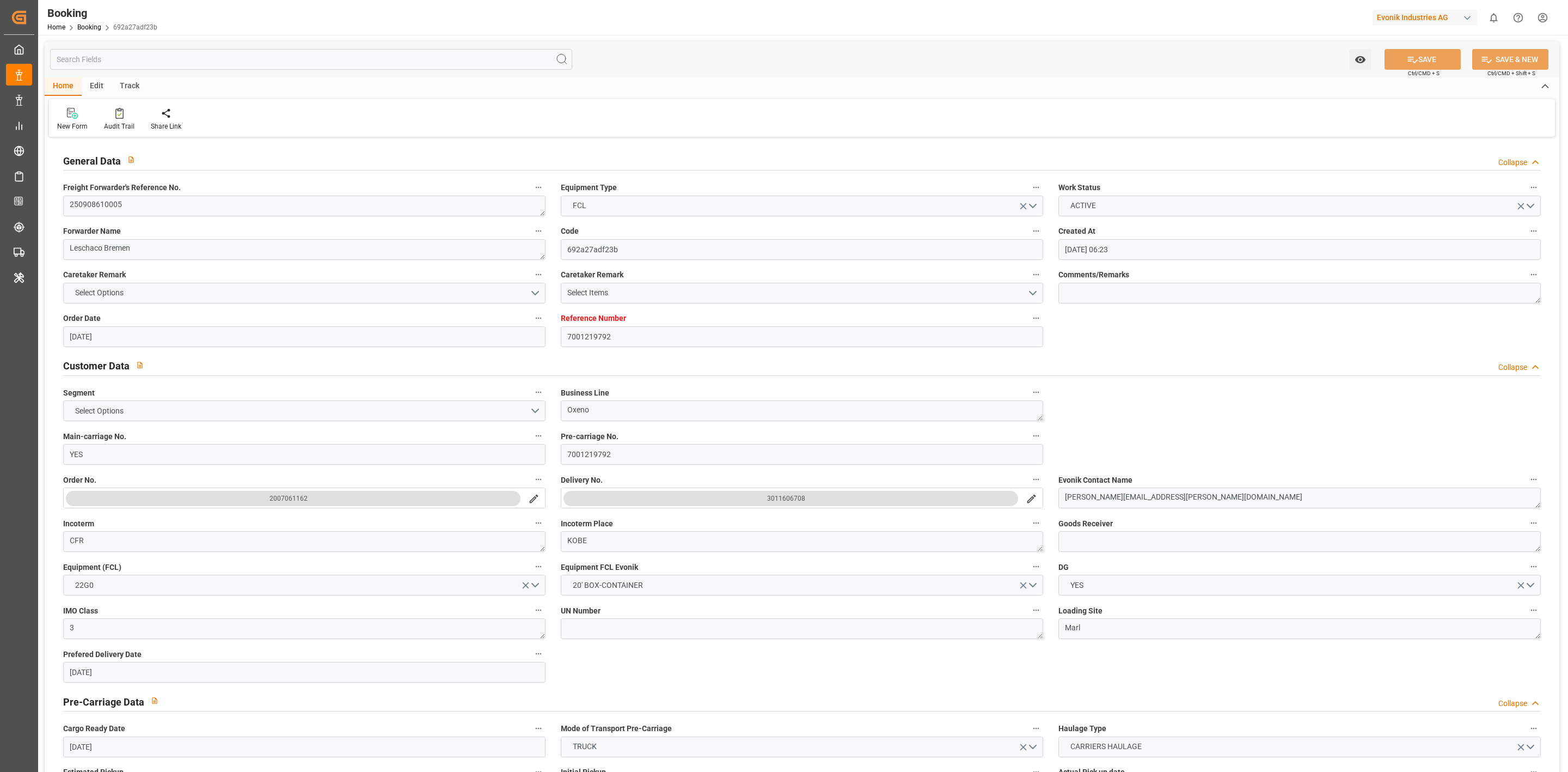
type input "[DATE] 06:23"
type input "[DATE]"
type input "[DATE] 00:00"
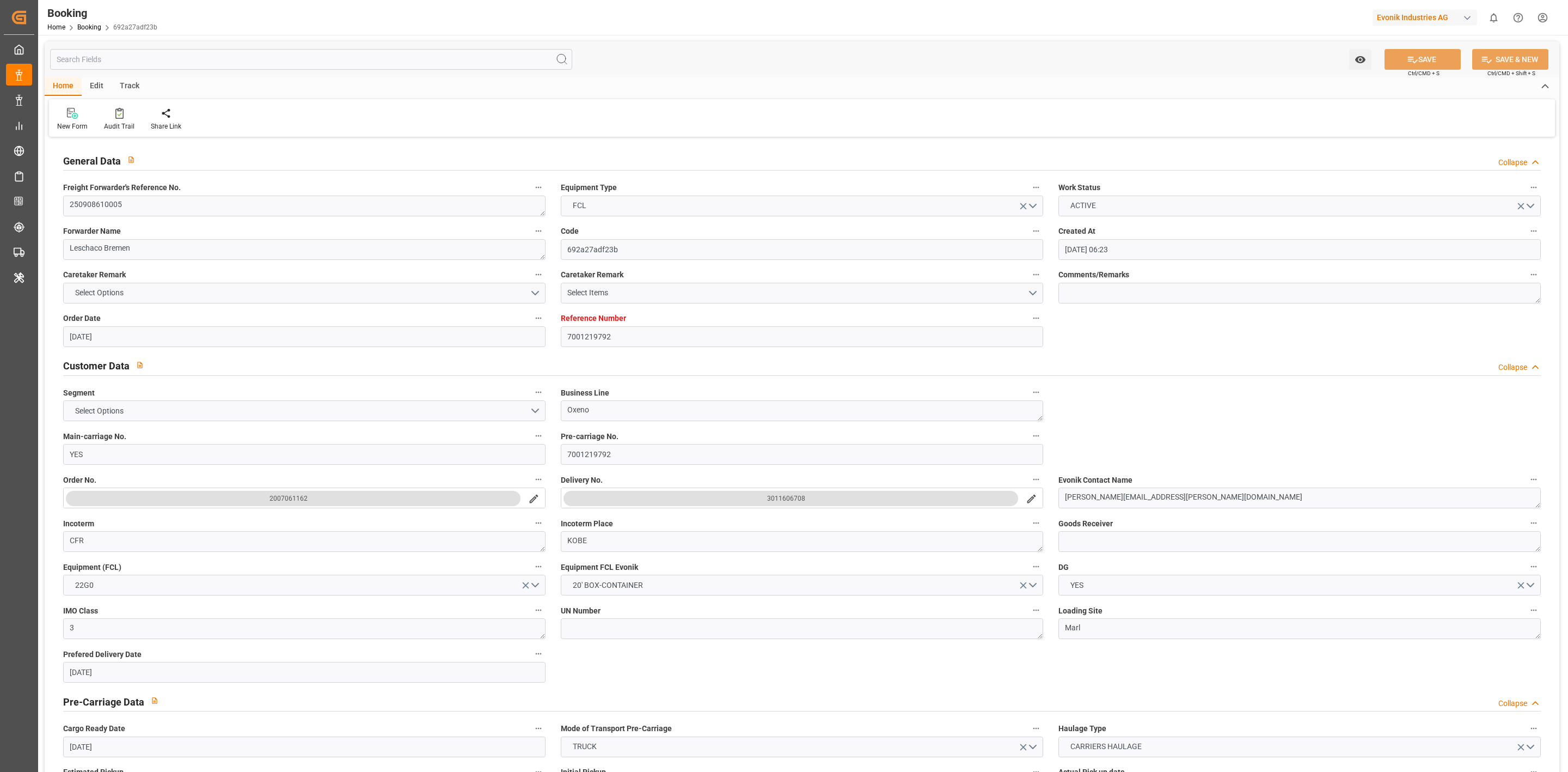
type input "[DATE] 13:30"
type input "[DATE] 00:00"
type input "[DATE] 13:59"
type input "[DATE] 14:51"
type input "[DATE] 00:00"
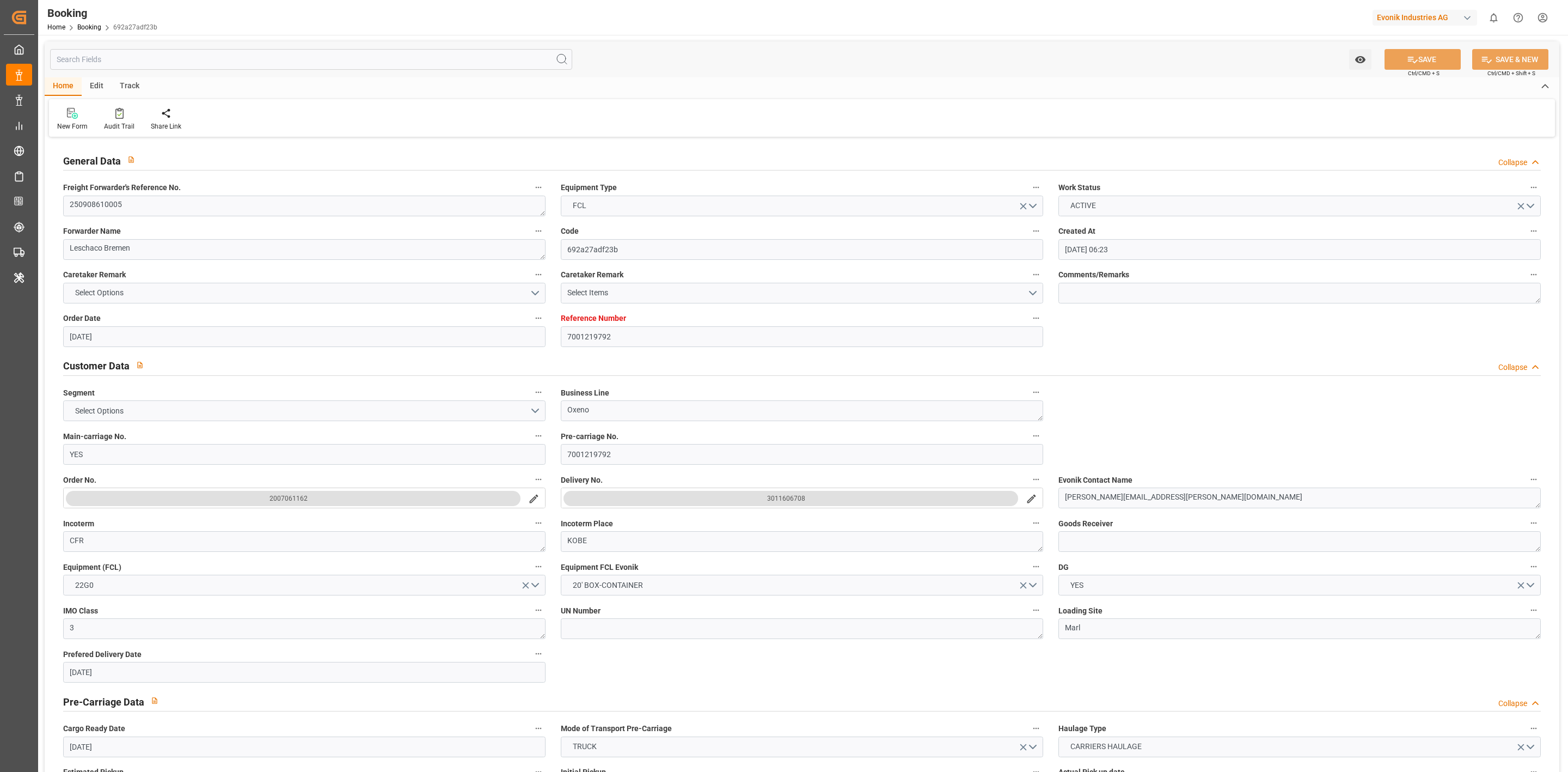
type input "[DATE] 00:00"
type input "[DATE]"
type input "28.09.2025 23:24"
type input "[DATE]"
type input "[DATE] 08:11"
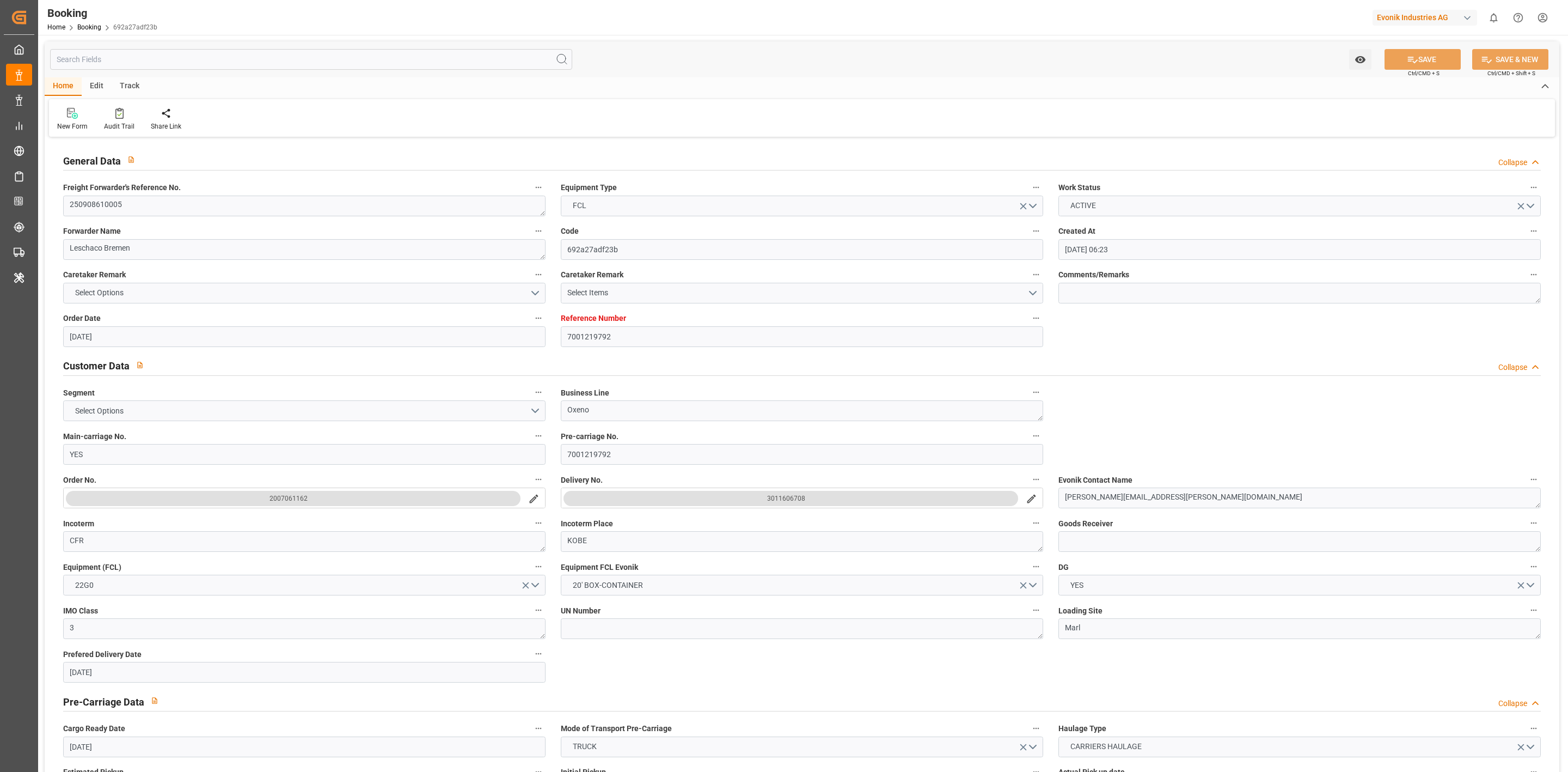
type input "[DATE] 11:09"
type input "[DATE] 13:30"
type input "[DATE] 14:53"
type input "[DATE] 07:30"
type input "[DATE] 16:19"
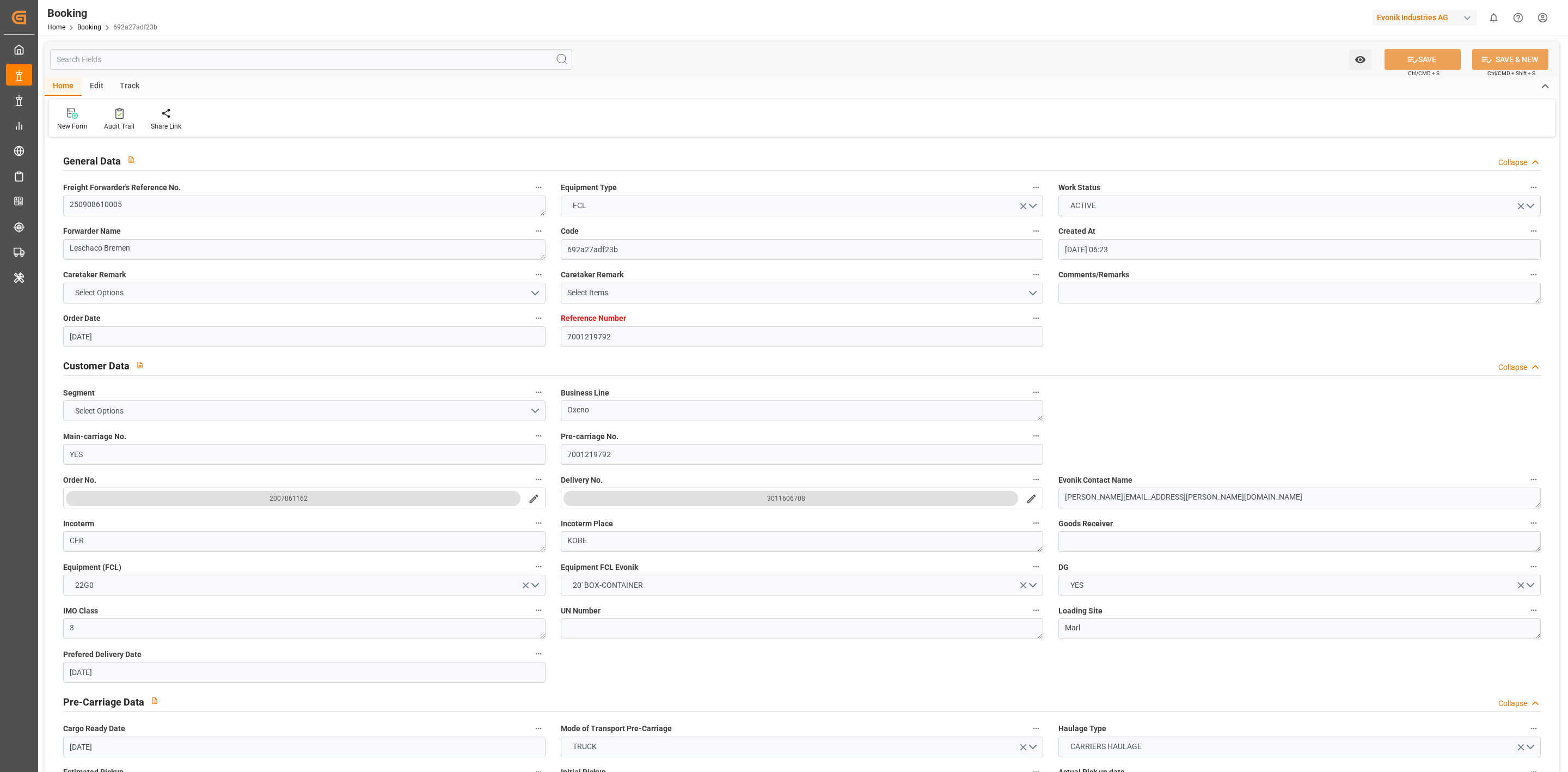
type input "[DATE] 09:00"
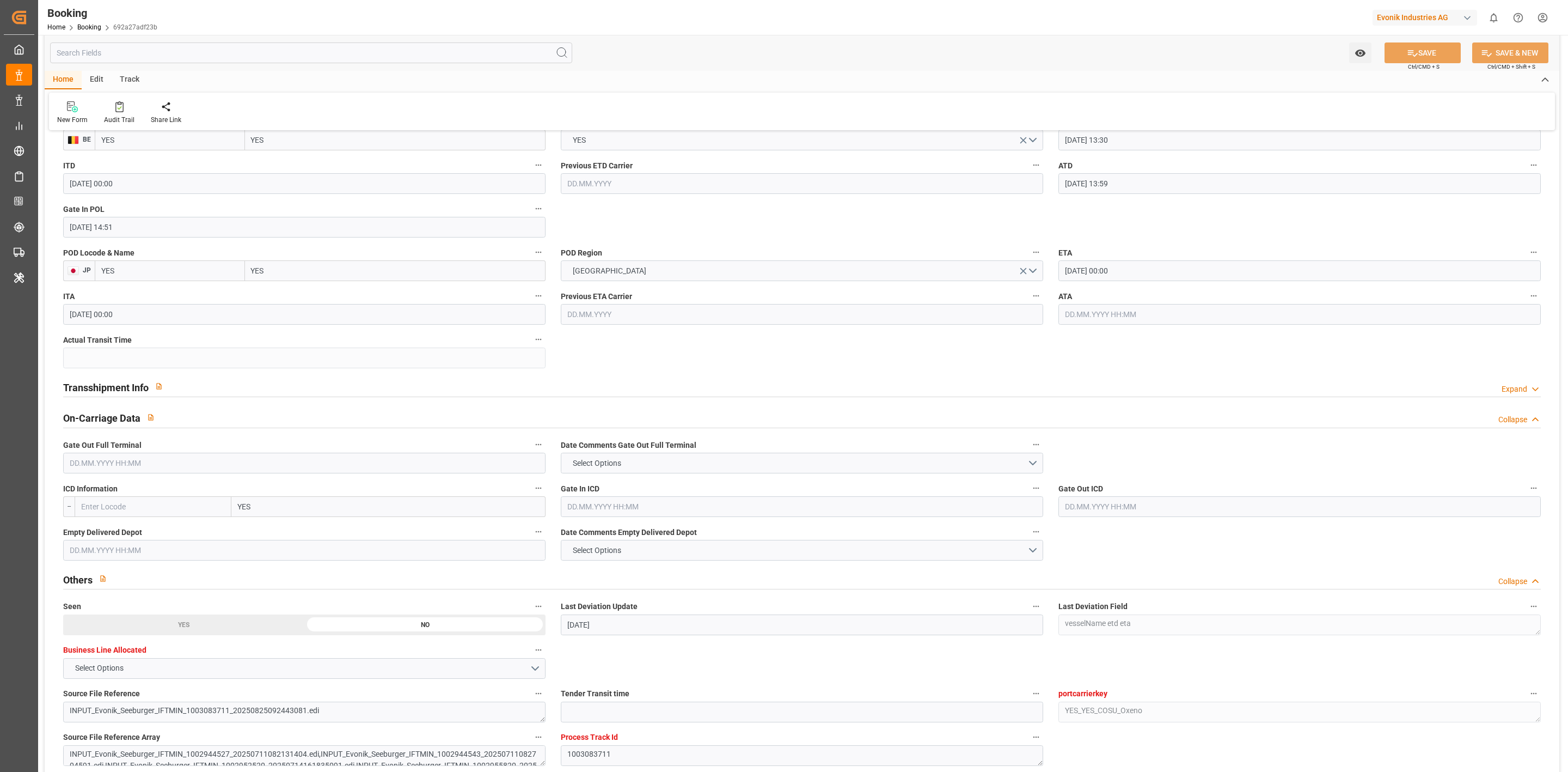
scroll to position [735, 0]
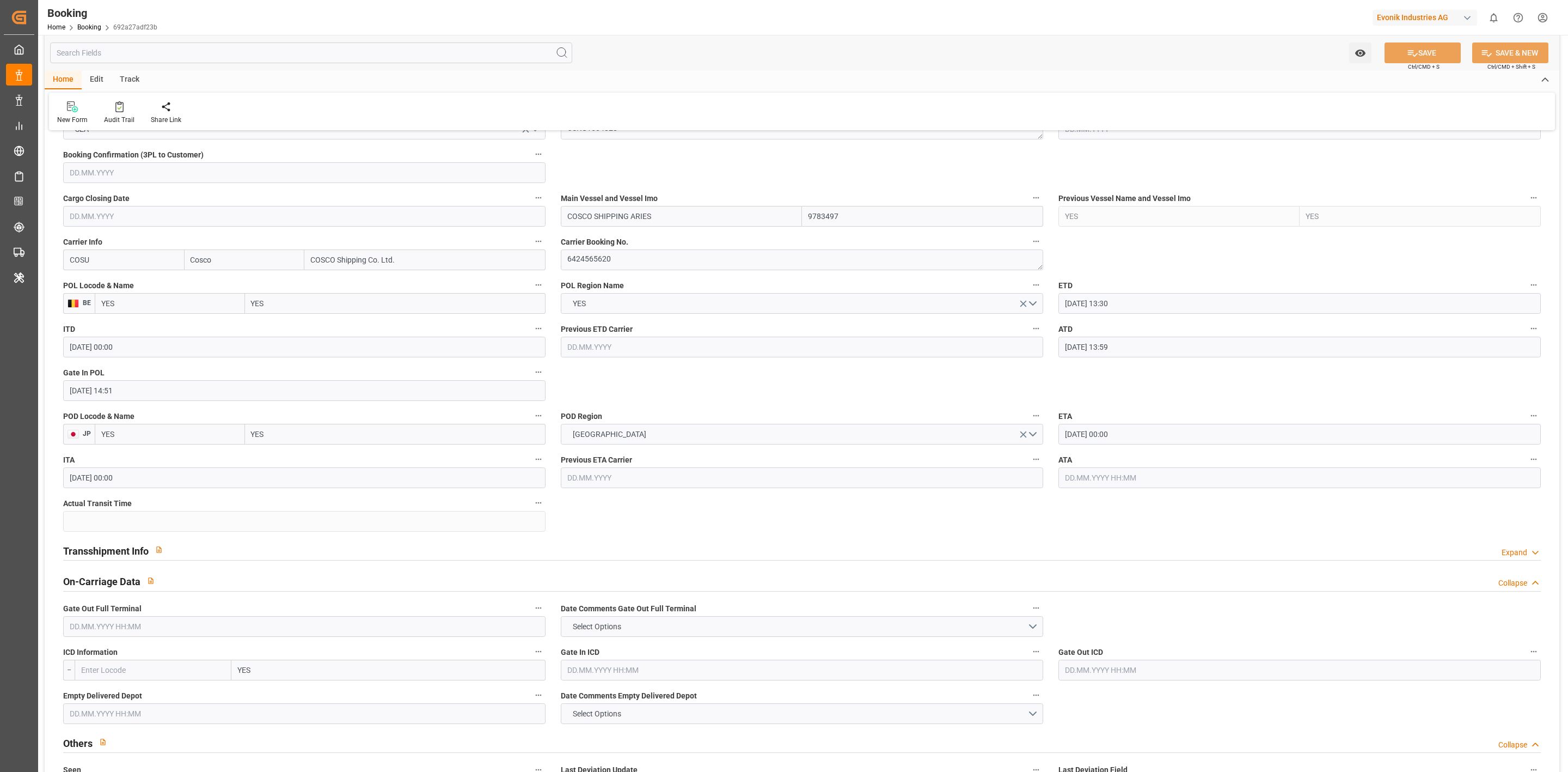
drag, startPoint x: 905, startPoint y: 523, endPoint x: 1213, endPoint y: 508, distance: 308.4
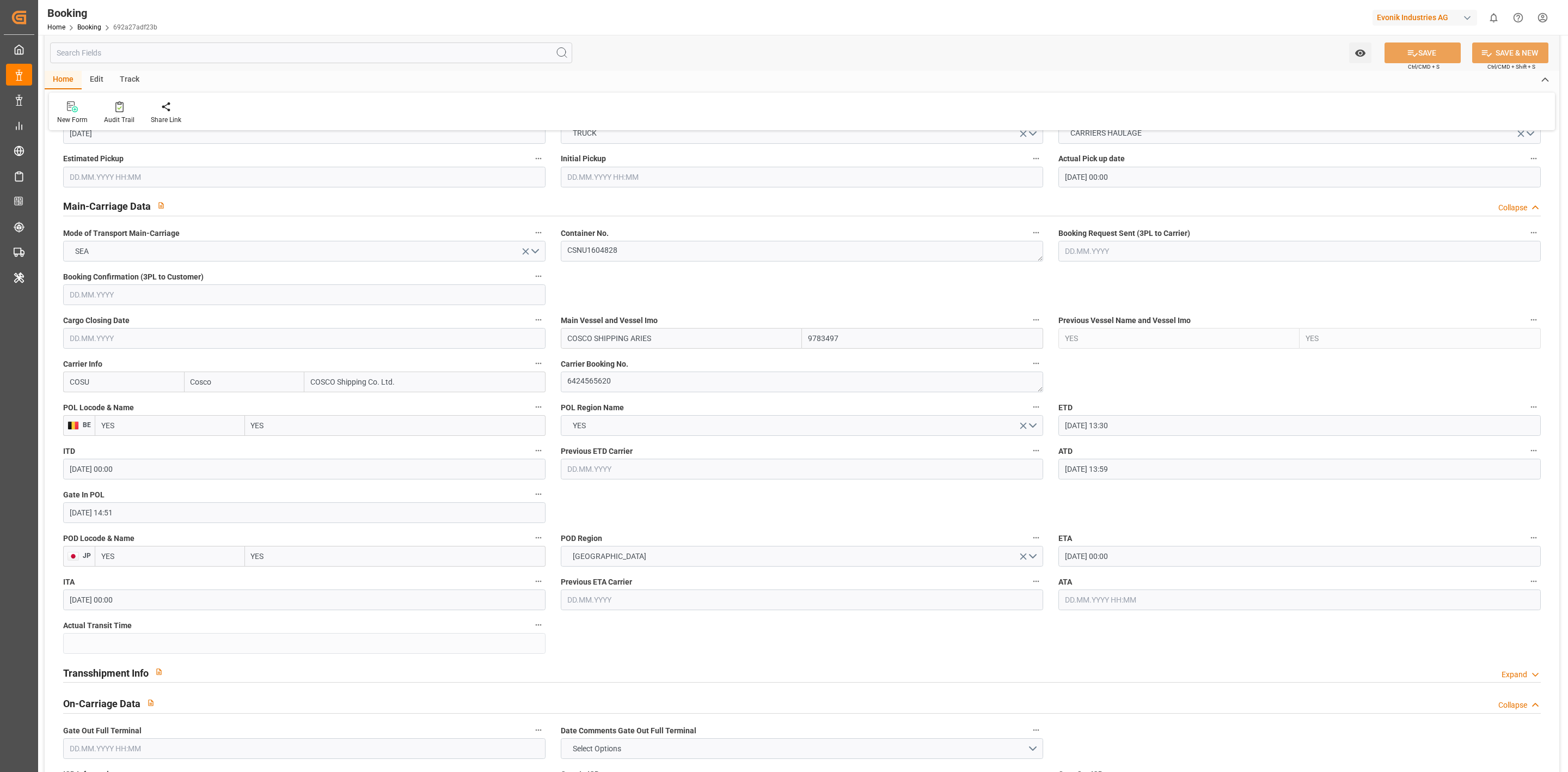
scroll to position [654, 0]
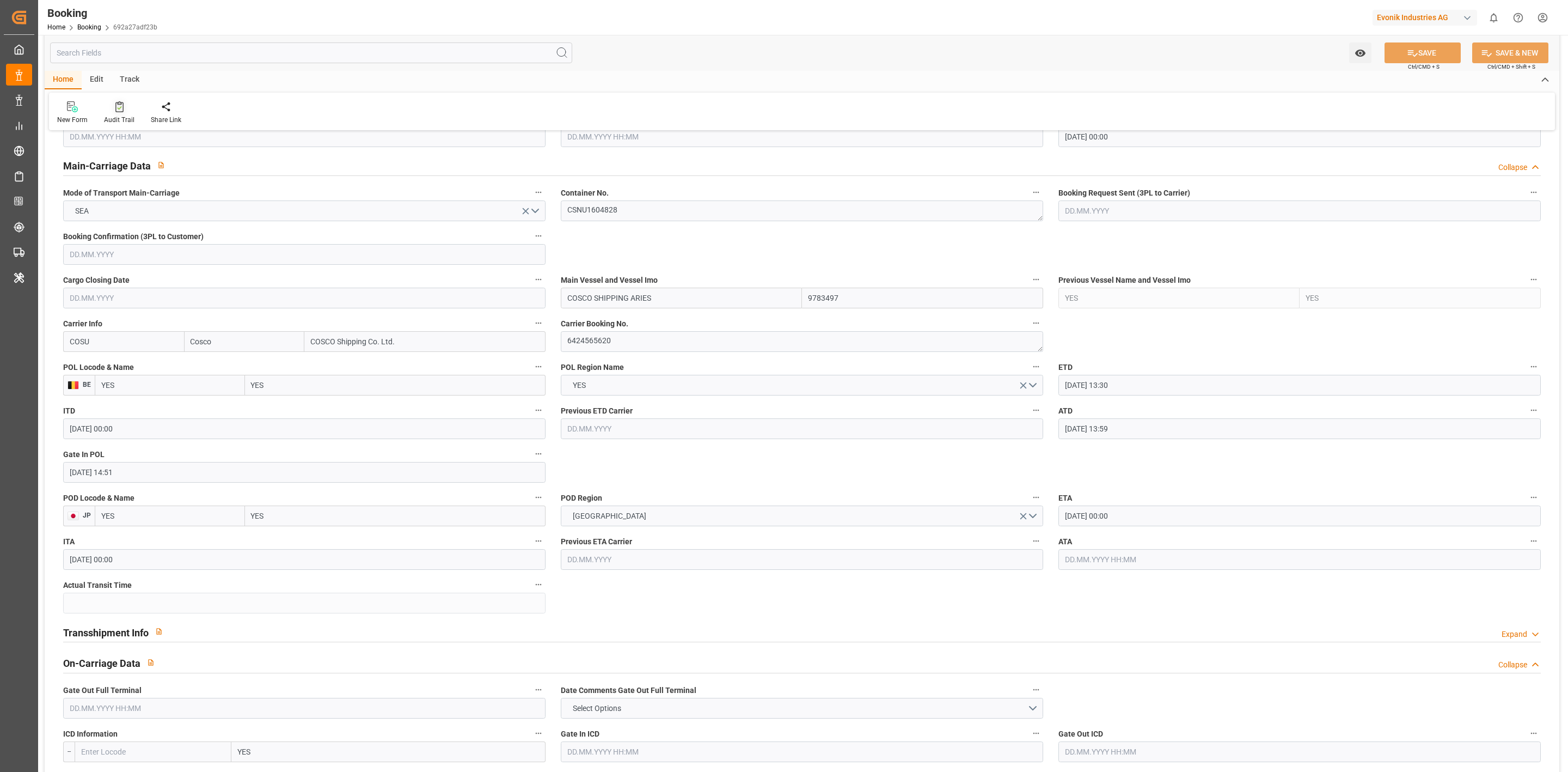
click at [110, 112] on div at bounding box center [119, 107] width 31 height 12
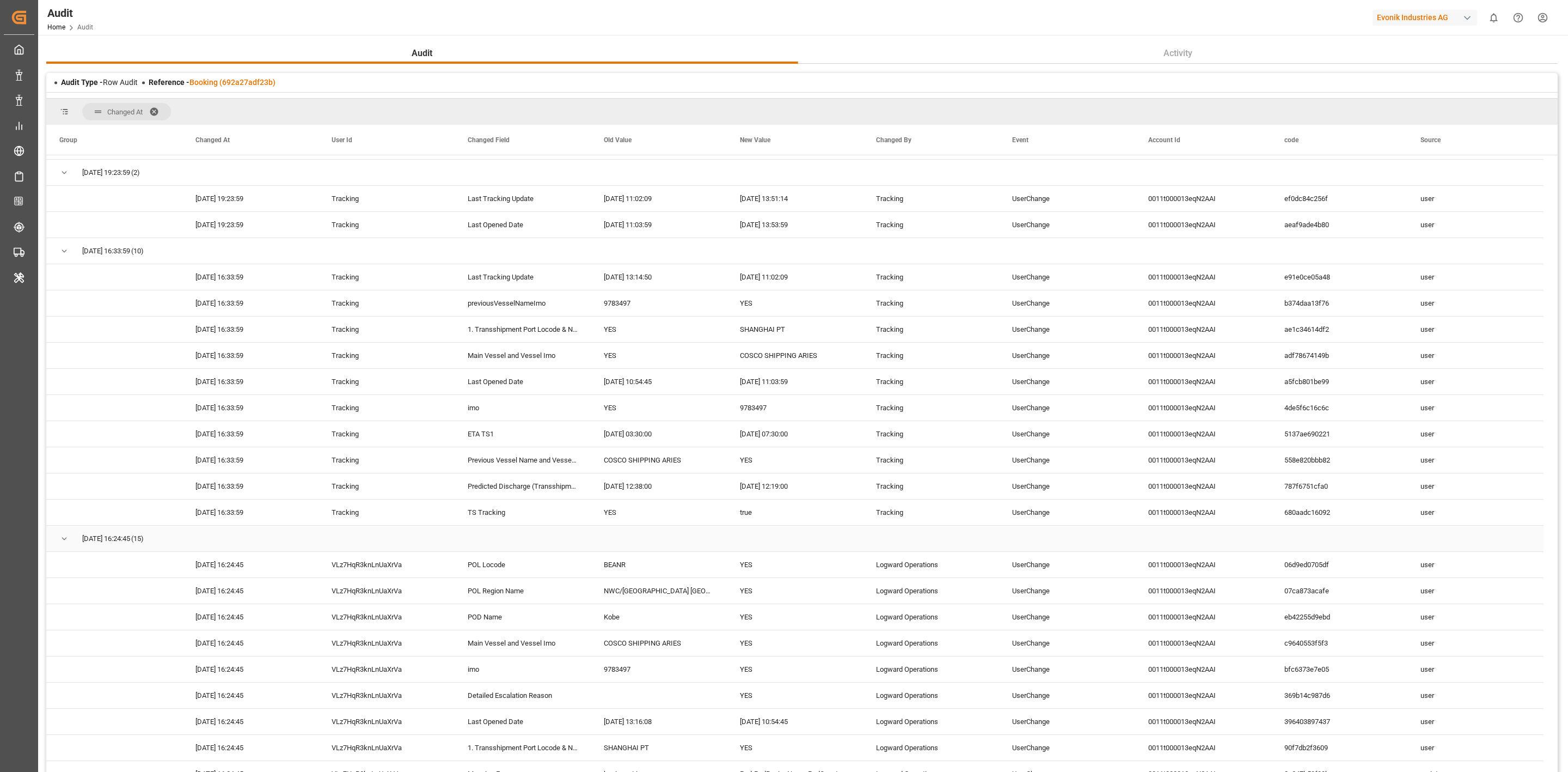
scroll to position [980, 0]
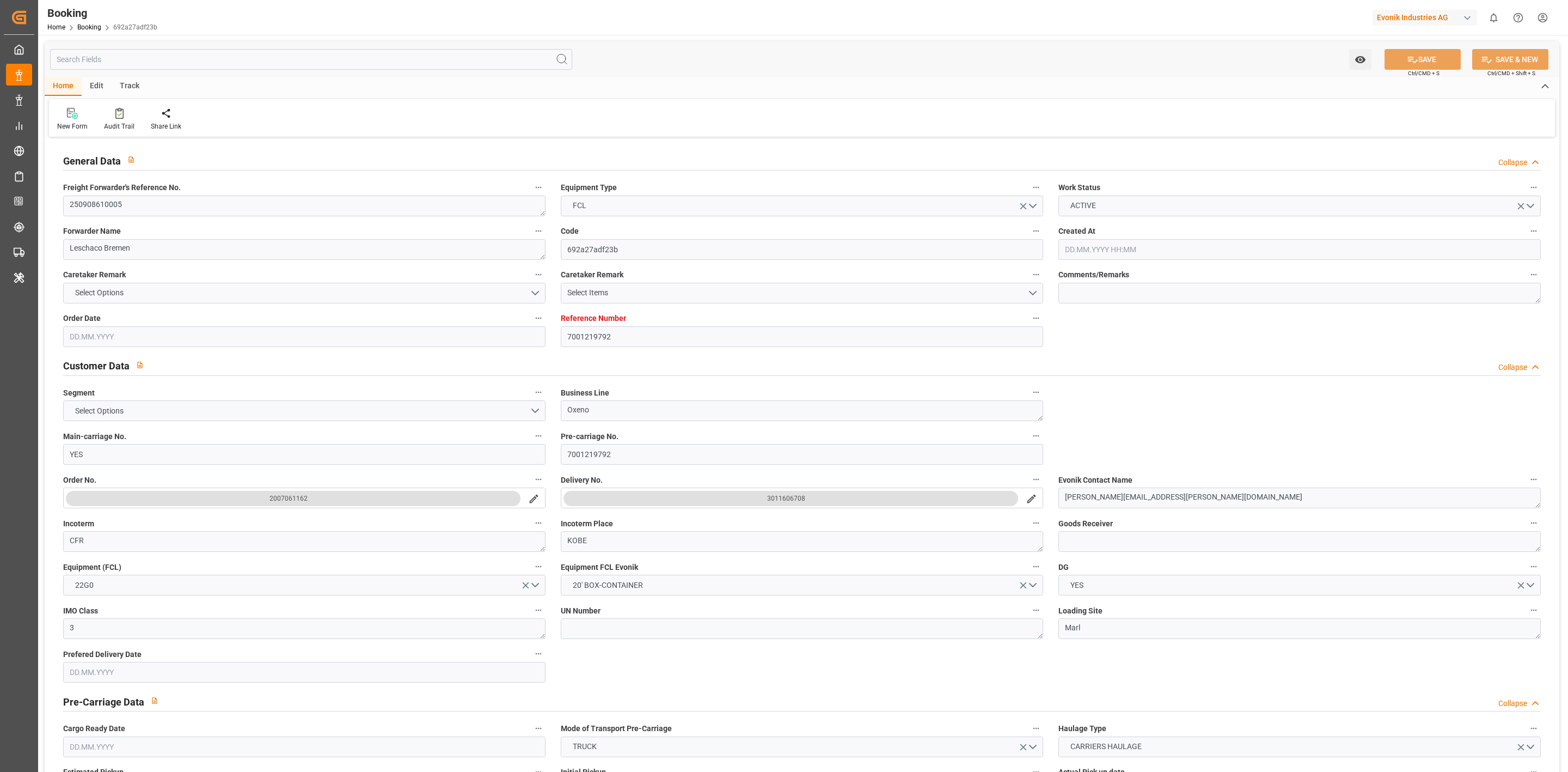
type input "7001219792"
type input "9783497"
type input "YES"
type input "Cosco"
type input "COSCO Shipping Co. Ltd."
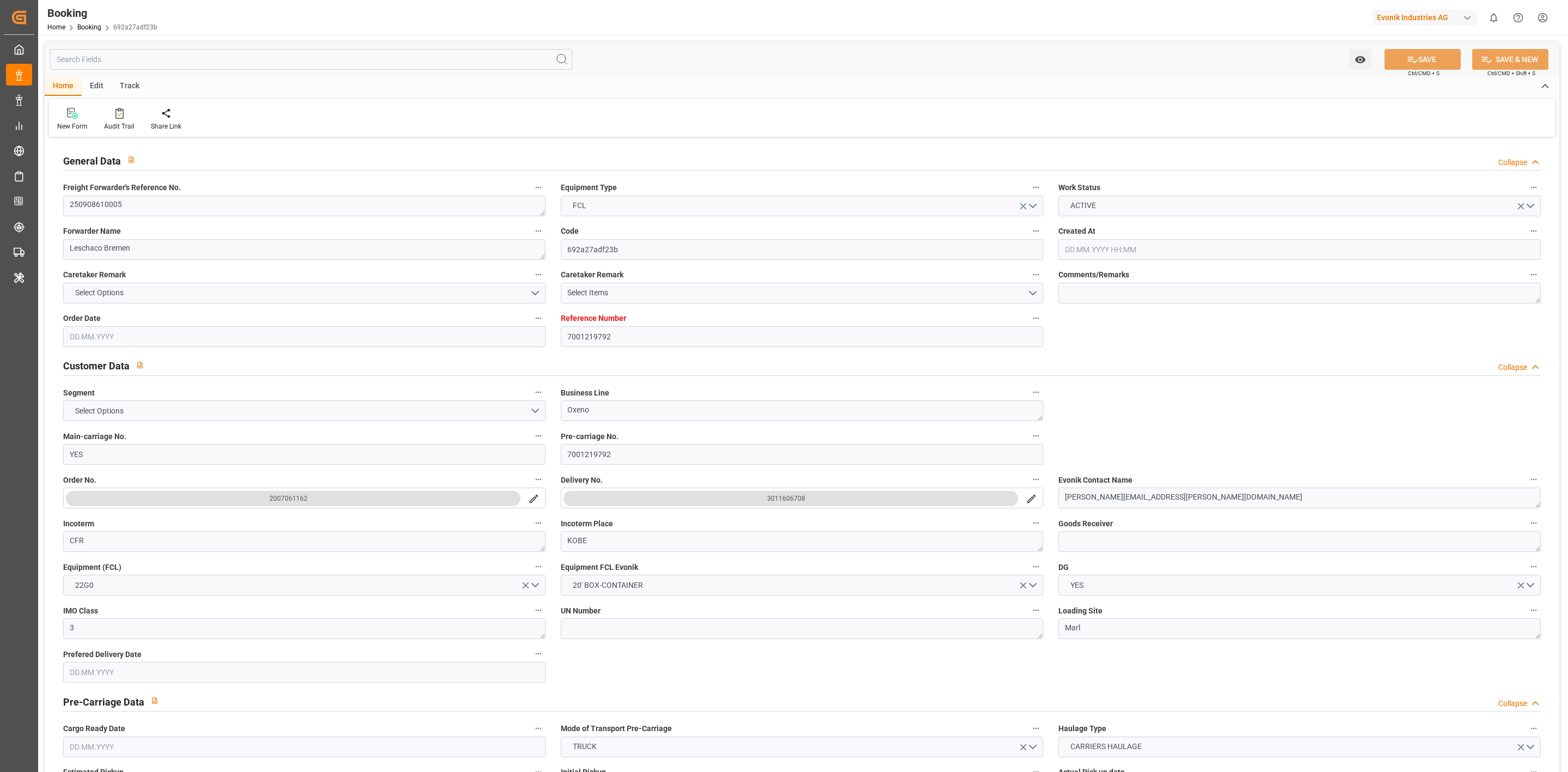
type input "YES"
type input "CNSHG"
type input "0"
type input "BEANR"
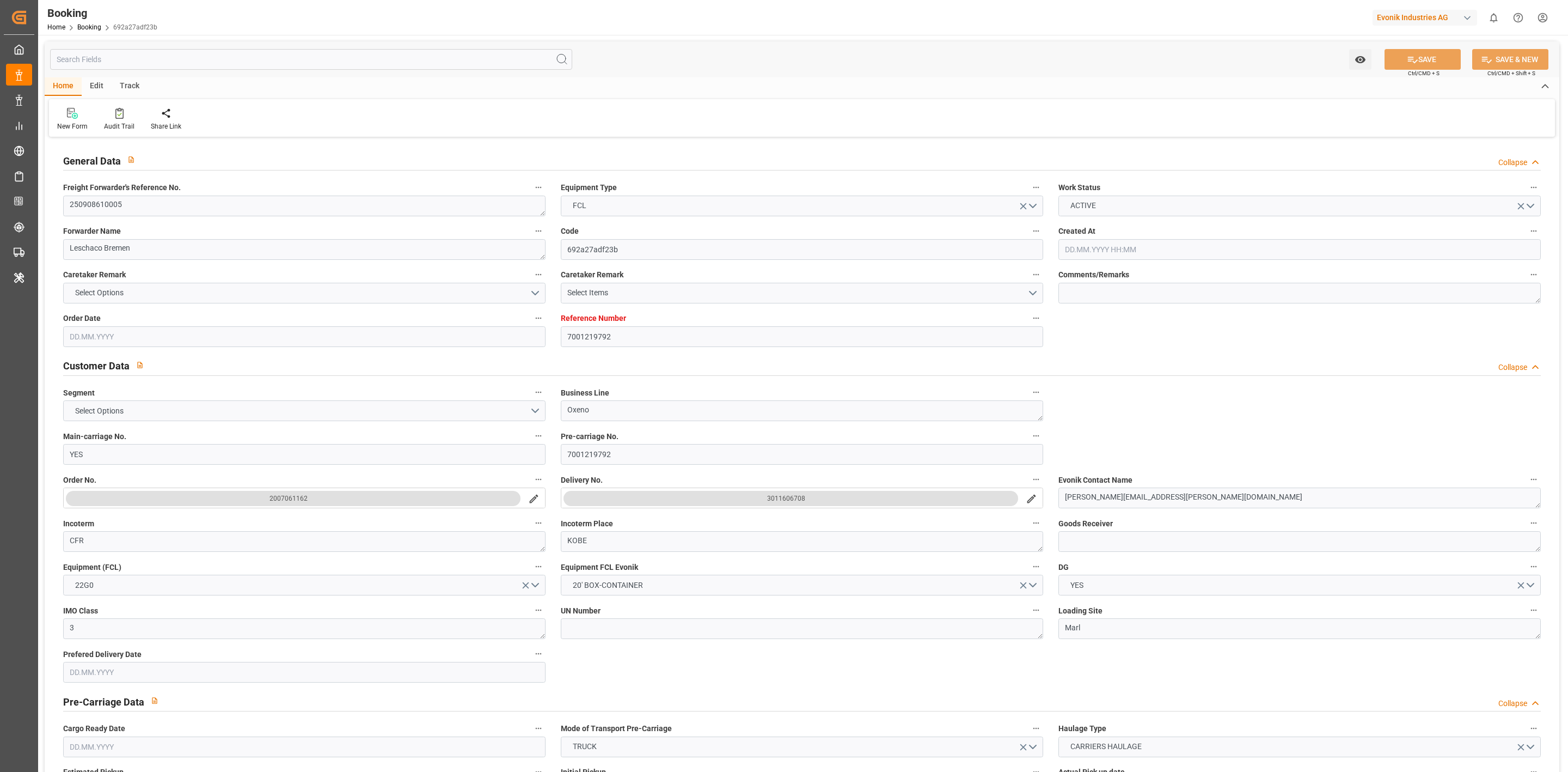
type input "JPUKB"
type input "[DATE] 06:23"
type input "[DATE]"
type input "24.10.2025"
type input "22.08.2025"
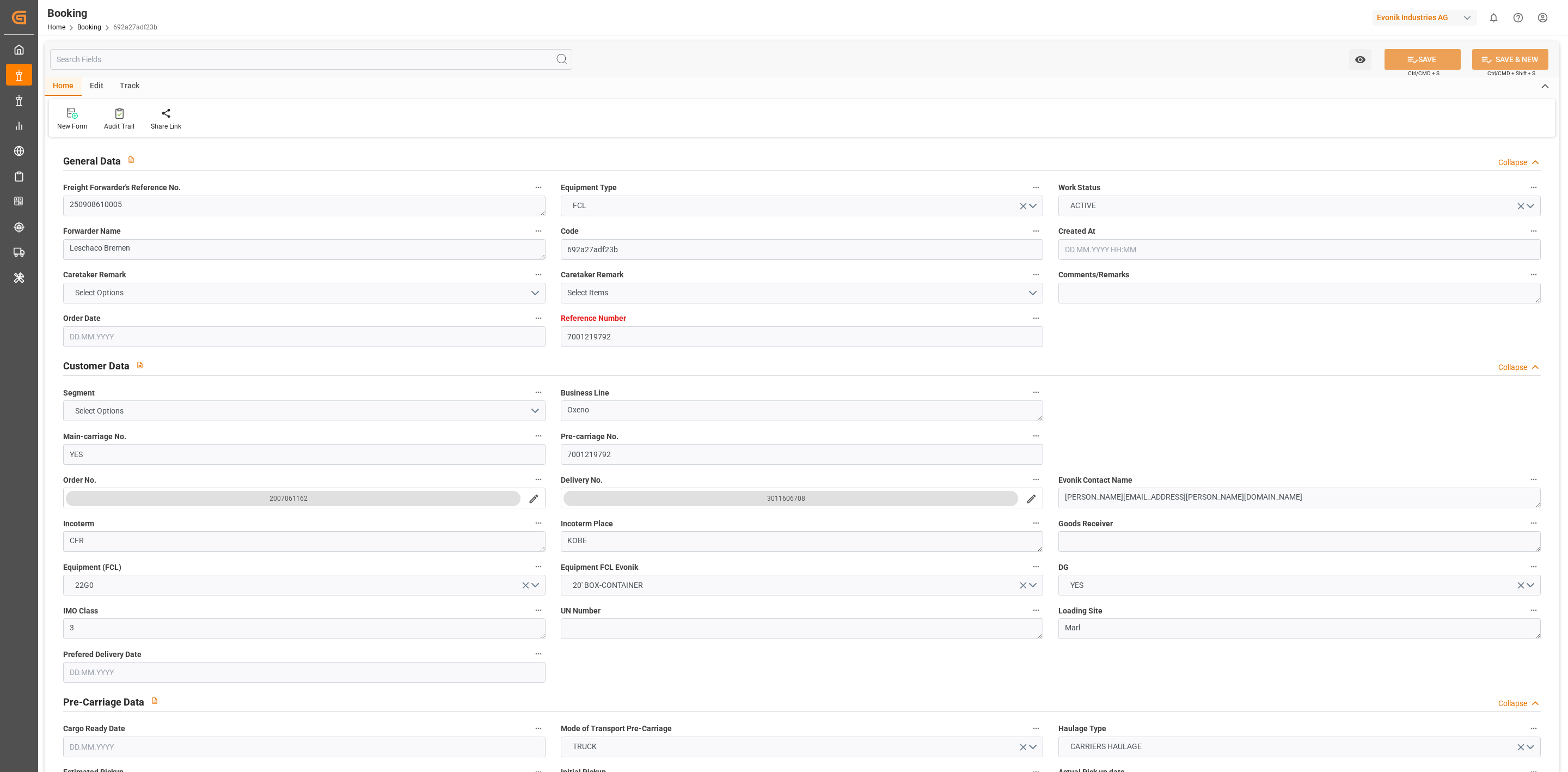
type input "22.08.2025 00:00"
type input "11.09.2025 13:30"
type input "04.09.2025 00:00"
type input "11.09.2025 13:59"
type input "05.09.2025 14:51"
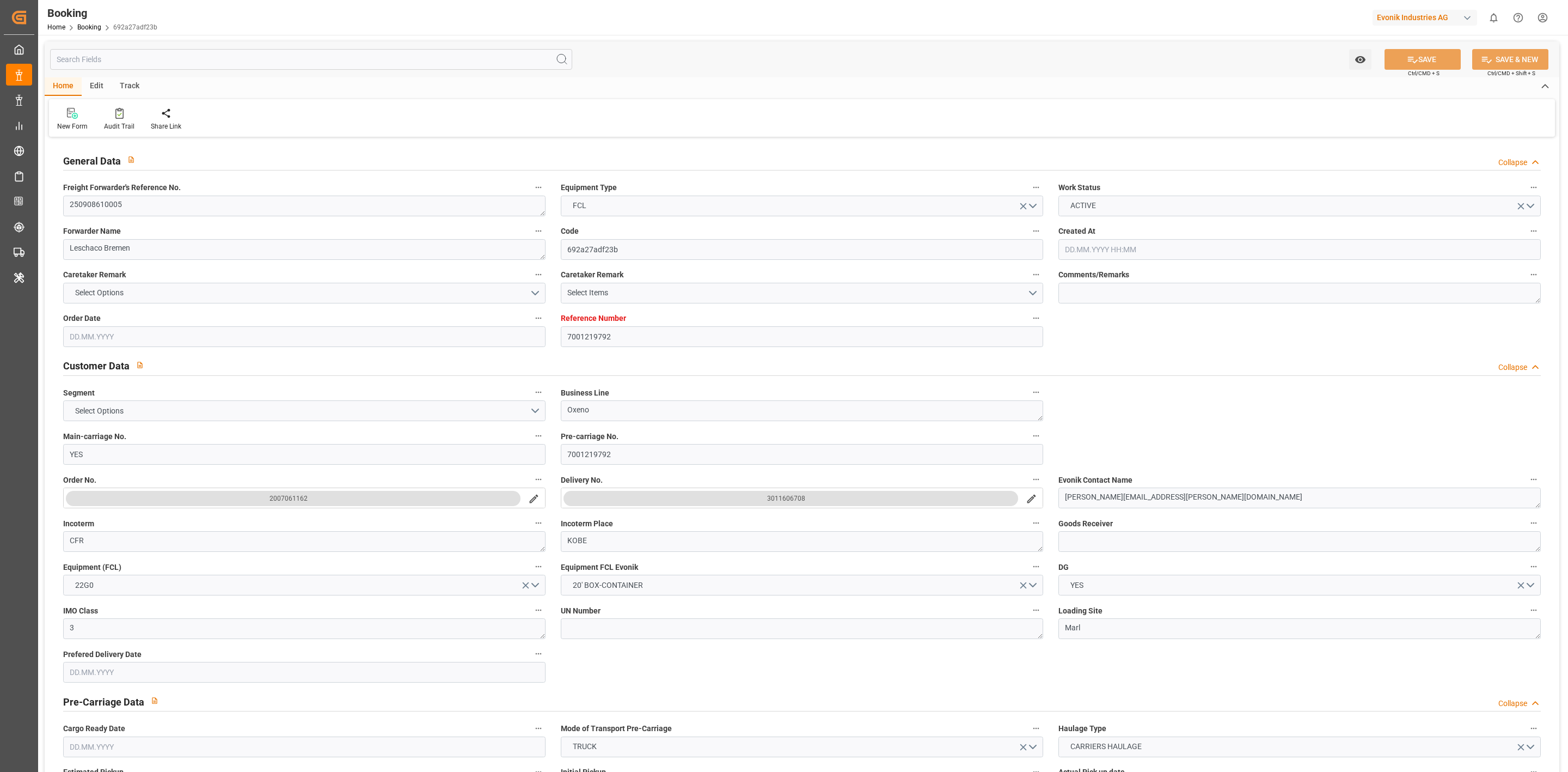
type input "21.10.2025 00:00"
type input "14.10.2025 07:30"
type input "14.10.2025 00:00"
type input "16.10.2025 00:00"
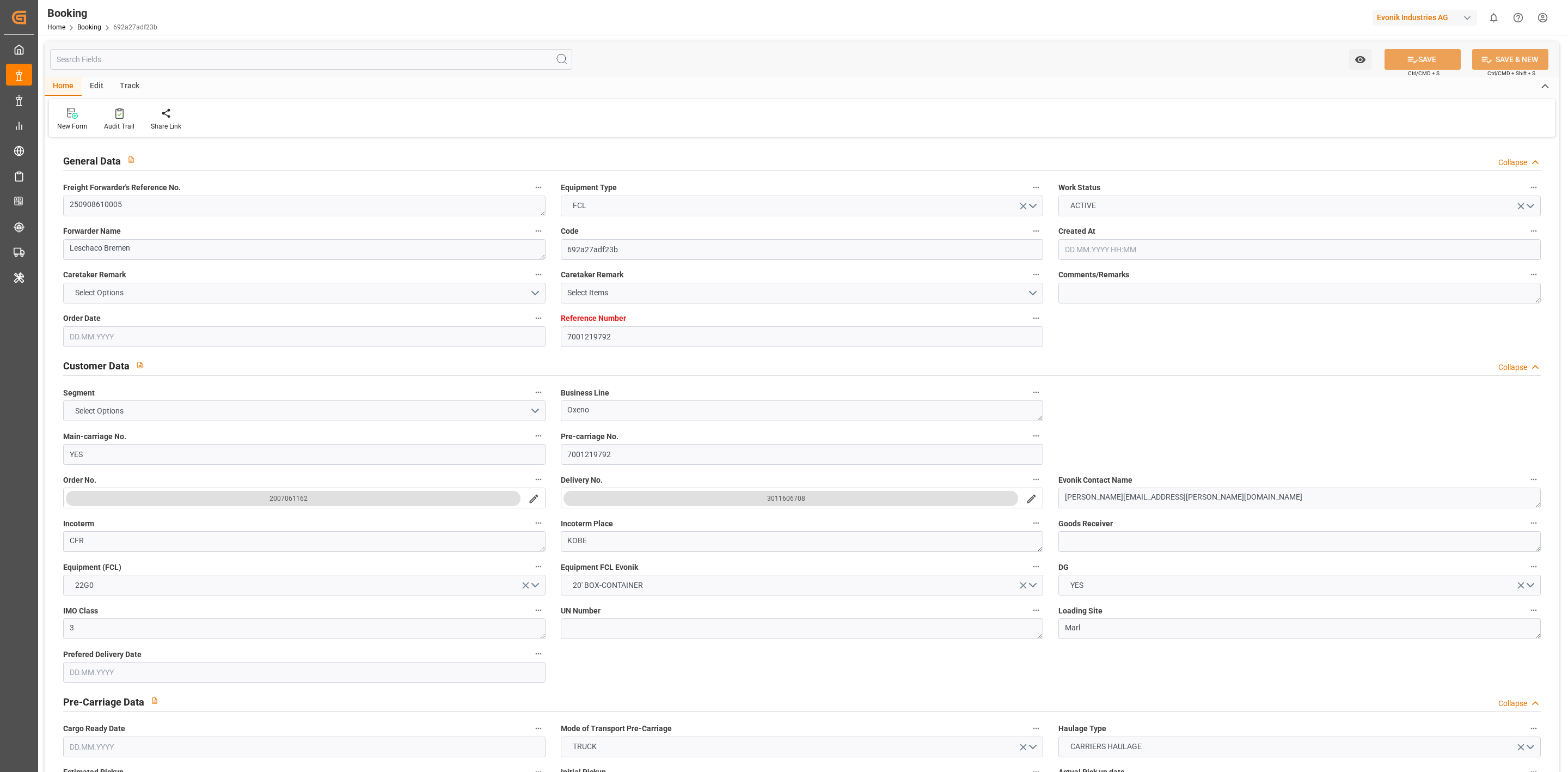
type input "16.10.2025 00:00"
type input "22.08.2025"
type input "28.09.2025 23:24"
type input "[DATE]"
type input "22.08.2025 08:11"
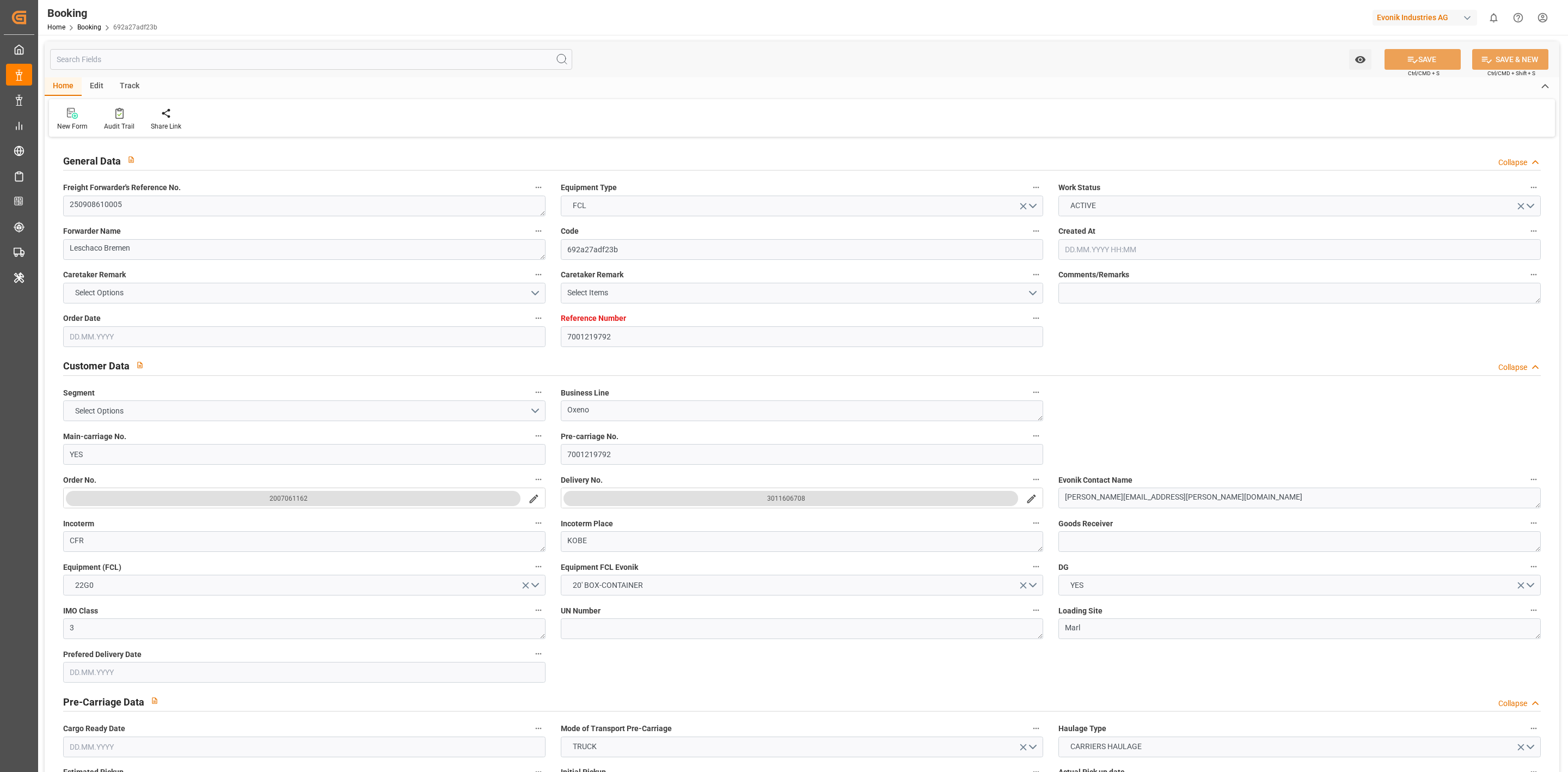
type input "10.09.2025 11:09"
type input "11.09.2025 13:30"
type input "11.09.2025 14:53"
type input "14.10.2025 07:30"
type input "14.10.2025 16:19"
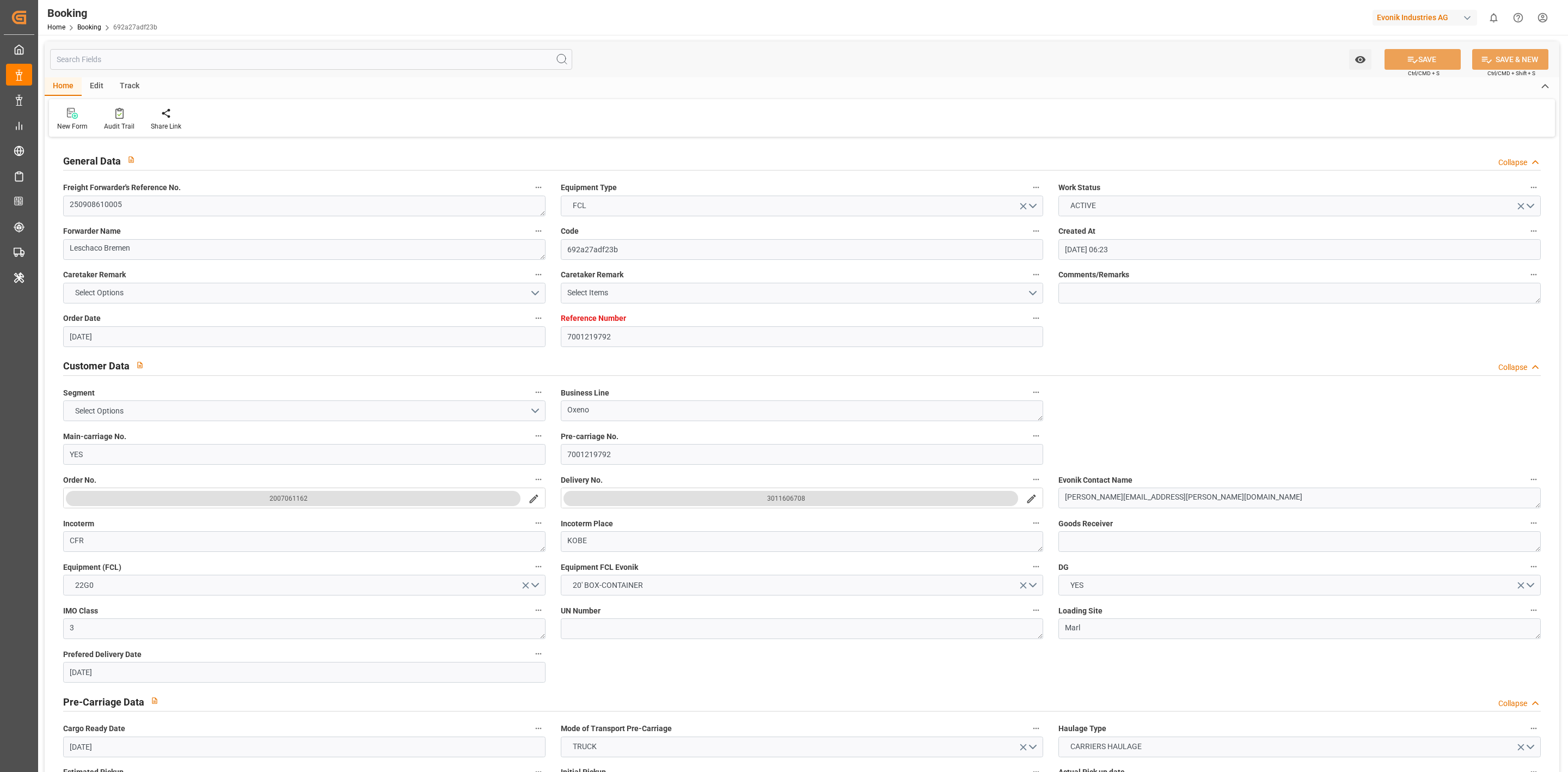
type input "21.10.2025 09:00"
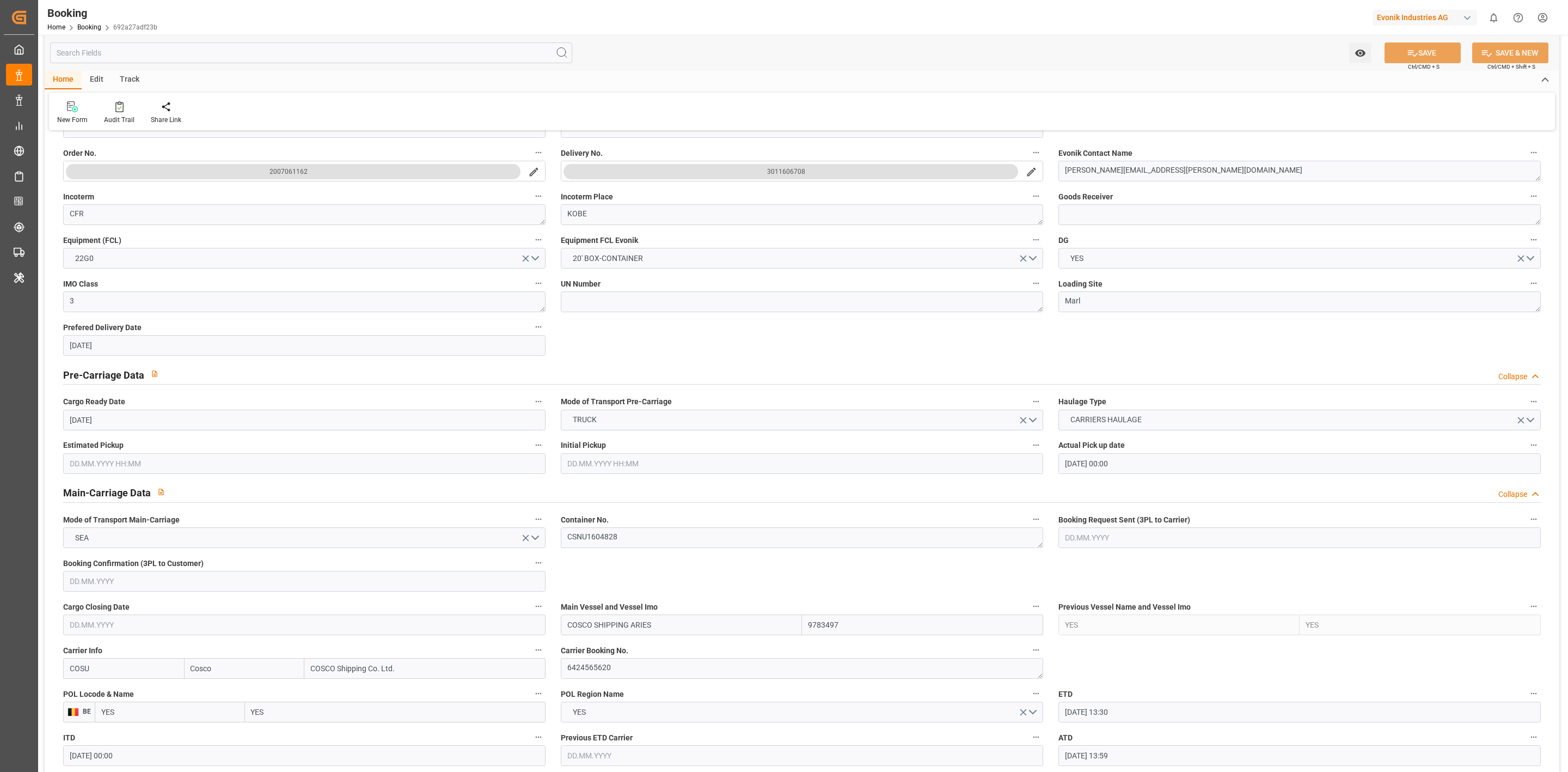
scroll to position [898, 0]
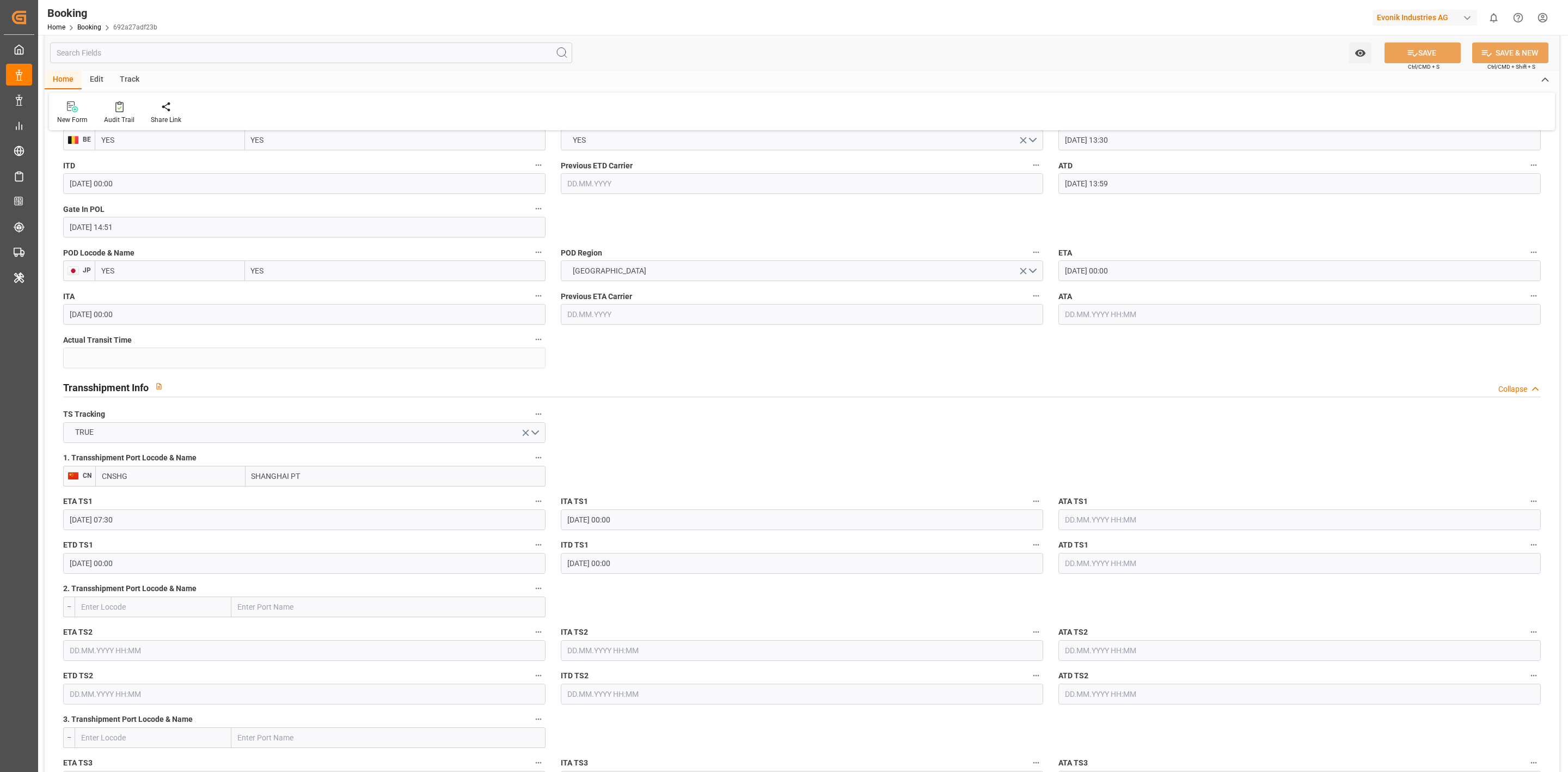
click at [301, 272] on input "YES" at bounding box center [395, 271] width 301 height 21
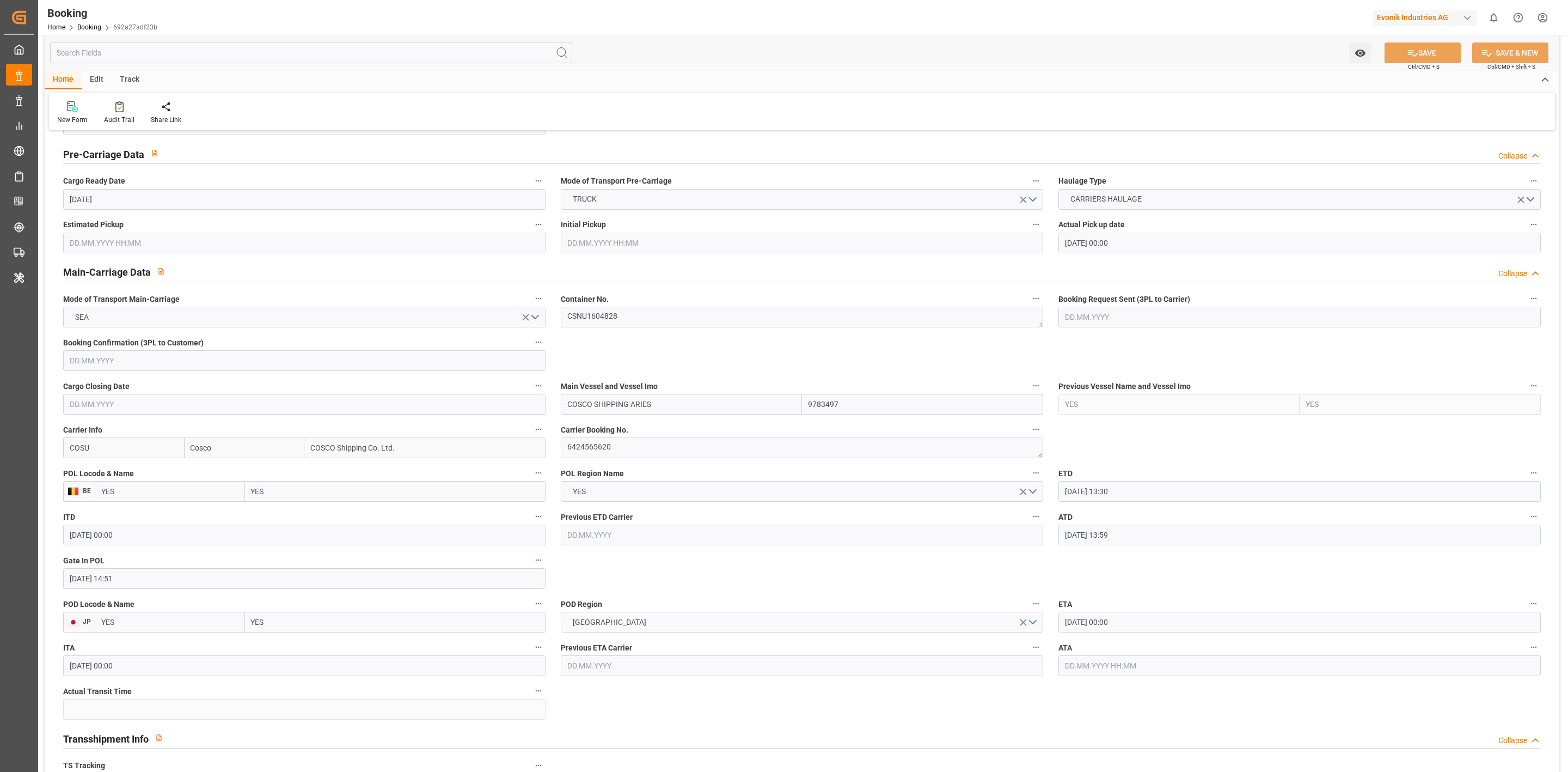
scroll to position [572, 0]
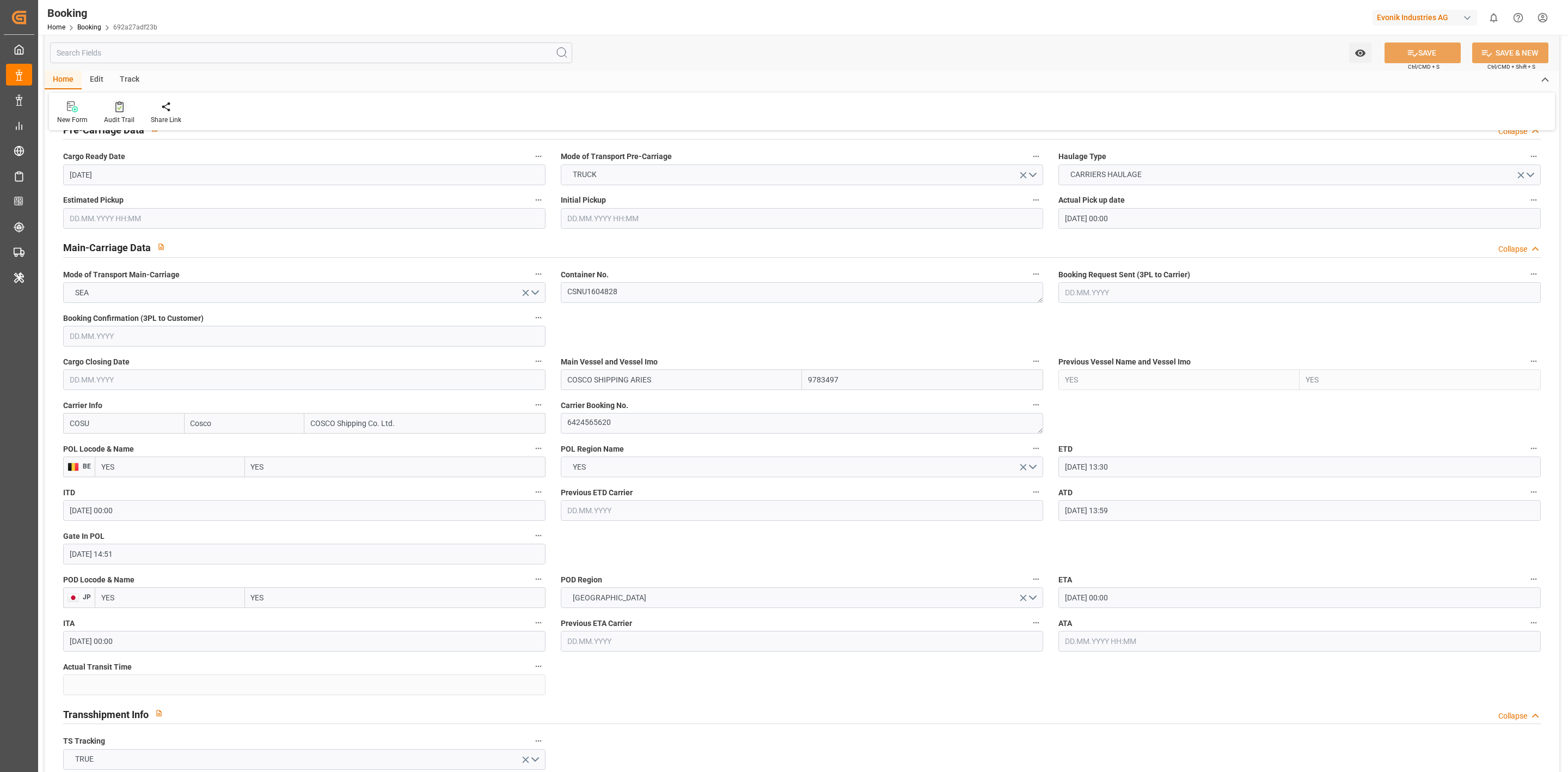
click at [110, 119] on div "Audit Trail" at bounding box center [119, 120] width 31 height 10
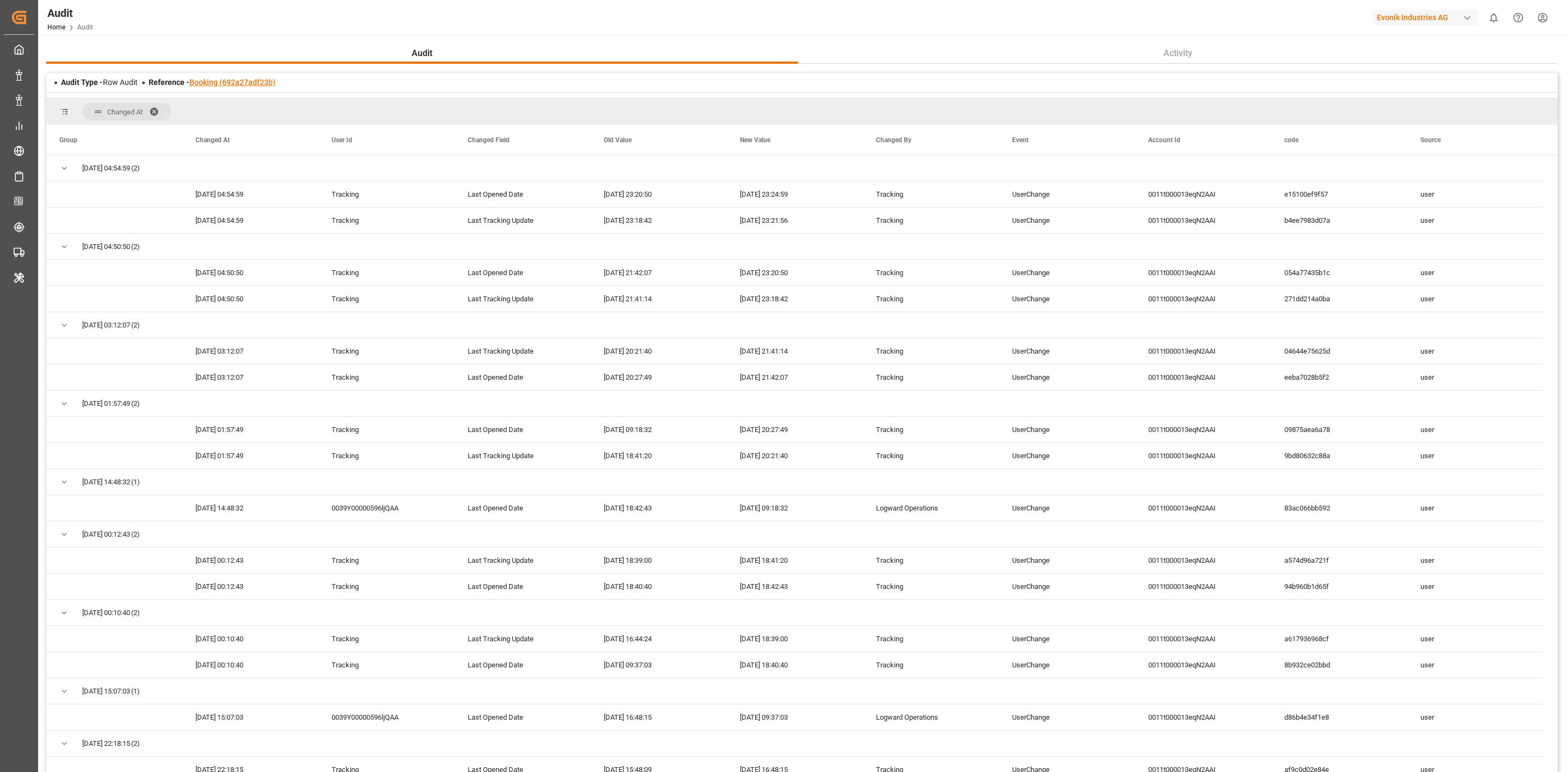
click at [217, 82] on link "Booking (692a27adf23b)" at bounding box center [232, 82] width 86 height 9
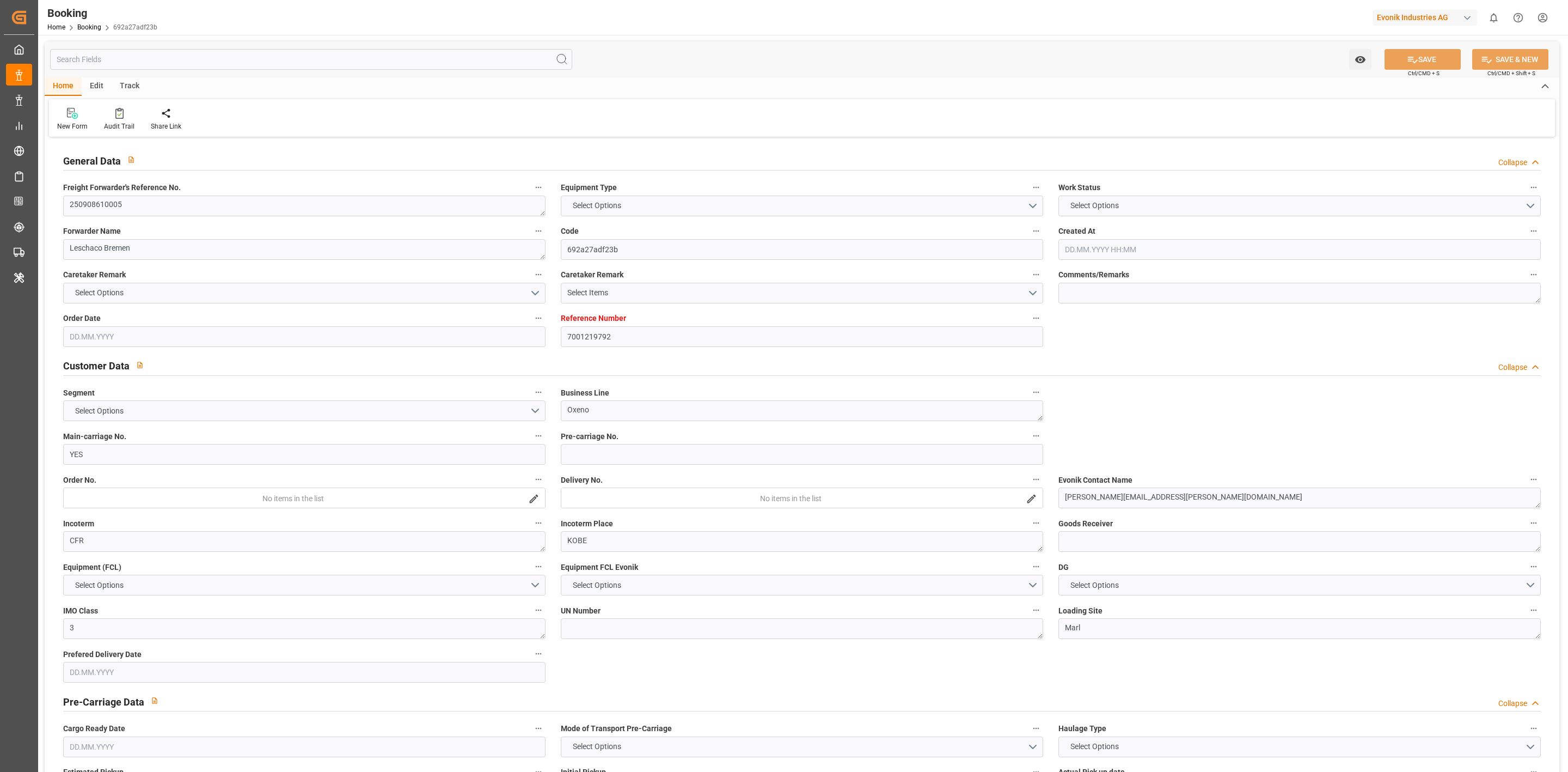
type textarea "250908610005"
type textarea "Leschaco Bremen"
type input "692a27adf23b"
type input "7001219792"
type textarea "Oxeno"
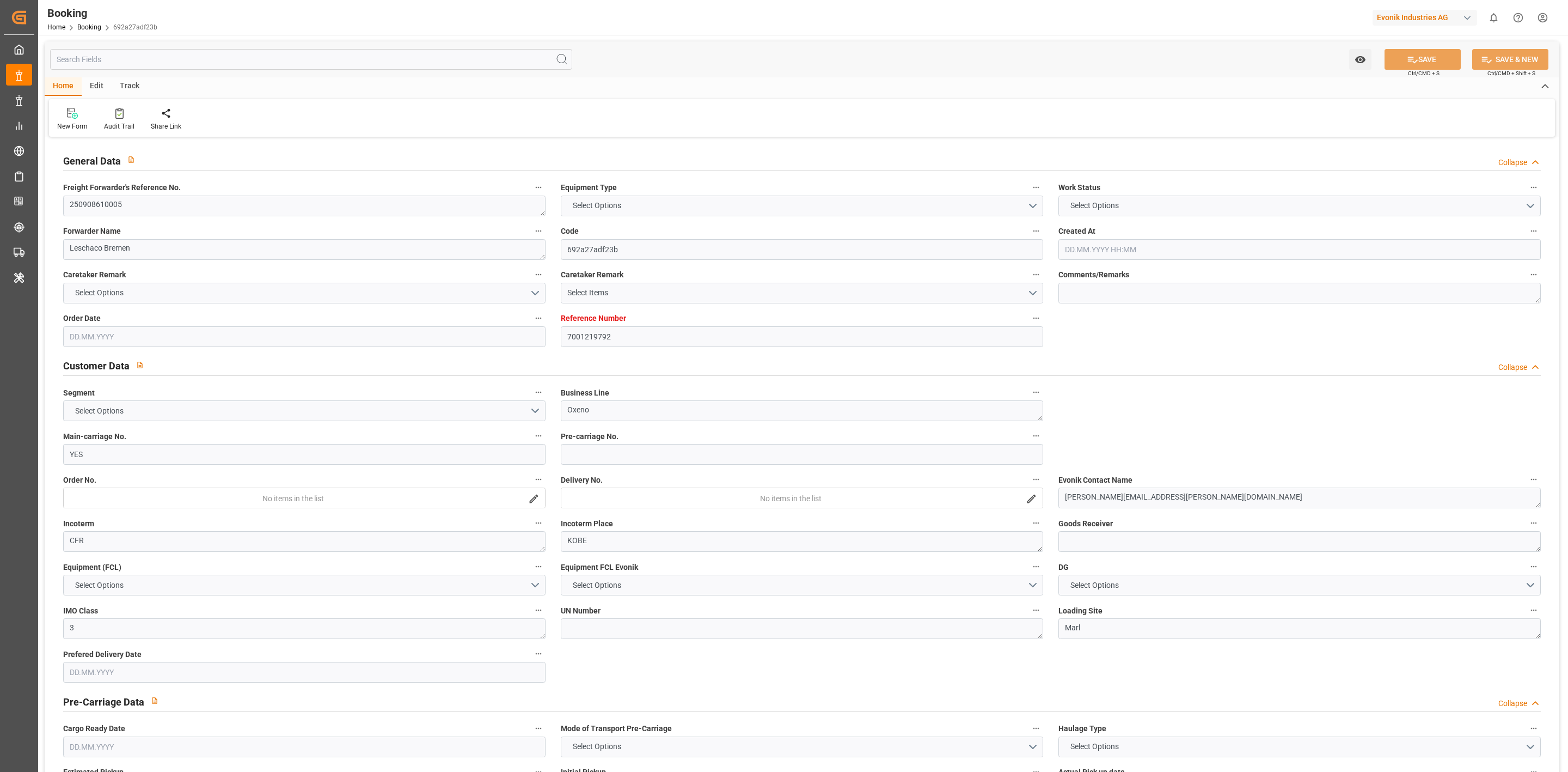
type input "YES"
type textarea "lisa.priester@evonik.com"
type textarea "CFR"
type textarea "KOBE"
type textarea "3"
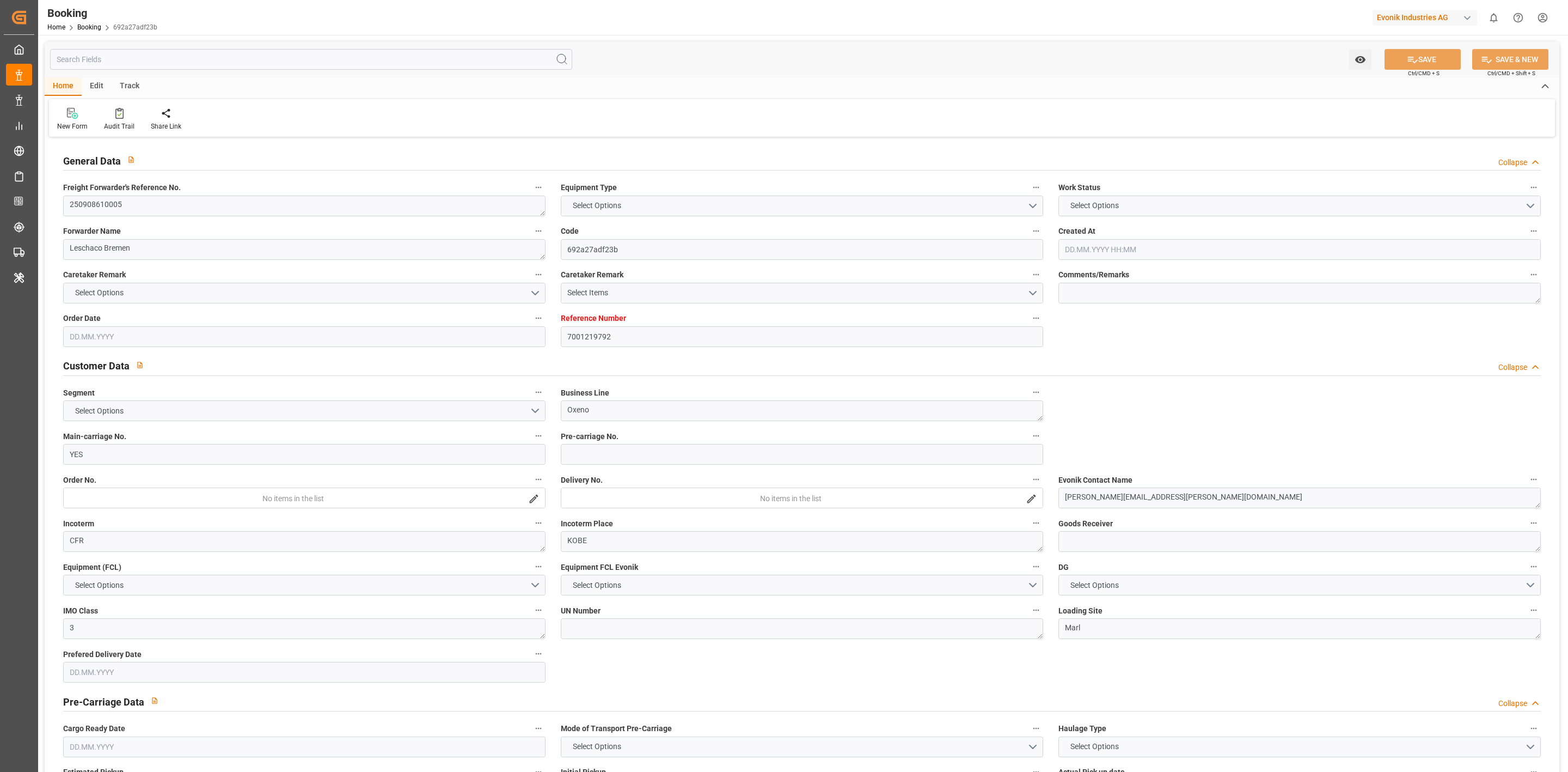
type textarea "Marl"
type textarea "CSNU1604828"
type input "COSCO SHIPPING ARIES"
type input "YES"
type input "COSU"
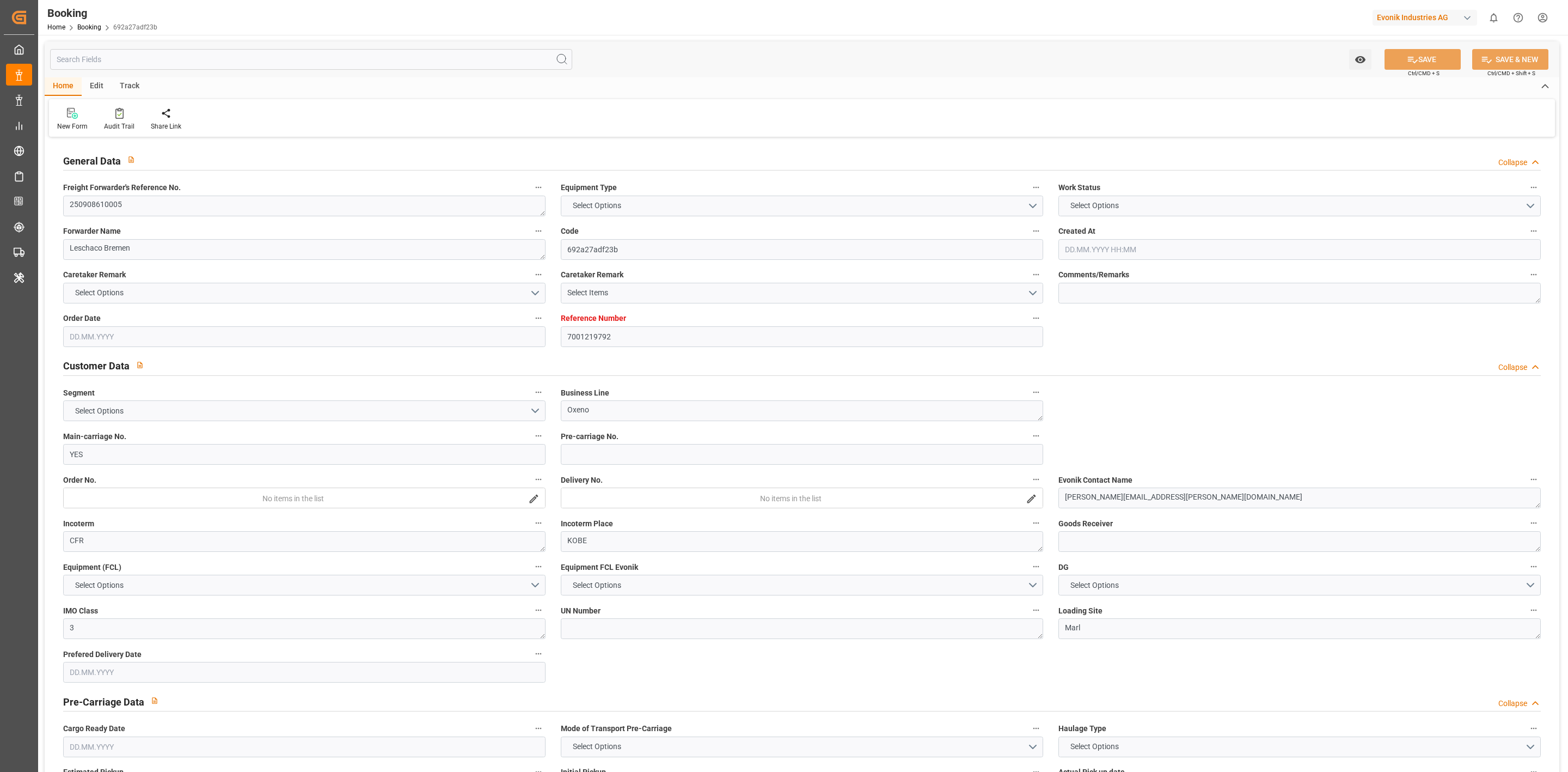
type textarea "6424565620"
type input "YES"
type input "SHANGHAI PT"
type input "YES"
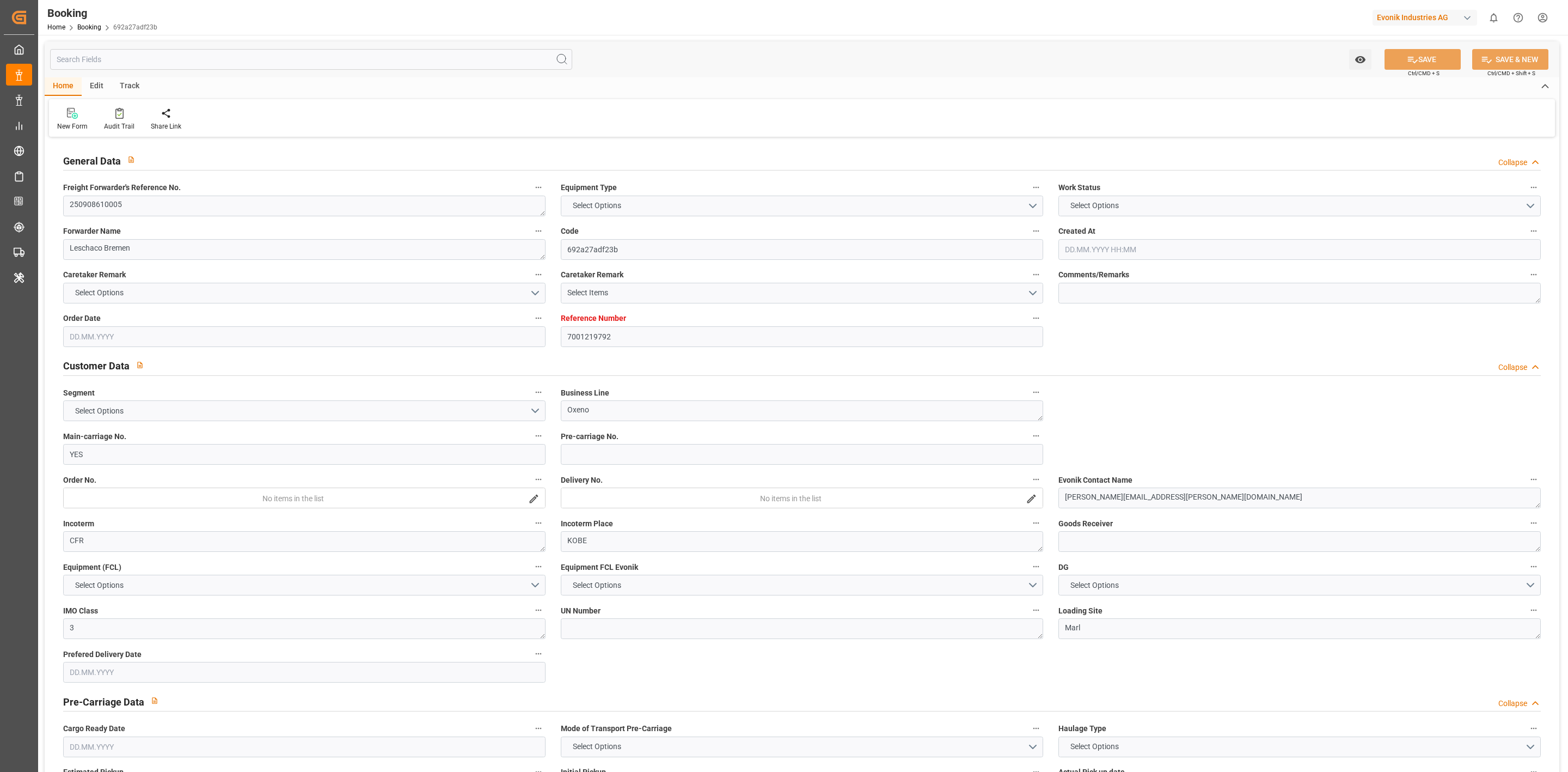
type textarea "vesselName etd eta"
type textarea "INPUT_Evonik_Seeburger_IFTMIN_1003083711_20250825092443081.edi"
type textarea "YES_YES_COSU_Oxeno"
type textarea "INPUT_Evonik_Seeburger_IFTMIN_1002944527_20250711082131404.edi,INPUT_Evonik_See…"
type textarea "1003083711"
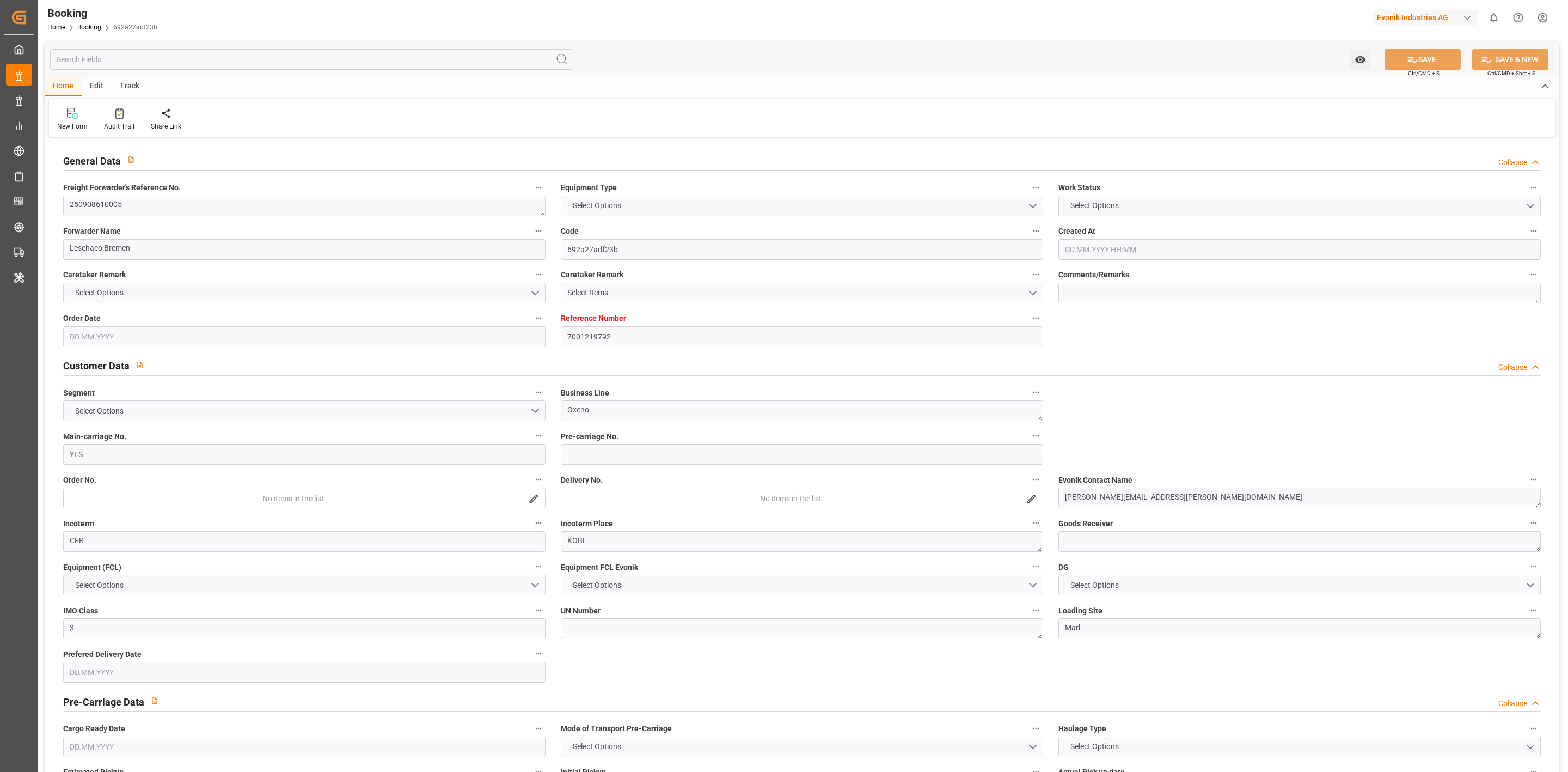
type textarea "Logward System"
type textarea "Pod-PodRegionName-PodCountry-Pol-PodRegionName-PolCountry-businessLine-"
type textarea "IFTMIN"
type textarea "a011t00000LcJC5AAN"
type textarea "Yes"
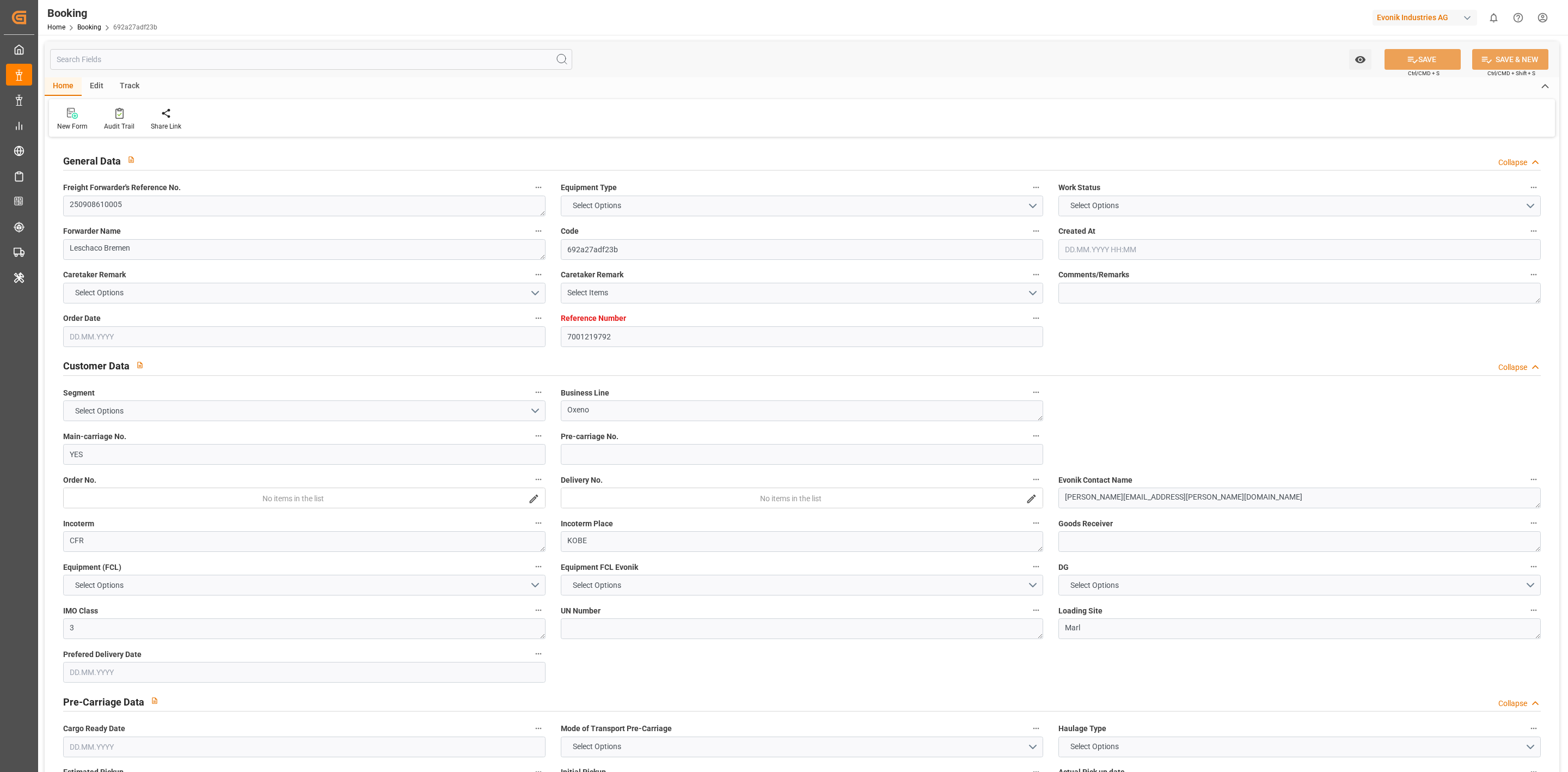
type input "ANTWERPEN"
type input "KOBE"
type input "DIT DUISBURG"
type input "TRUCK"
type input "AEU3"
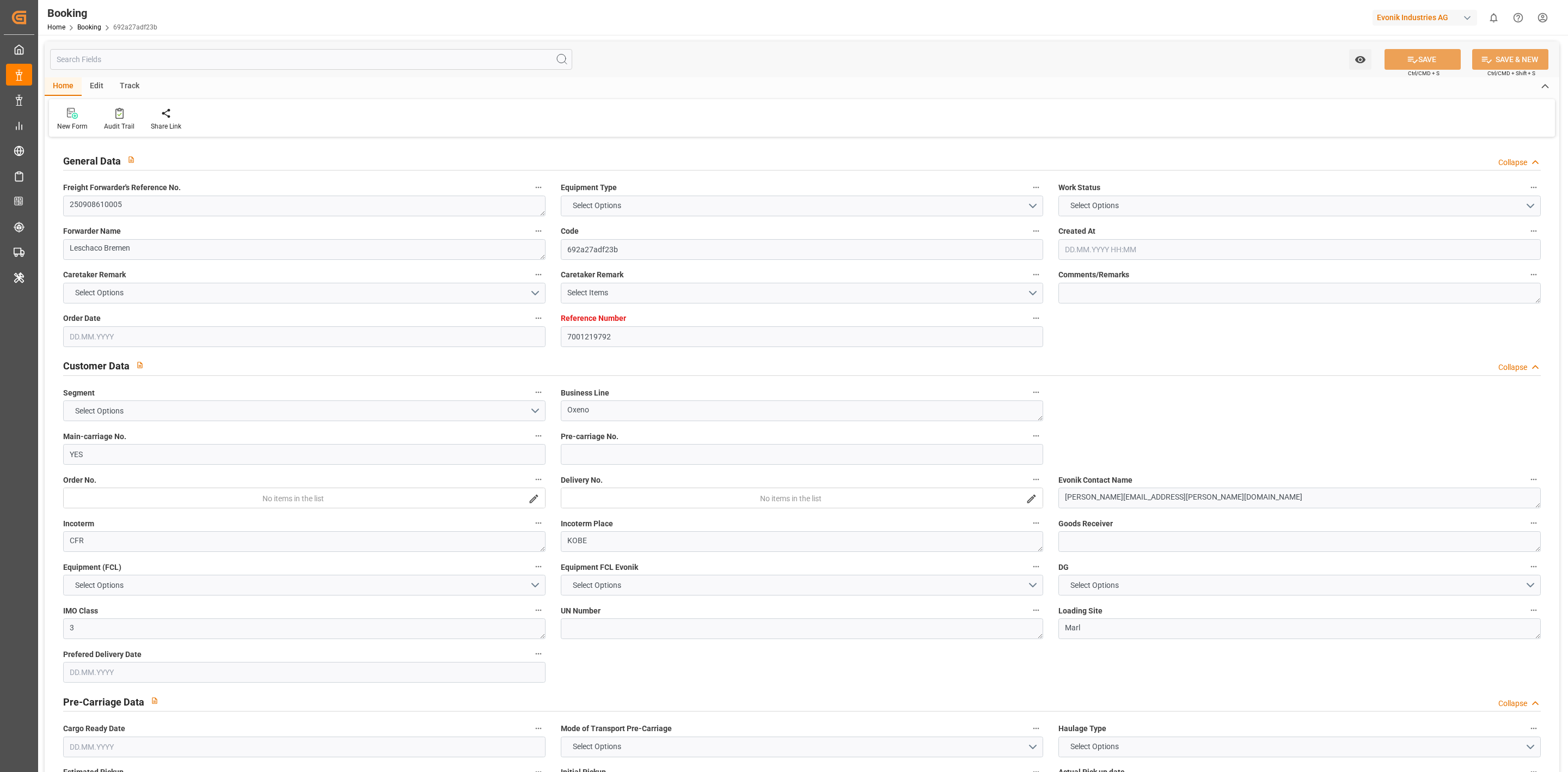
type input "034E"
type input "VESSEL"
type input "7001219792"
type input "9783497"
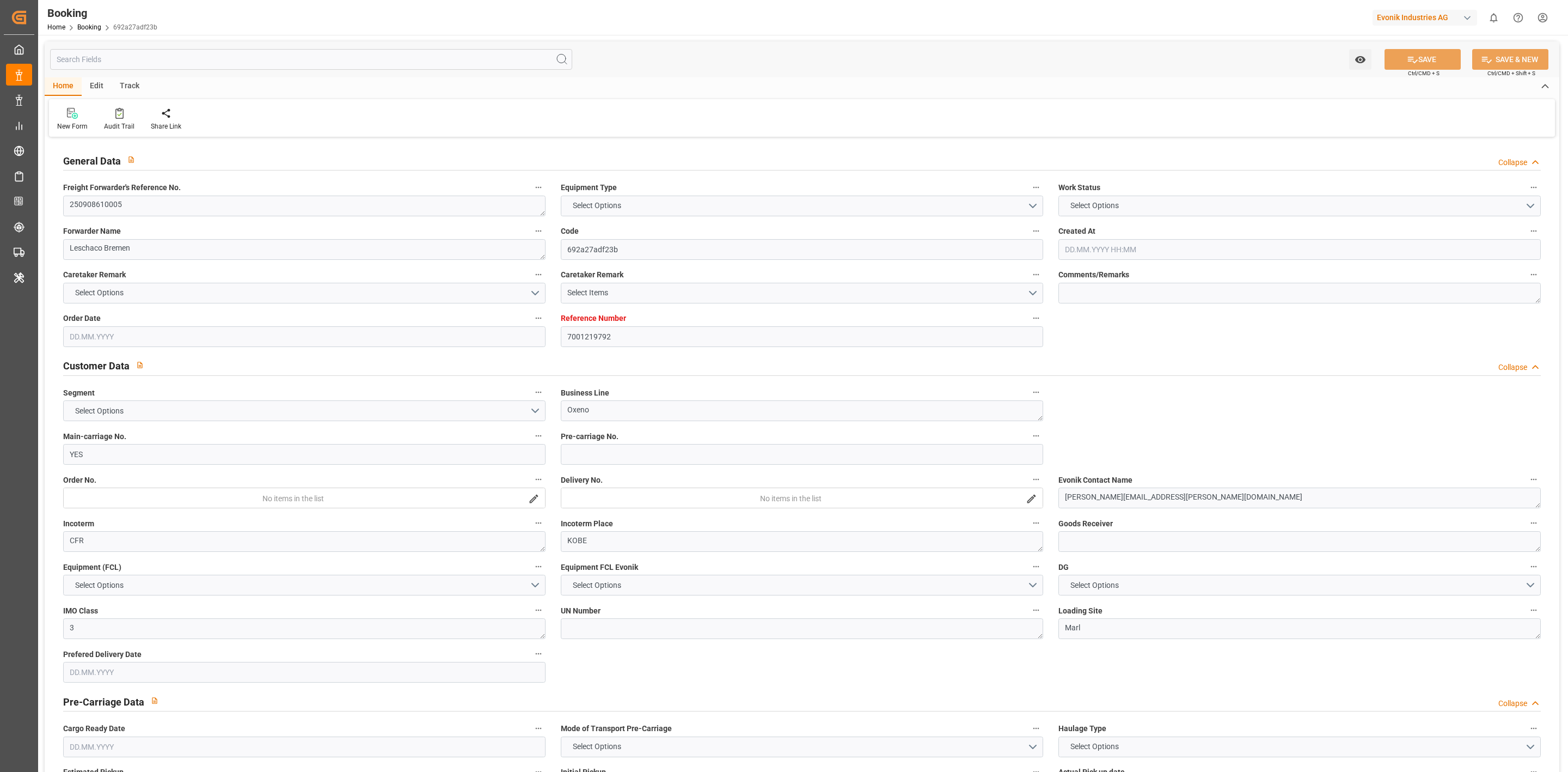
type input "YES"
type input "Cosco"
type input "COSCO Shipping Co. Ltd."
type input "YES"
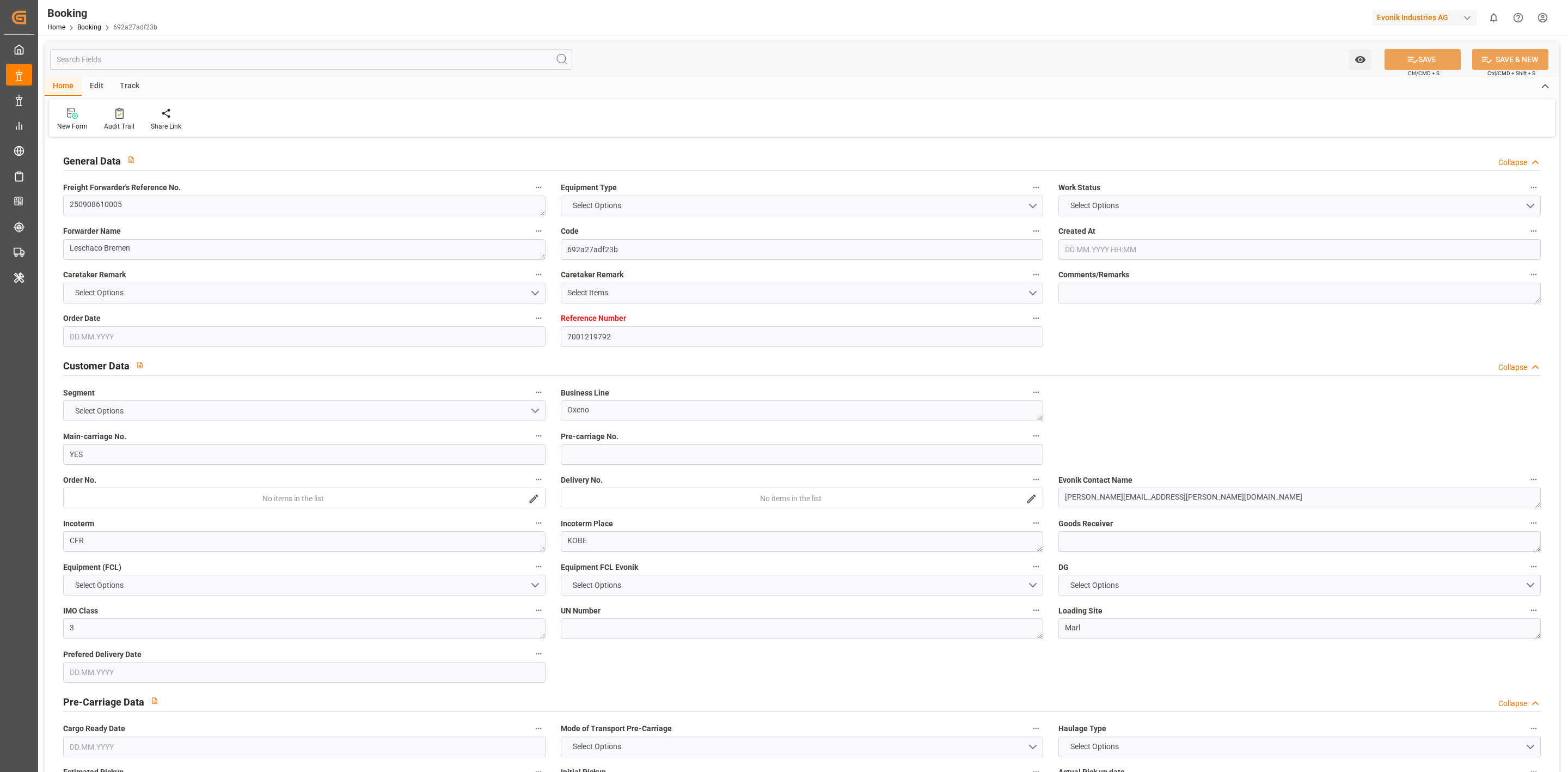
type input "CNSHG"
type input "0"
type input "BEANR"
type input "JPUKB"
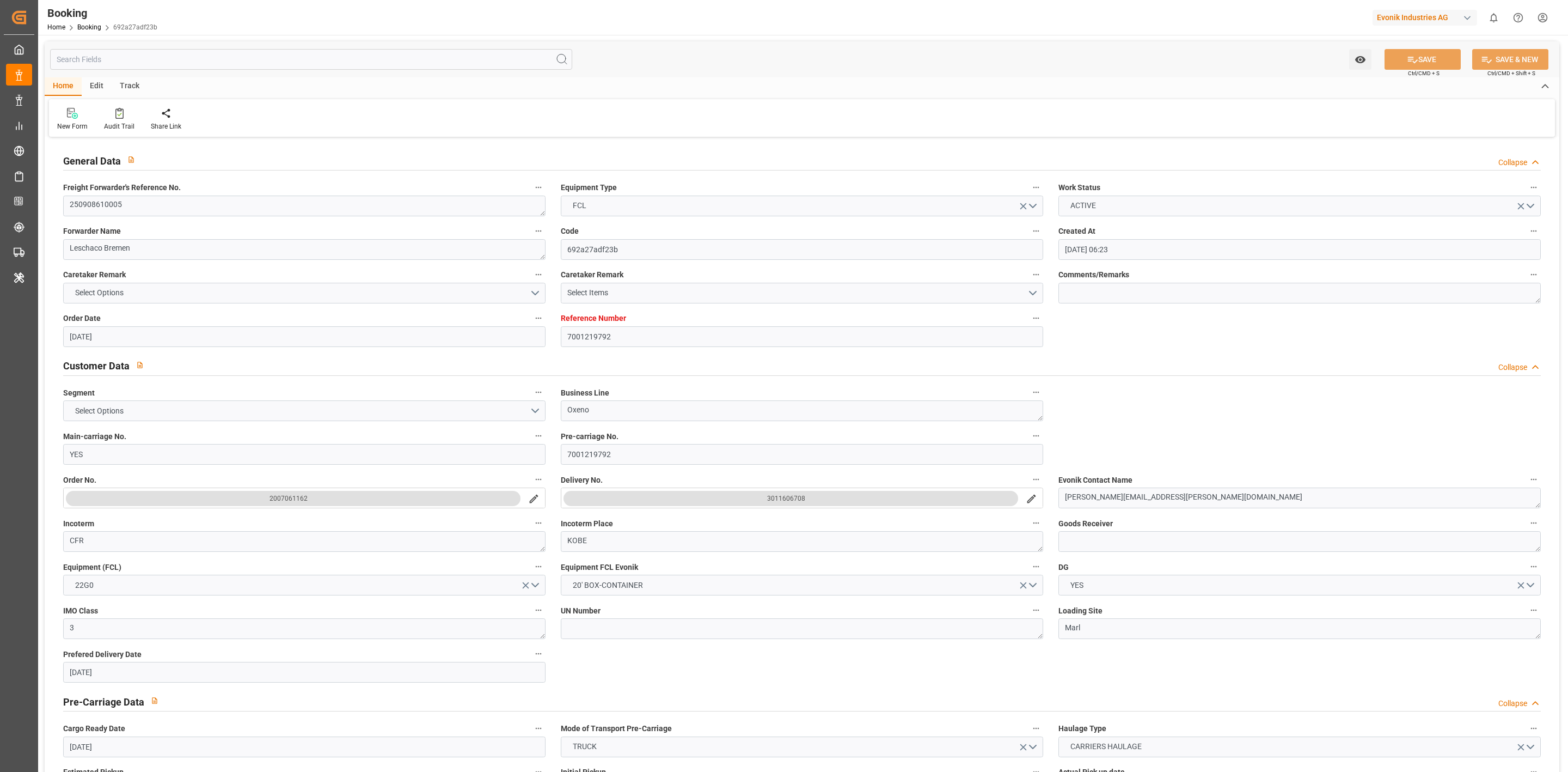
type input "11.07.2025 06:23"
type input "11.07.2025"
type input "24.10.2025"
type input "22.08.2025"
type input "22.08.2025 00:00"
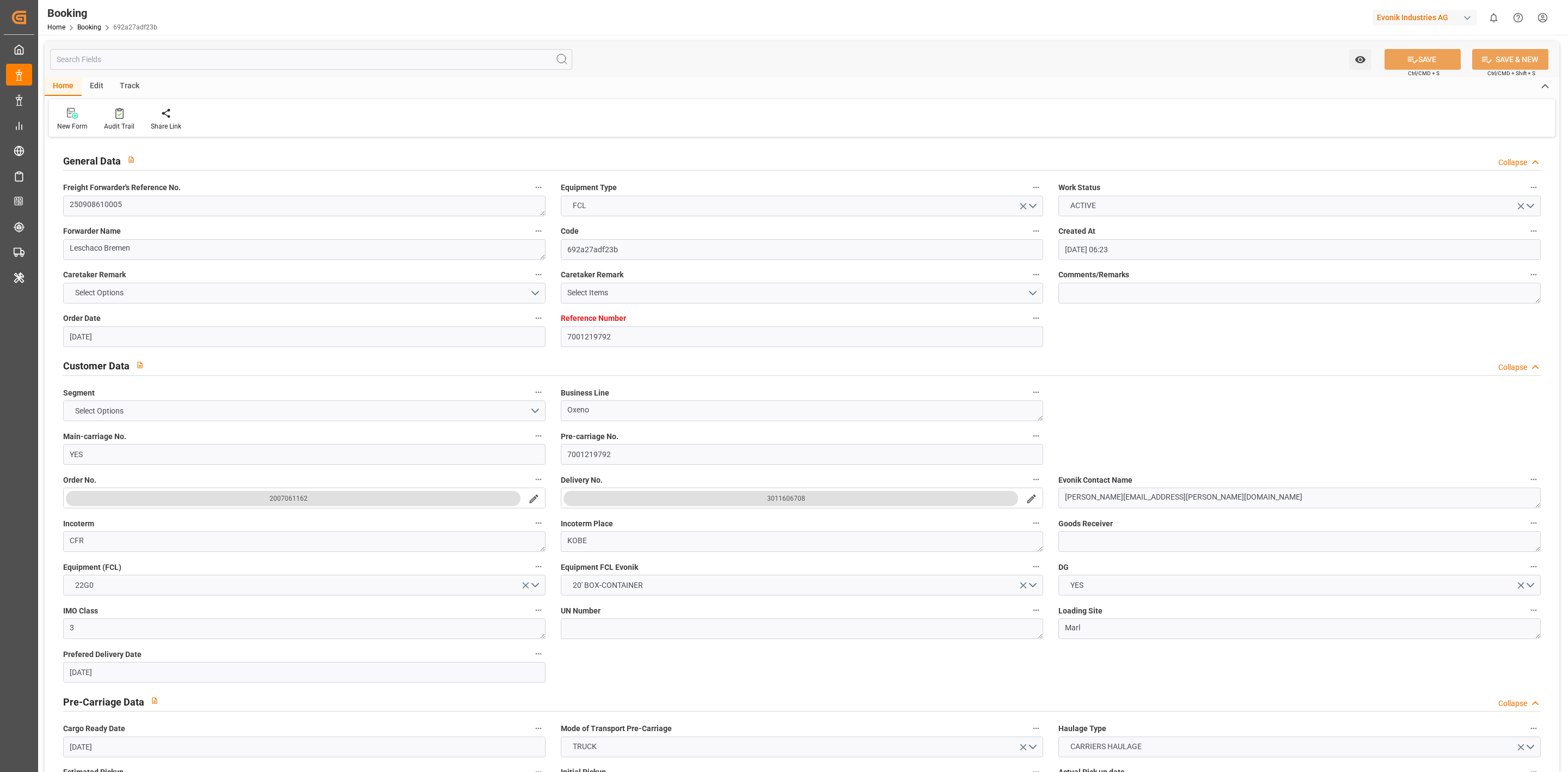
type input "11.09.2025 13:30"
type input "04.09.2025 00:00"
type input "11.09.2025 13:59"
click at [114, 122] on div "Audit Trail" at bounding box center [119, 126] width 31 height 10
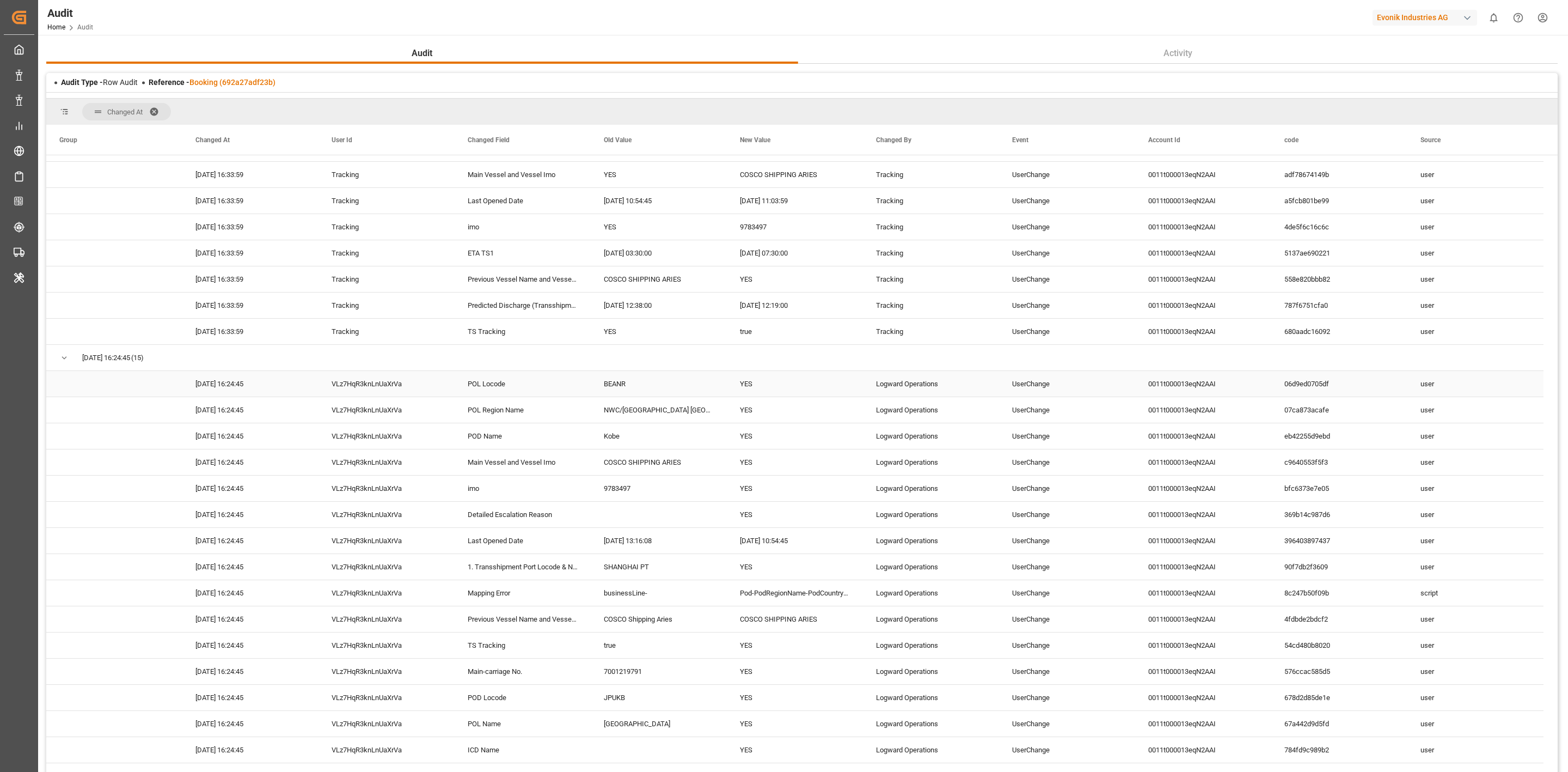
scroll to position [1225, 0]
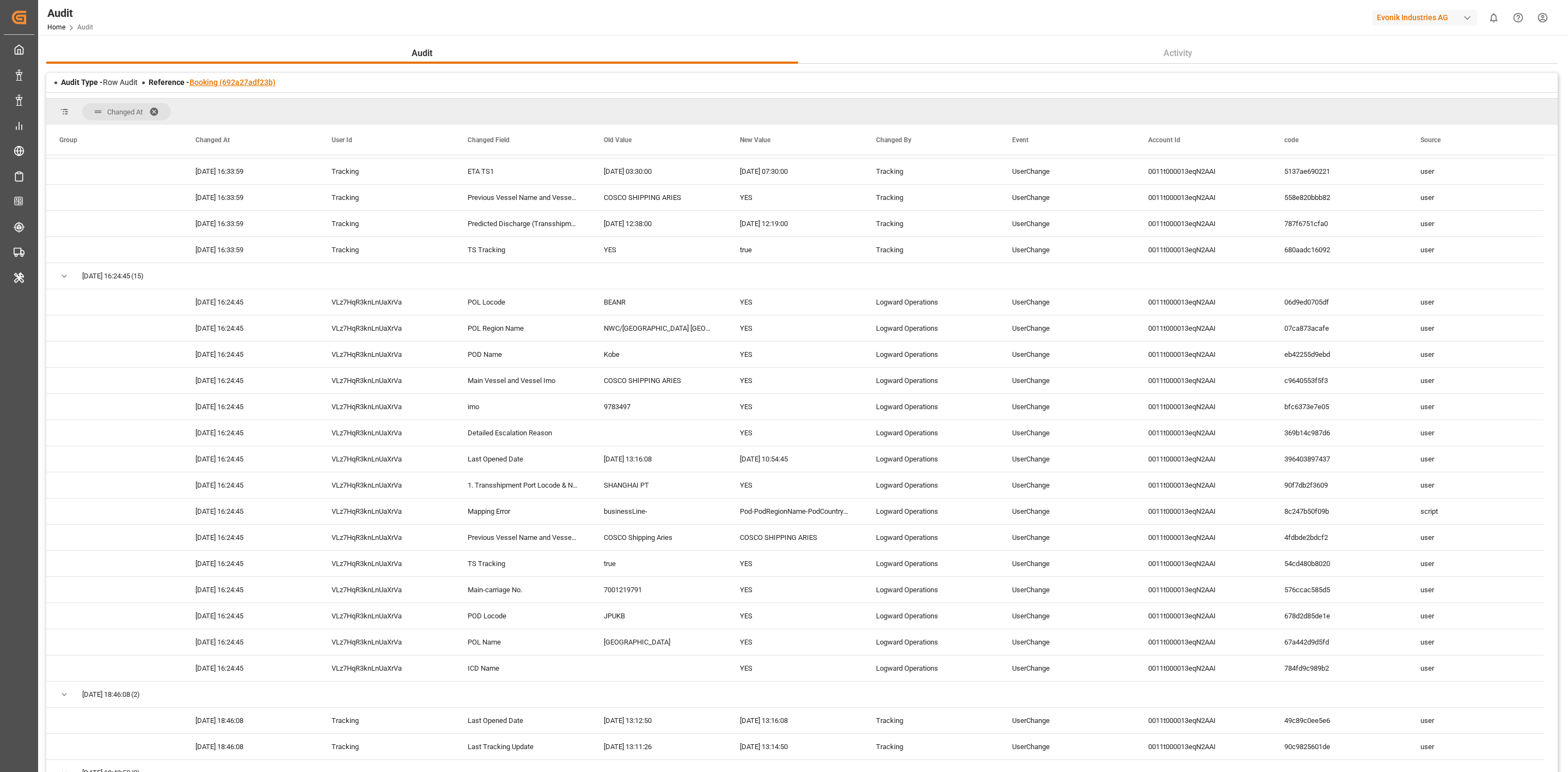
drag, startPoint x: 260, startPoint y: 88, endPoint x: 251, endPoint y: 83, distance: 10.3
click at [260, 88] on div "Audit Type - Row Audit Reference - Booking (692a27adf23b)" at bounding box center [802, 83] width 1511 height 19
click at [251, 83] on link "Booking (692a27adf23b)" at bounding box center [232, 82] width 86 height 9
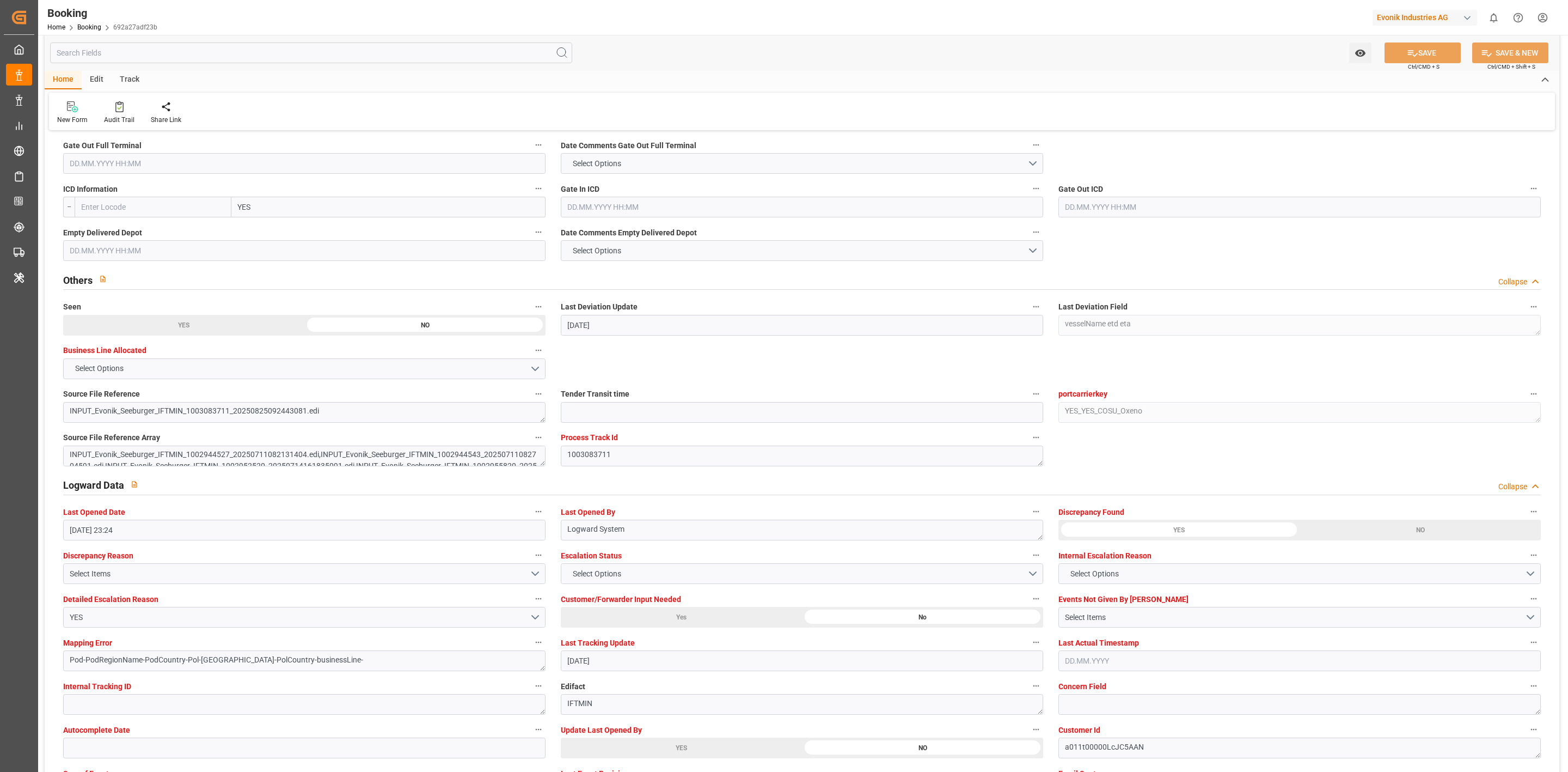
scroll to position [980, 0]
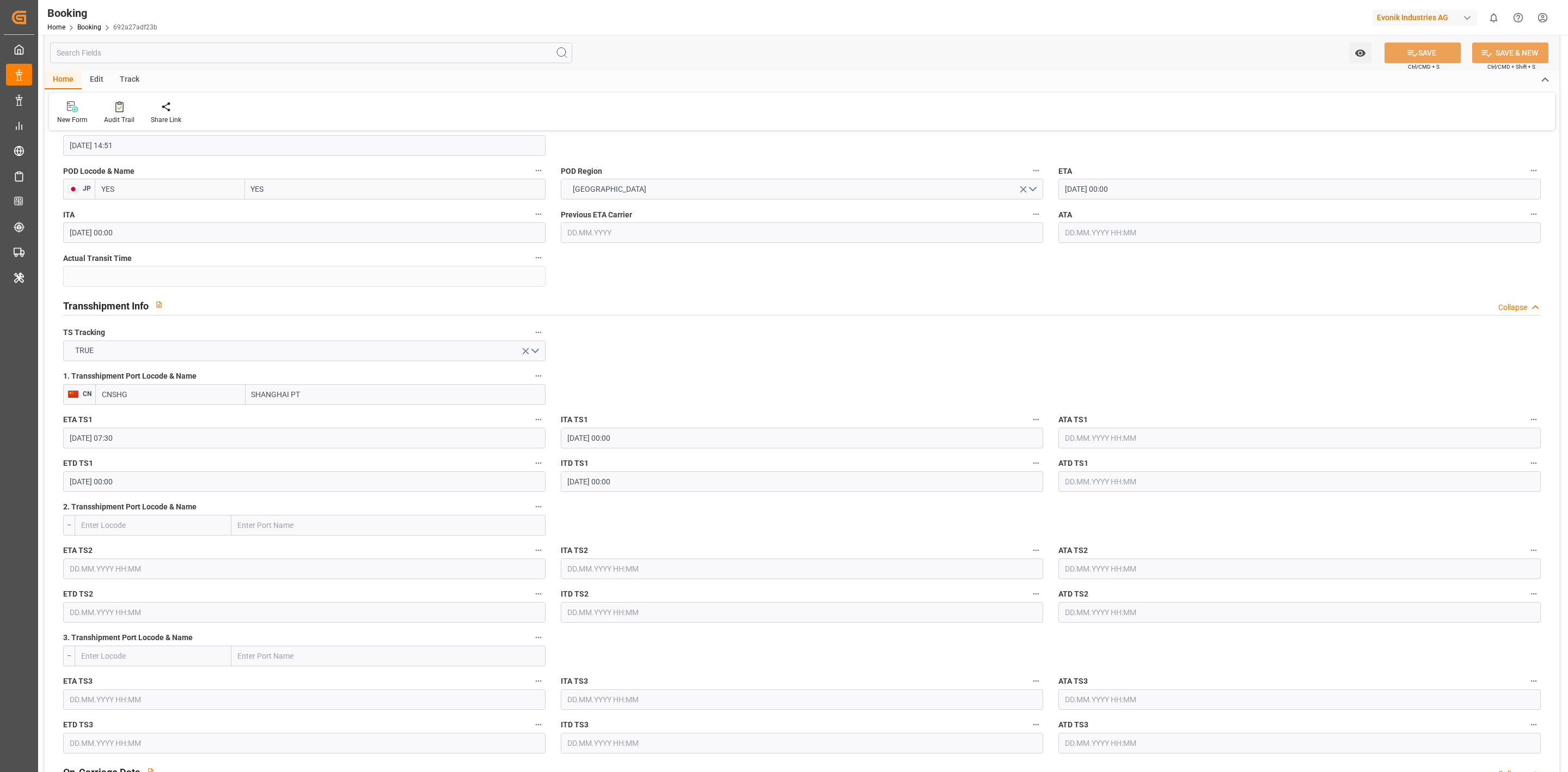
click at [115, 120] on div "Audit Trail" at bounding box center [119, 120] width 31 height 10
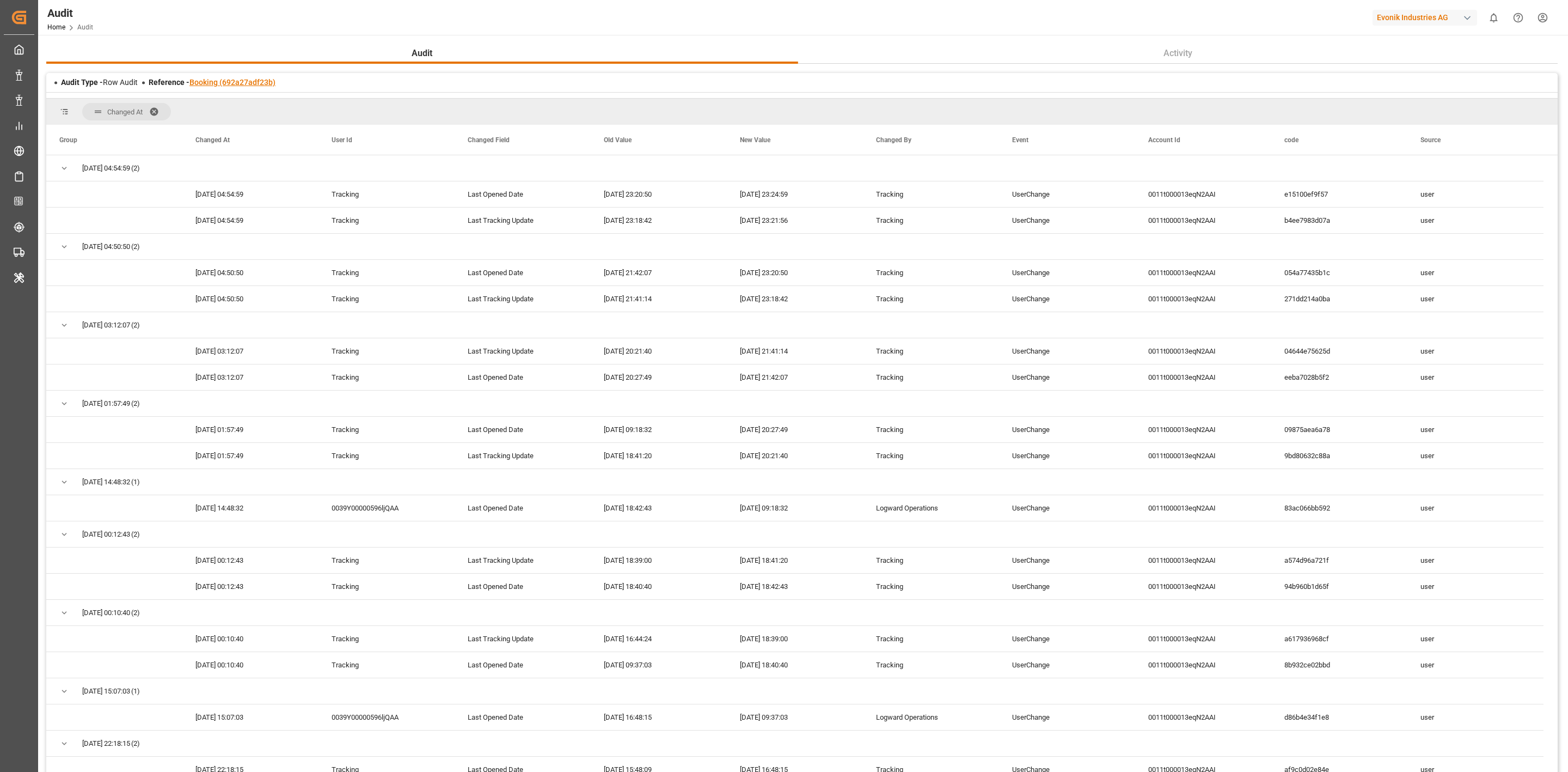
click at [219, 84] on link "Booking (692a27adf23b)" at bounding box center [232, 82] width 86 height 9
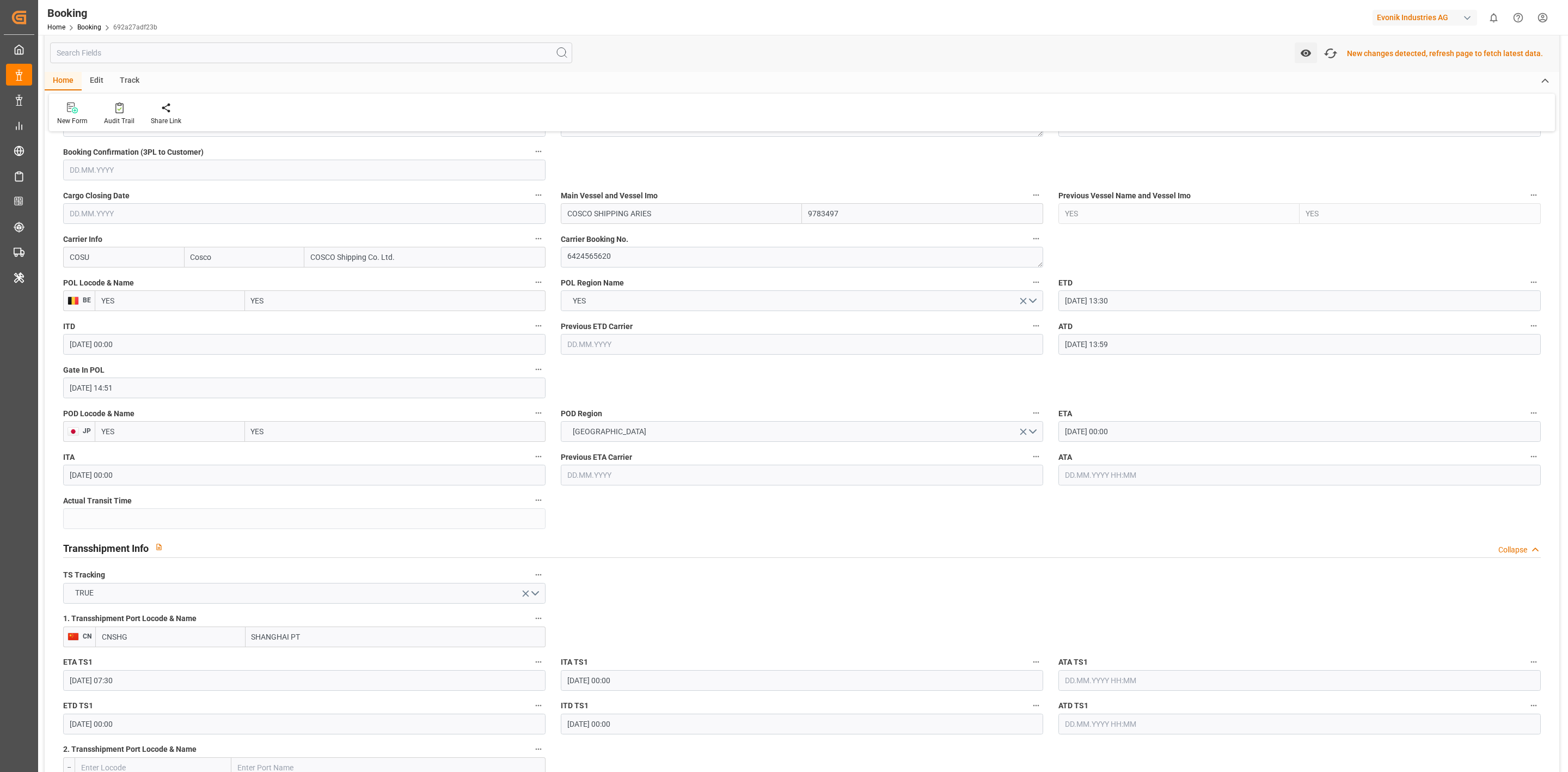
scroll to position [654, 0]
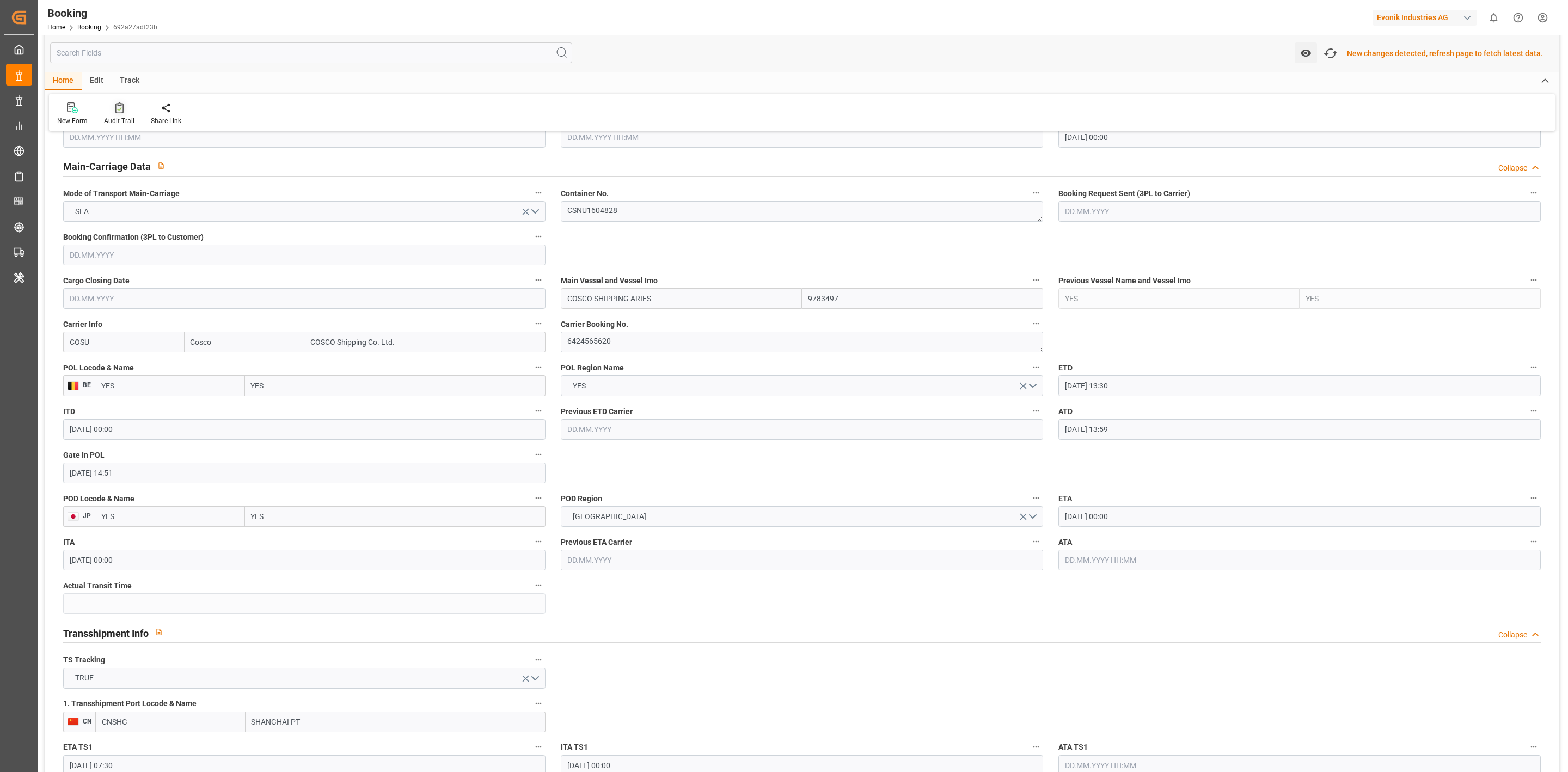
click at [116, 121] on div "Audit Trail" at bounding box center [119, 121] width 31 height 10
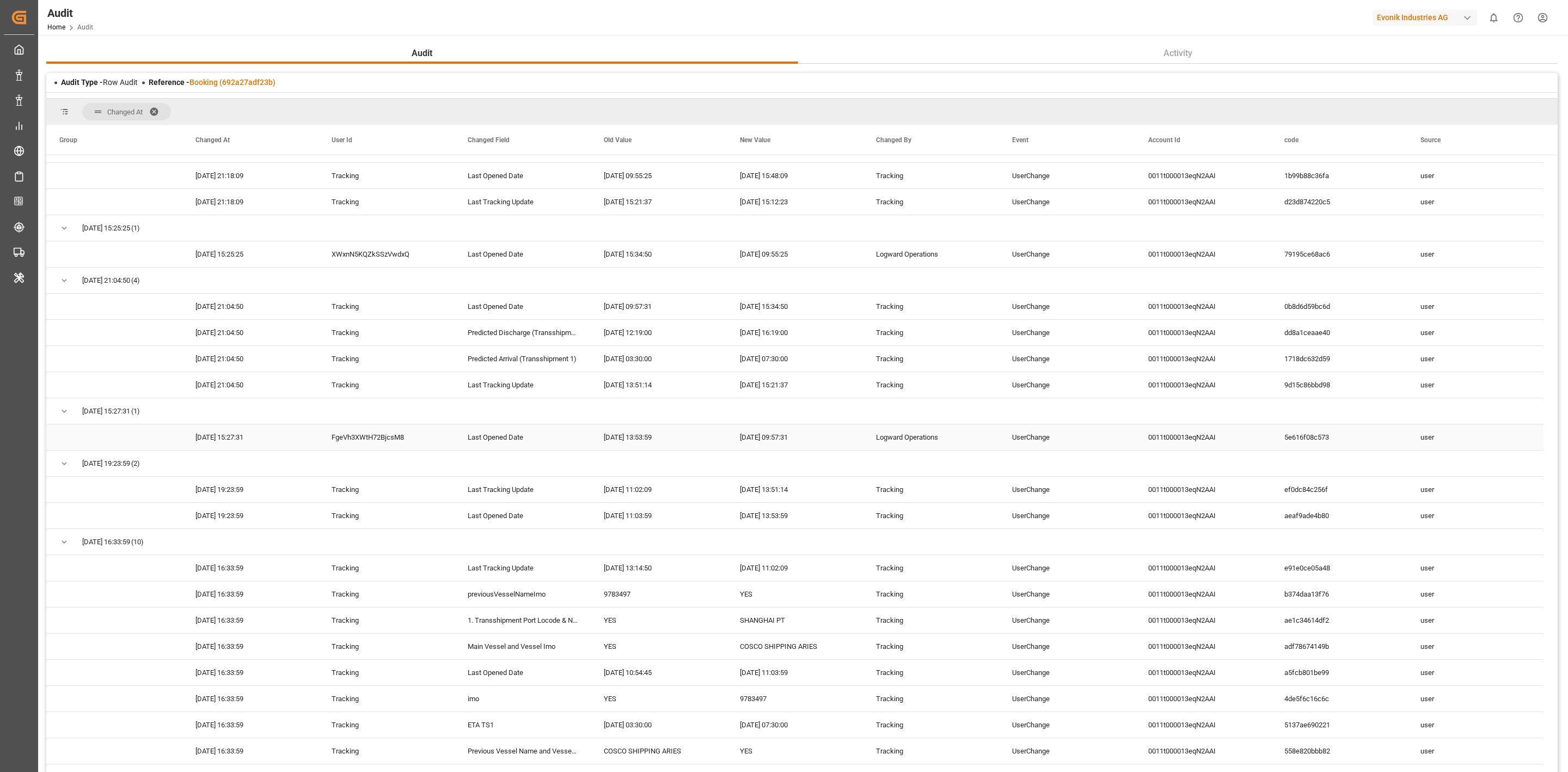
scroll to position [1143, 0]
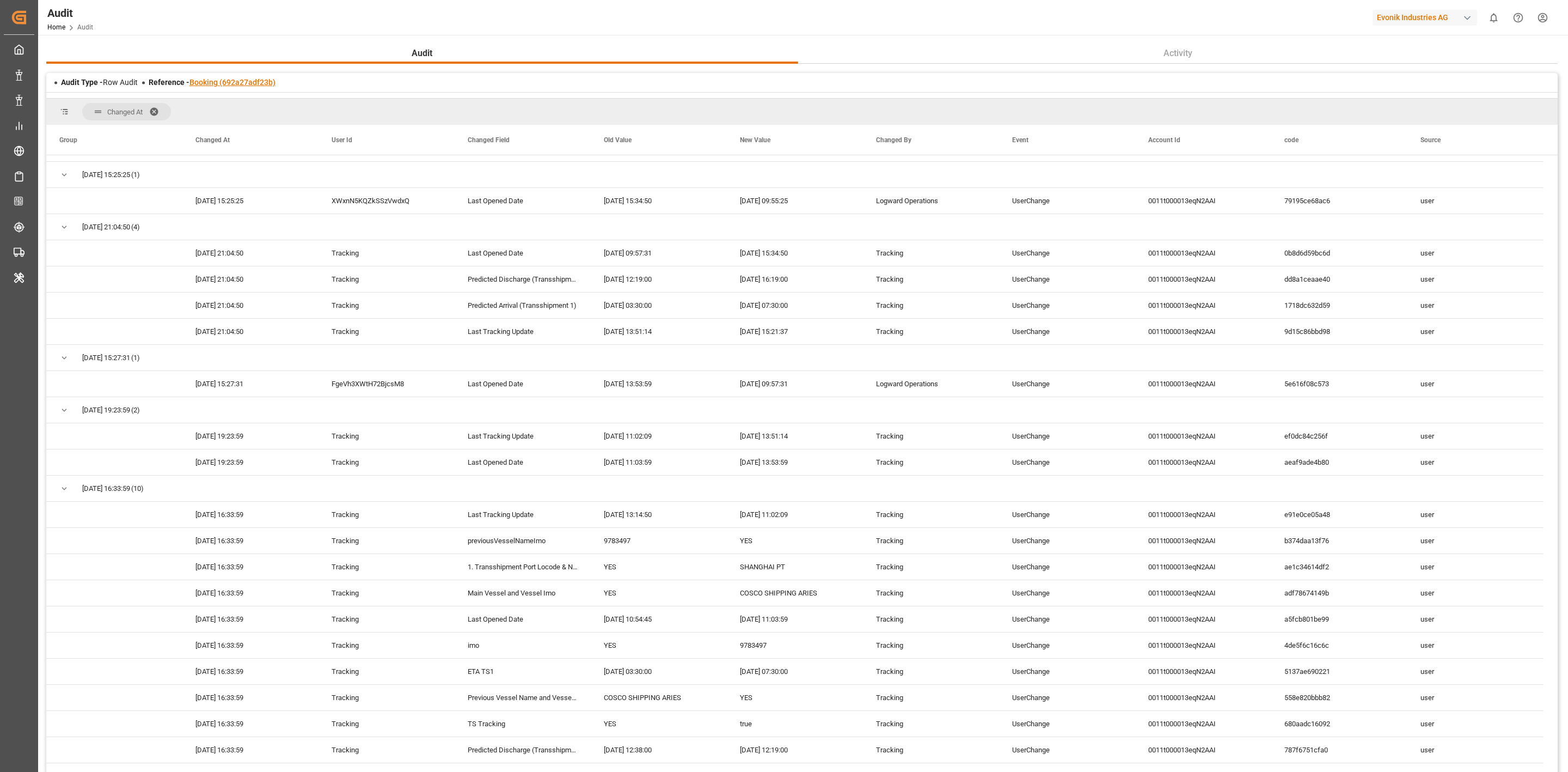
click at [208, 79] on link "Booking (692a27adf23b)" at bounding box center [232, 82] width 86 height 9
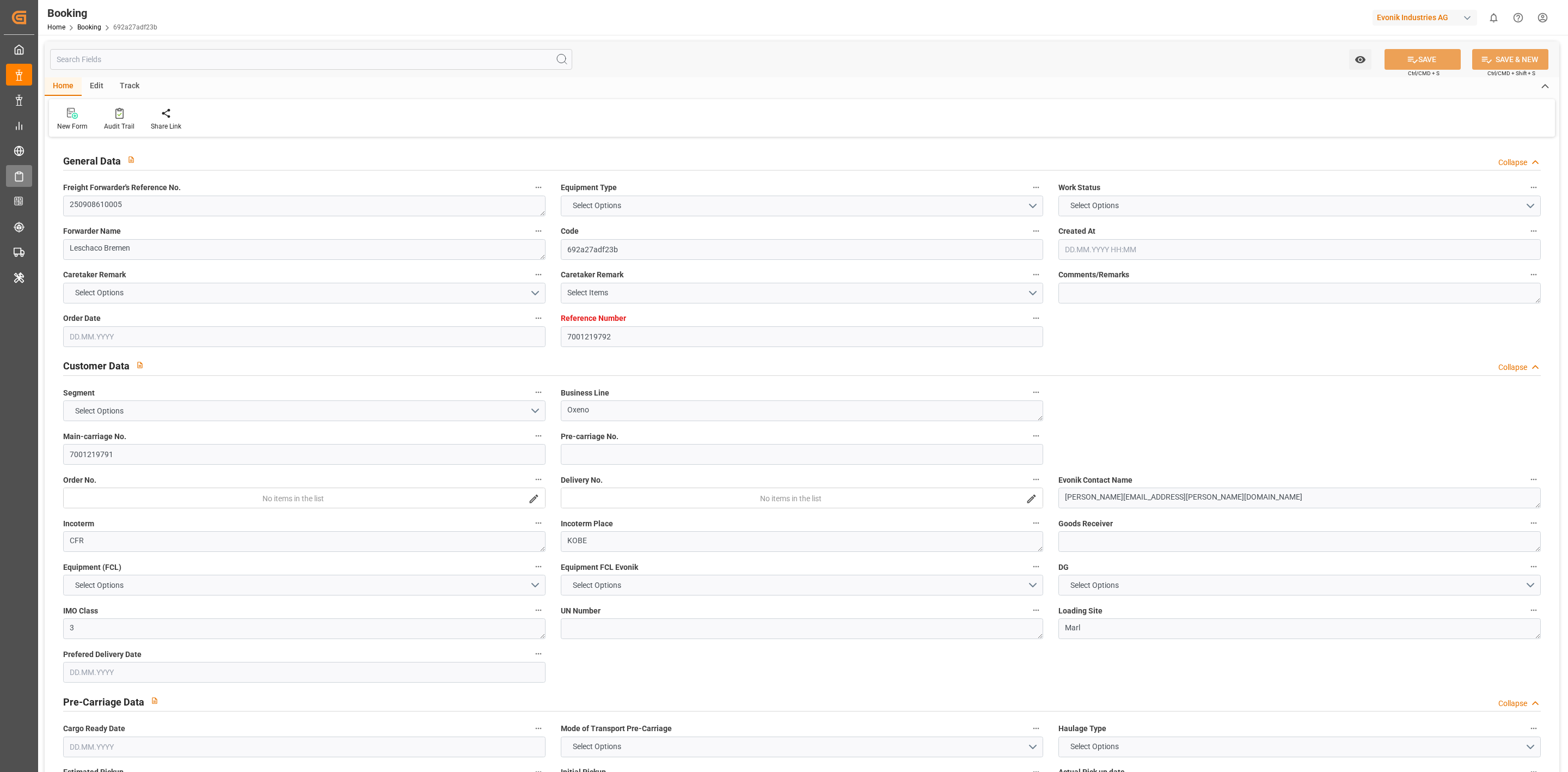
type textarea "250908610005"
type textarea "Leschaco Bremen"
type input "692a27adf23b"
type input "7001219792"
type textarea "Oxeno"
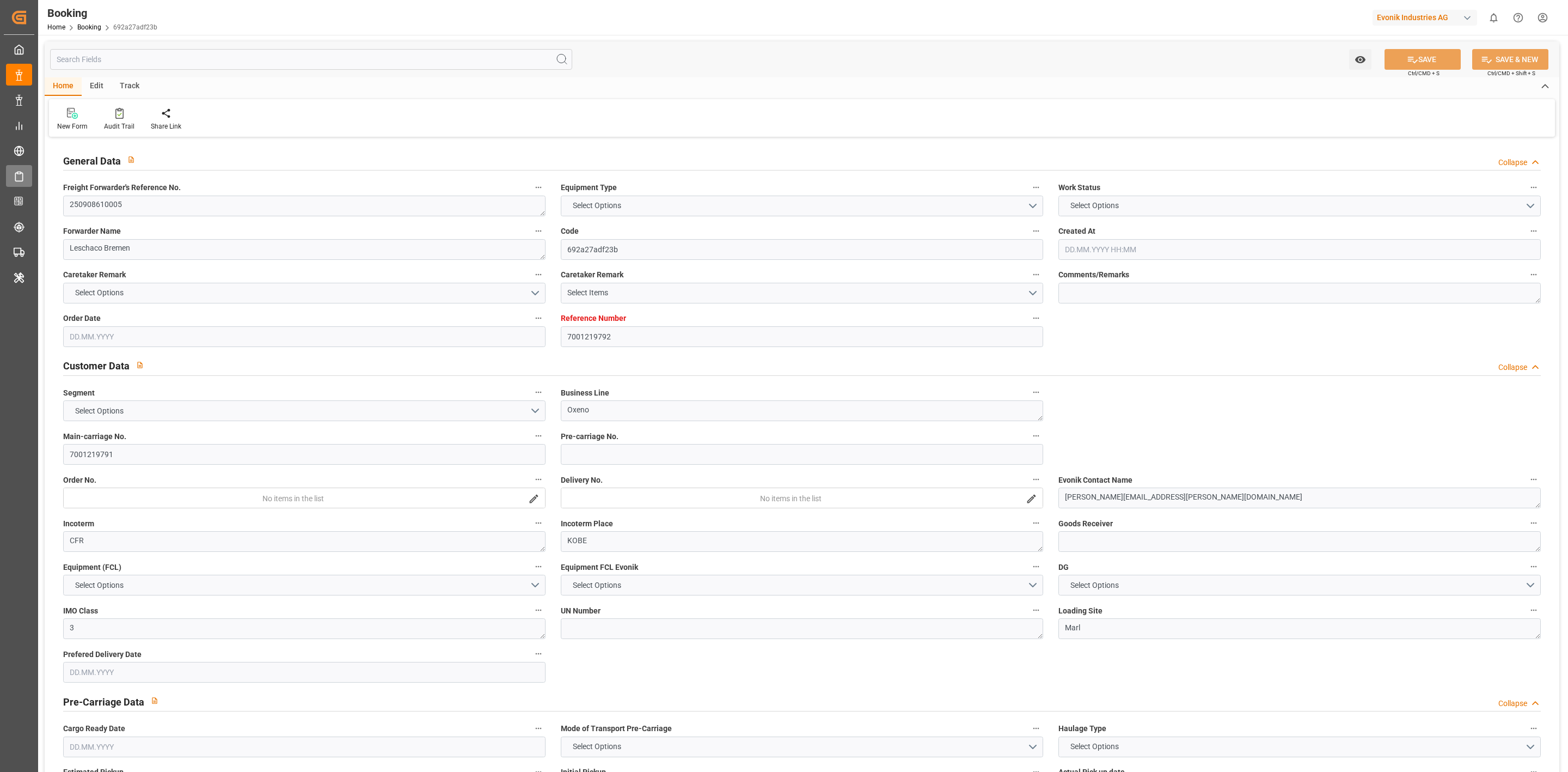
type input "7001219791"
type textarea "[PERSON_NAME][EMAIL_ADDRESS][PERSON_NAME][DOMAIN_NAME]"
type textarea "CFR"
type textarea "KOBE"
type textarea "3"
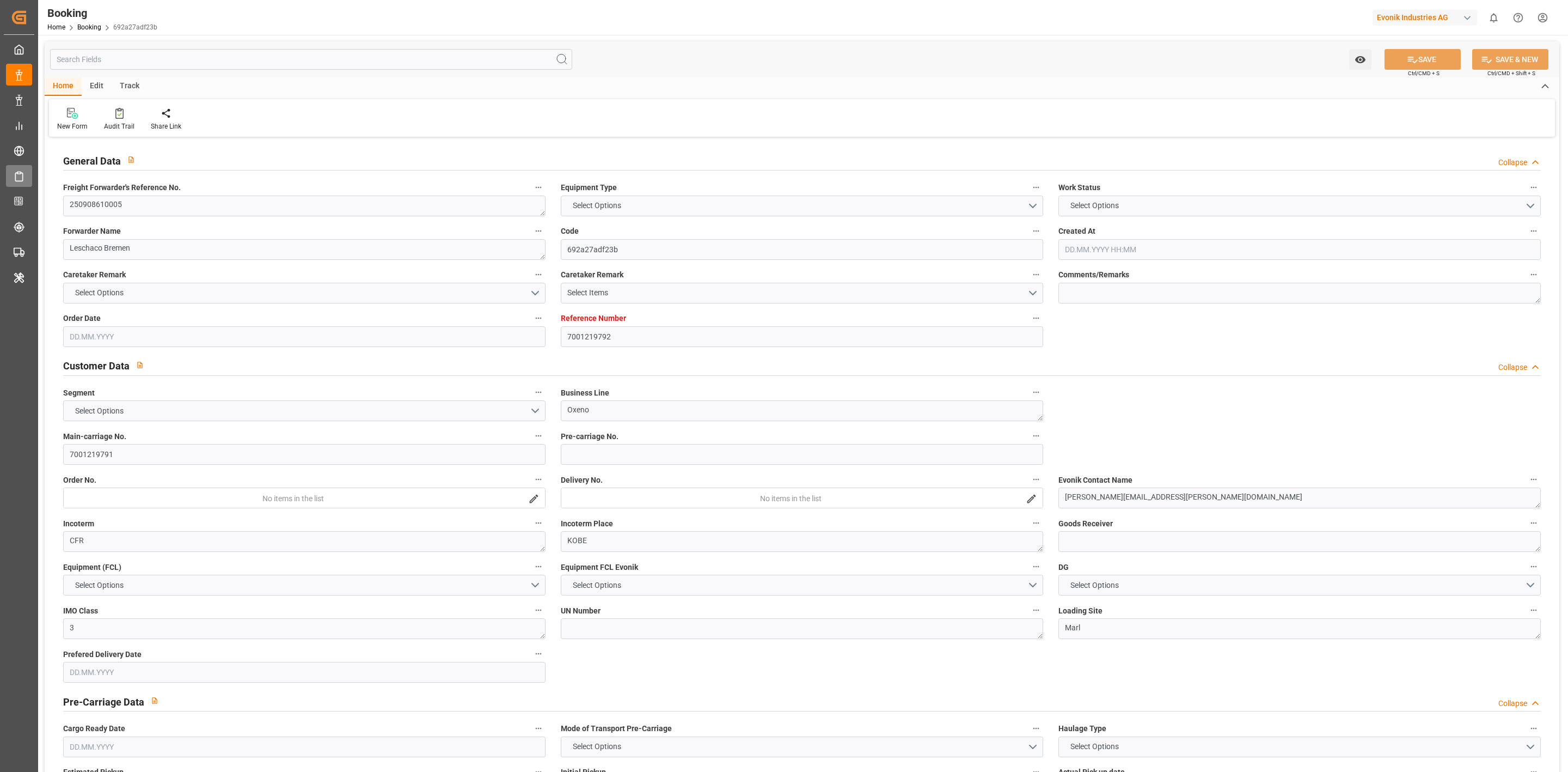
type textarea "Marl"
type textarea "CSNU1604828"
type input "COSCO SHIPPING ARIES"
type input "YES"
type input "COSU"
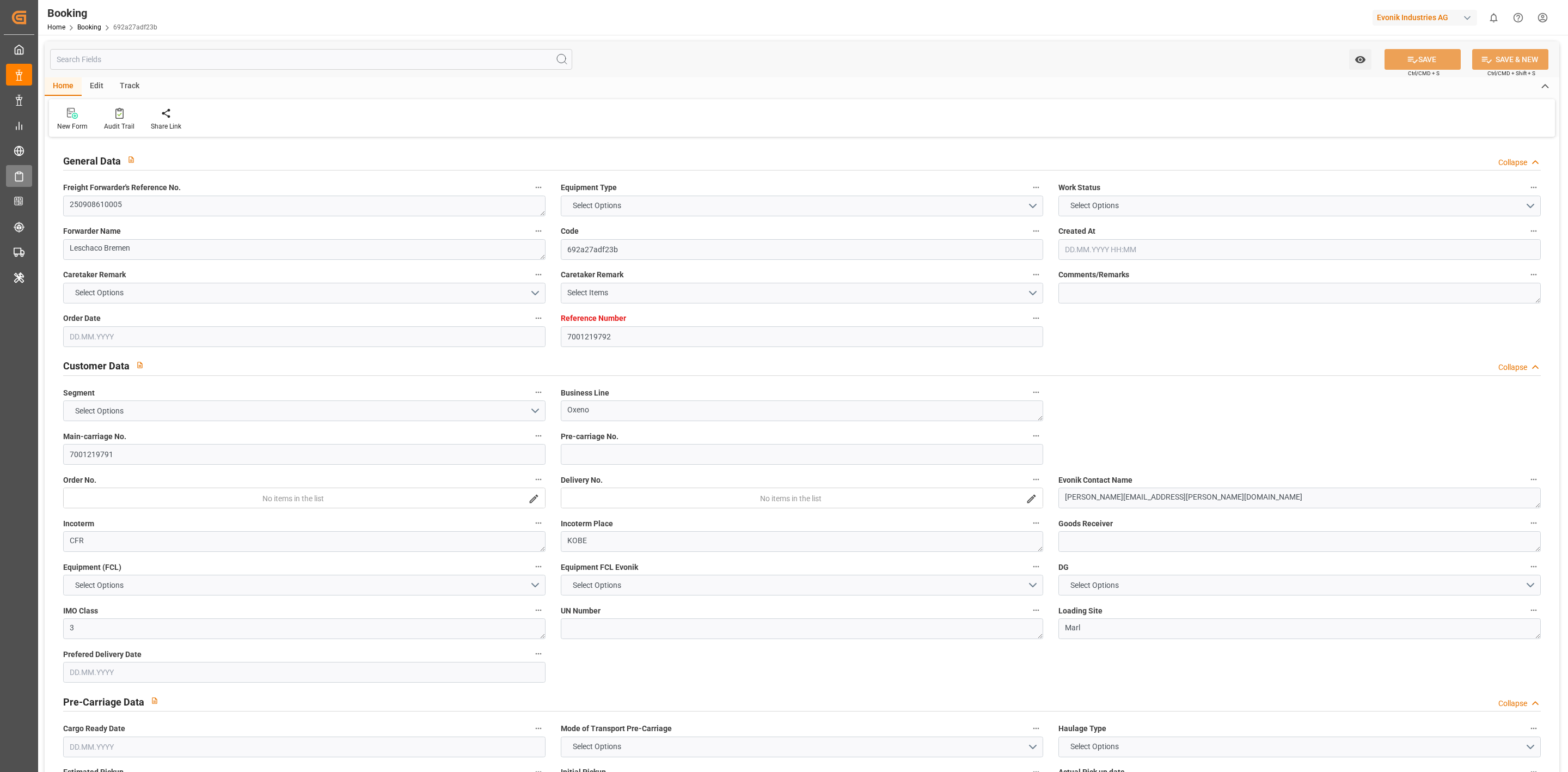
type textarea "6424565620"
type input "[GEOGRAPHIC_DATA]"
type input "Kobe"
type input "[GEOGRAPHIC_DATA]"
type textarea "vesselName etd eta"
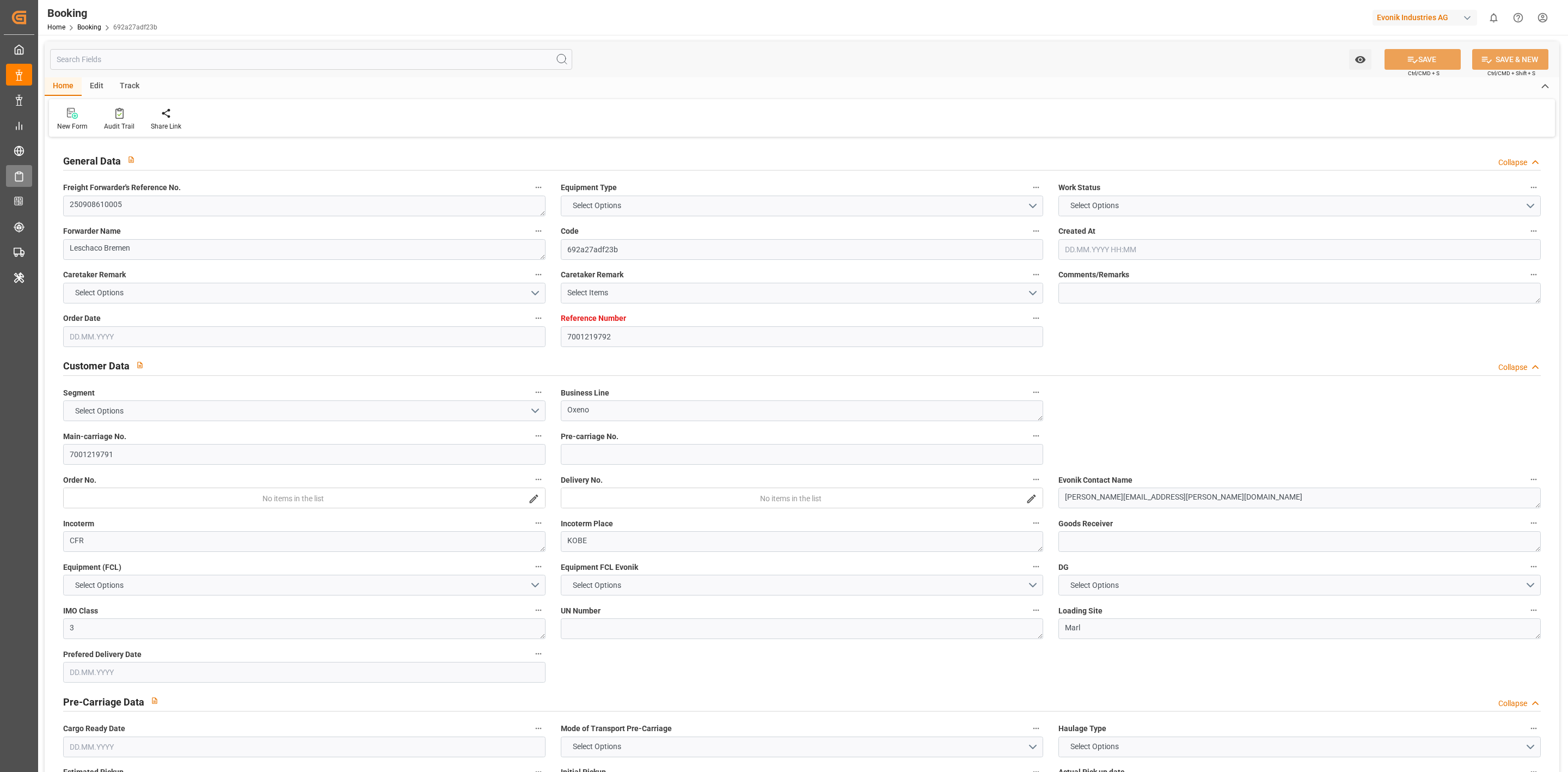
type textarea "INPUT_Evonik_Seeburger_IFTMIN_1003083711_20250825092443081.edi"
type textarea "NWC/[GEOGRAPHIC_DATA] [GEOGRAPHIC_DATA] Continent / [GEOGRAPHIC_DATA]"
type textarea "INPUT_Evonik_Seeburger_IFTMIN_1002944527_20250711082131404.edi,INPUT_Evonik_See…"
type textarea "1003083711"
type textarea "[PERSON_NAME]"
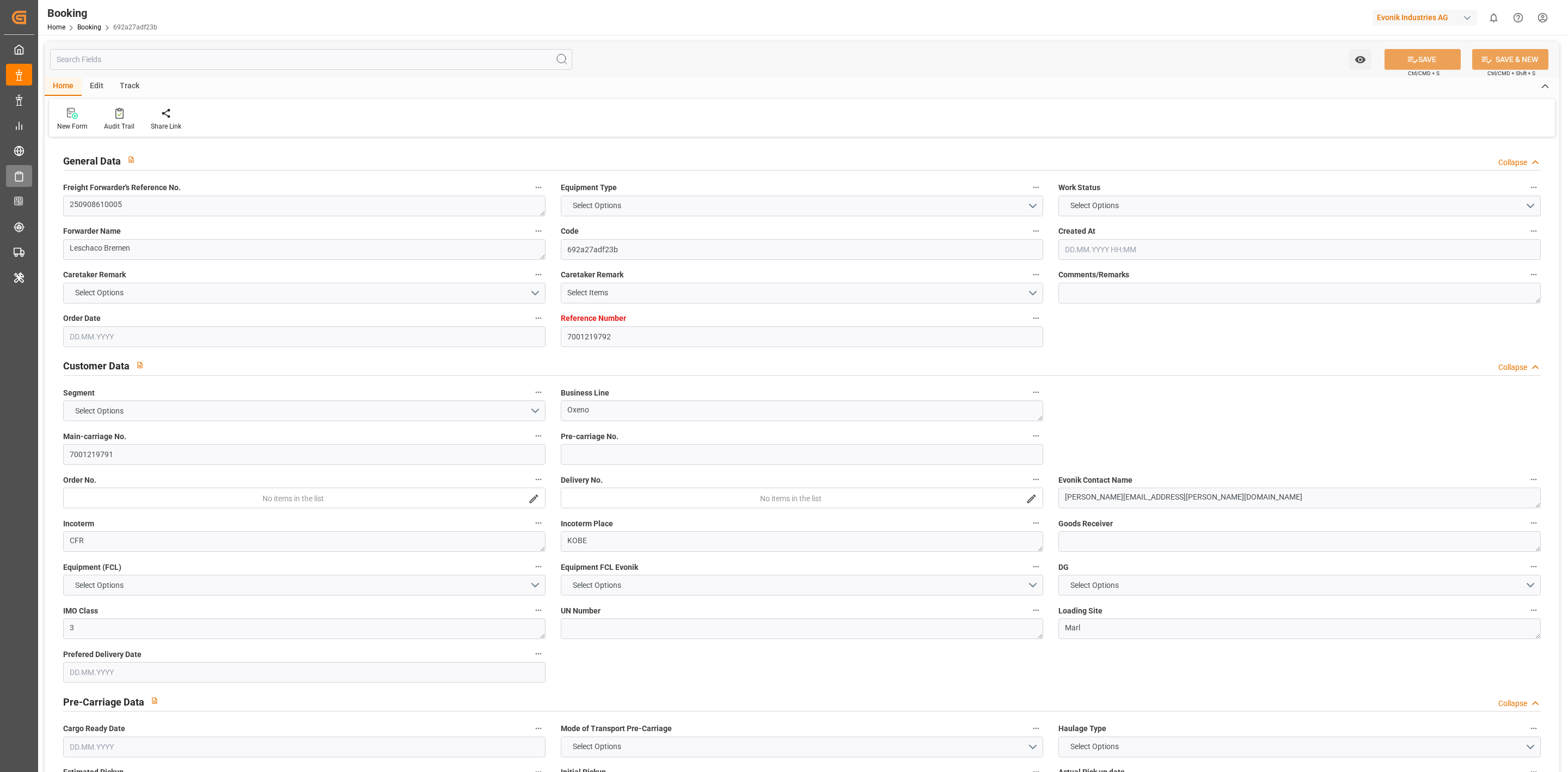
type textarea "businessLine-"
type textarea "IFTMIN"
type textarea "a011t00000LcJC5AAN"
type textarea "Yes"
type input "[GEOGRAPHIC_DATA]"
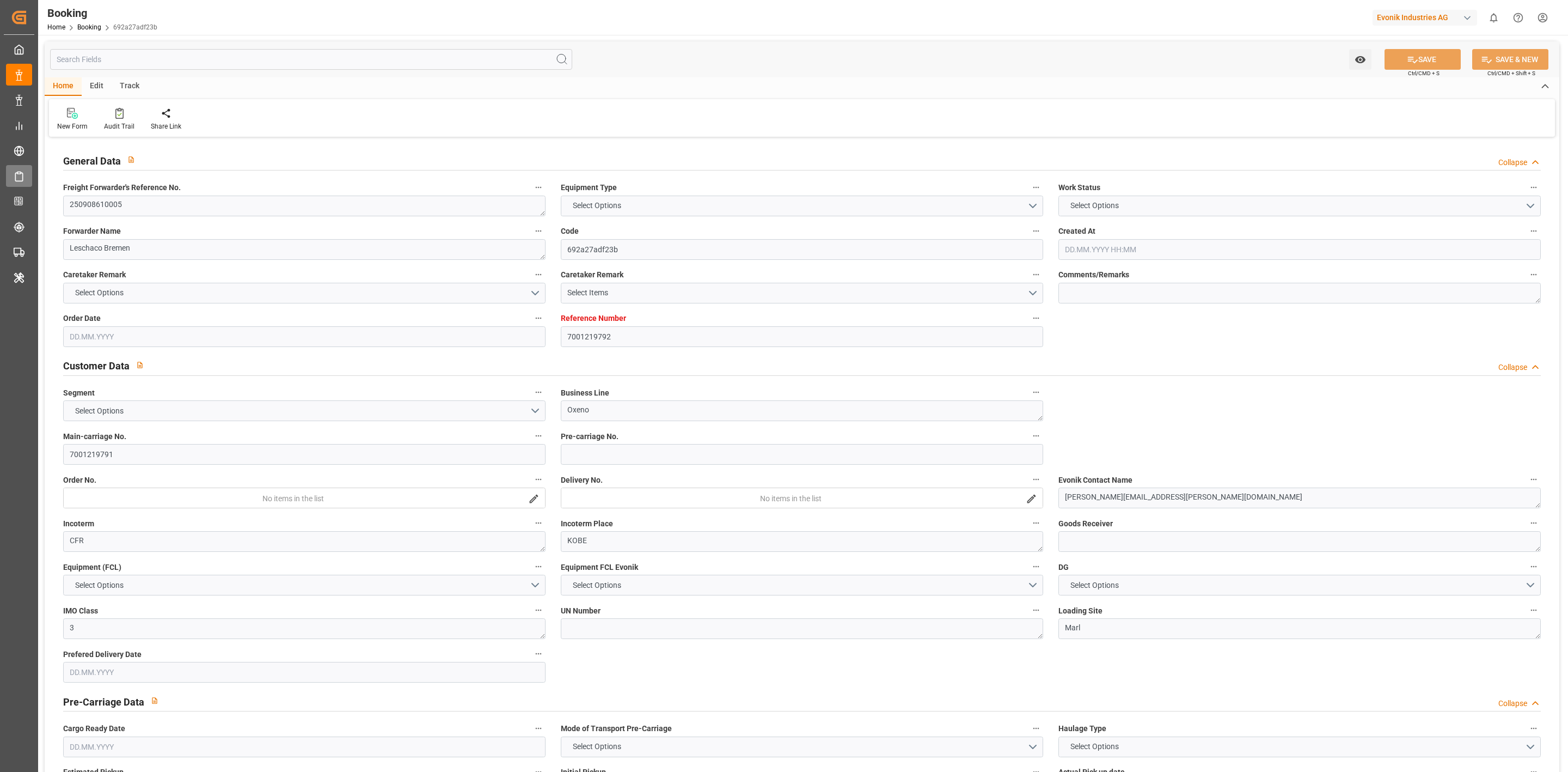
type input "KOBE"
type input "DIT [GEOGRAPHIC_DATA]"
type input "TRUCK"
type input "AEU3"
type input "034E"
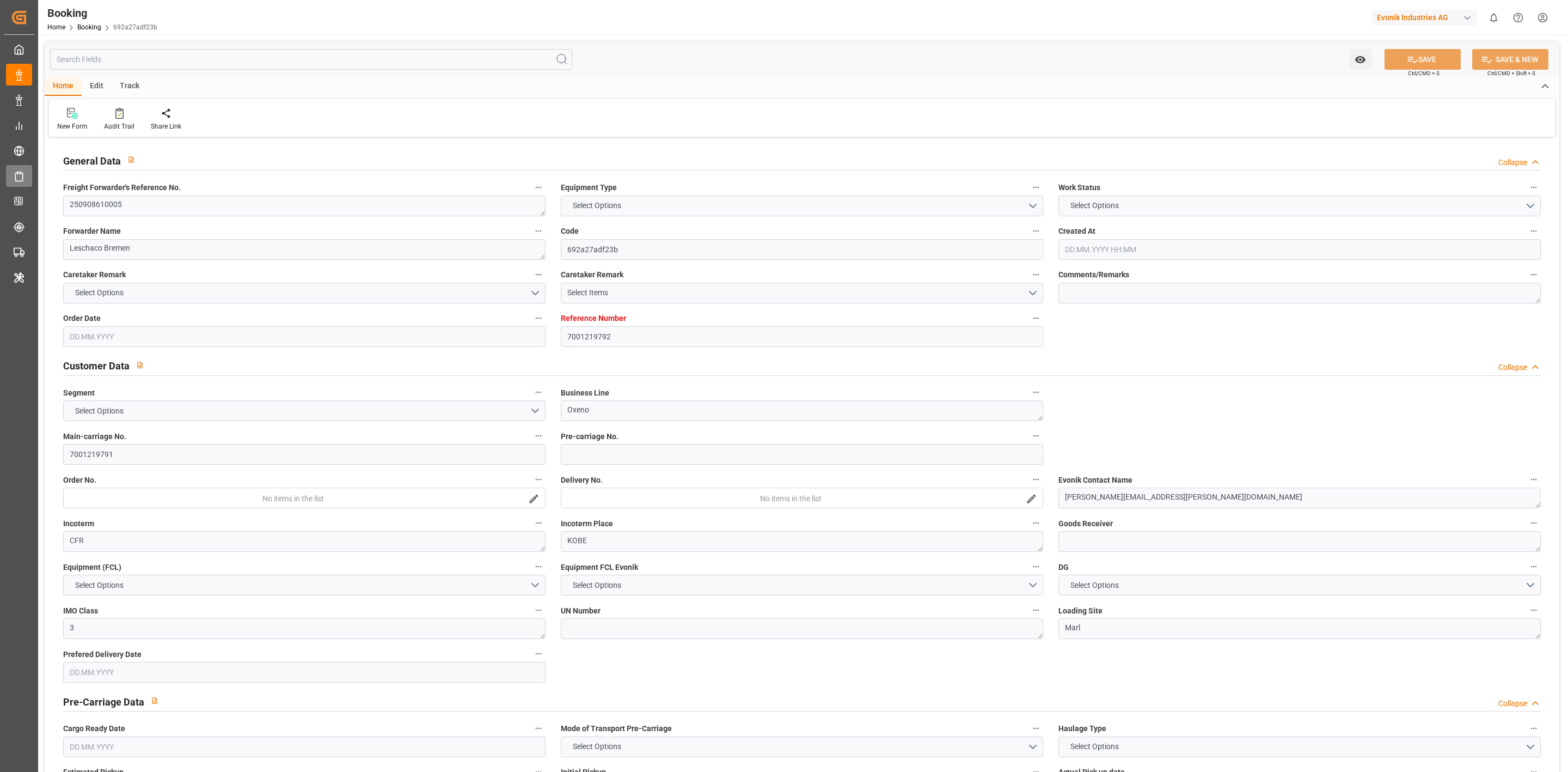
type input "VESSEL"
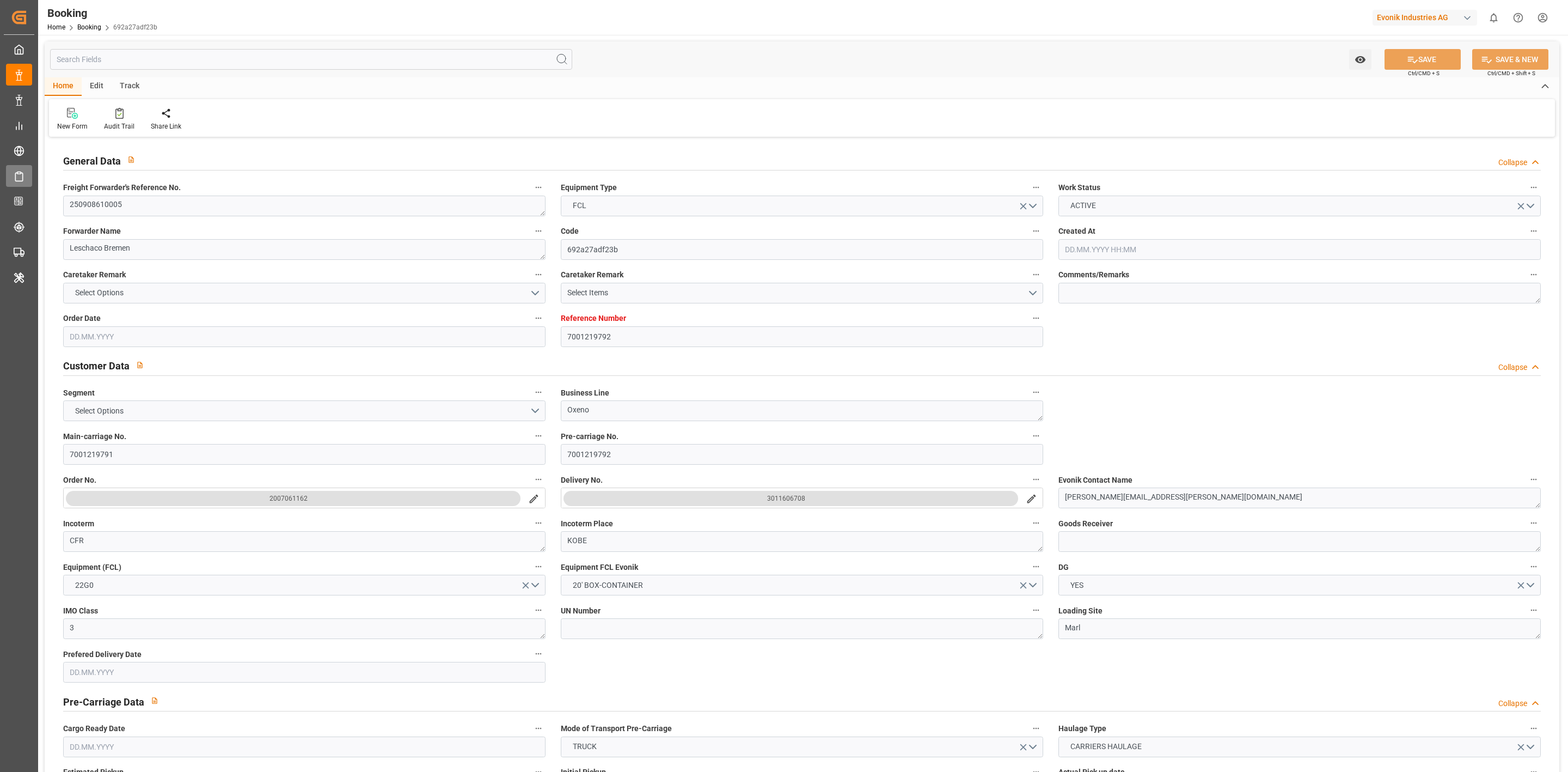
type input "7001219792"
type input "9783497"
type input "YES"
type input "Cosco"
type input "COSCO Shipping Co. Ltd."
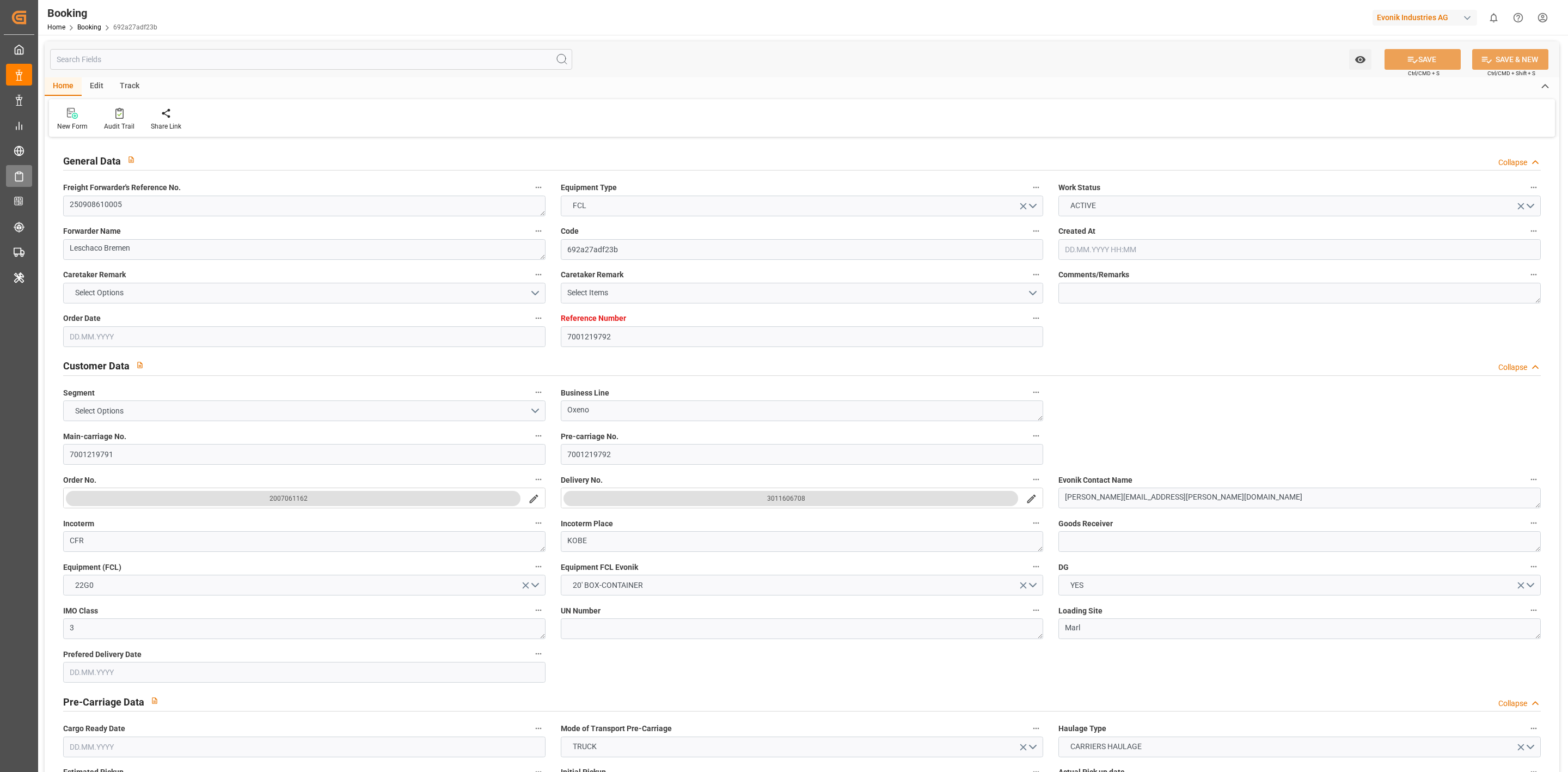
type input "BEANR"
type input "JPUKB"
type input "CNSGH"
type input "0"
type input "BEANR"
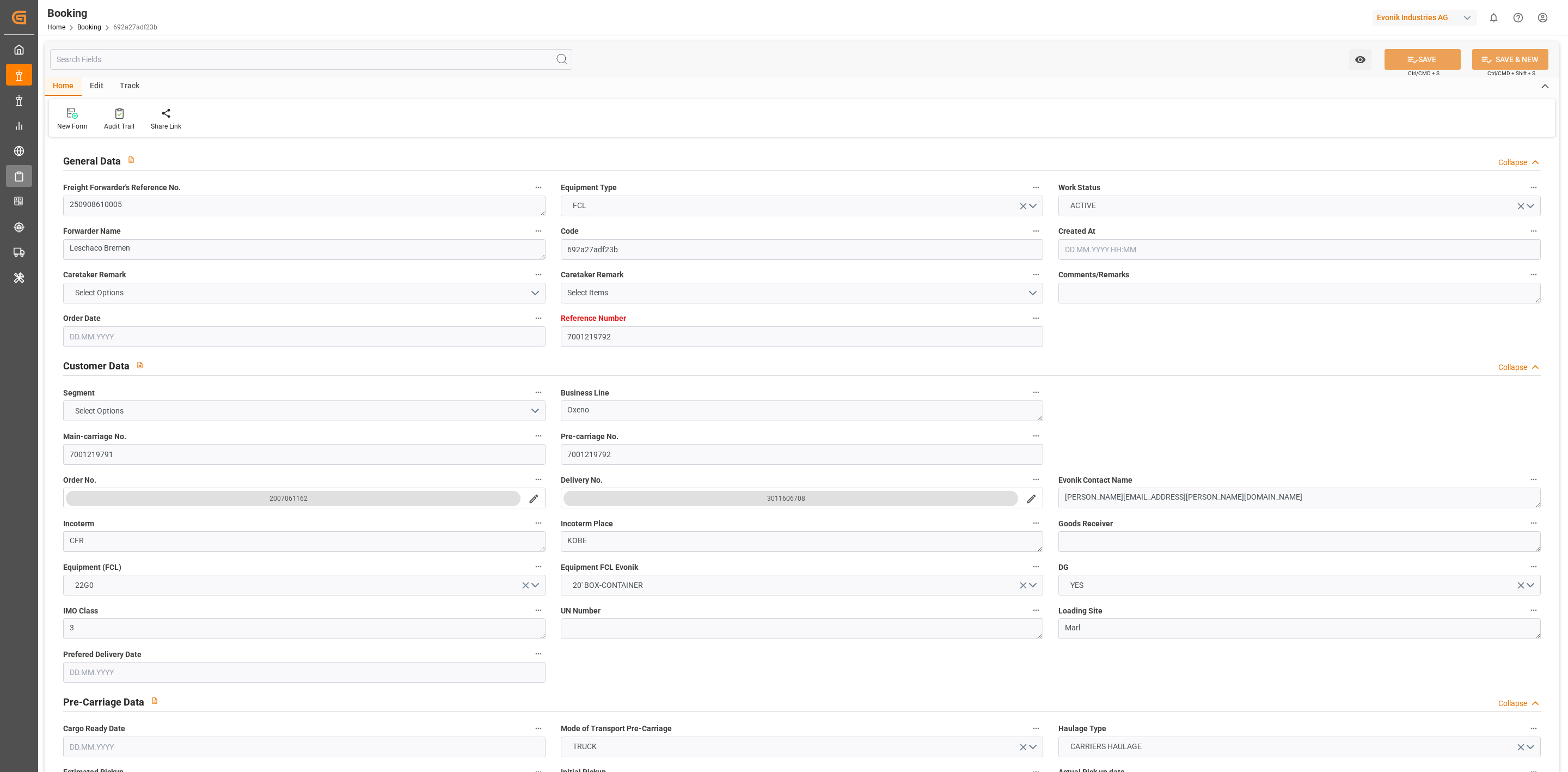
type input "JPUKB"
type input "[DATE] 06:23"
type input "[DATE]"
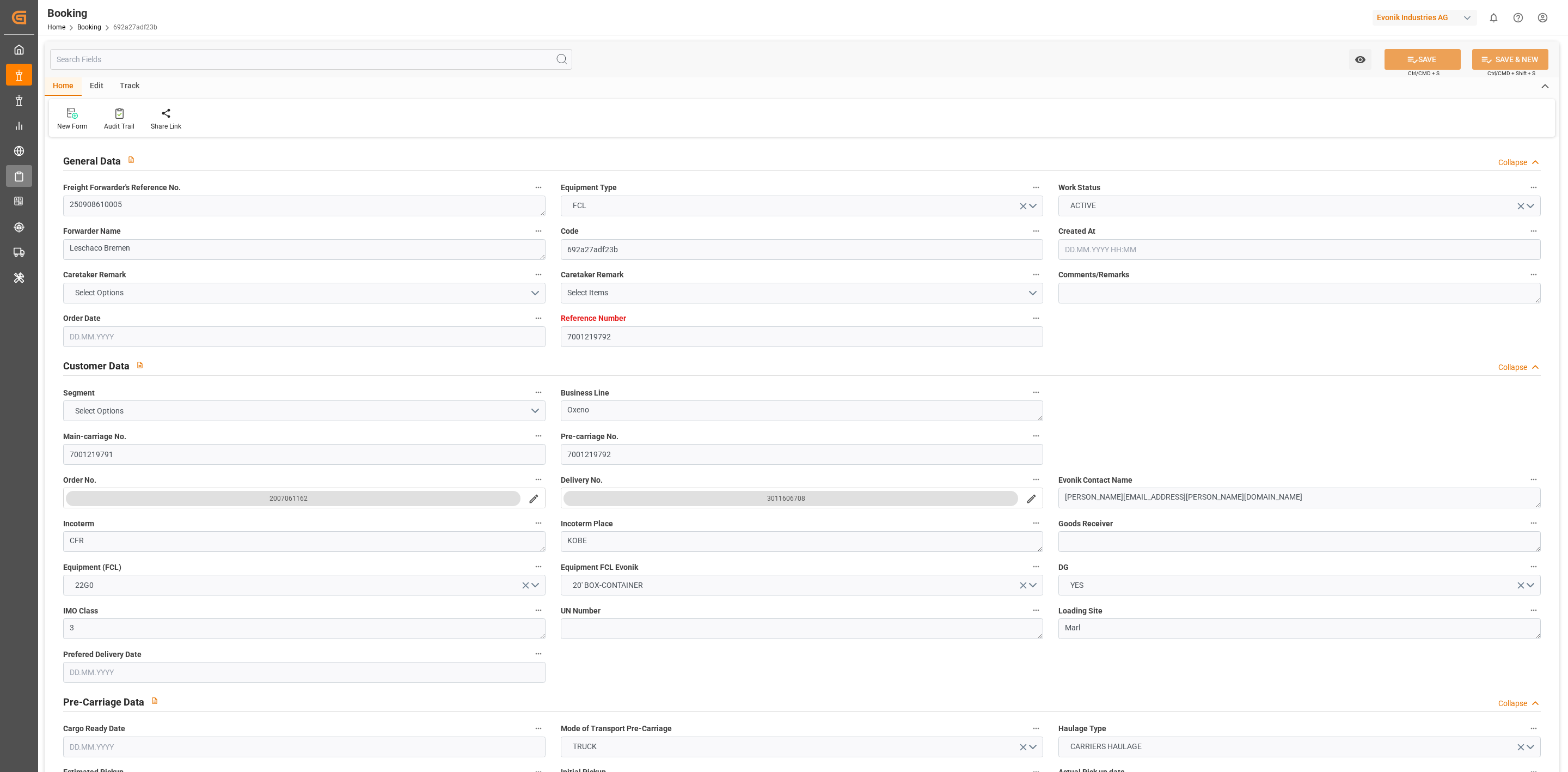
type input "[DATE] 00:00"
type input "[DATE] 13:30"
type input "[DATE] 00:00"
type input "[DATE] 13:59"
type input "[DATE] 14:51"
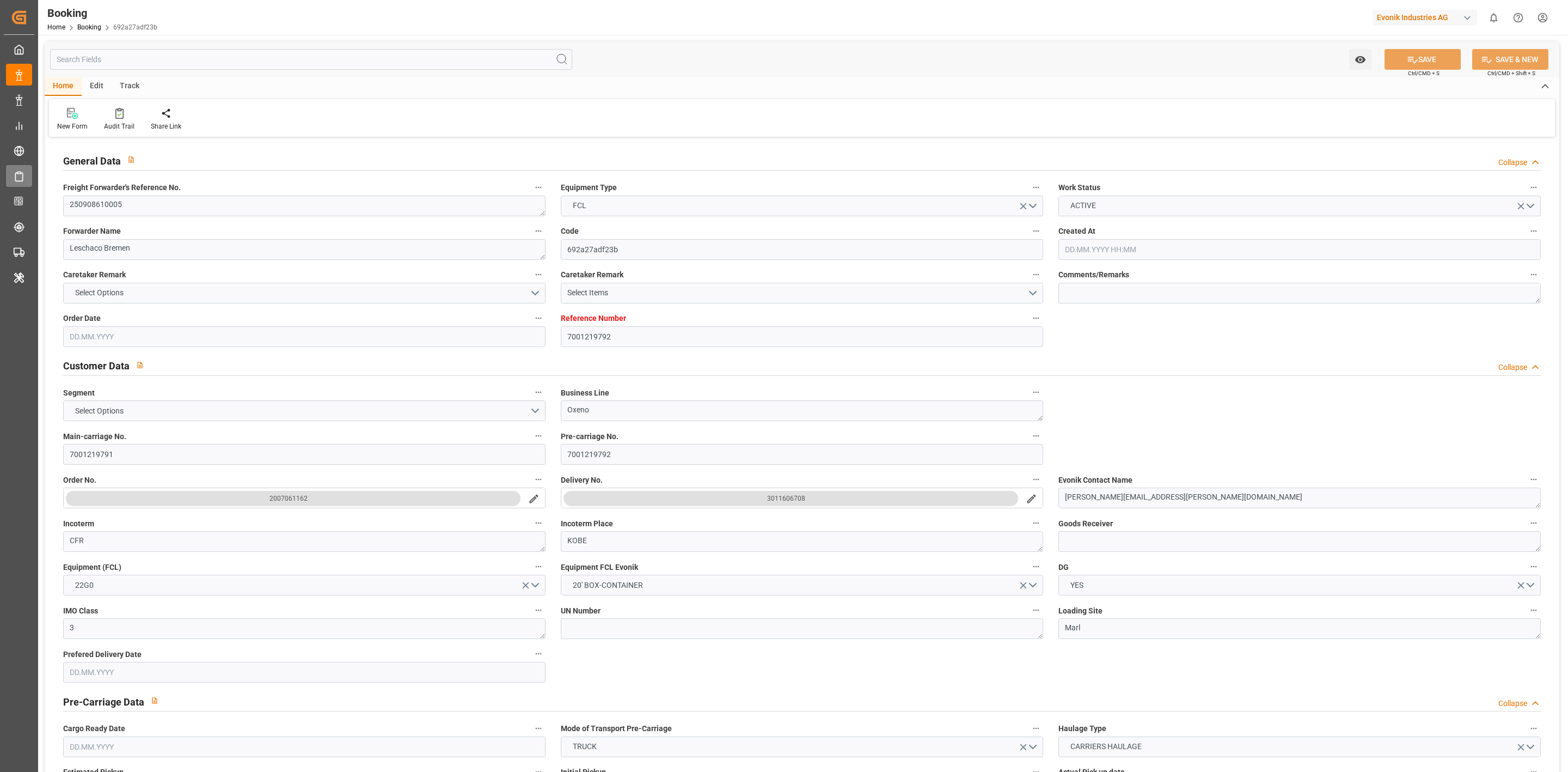
type input "[DATE] 00:00"
type input "[DATE] 07:30"
type input "[DATE] 00:00"
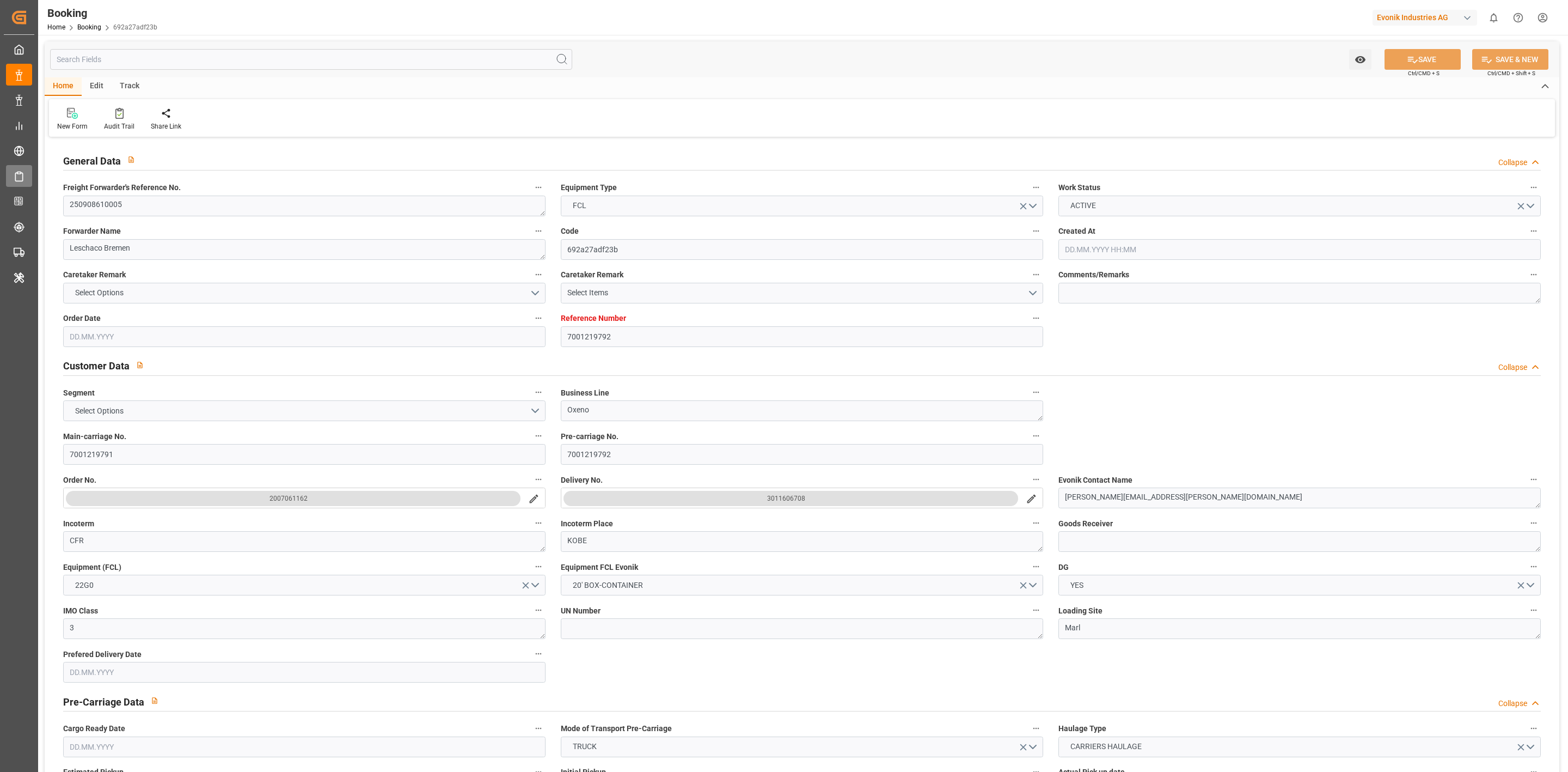
type input "[DATE] 00:00"
type input "[DATE]"
type input "[DATE] 10:15"
type input "[DATE]"
type input "[DATE] 08:11"
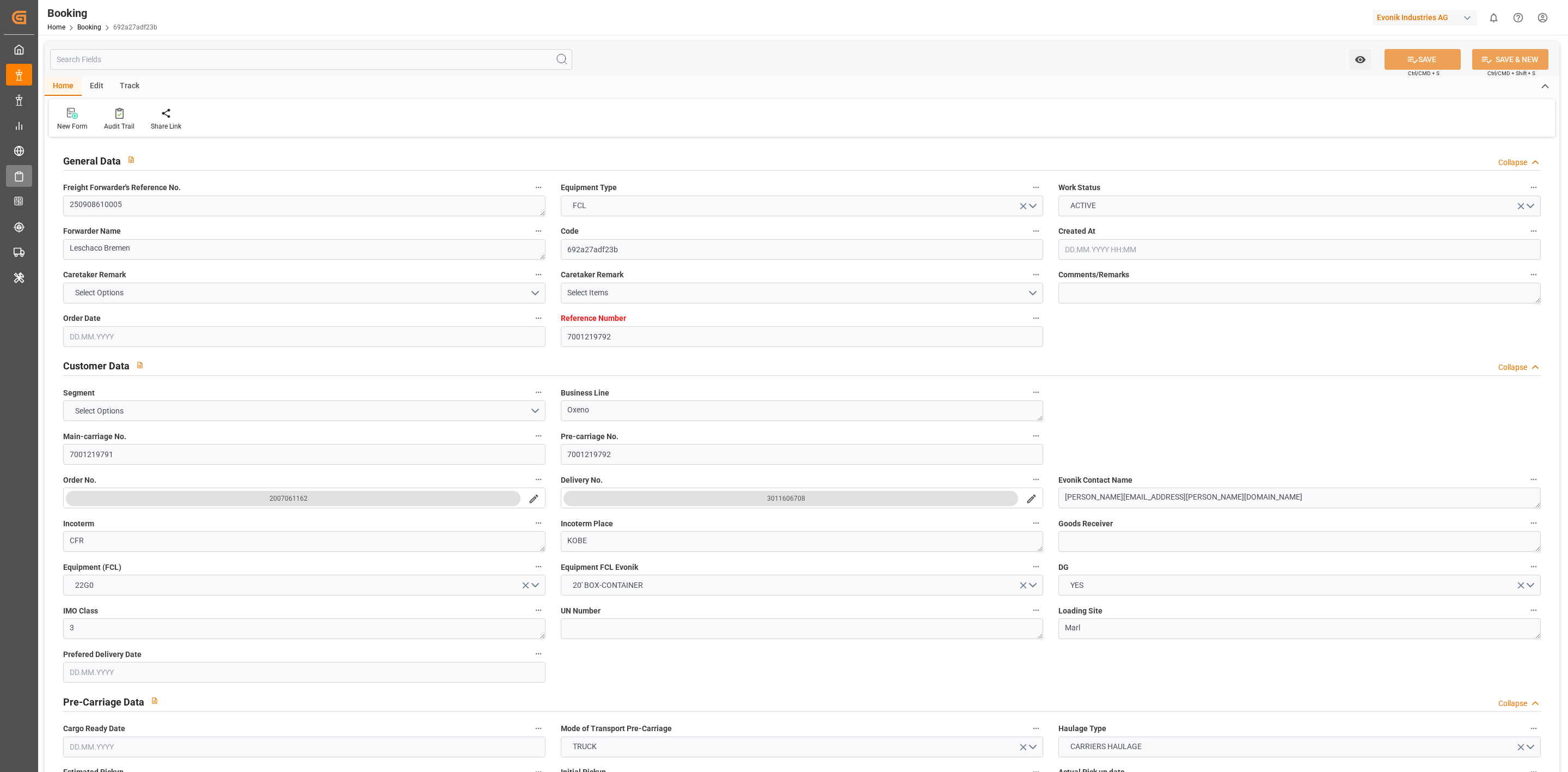
type input "[DATE] 11:09"
type input "[DATE] 13:30"
type input "[DATE] 14:53"
type input "[DATE] 07:30"
type input "[DATE] 16:19"
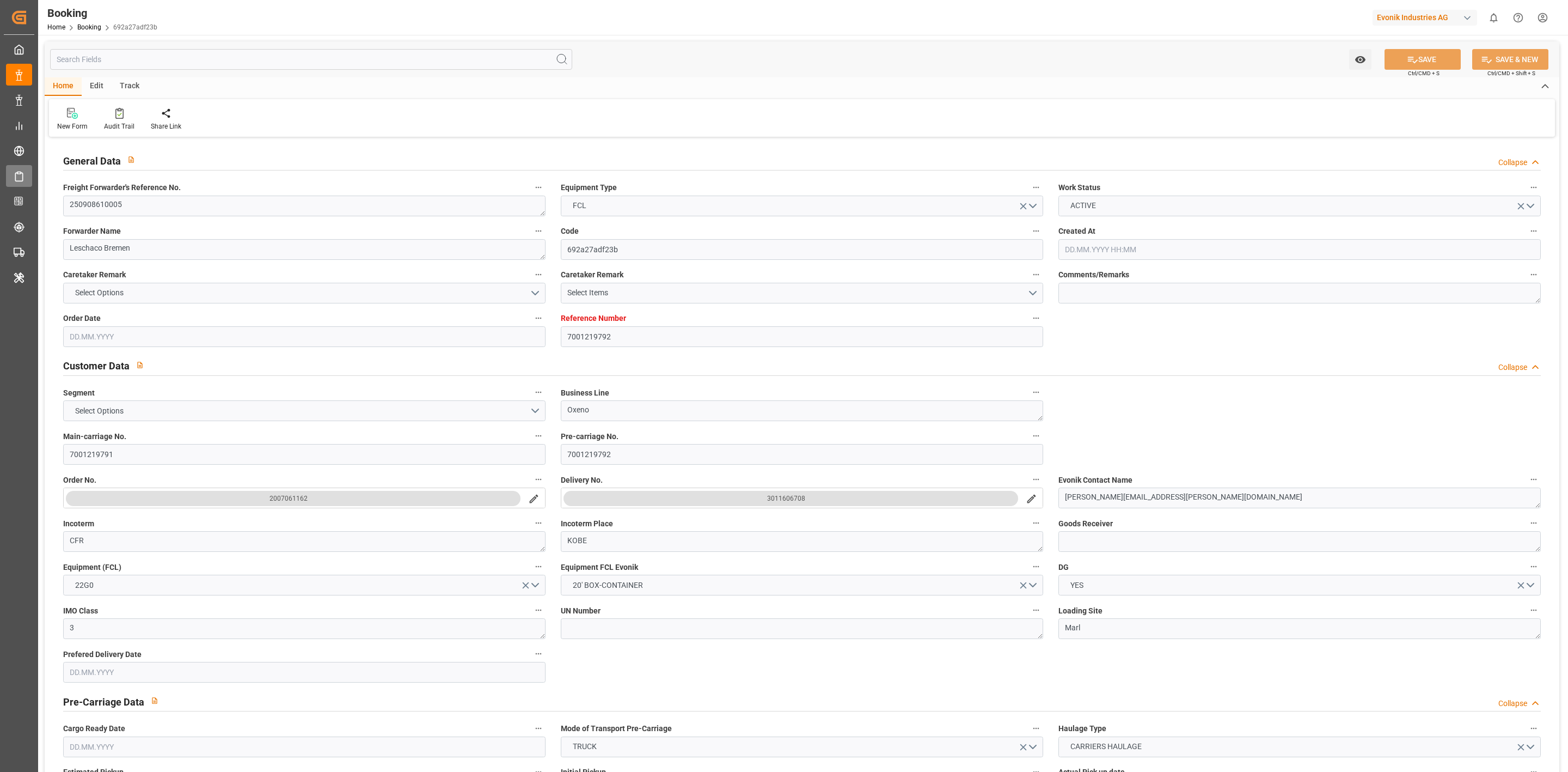
type input "[DATE] 09:00"
type input "7001223838"
type input "9893979"
type input "9130523"
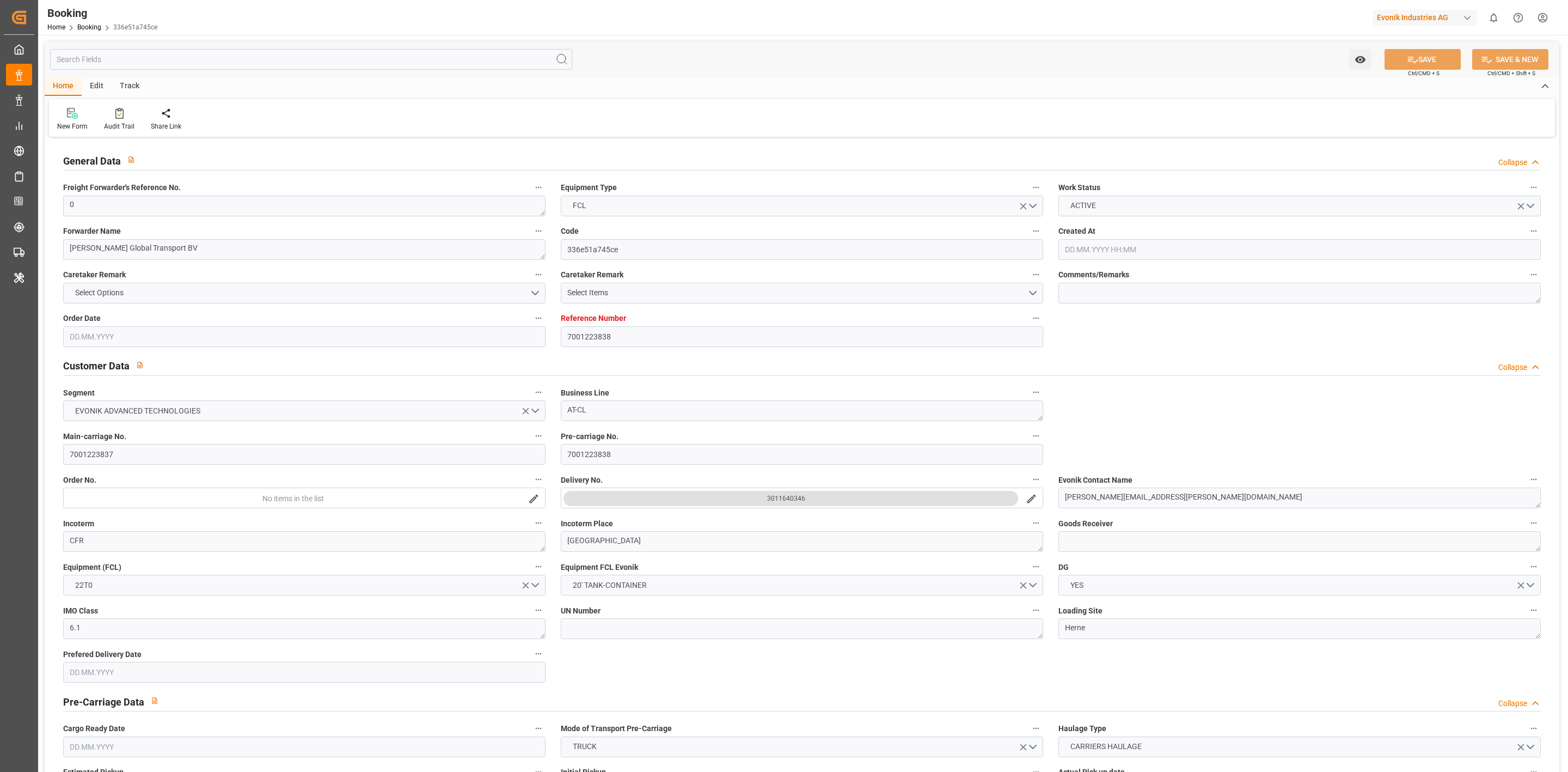
type input "OOCL"
type input "Orient Overseas Container Line Ltd"
type input "NLRTM"
type input "JPNGO"
type input "TWKHH"
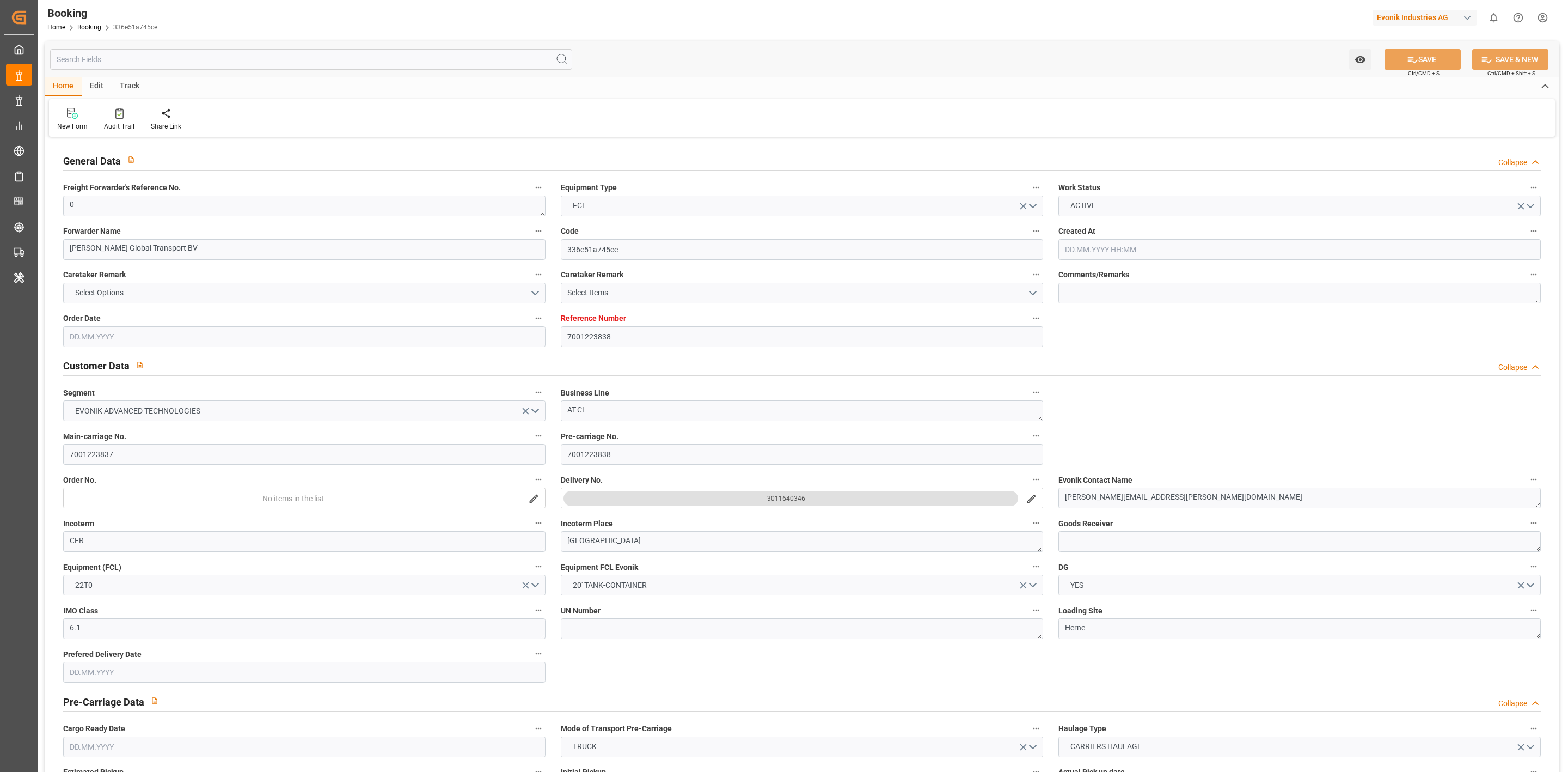
type input "0"
type input "[DATE] 08:31"
type input "[DATE]"
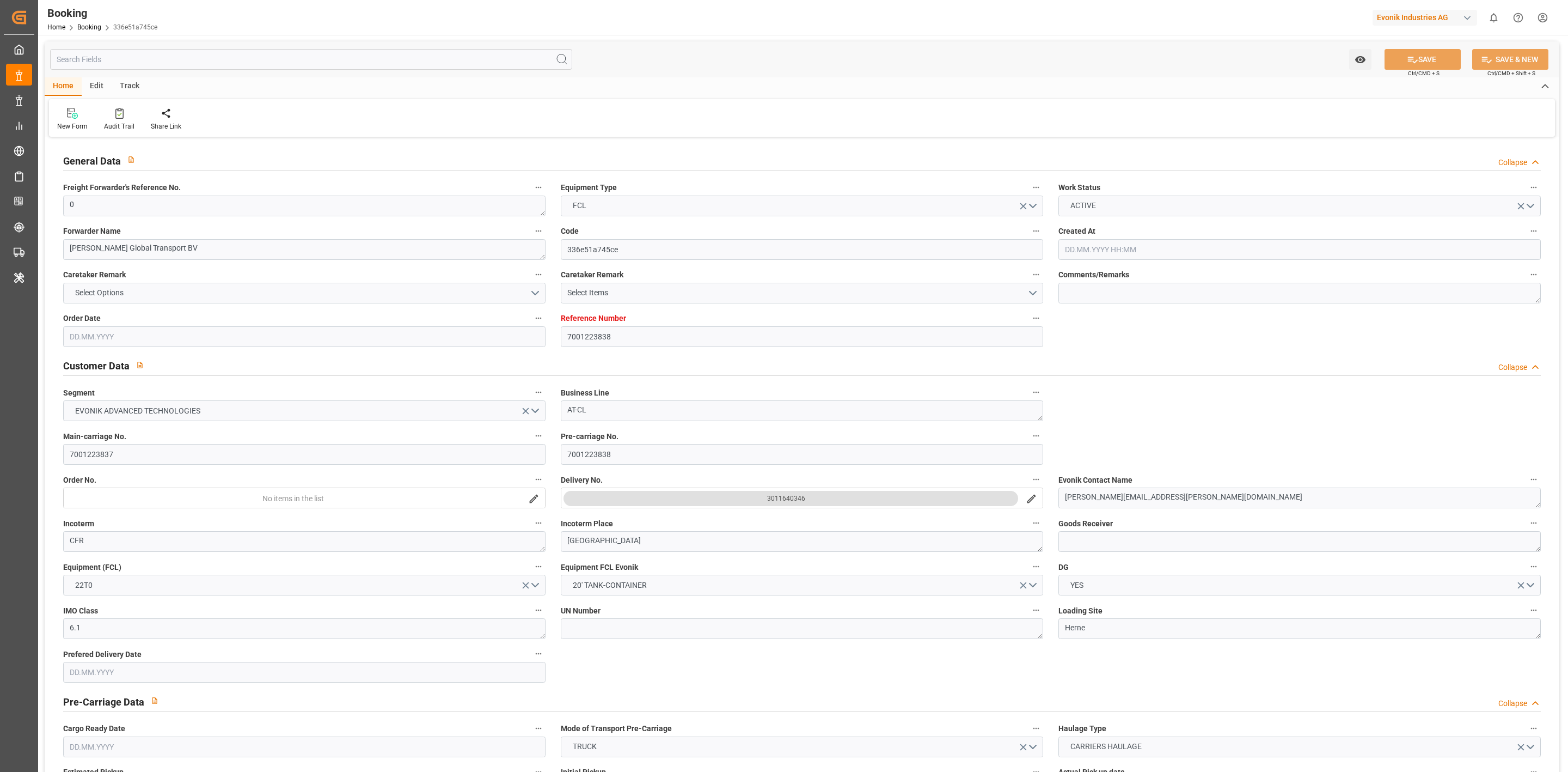
type input "[DATE] 00:00"
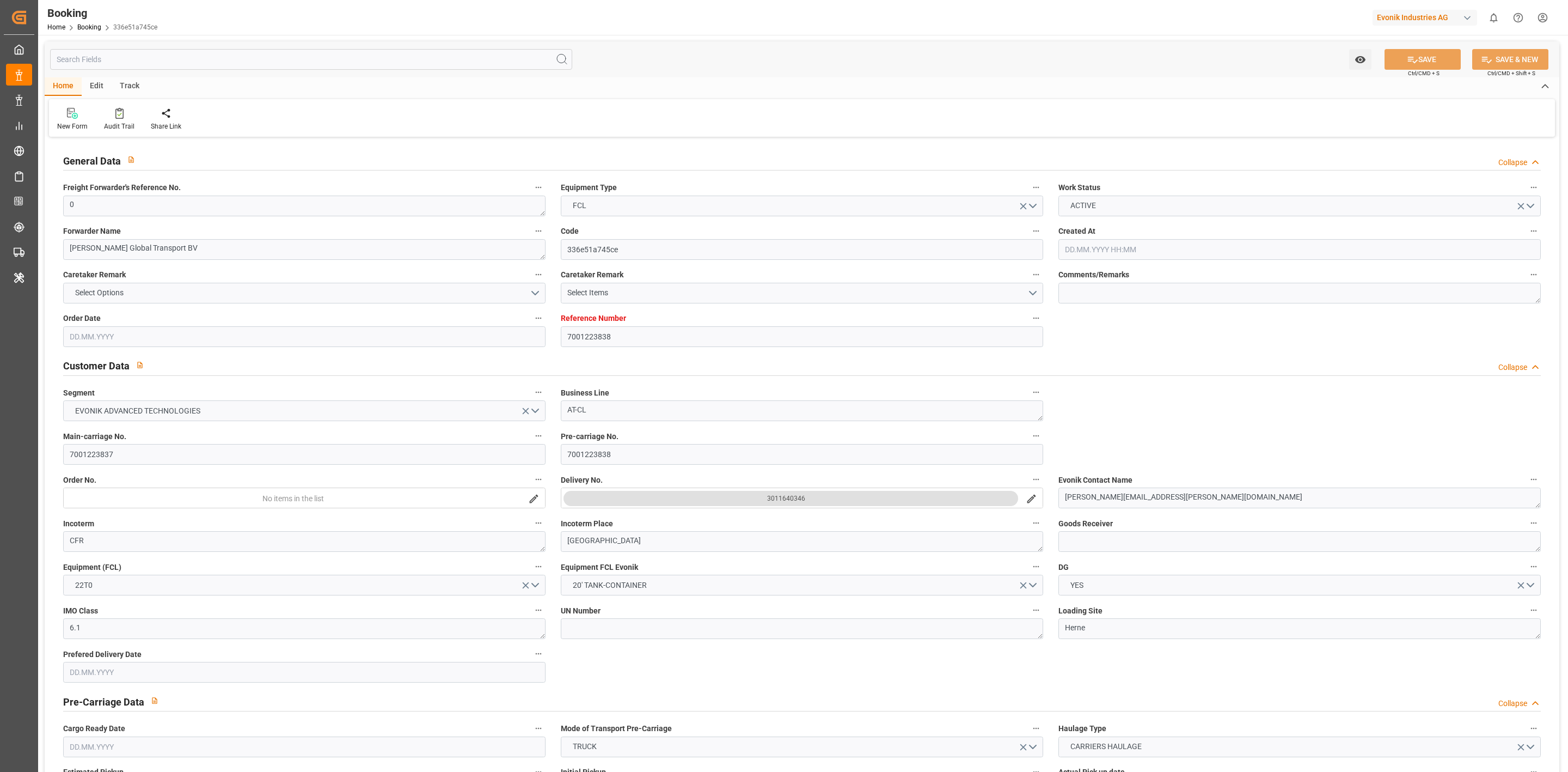
type input "[DATE] 00:00"
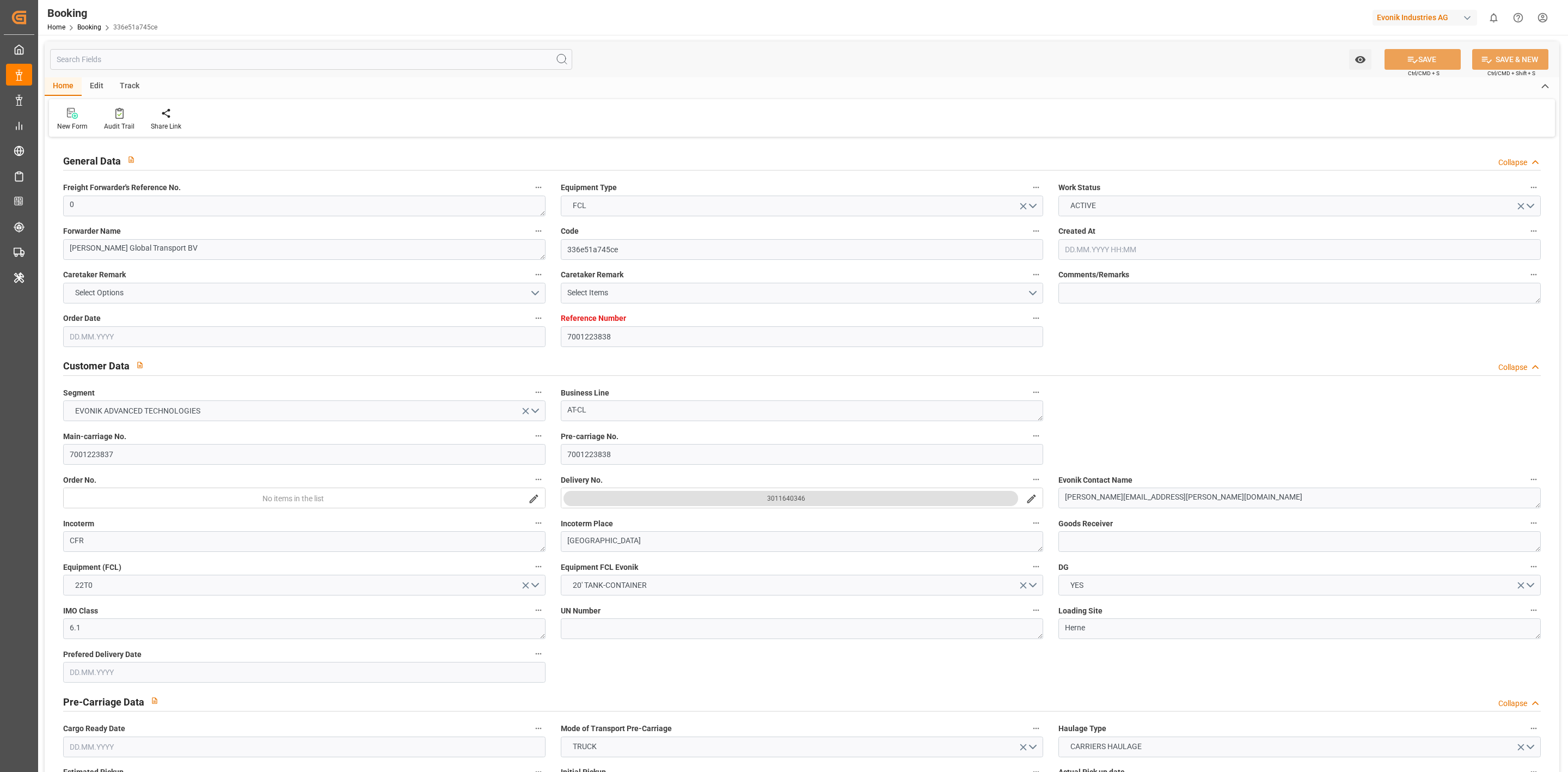
type input "[DATE] 00:00"
type input "[DATE]"
type input "[DATE] 00:11"
type input "[DATE]"
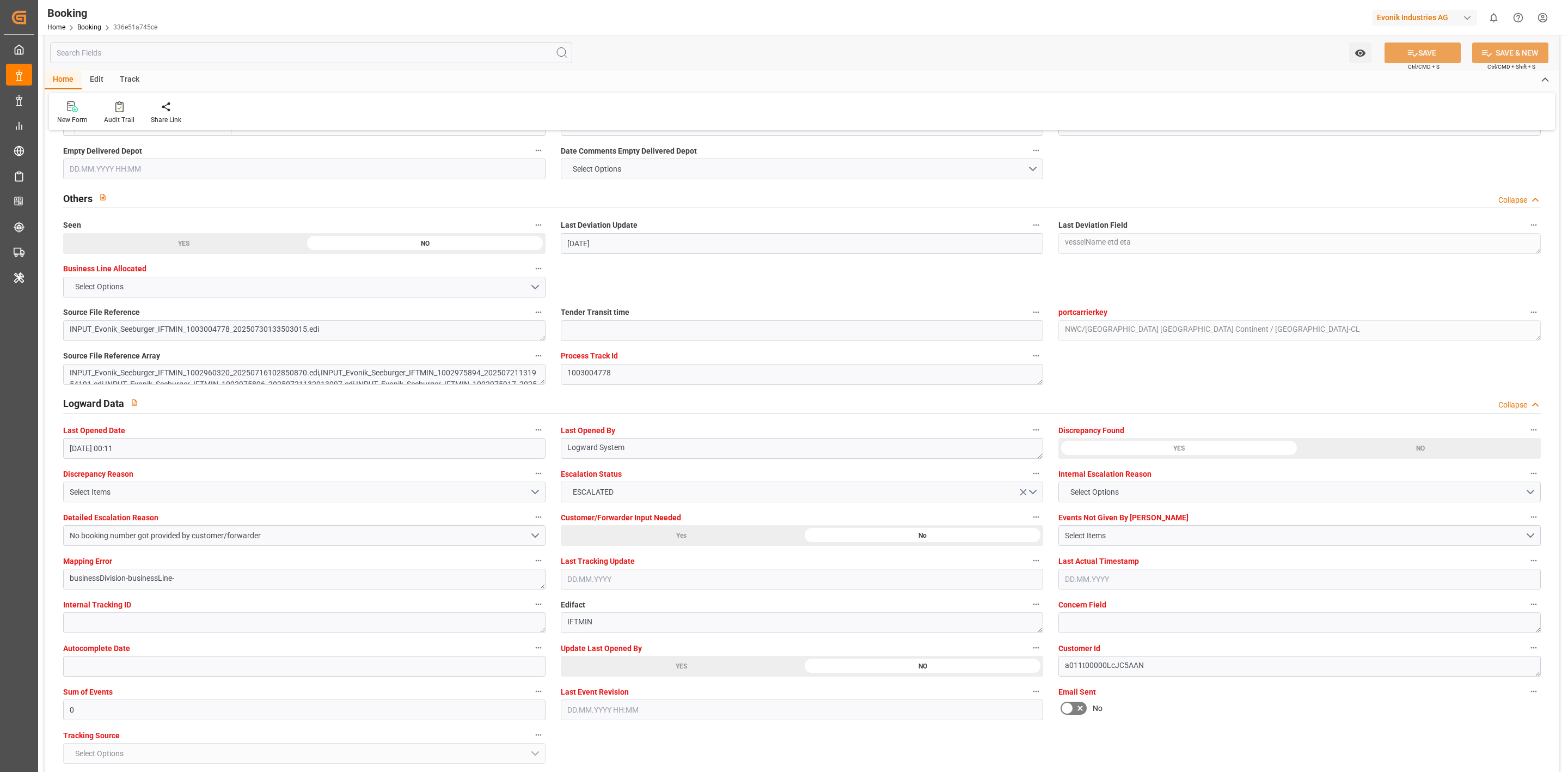
scroll to position [409, 0]
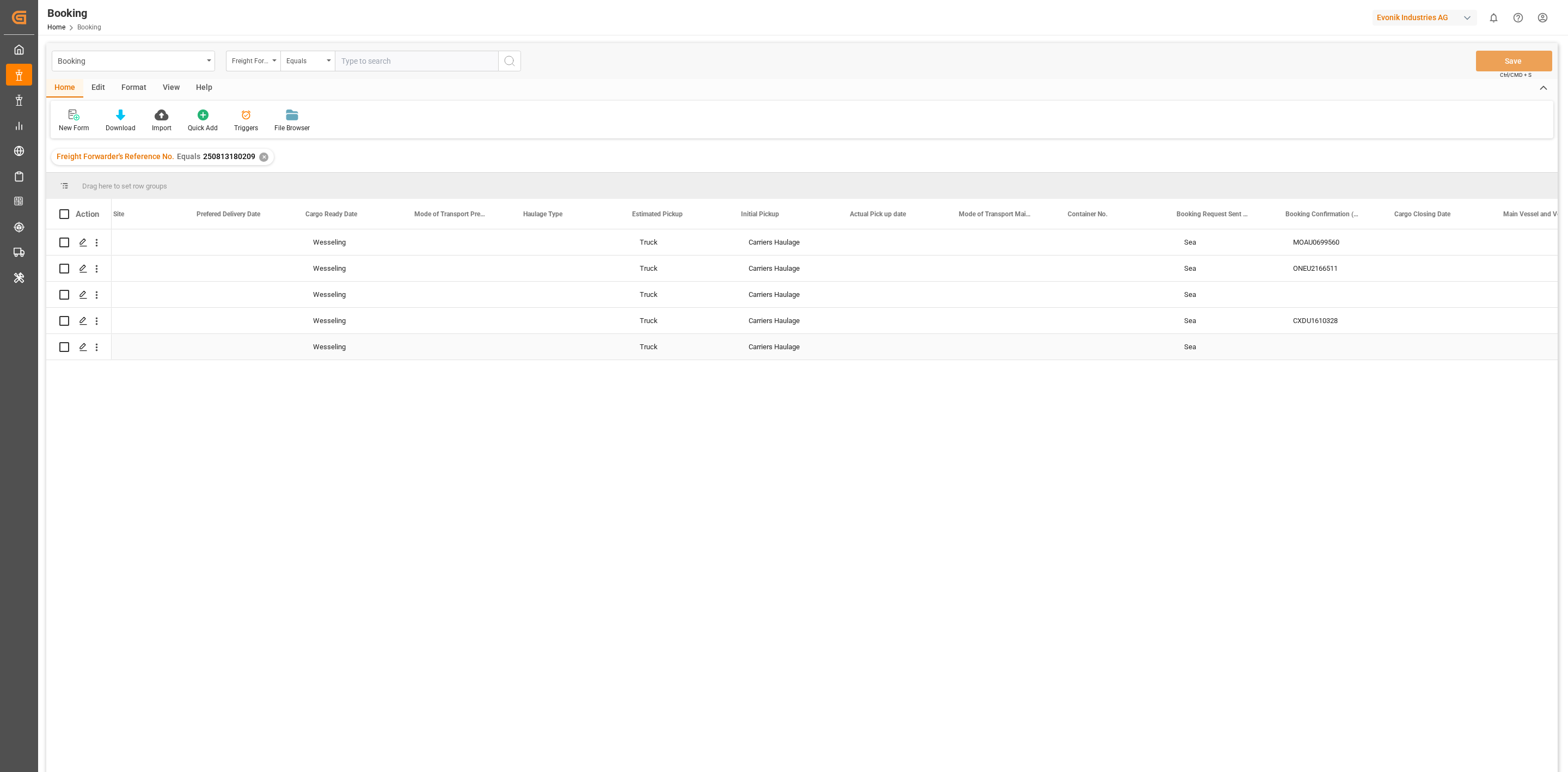
scroll to position [0, 3002]
